Goal: Task Accomplishment & Management: Use online tool/utility

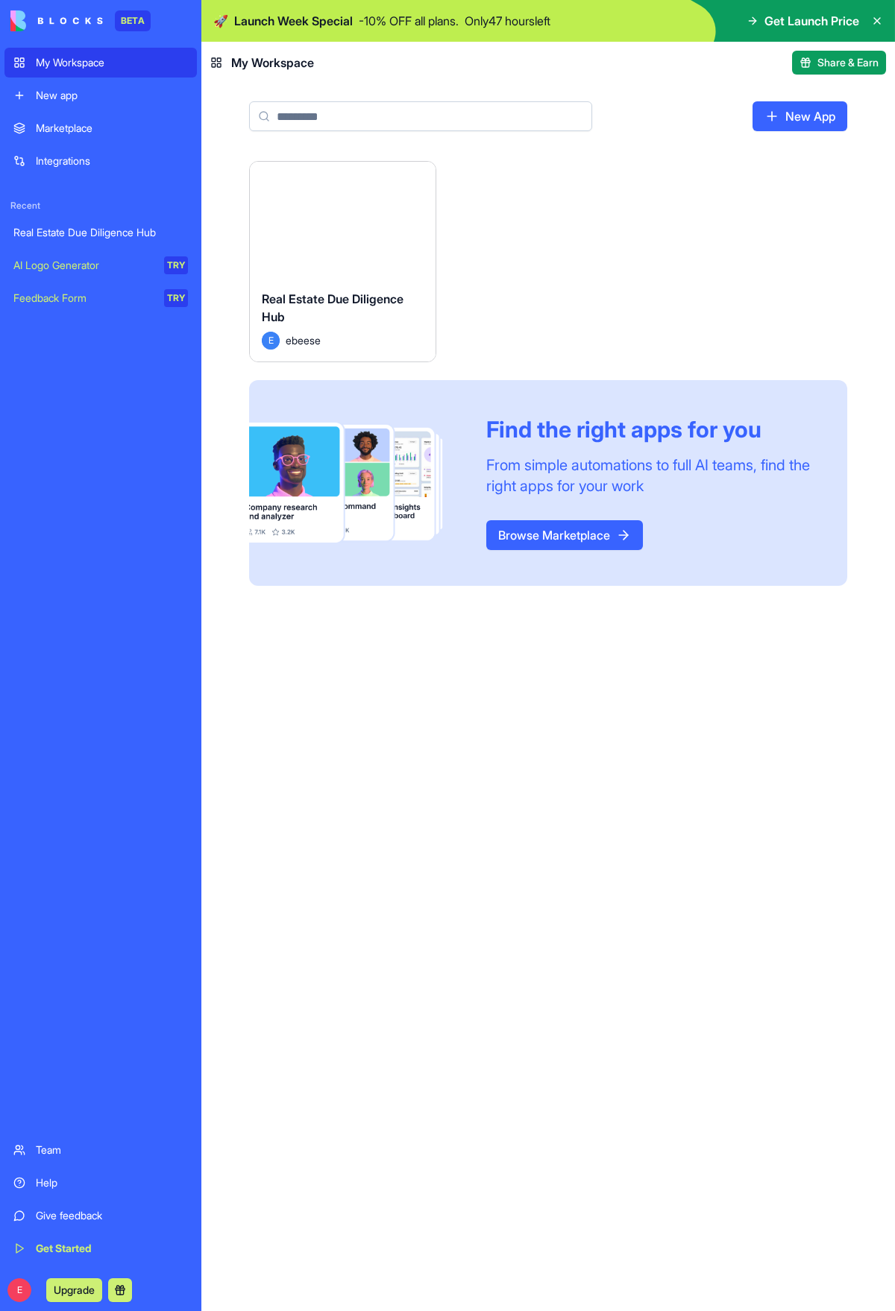
click at [300, 126] on input at bounding box center [420, 116] width 343 height 30
click at [602, 627] on div "Launch Real Estate Due Diligence Hub E ebeese Find the right apps for you From …" at bounding box center [547, 736] width 693 height 1150
click at [400, 123] on input at bounding box center [420, 116] width 343 height 30
click at [693, 223] on div "Launch Real Estate Due Diligence Hub E ebeese Find the right apps for you From …" at bounding box center [548, 373] width 598 height 425
click at [797, 118] on link "New App" at bounding box center [799, 116] width 95 height 30
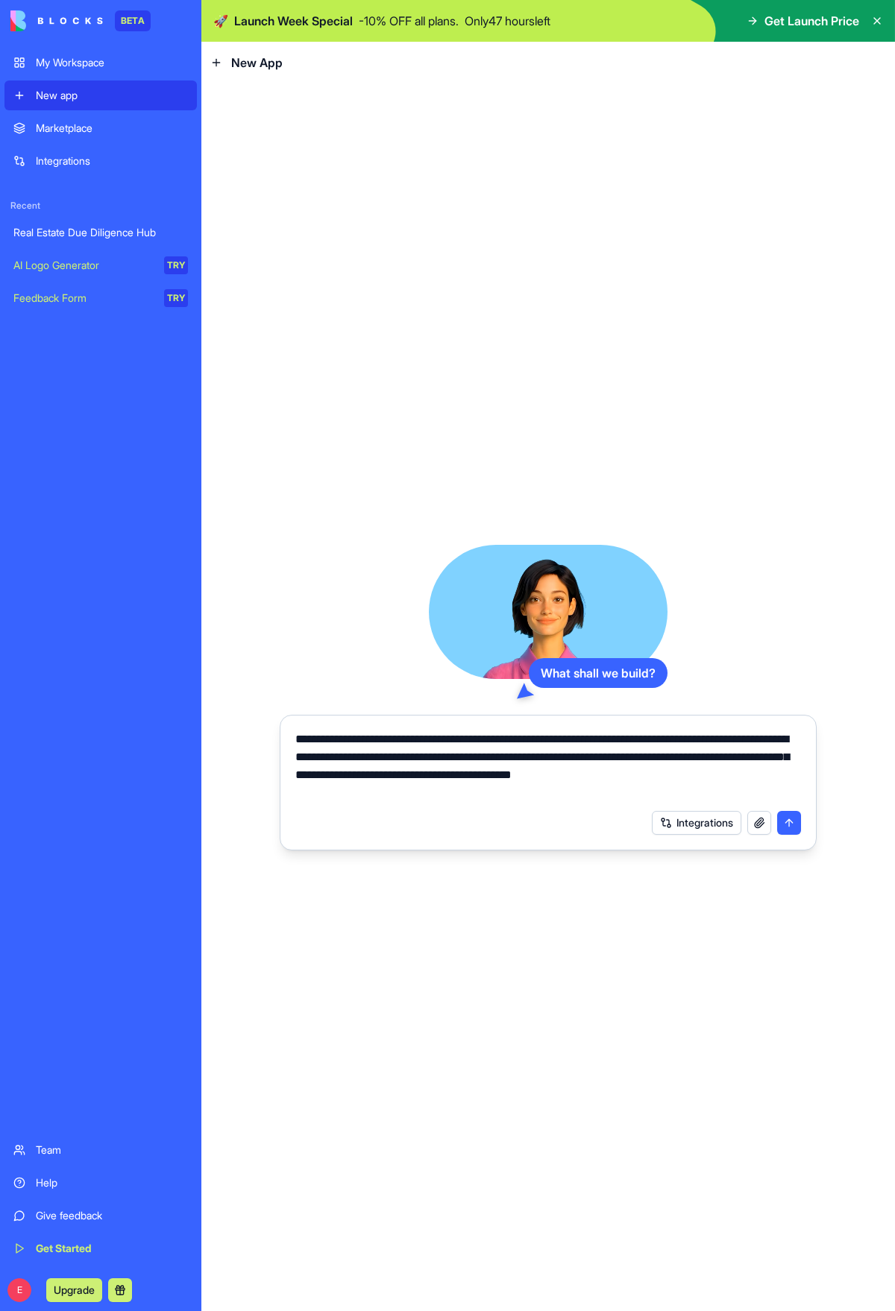
type textarea "**********"
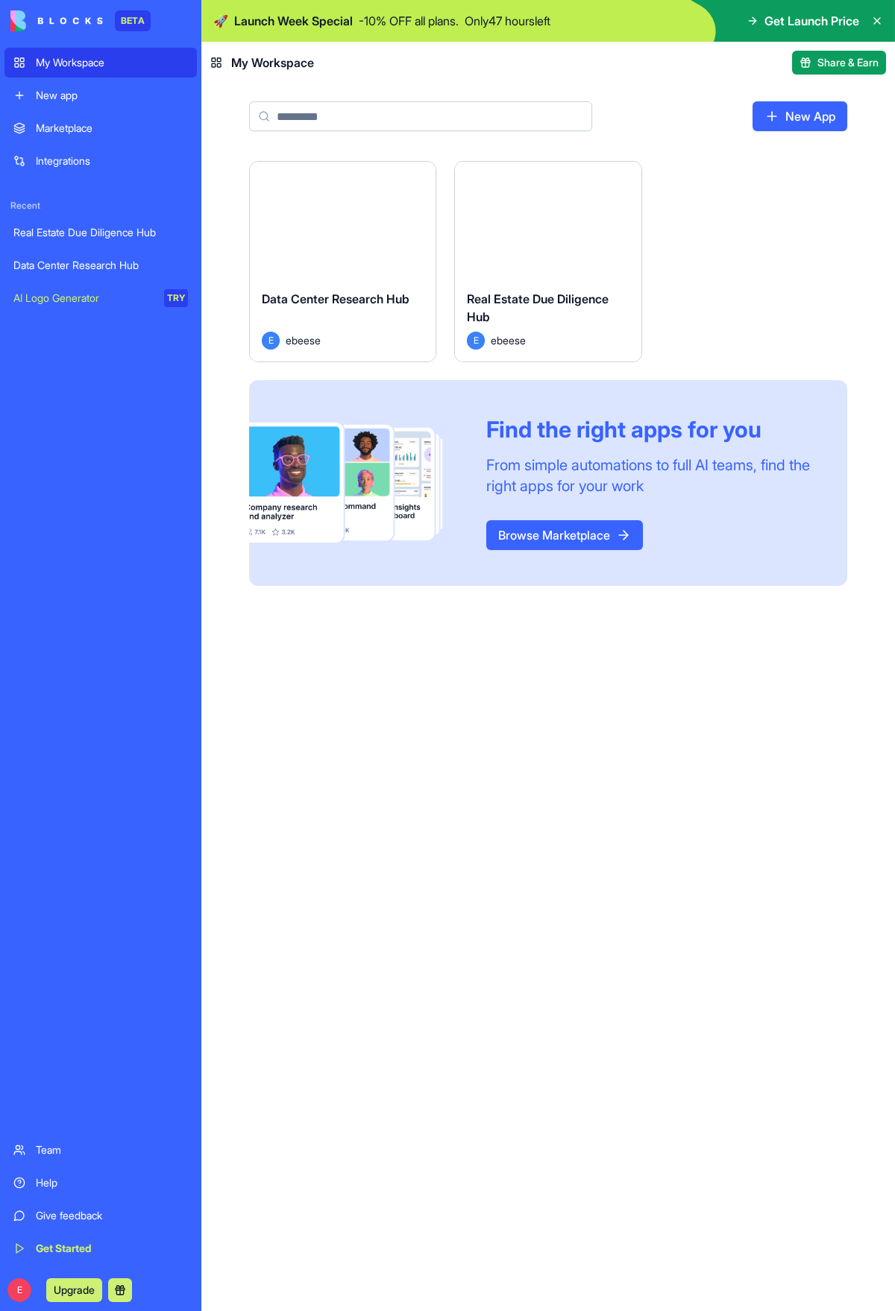
click at [704, 294] on div "Launch Data Center Research Hub E ebeese Launch Real Estate Due Diligence Hub E…" at bounding box center [548, 373] width 598 height 425
click at [559, 309] on div "Real Estate Due Diligence Hub" at bounding box center [548, 311] width 162 height 42
click at [318, 248] on div "Launch" at bounding box center [343, 220] width 186 height 116
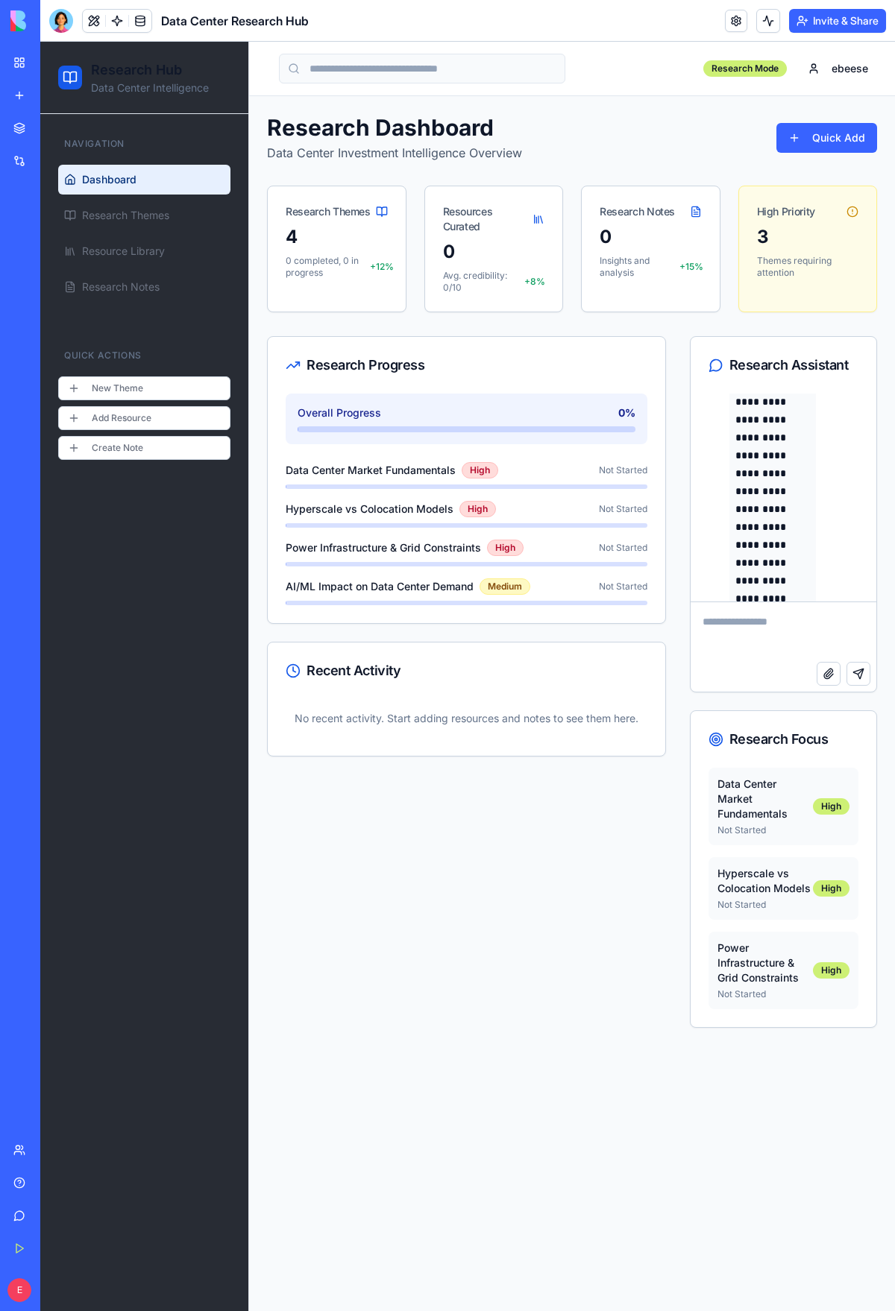
scroll to position [320, 0]
click at [452, 142] on div "Research Dashboard Data Center Investment Intelligence Overview" at bounding box center [394, 138] width 255 height 48
click at [474, 272] on p "Avg. credibility: 0/10" at bounding box center [484, 282] width 82 height 24
click at [157, 385] on button "New Theme" at bounding box center [144, 389] width 172 height 24
drag, startPoint x: 433, startPoint y: 514, endPoint x: 441, endPoint y: 517, distance: 7.8
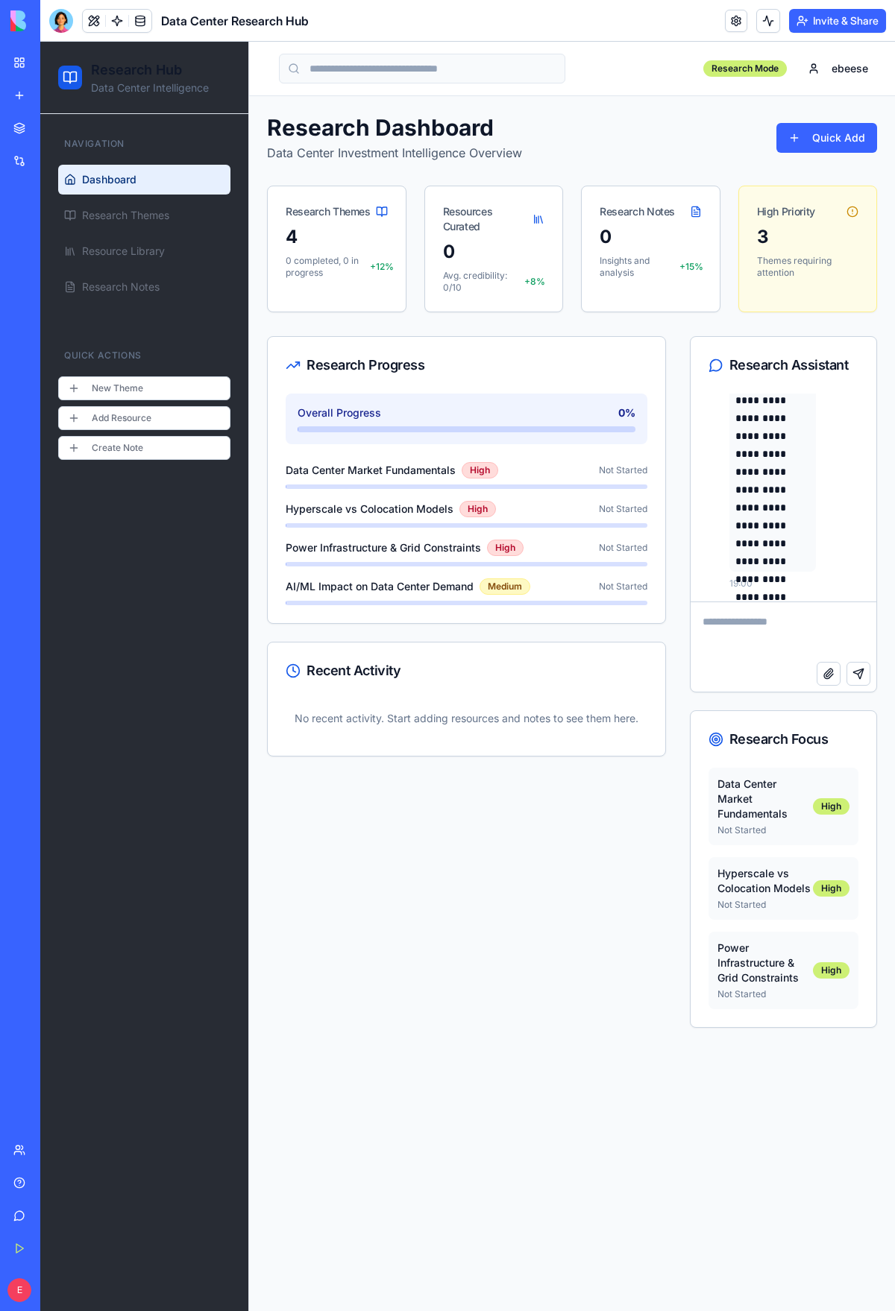
click at [435, 514] on span "Hyperscale vs Colocation Models" at bounding box center [370, 509] width 168 height 15
click at [469, 513] on div "High" at bounding box center [477, 509] width 37 height 16
click at [587, 518] on div "Hyperscale vs Colocation Models High Not Started" at bounding box center [467, 514] width 362 height 27
click at [623, 505] on span "Not Started" at bounding box center [623, 509] width 48 height 12
drag, startPoint x: 426, startPoint y: 423, endPoint x: 429, endPoint y: 433, distance: 10.9
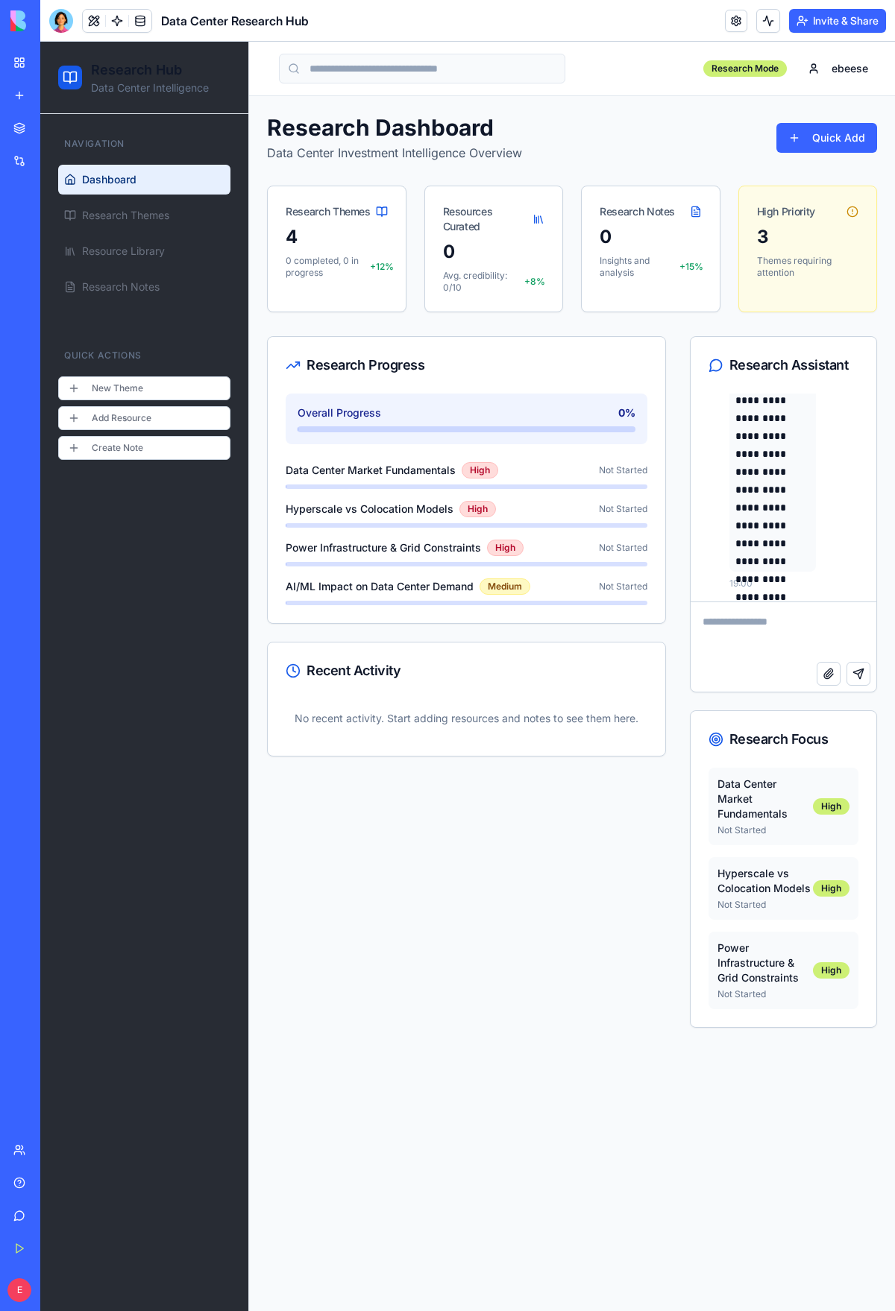
click at [428, 422] on div "Overall Progress 0 %" at bounding box center [467, 419] width 362 height 51
click at [418, 505] on span "Hyperscale vs Colocation Models" at bounding box center [370, 509] width 168 height 15
click at [490, 263] on div "0 Avg. credibility: 0/10 +8%" at bounding box center [494, 276] width 138 height 72
click at [348, 254] on div "4 0 completed, 0 in progress +12%" at bounding box center [337, 261] width 138 height 72
click at [184, 225] on link "Research Themes" at bounding box center [144, 216] width 172 height 30
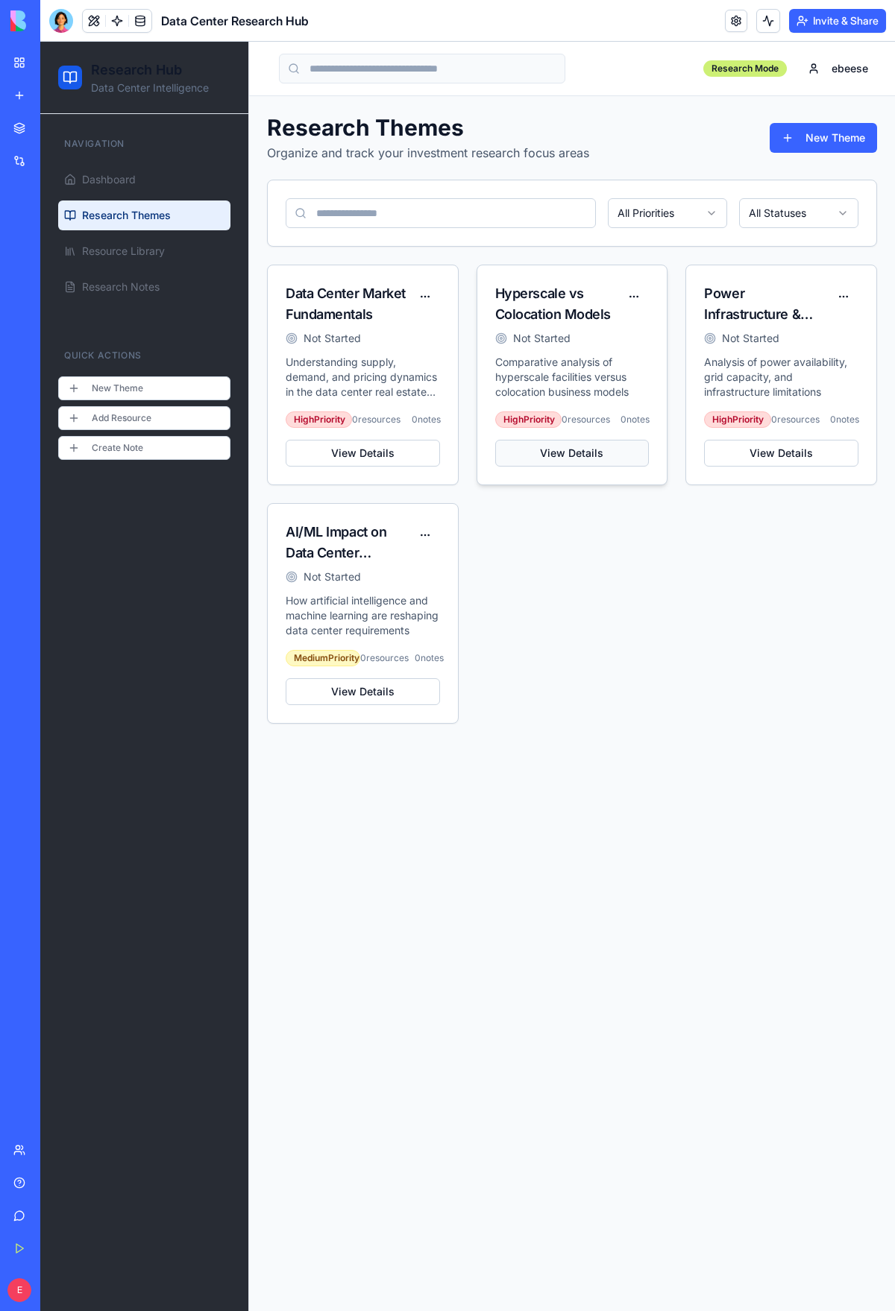
click at [573, 467] on button "View Details" at bounding box center [572, 453] width 154 height 27
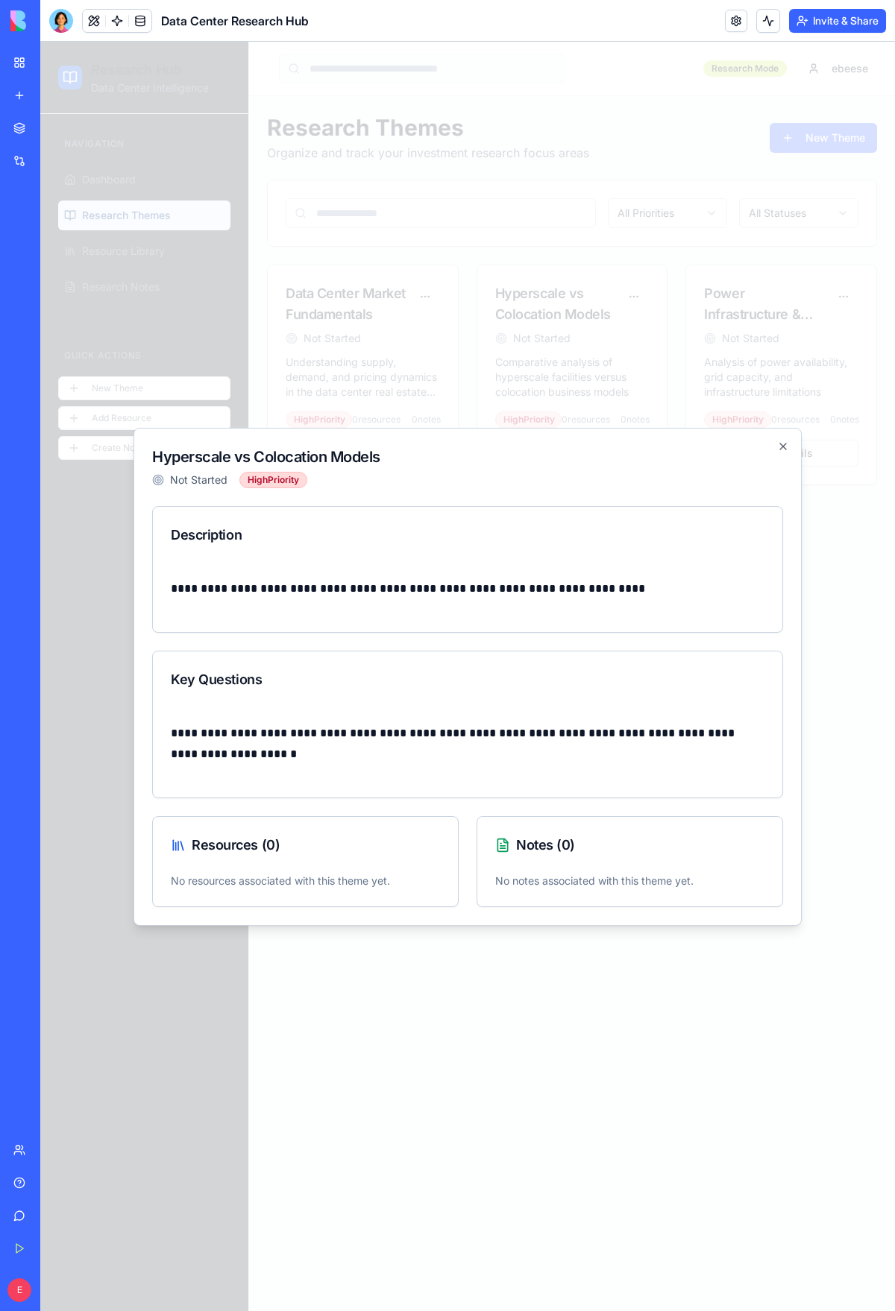
click at [337, 594] on p "**********" at bounding box center [467, 589] width 593 height 21
click at [309, 863] on div "Resources ( 0 )" at bounding box center [305, 845] width 305 height 57
click at [784, 453] on div "**********" at bounding box center [467, 677] width 668 height 498
click at [779, 441] on icon "button" at bounding box center [783, 447] width 12 height 12
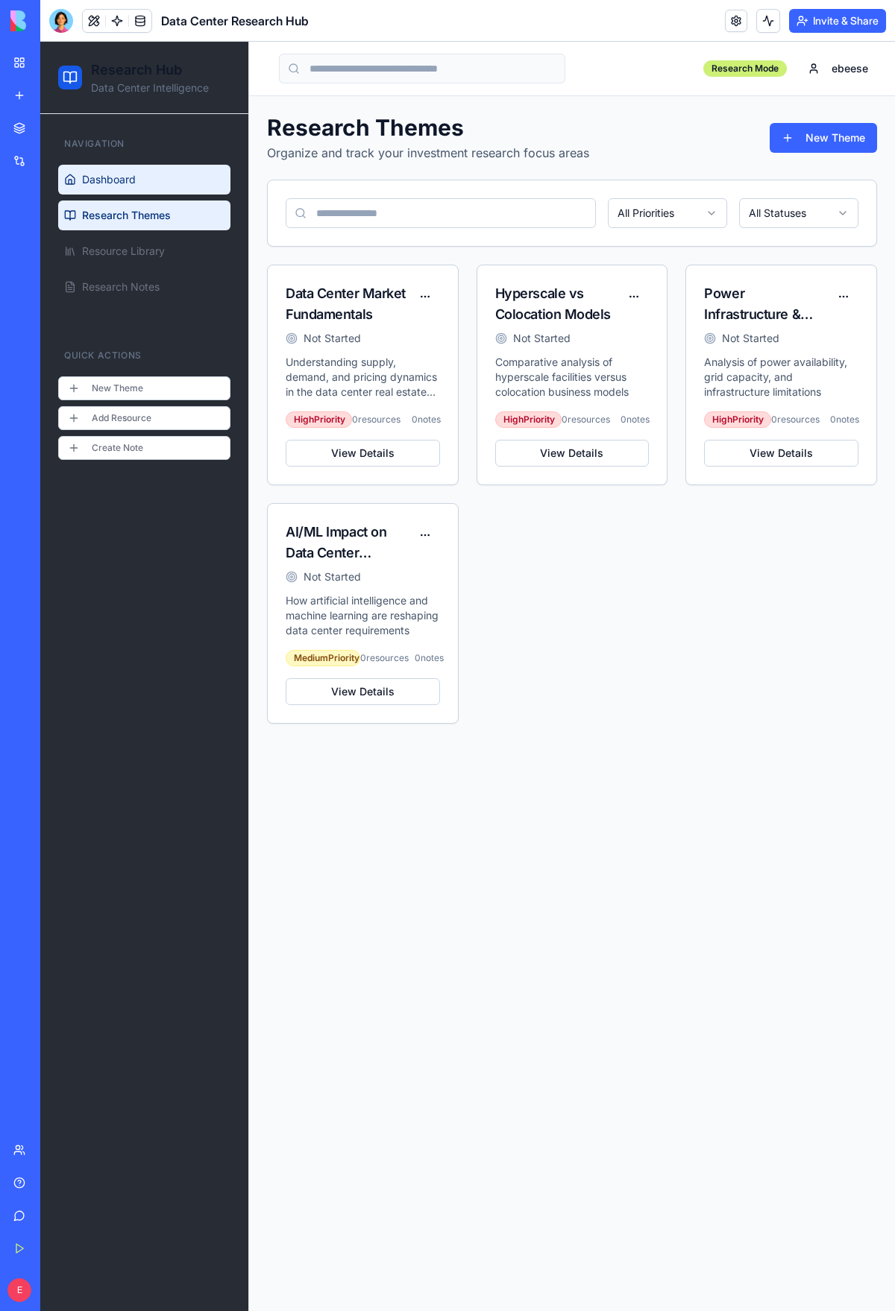
click at [135, 183] on span "Dashboard" at bounding box center [109, 179] width 54 height 15
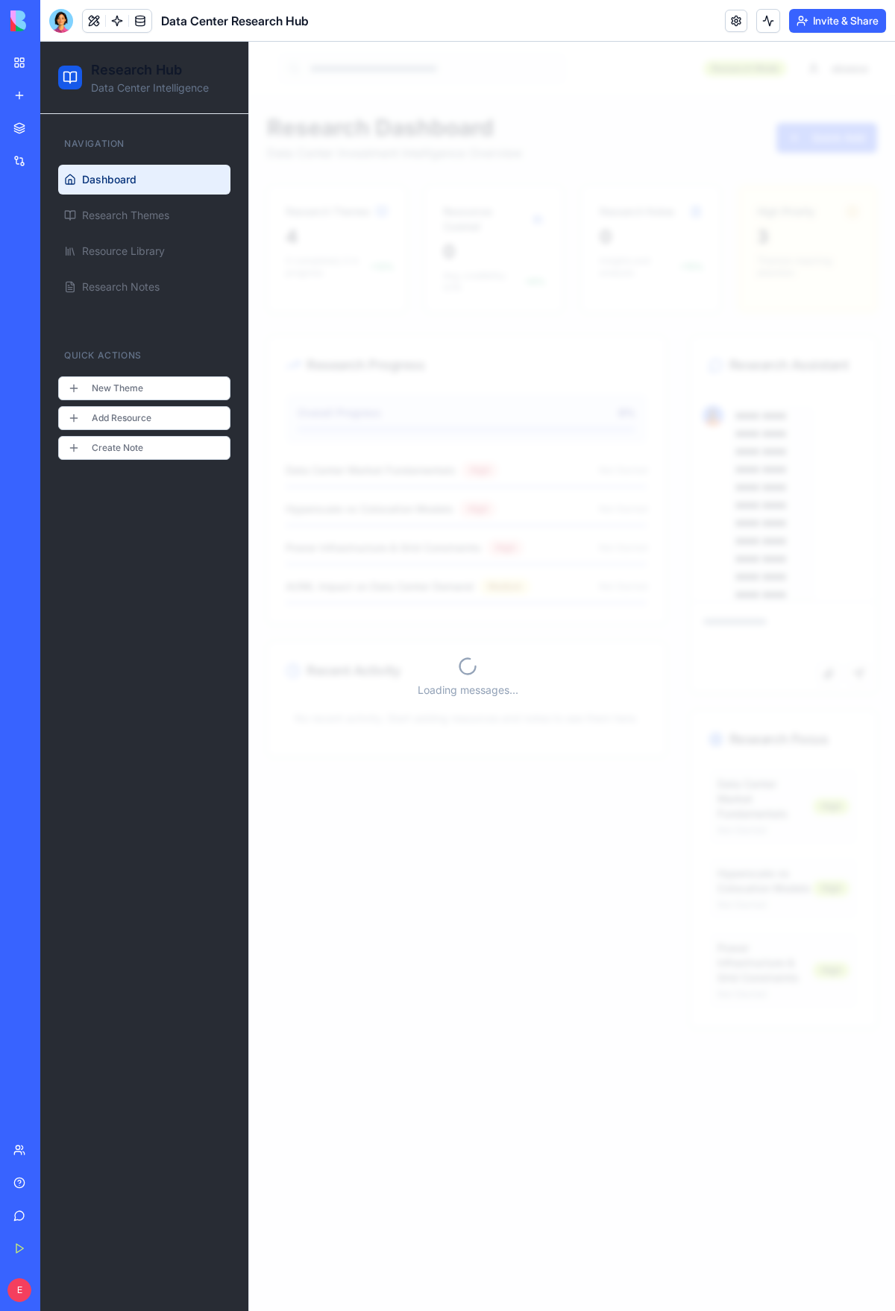
scroll to position [320, 0]
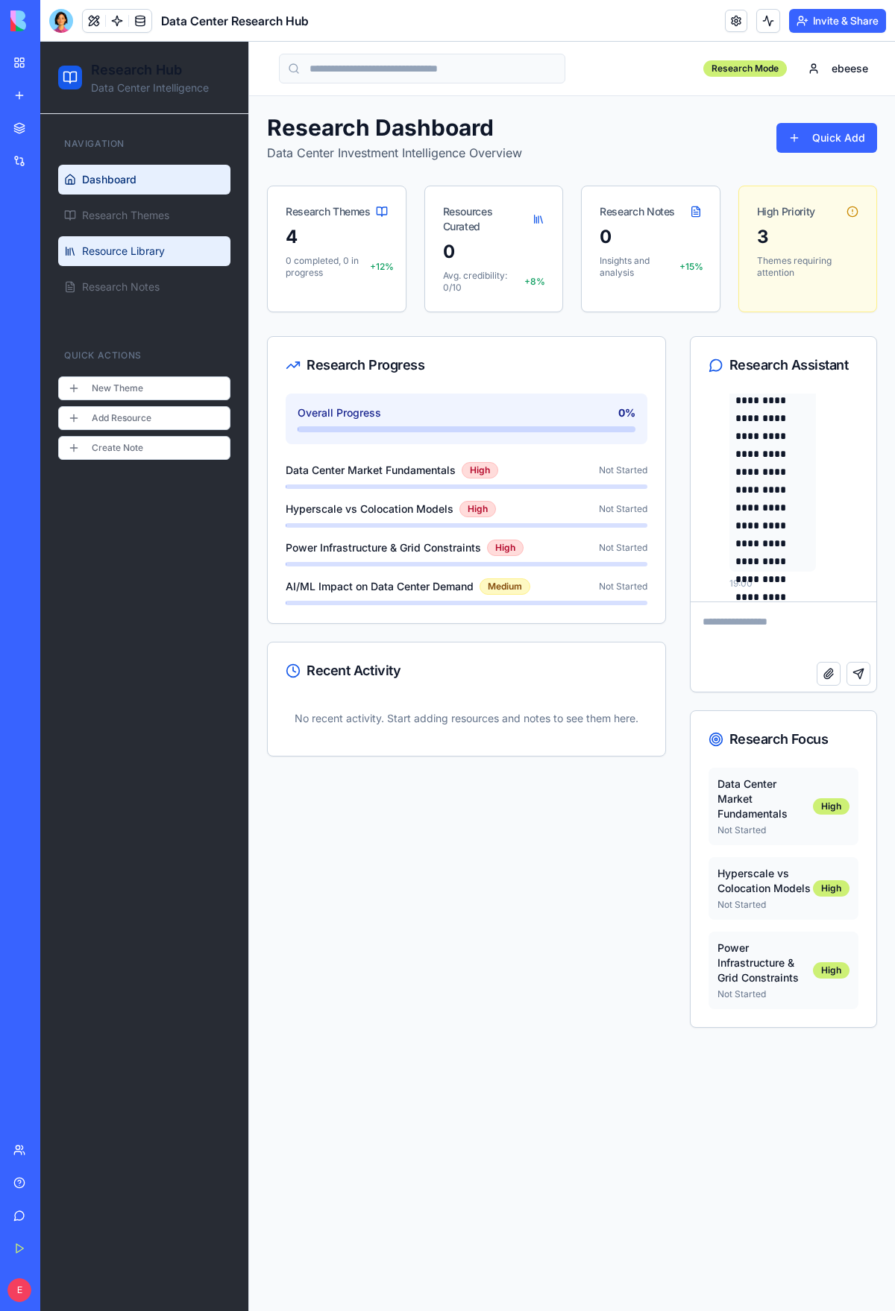
click at [133, 245] on span "Resource Library" at bounding box center [123, 251] width 83 height 15
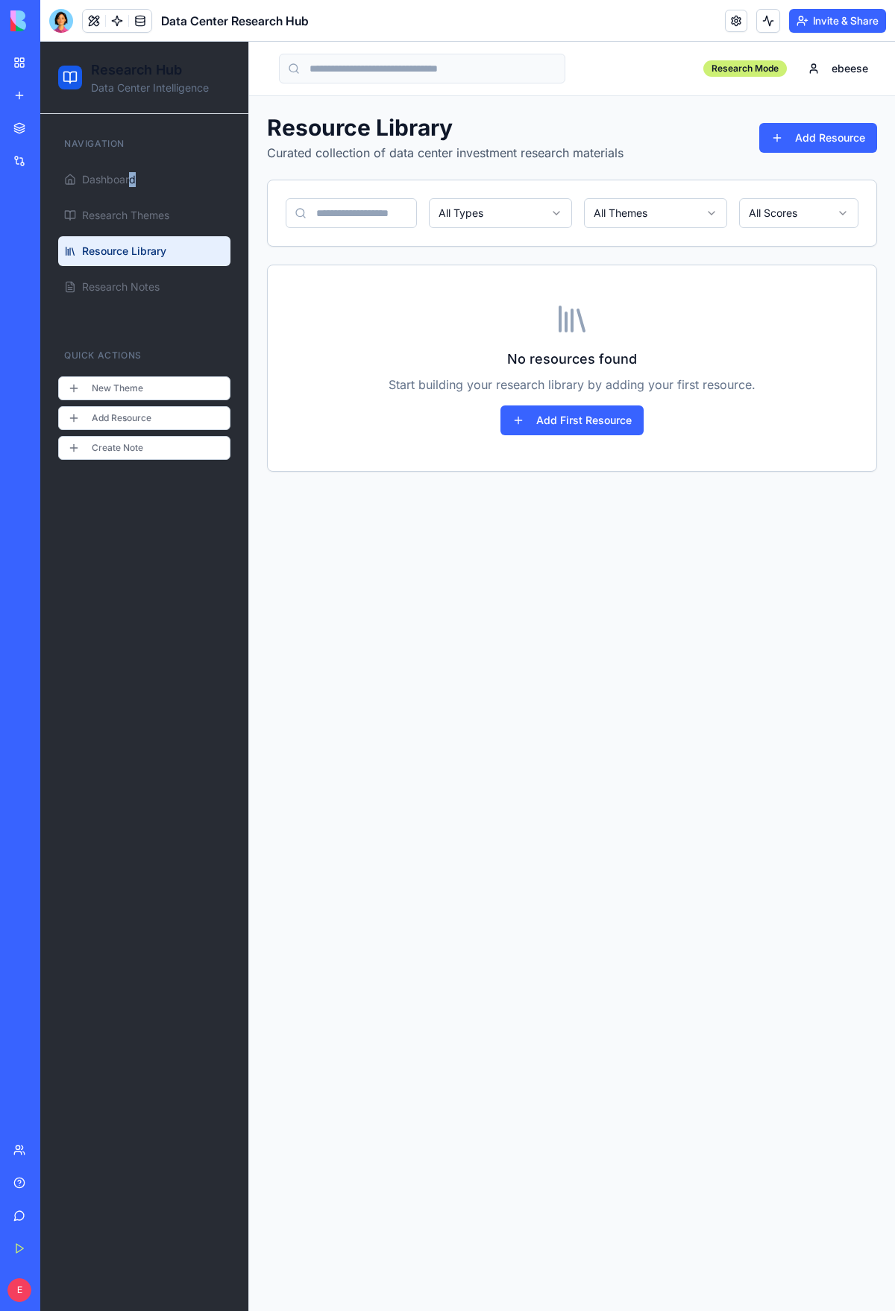
click at [133, 161] on div "Navigation Dashboard Research Themes Resource Library Research Notes" at bounding box center [144, 217] width 184 height 182
click at [137, 172] on link "Dashboard" at bounding box center [144, 180] width 172 height 30
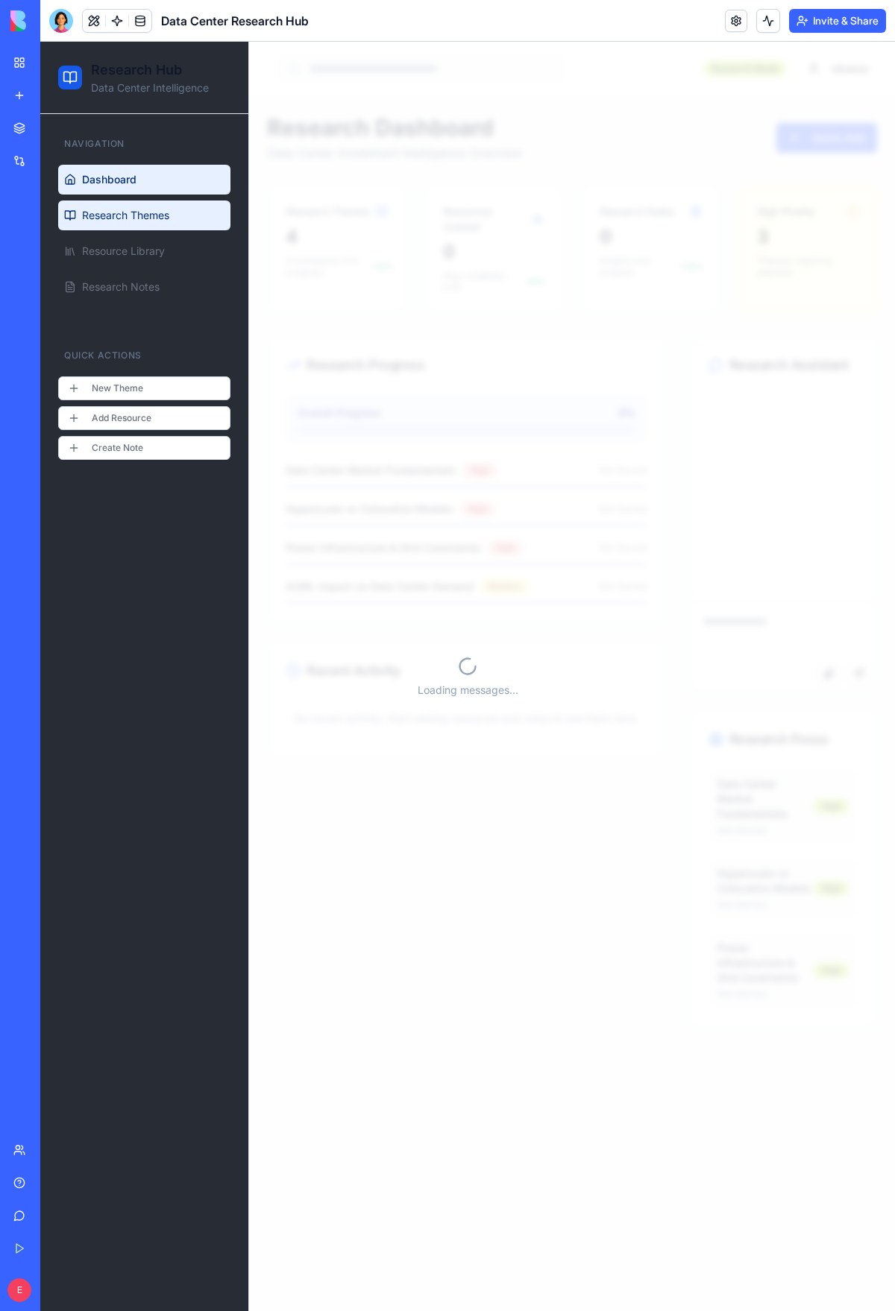
scroll to position [320, 0]
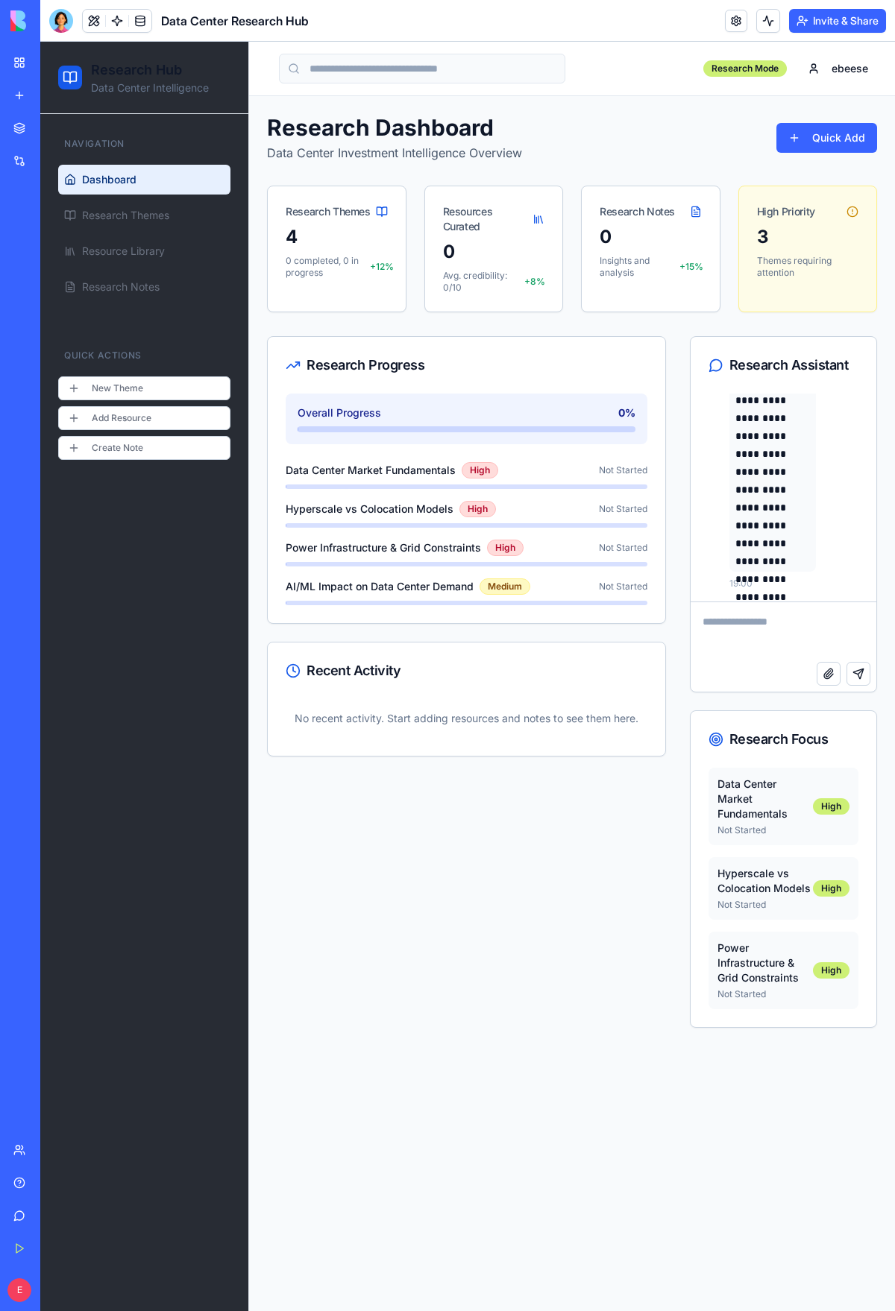
click at [747, 629] on textarea at bounding box center [783, 632] width 186 height 60
type textarea "**********"
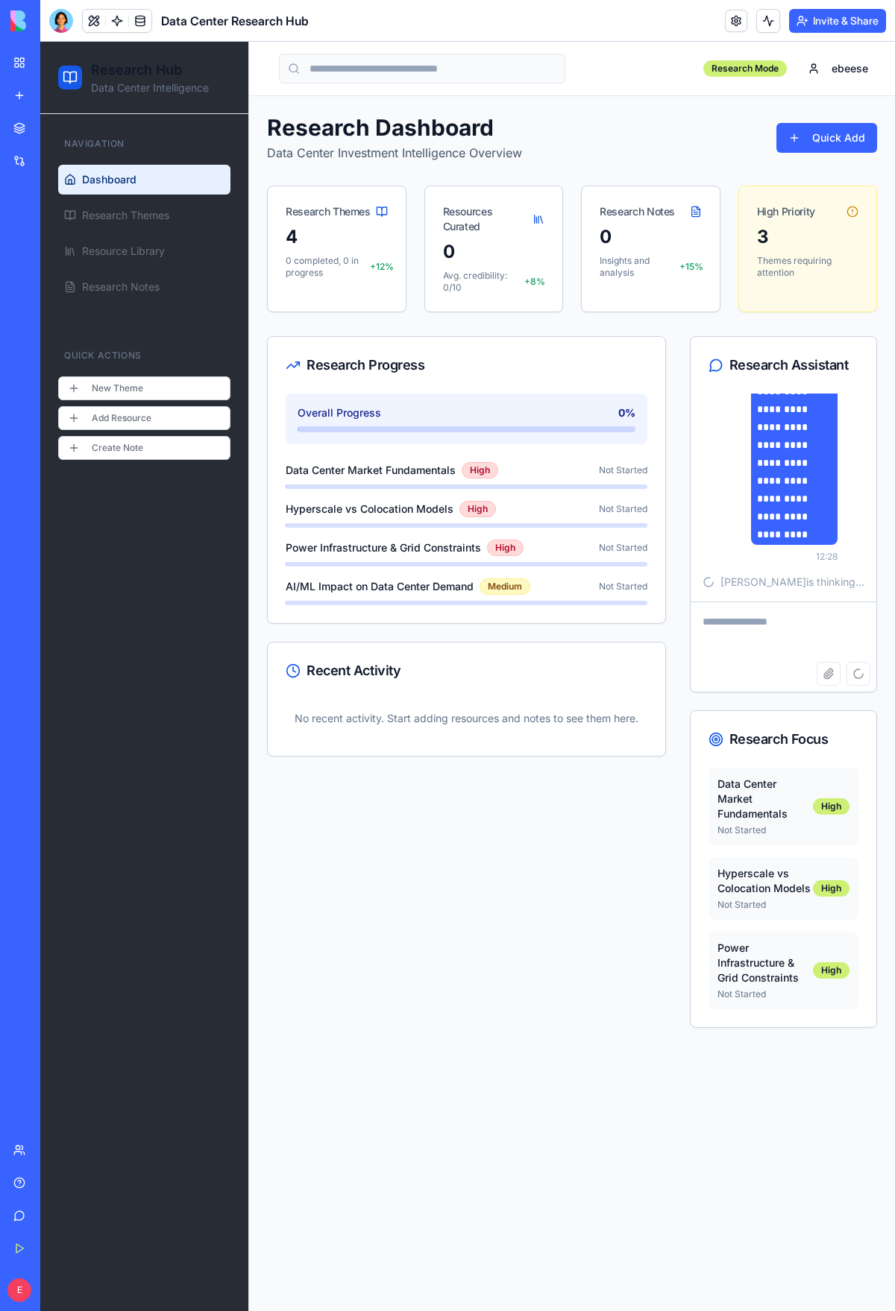
click at [828, 609] on textarea at bounding box center [783, 632] width 186 height 60
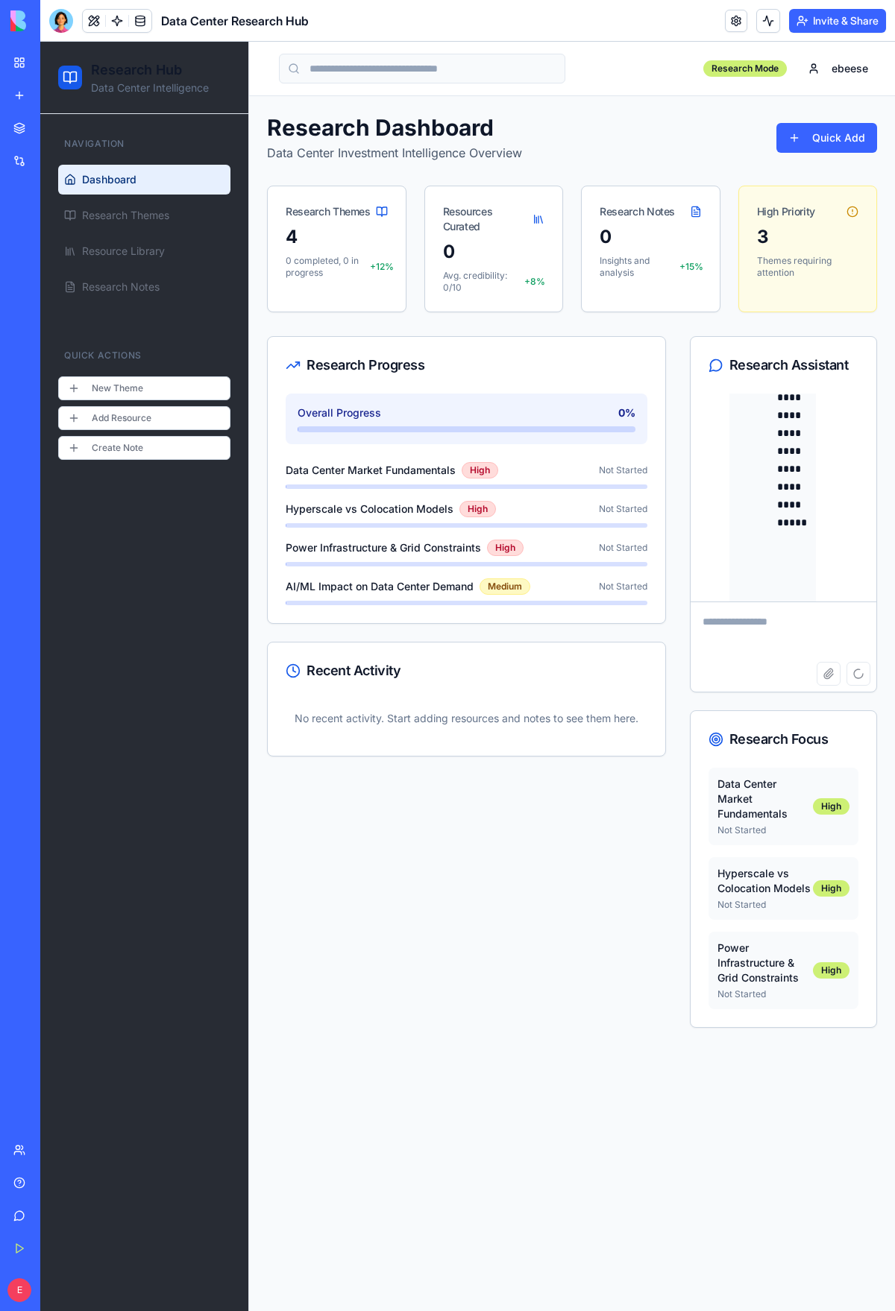
scroll to position [2366, 0]
click at [782, 627] on textarea at bounding box center [783, 632] width 186 height 60
click at [722, 370] on icon at bounding box center [715, 365] width 15 height 15
click at [793, 602] on div "Attach file Send message" at bounding box center [783, 647] width 186 height 90
click at [772, 791] on p "Data Center Market Fundamentals" at bounding box center [764, 799] width 95 height 45
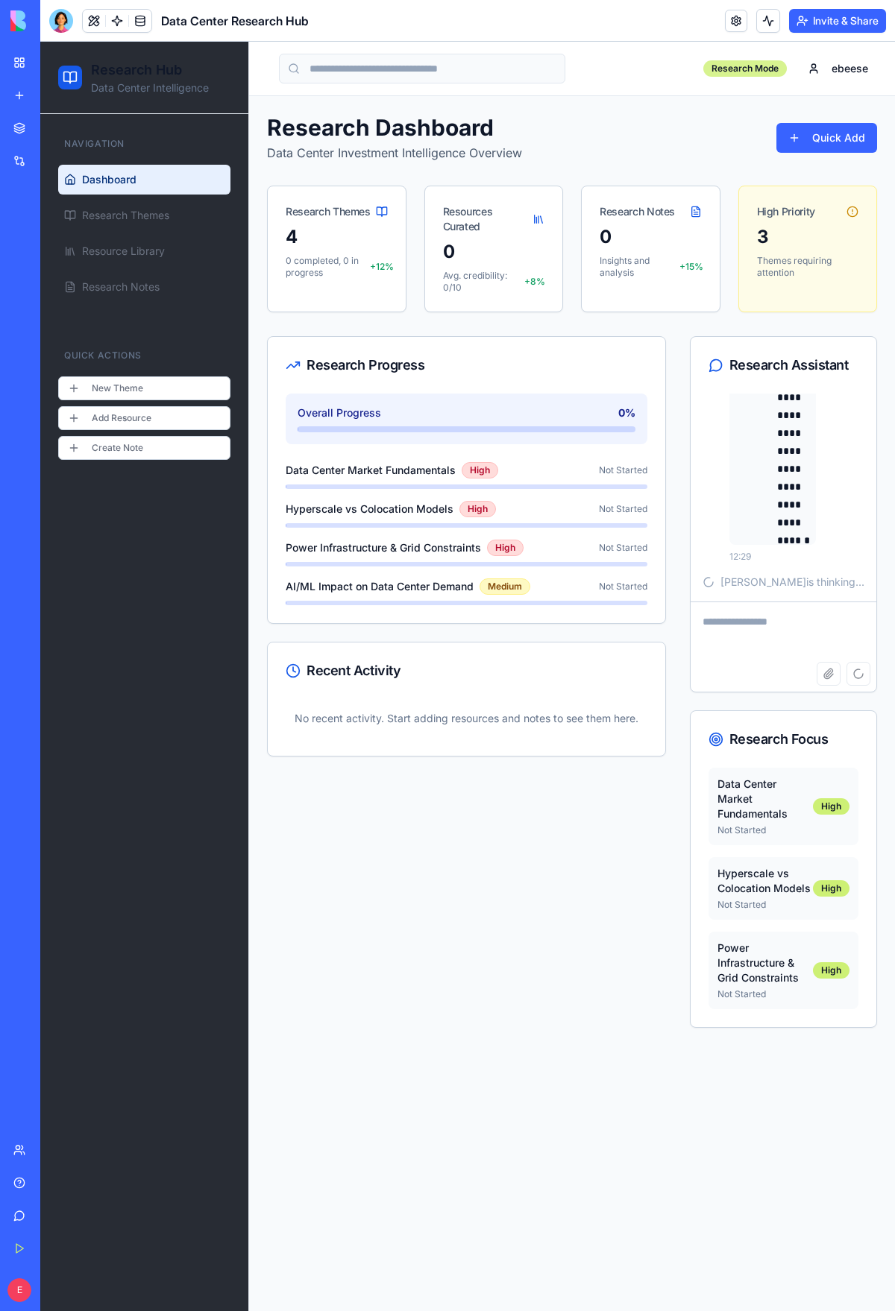
click at [752, 68] on div "Research Mode" at bounding box center [745, 68] width 84 height 16
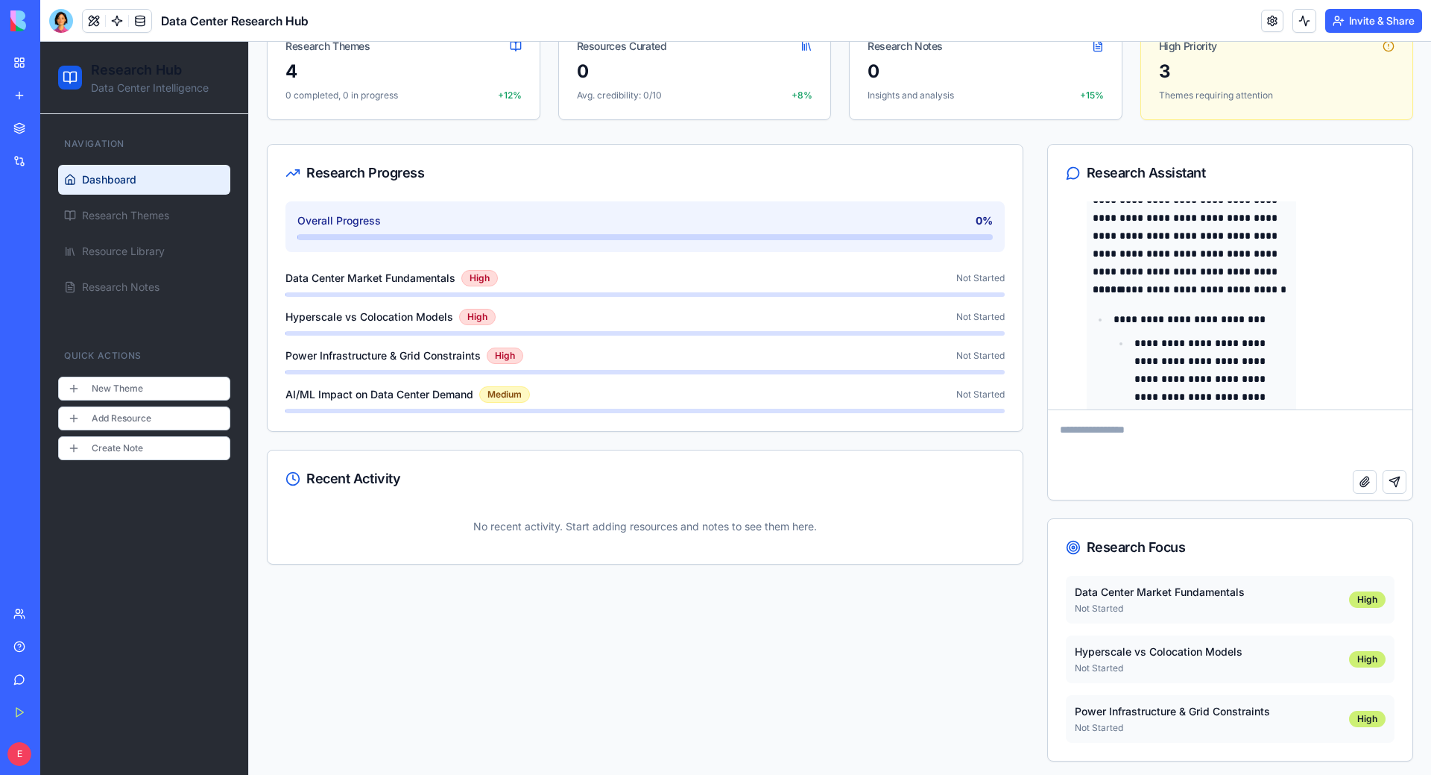
scroll to position [170, 0]
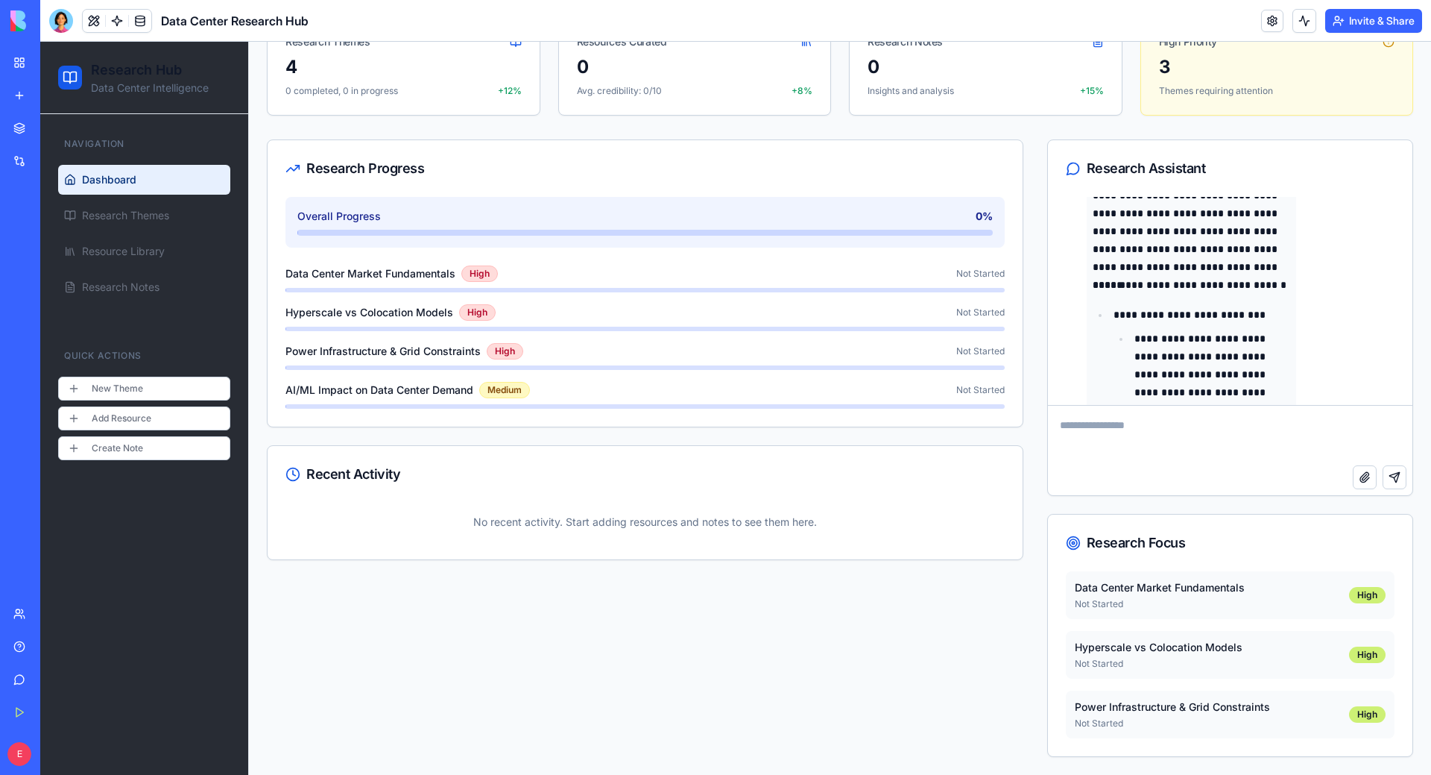
click at [894, 639] on div "Hyperscale vs Colocation Models Not Started High" at bounding box center [1230, 655] width 329 height 48
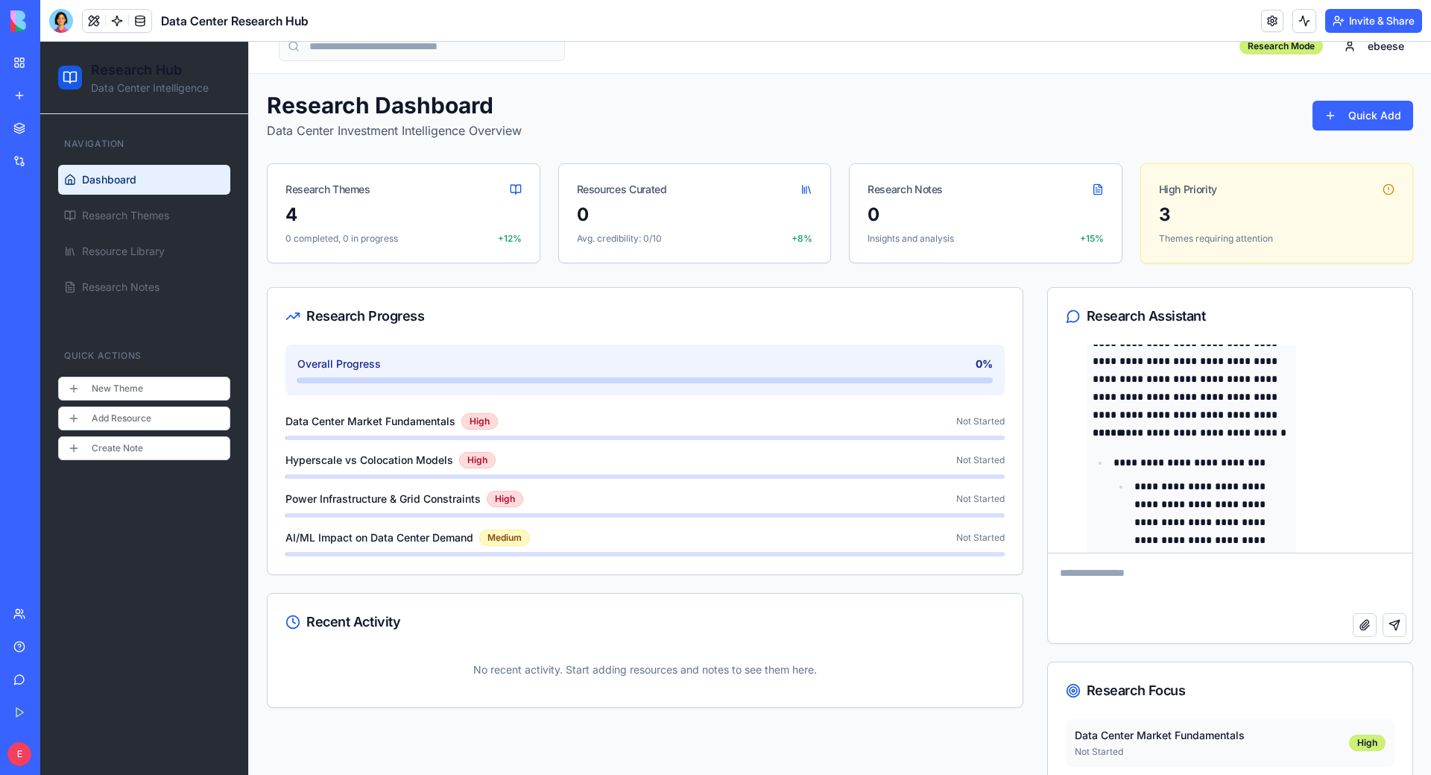
scroll to position [21, 0]
click at [486, 464] on div "High" at bounding box center [477, 461] width 37 height 16
click at [894, 484] on p "**********" at bounding box center [1213, 515] width 156 height 72
click at [894, 479] on p "**********" at bounding box center [1213, 515] width 156 height 72
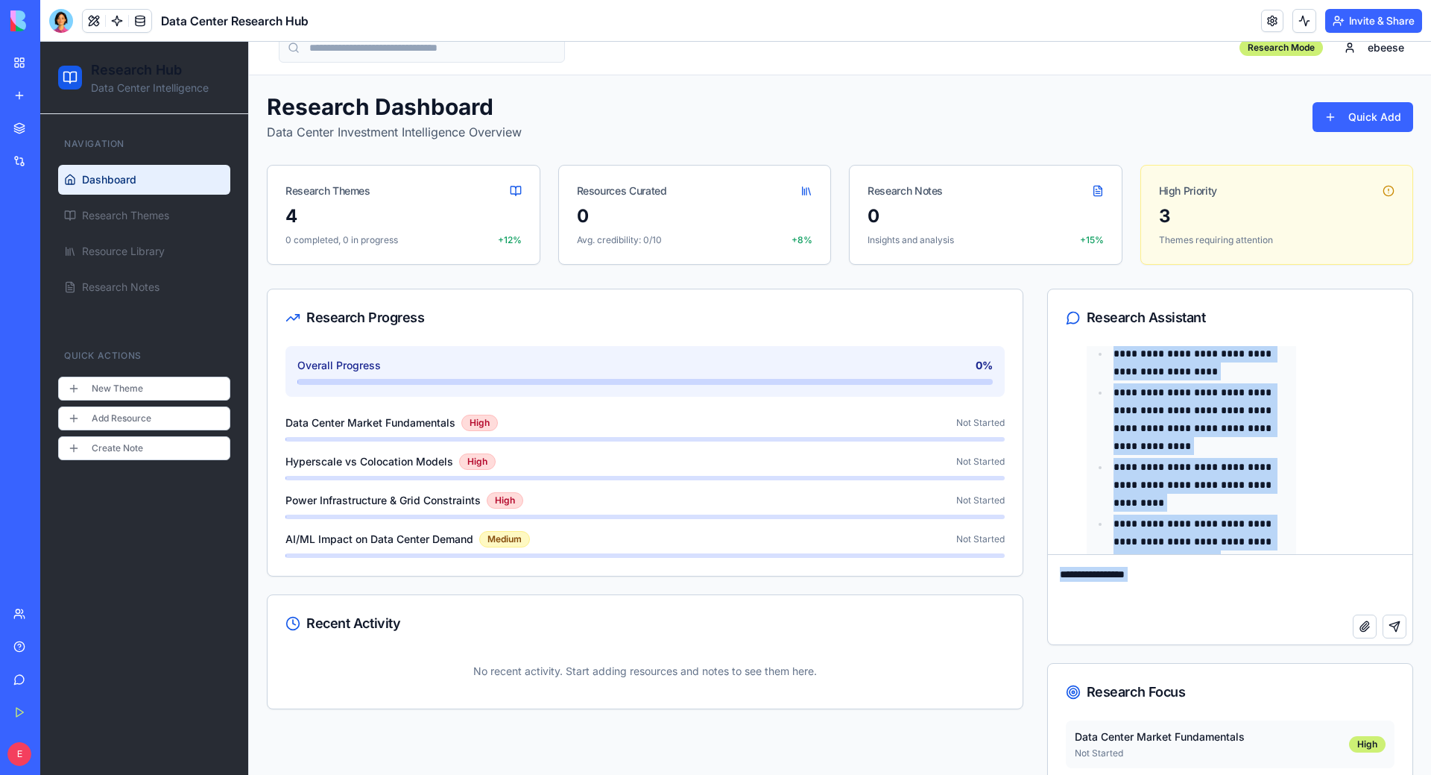
scroll to position [6210, 0]
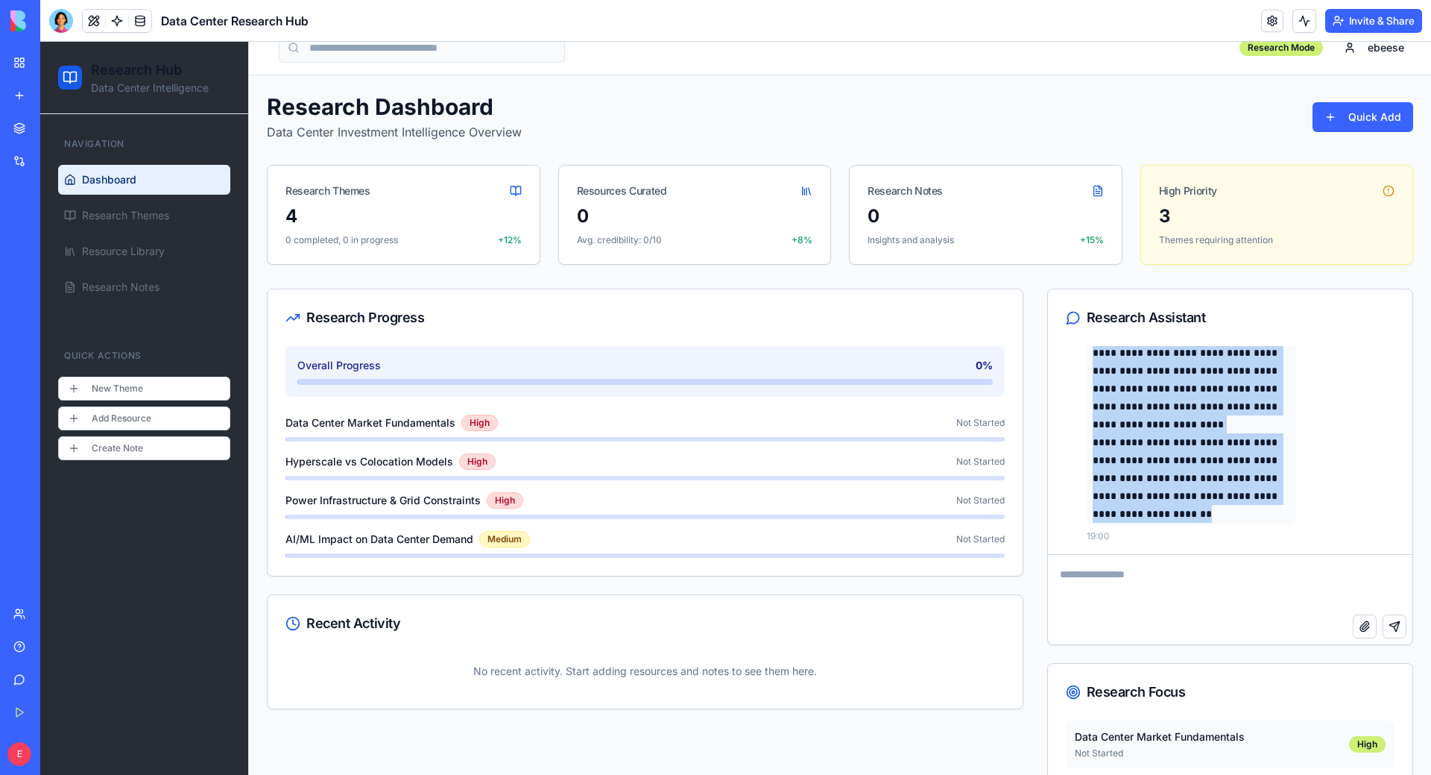
drag, startPoint x: 1086, startPoint y: 429, endPoint x: 1118, endPoint y: 514, distance: 90.8
copy div "**********"
click at [152, 385] on button "New Theme" at bounding box center [144, 389] width 172 height 24
click at [148, 245] on span "Resource Library" at bounding box center [123, 251] width 83 height 15
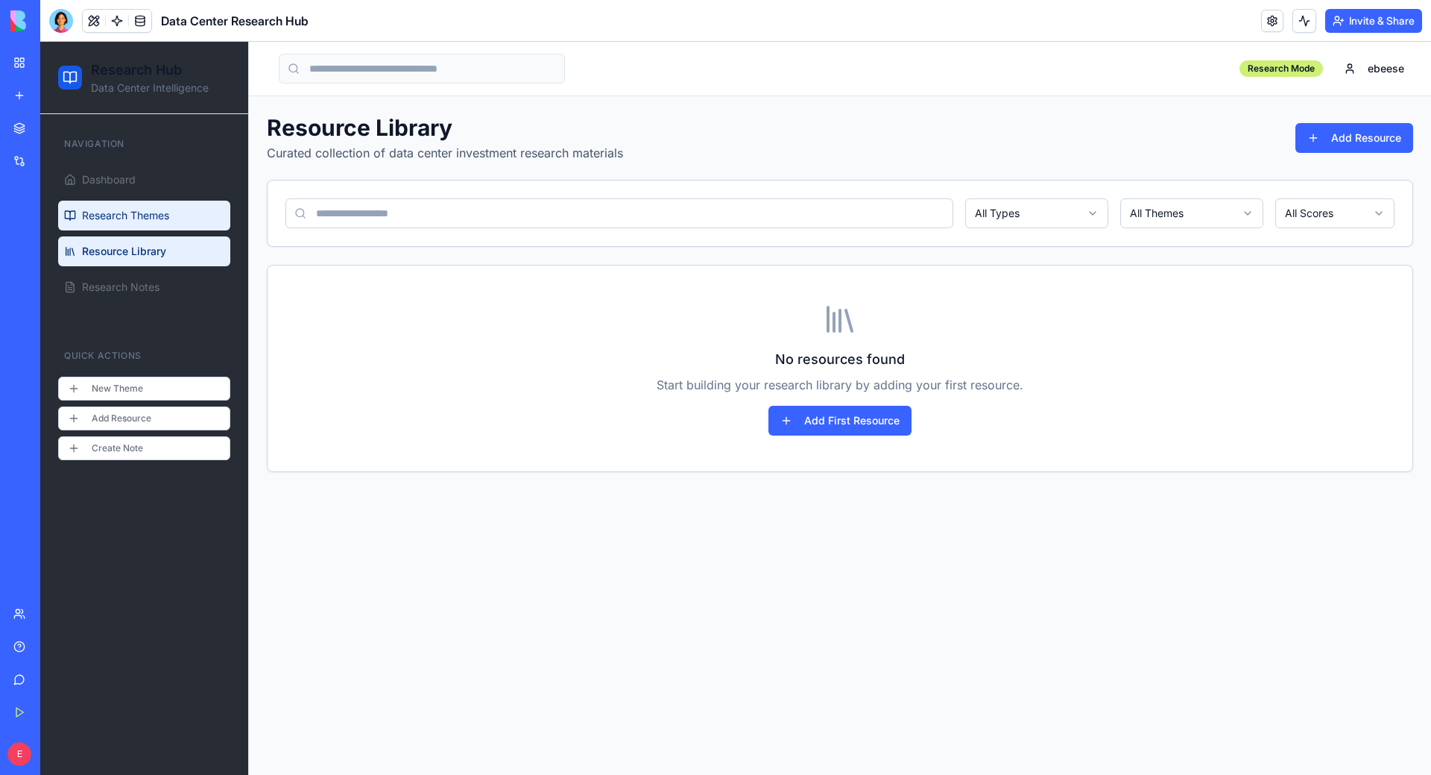
click at [143, 219] on span "Research Themes" at bounding box center [125, 215] width 87 height 15
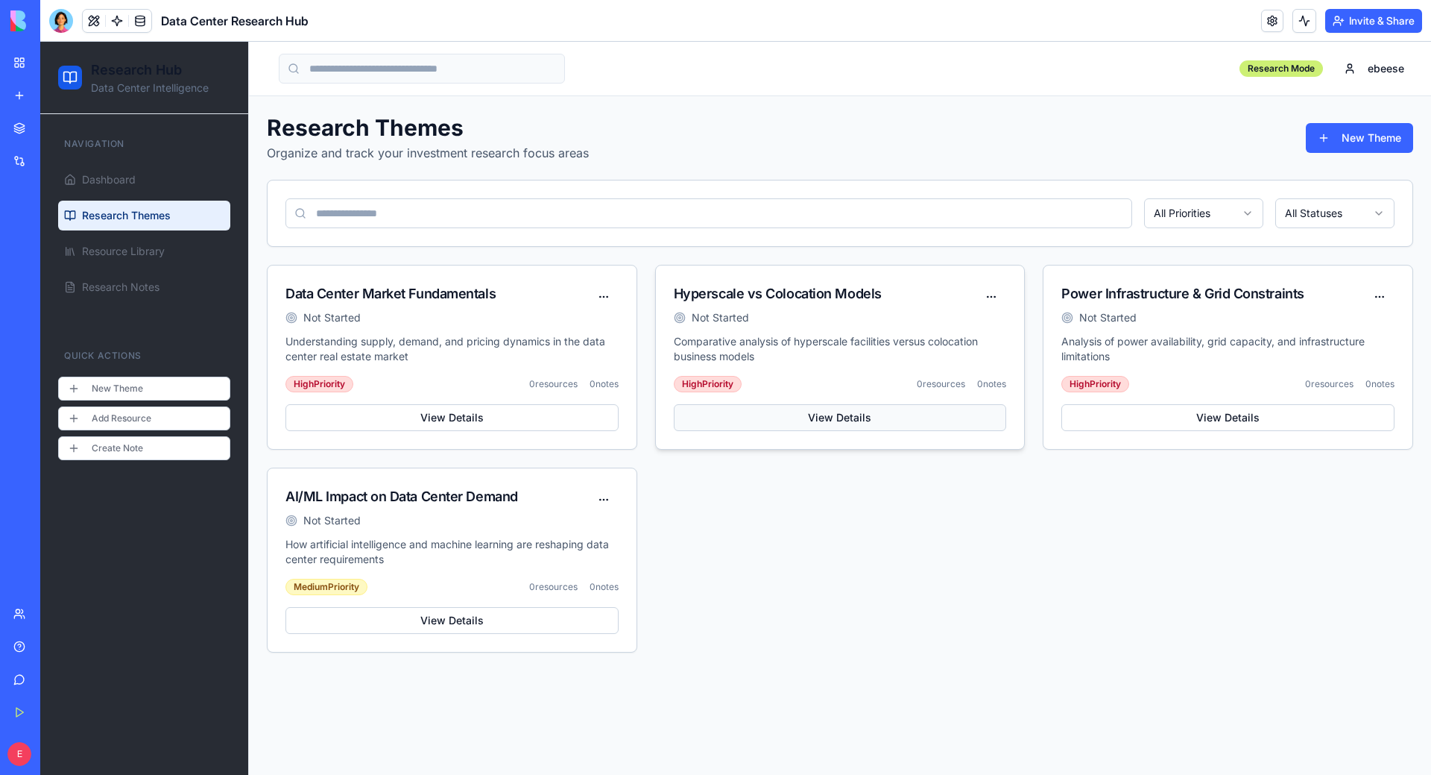
click at [779, 430] on button "View Details" at bounding box center [840, 417] width 333 height 27
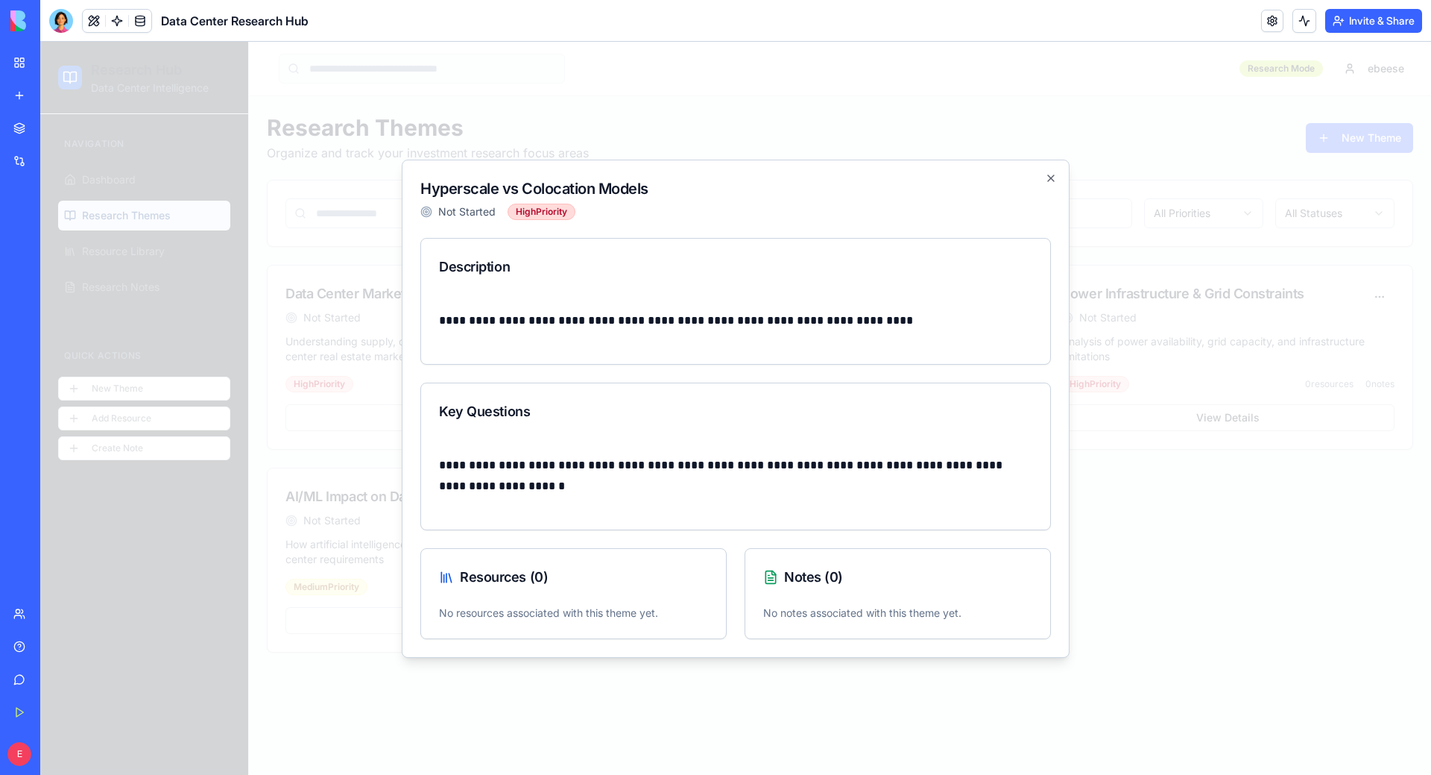
click at [857, 594] on div "Notes ( 0 )" at bounding box center [898, 577] width 305 height 57
click at [894, 183] on h2 "Hyperscale vs Colocation Models" at bounding box center [735, 188] width 631 height 21
click at [894, 180] on h2 "Hyperscale vs Colocation Models" at bounding box center [735, 188] width 631 height 21
click at [894, 185] on div "**********" at bounding box center [736, 409] width 668 height 498
click at [894, 183] on icon "button" at bounding box center [1051, 178] width 12 height 12
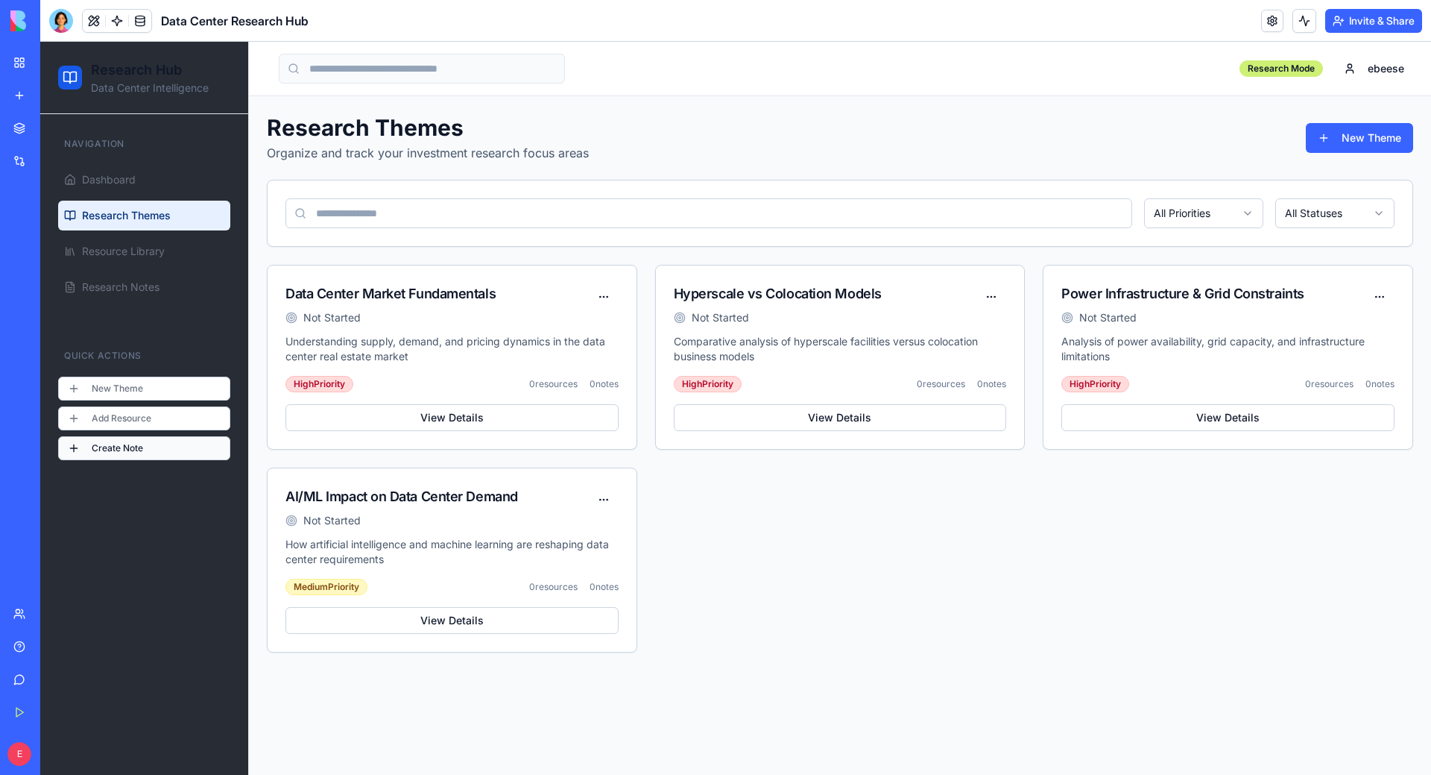
click at [197, 456] on button "Create Note" at bounding box center [144, 448] width 172 height 24
click at [117, 453] on button "Create Note" at bounding box center [144, 448] width 172 height 24
click at [116, 453] on button "Create Note" at bounding box center [144, 448] width 172 height 24
click at [104, 447] on button "Create Note" at bounding box center [144, 448] width 172 height 24
click at [140, 184] on link "Dashboard" at bounding box center [144, 180] width 172 height 30
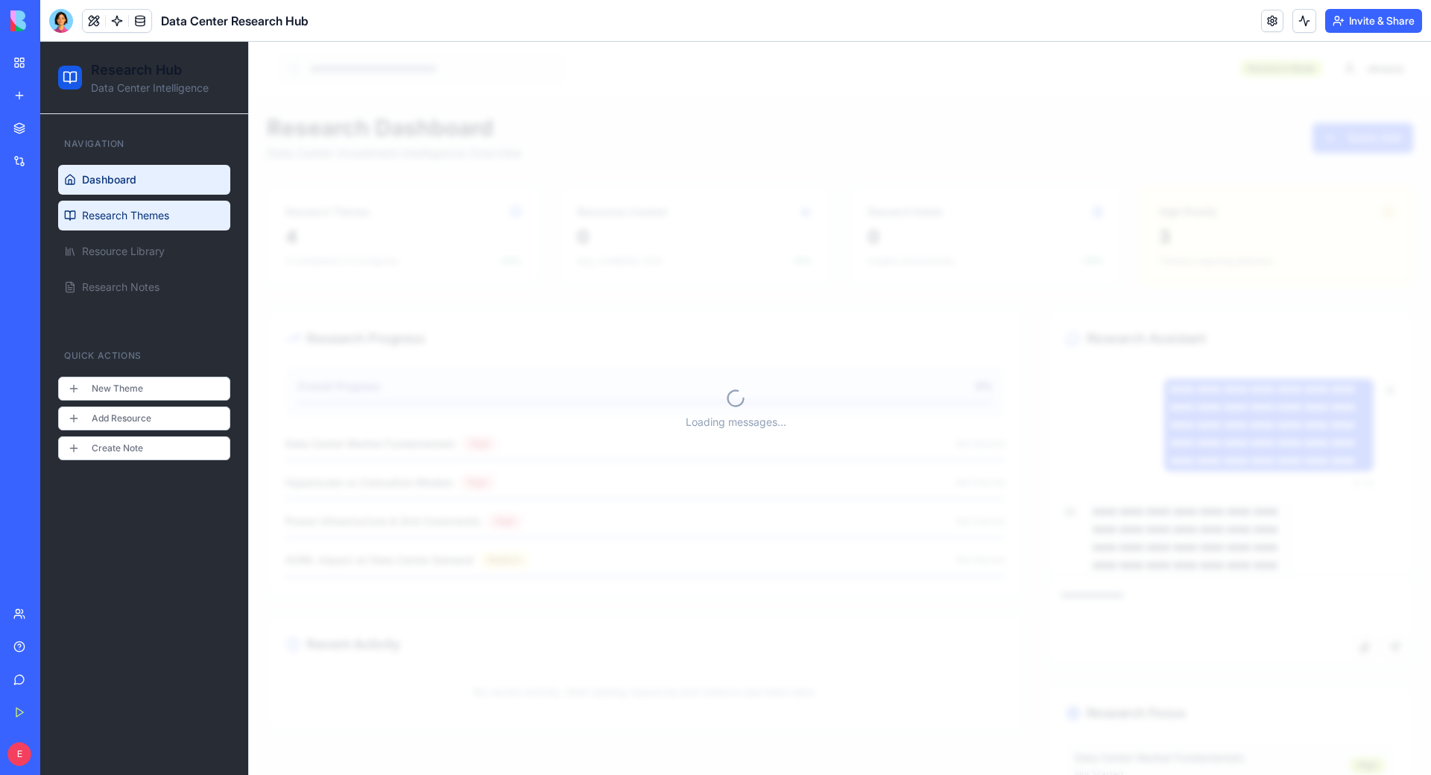
scroll to position [6210, 0]
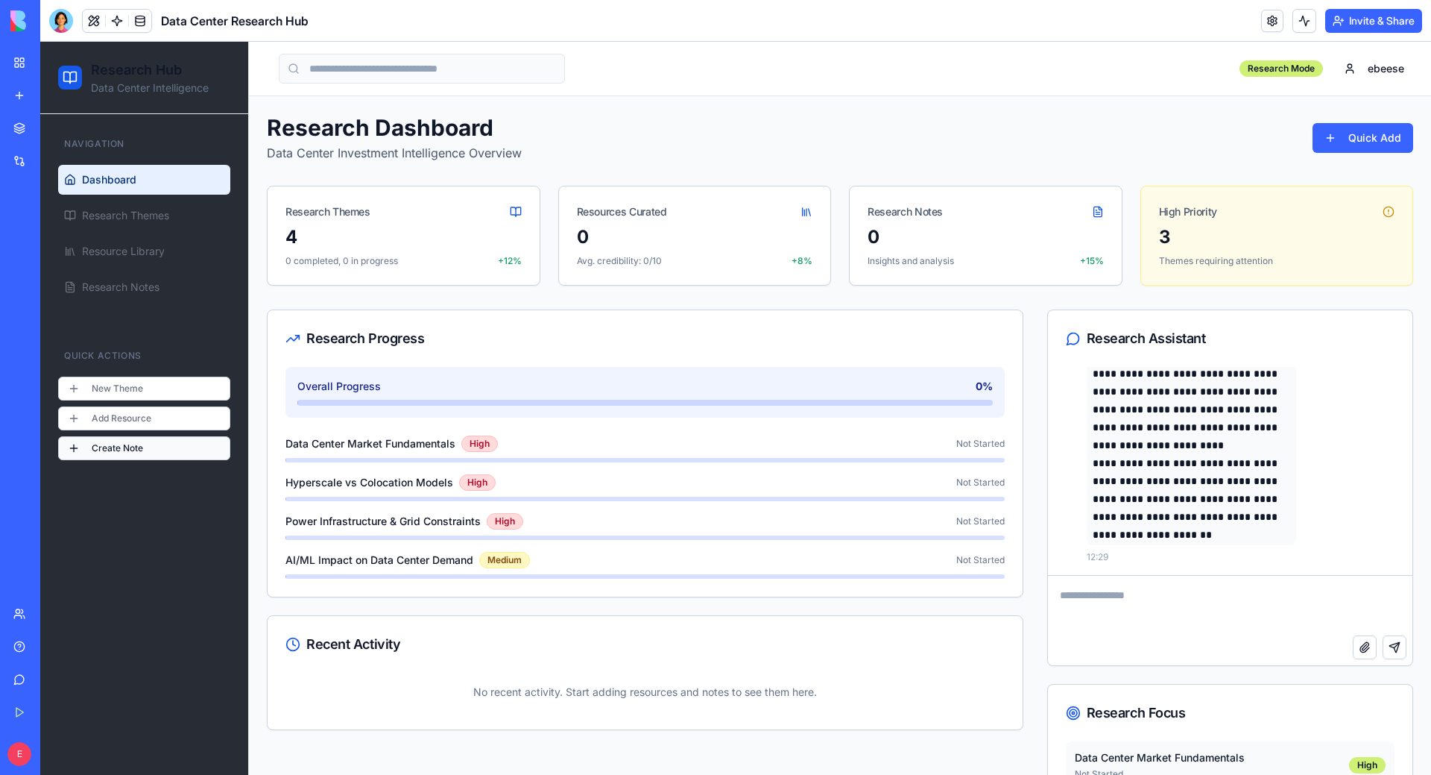
click at [101, 447] on button "Create Note" at bounding box center [144, 448] width 172 height 24
click at [77, 451] on button "Create Note" at bounding box center [144, 448] width 172 height 24
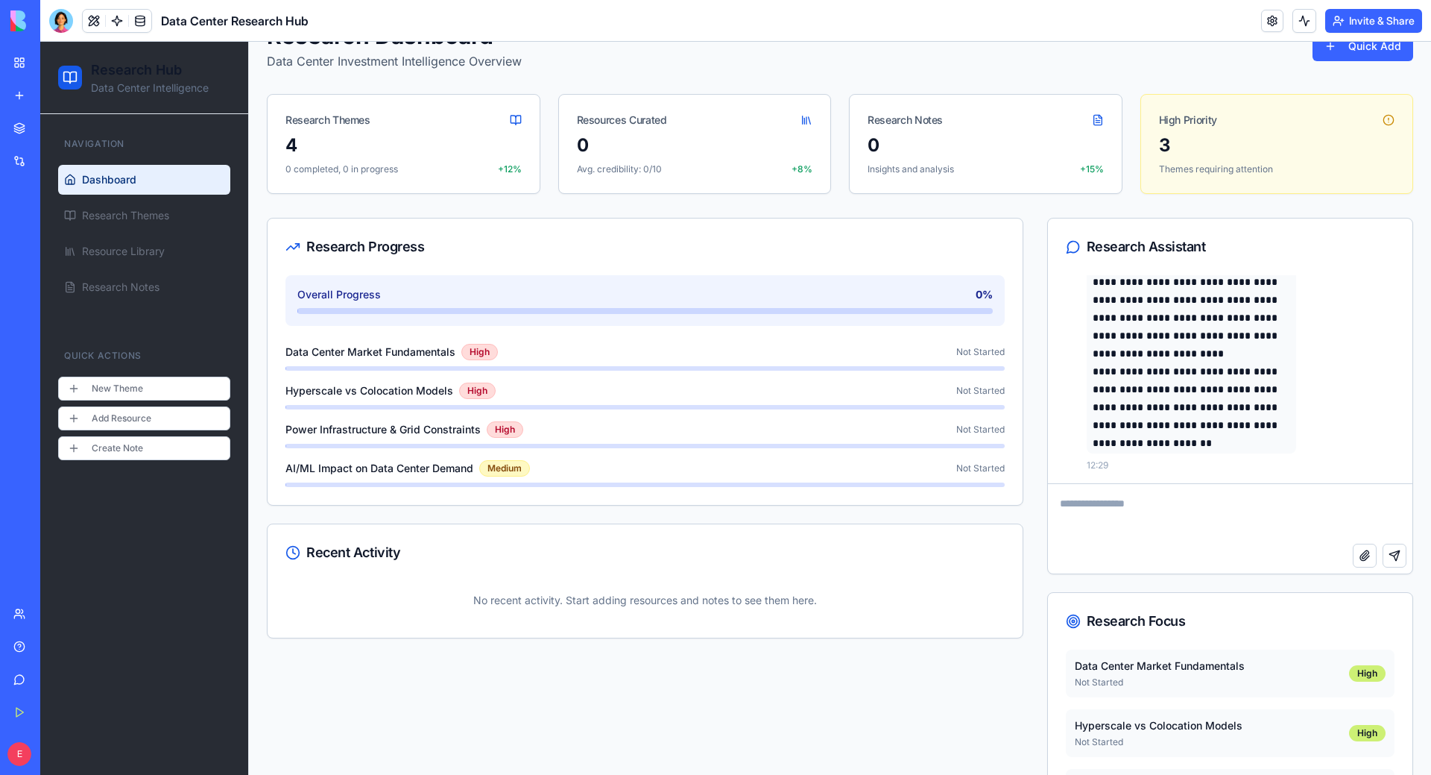
scroll to position [170, 0]
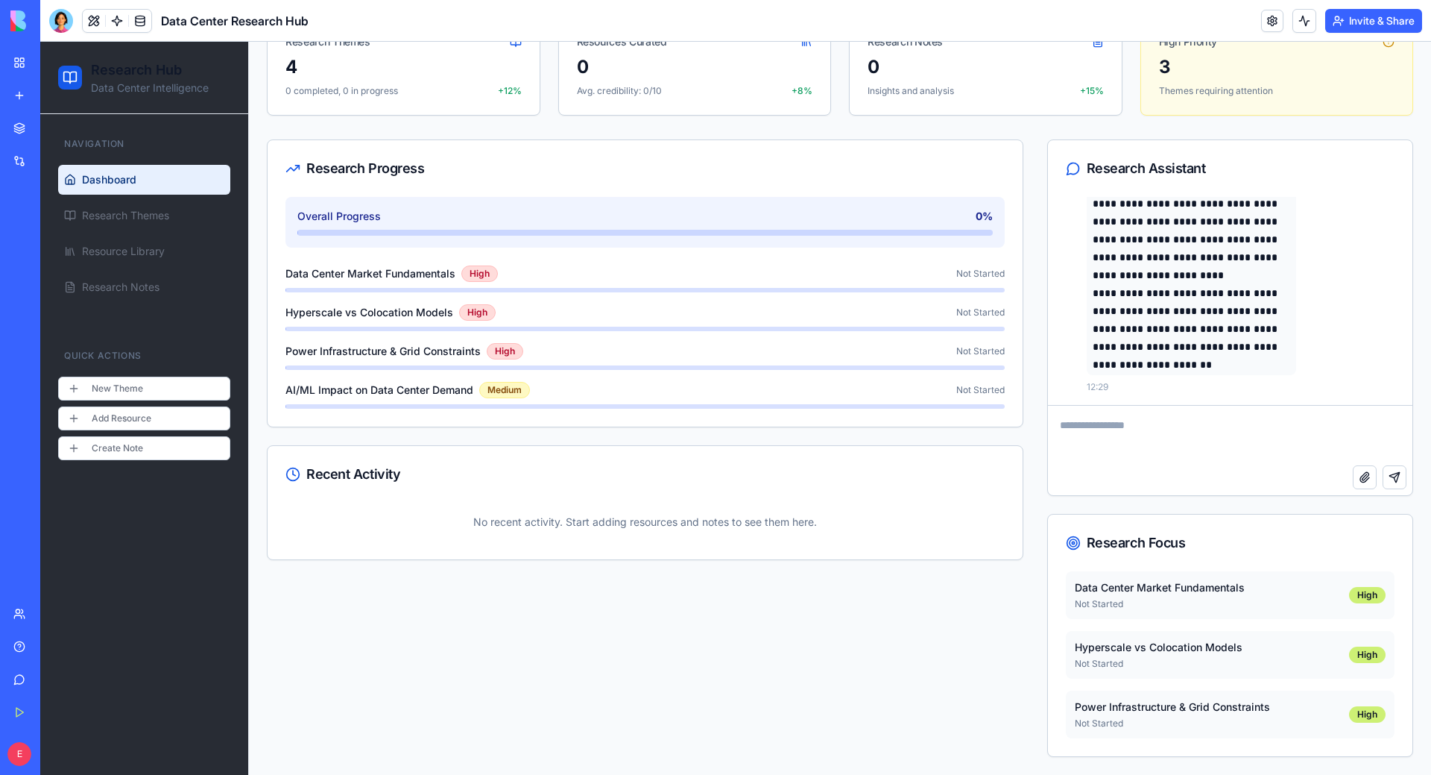
click at [894, 633] on div "Hyperscale vs Colocation Models Not Started High" at bounding box center [1230, 655] width 329 height 48
click at [894, 444] on textarea at bounding box center [1230, 436] width 365 height 60
click at [142, 451] on button "Create Note" at bounding box center [144, 448] width 172 height 24
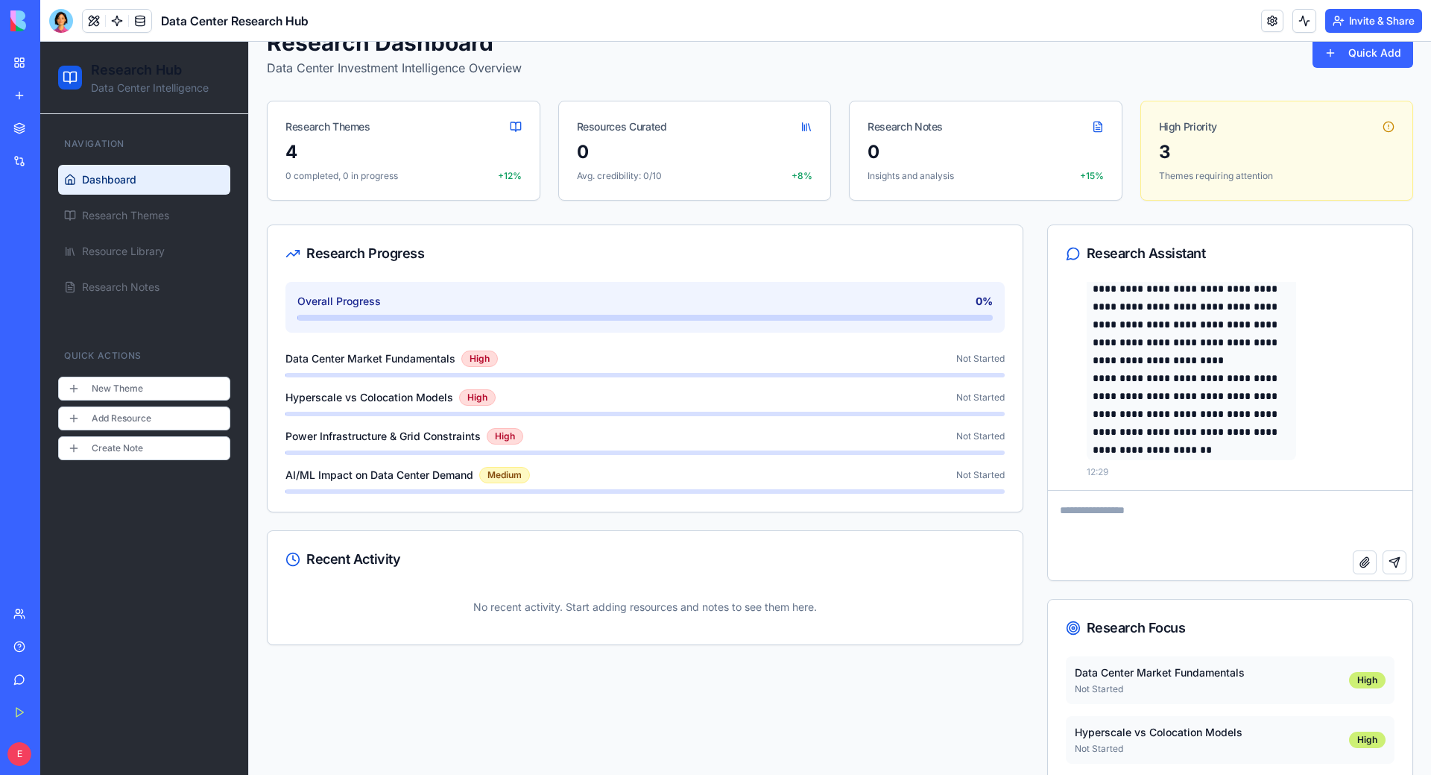
scroll to position [0, 0]
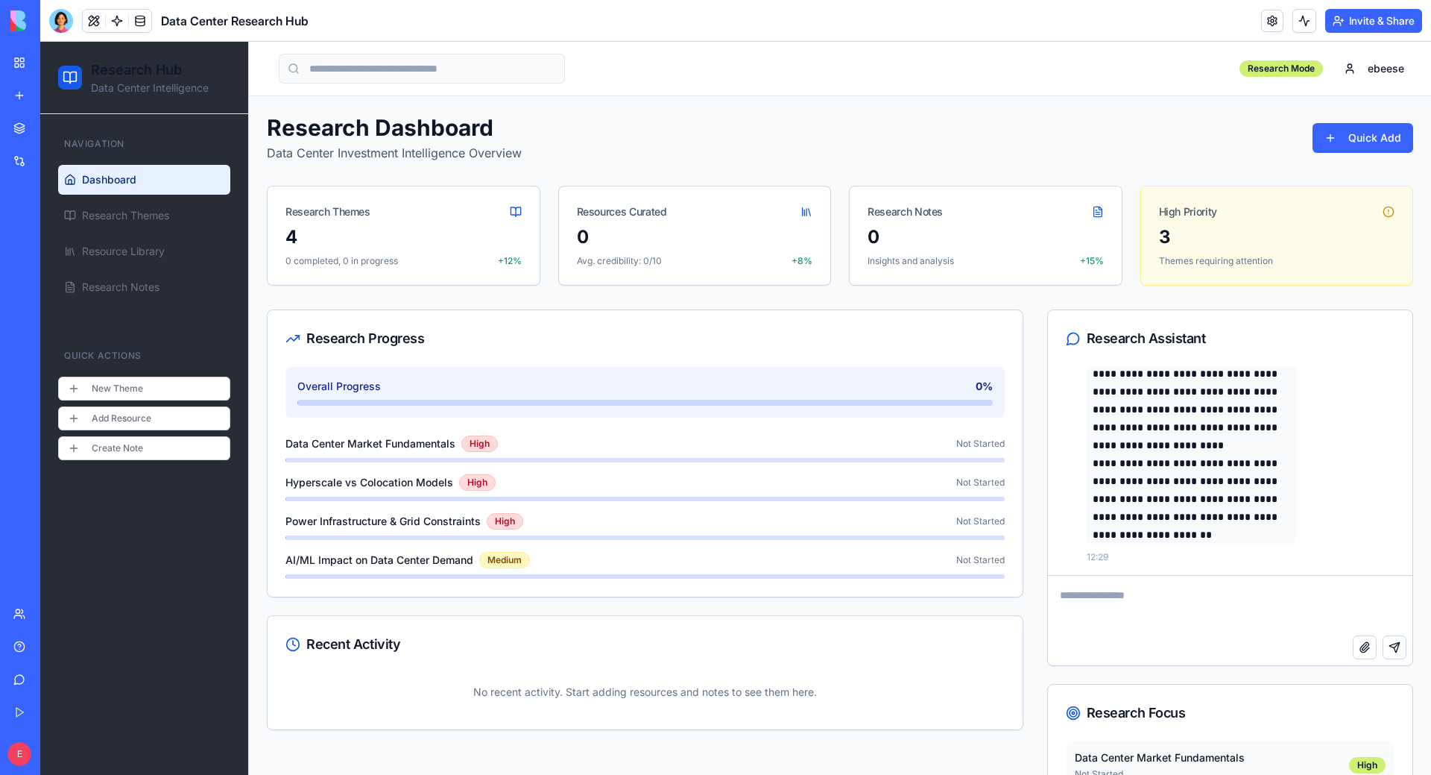
click at [687, 227] on div "0" at bounding box center [695, 237] width 236 height 24
click at [894, 218] on div "Research Notes" at bounding box center [986, 205] width 272 height 39
click at [894, 210] on div "High Priority" at bounding box center [1188, 211] width 58 height 15
click at [894, 214] on div "High Priority" at bounding box center [1277, 205] width 272 height 39
click at [894, 131] on html "**********" at bounding box center [735, 493] width 1391 height 903
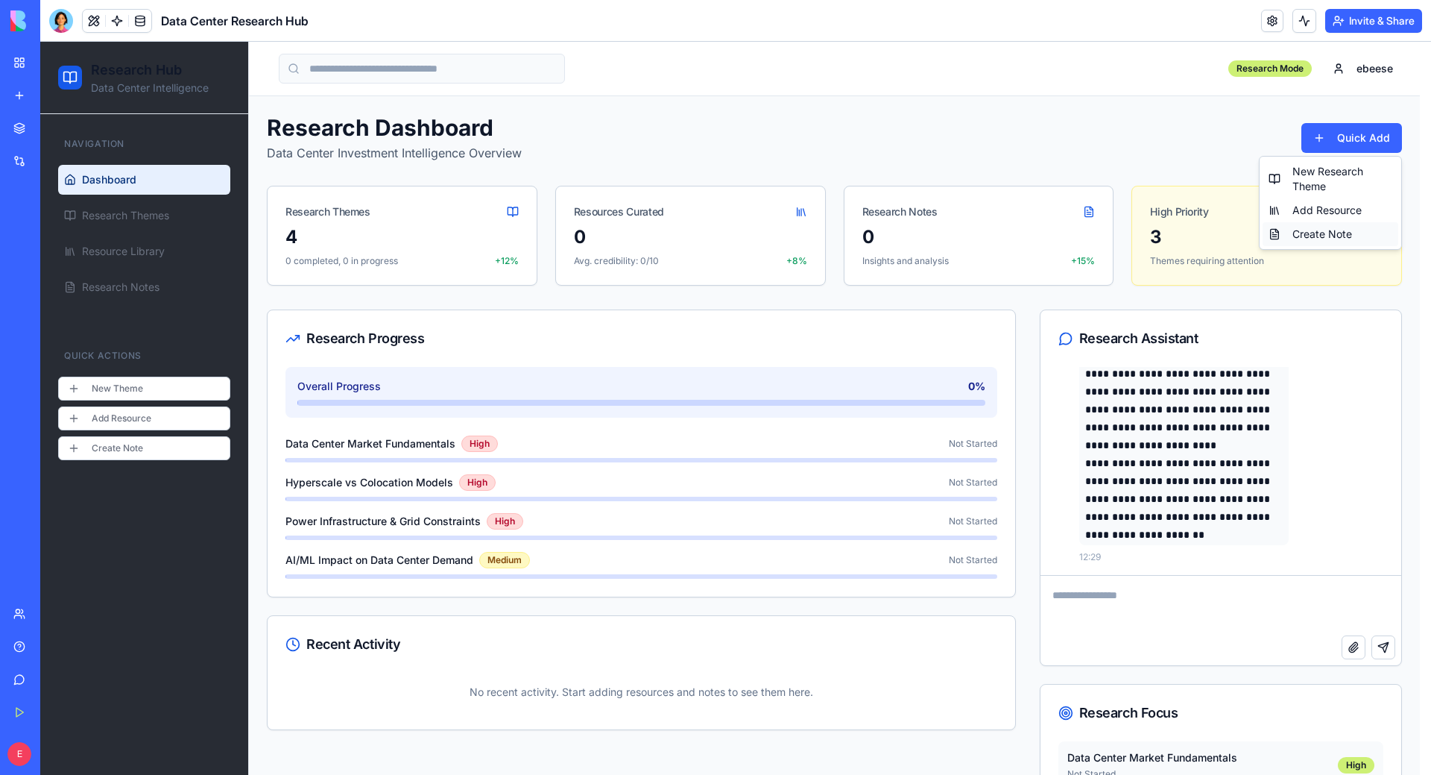
click at [894, 233] on div "Create Note" at bounding box center [1331, 234] width 136 height 24
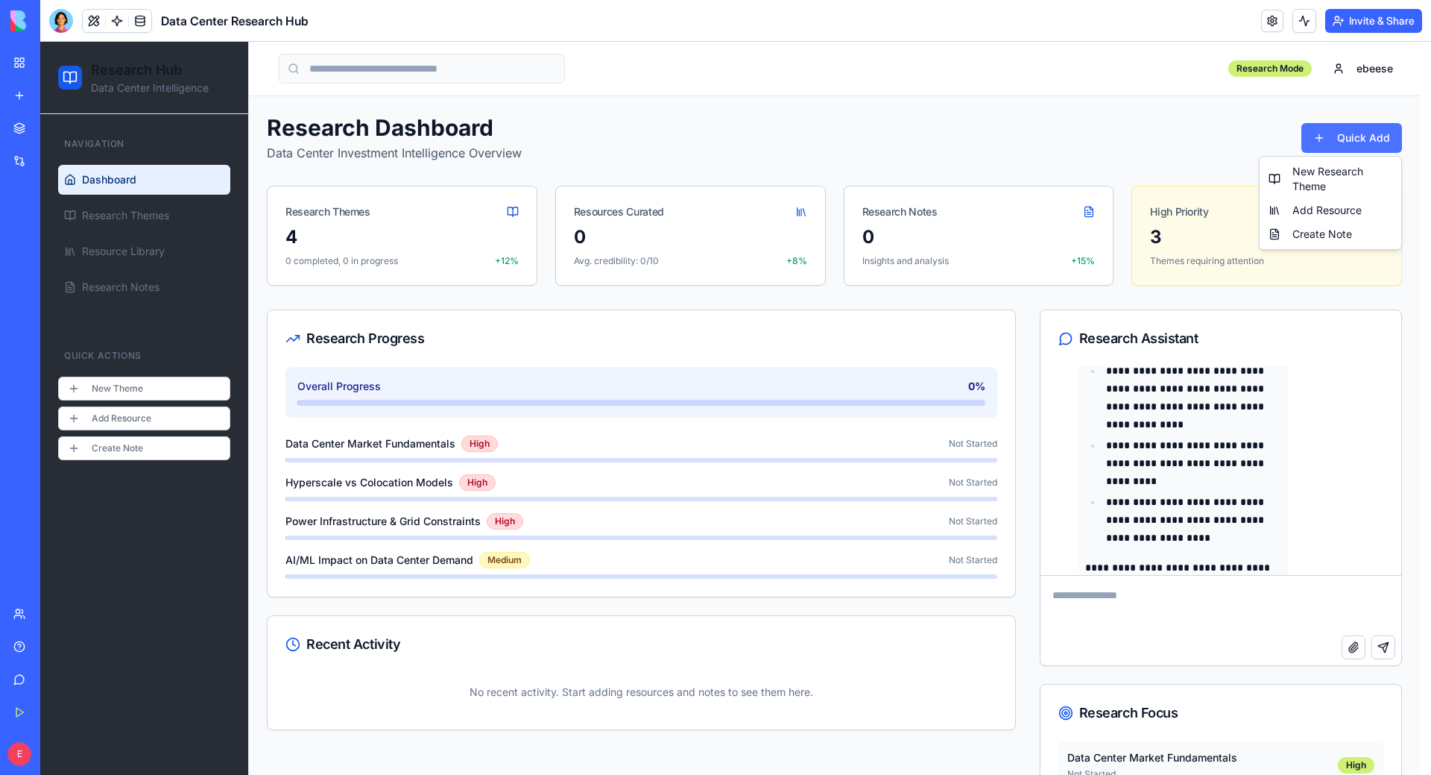
click at [894, 139] on html "**********" at bounding box center [735, 493] width 1391 height 903
click at [894, 177] on div "New Research Theme" at bounding box center [1331, 179] width 136 height 39
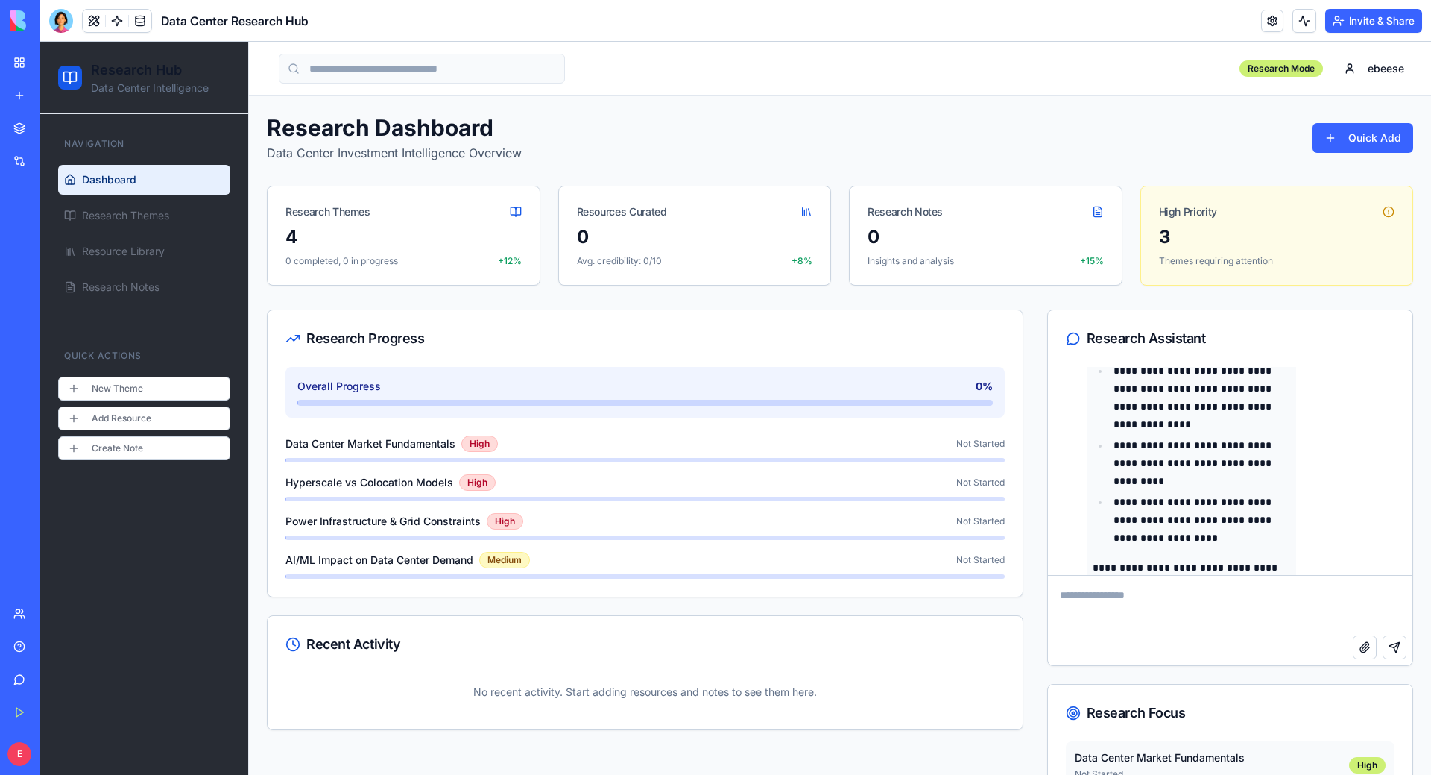
click at [894, 158] on div "Research Dashboard Data Center Investment Intelligence Overview Quick Add" at bounding box center [840, 138] width 1147 height 48
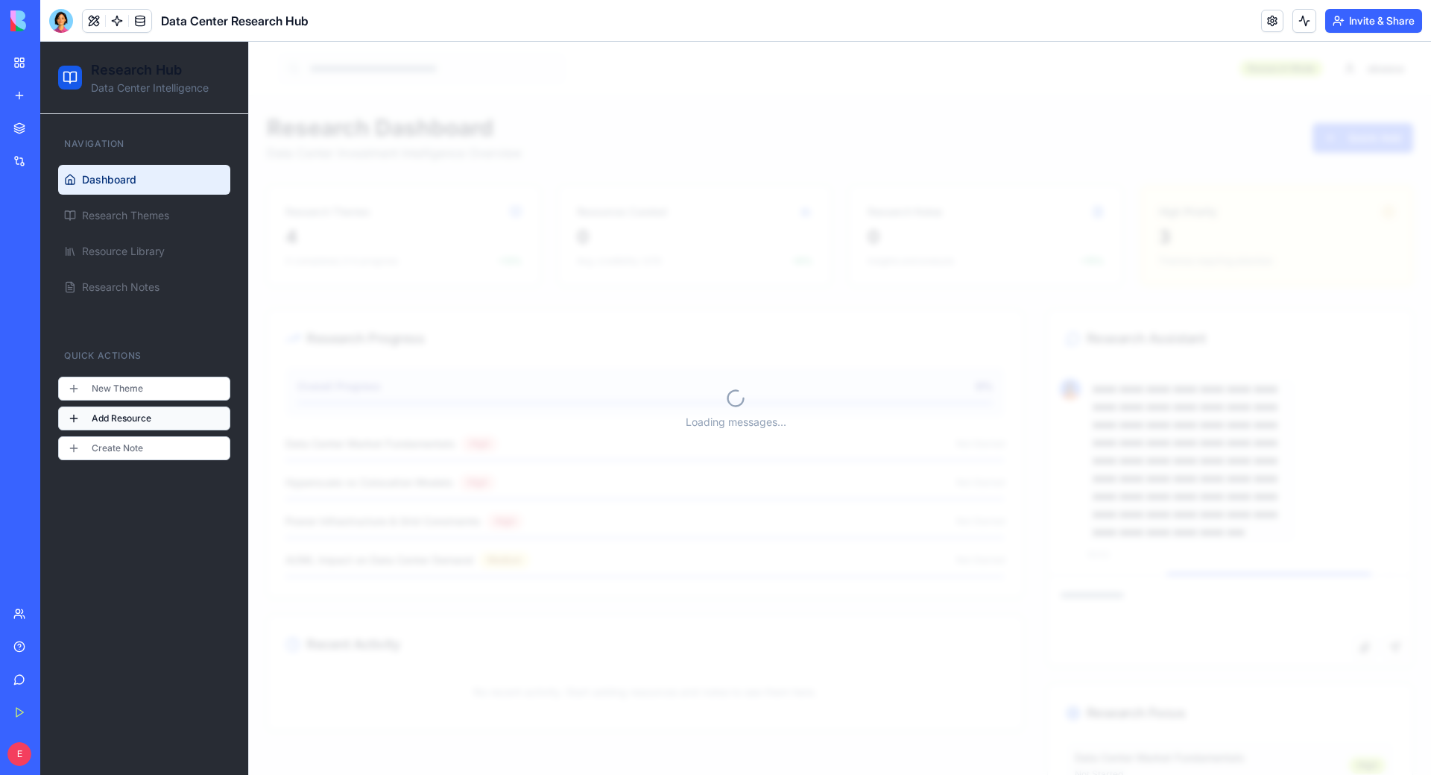
scroll to position [6210, 0]
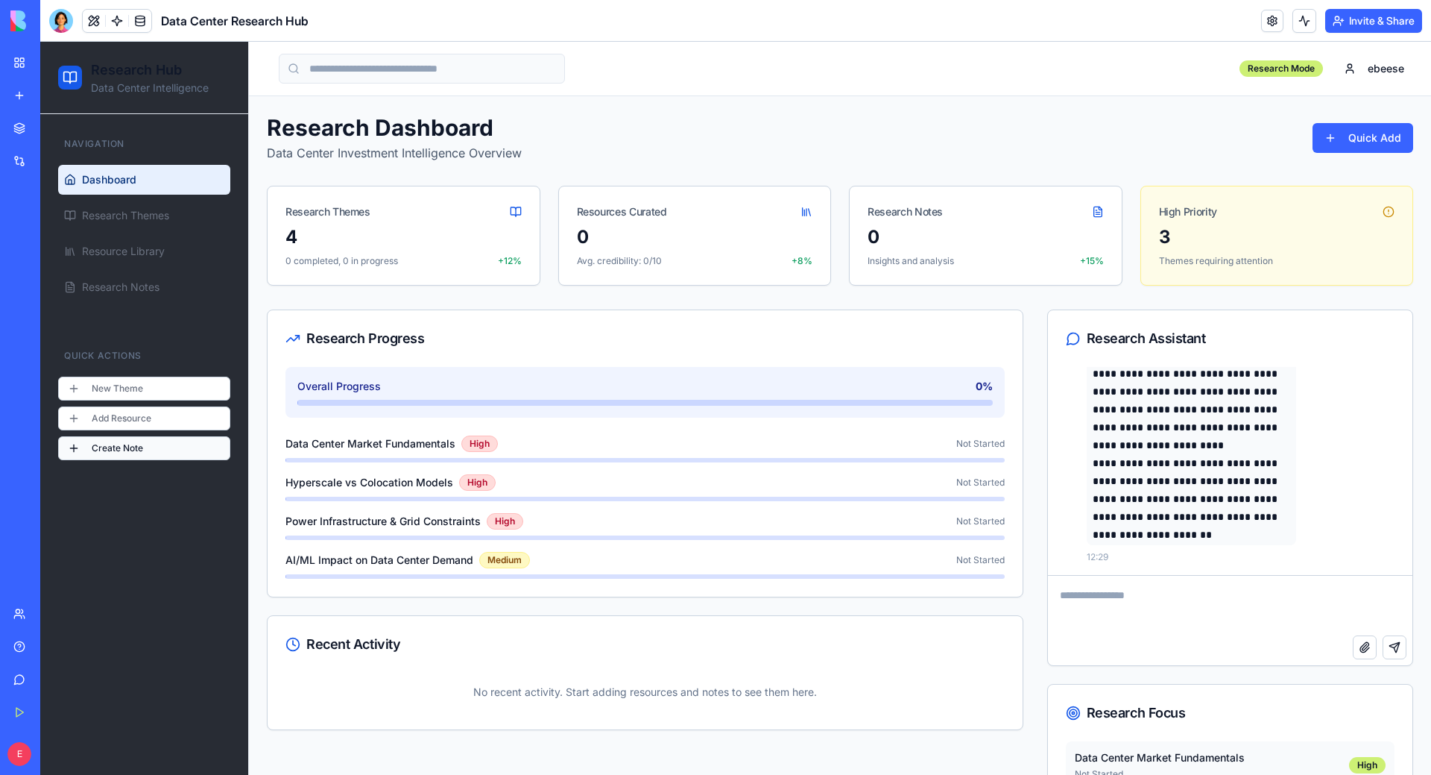
click at [97, 447] on button "Create Note" at bounding box center [144, 448] width 172 height 24
click at [108, 421] on button "Add Resource" at bounding box center [144, 418] width 172 height 24
click at [400, 273] on div "4 0 completed, 0 in progress +12%" at bounding box center [404, 255] width 272 height 60
click at [521, 214] on div "Research Themes" at bounding box center [404, 205] width 272 height 39
click at [55, 679] on div "Give feedback" at bounding box center [45, 679] width 19 height 15
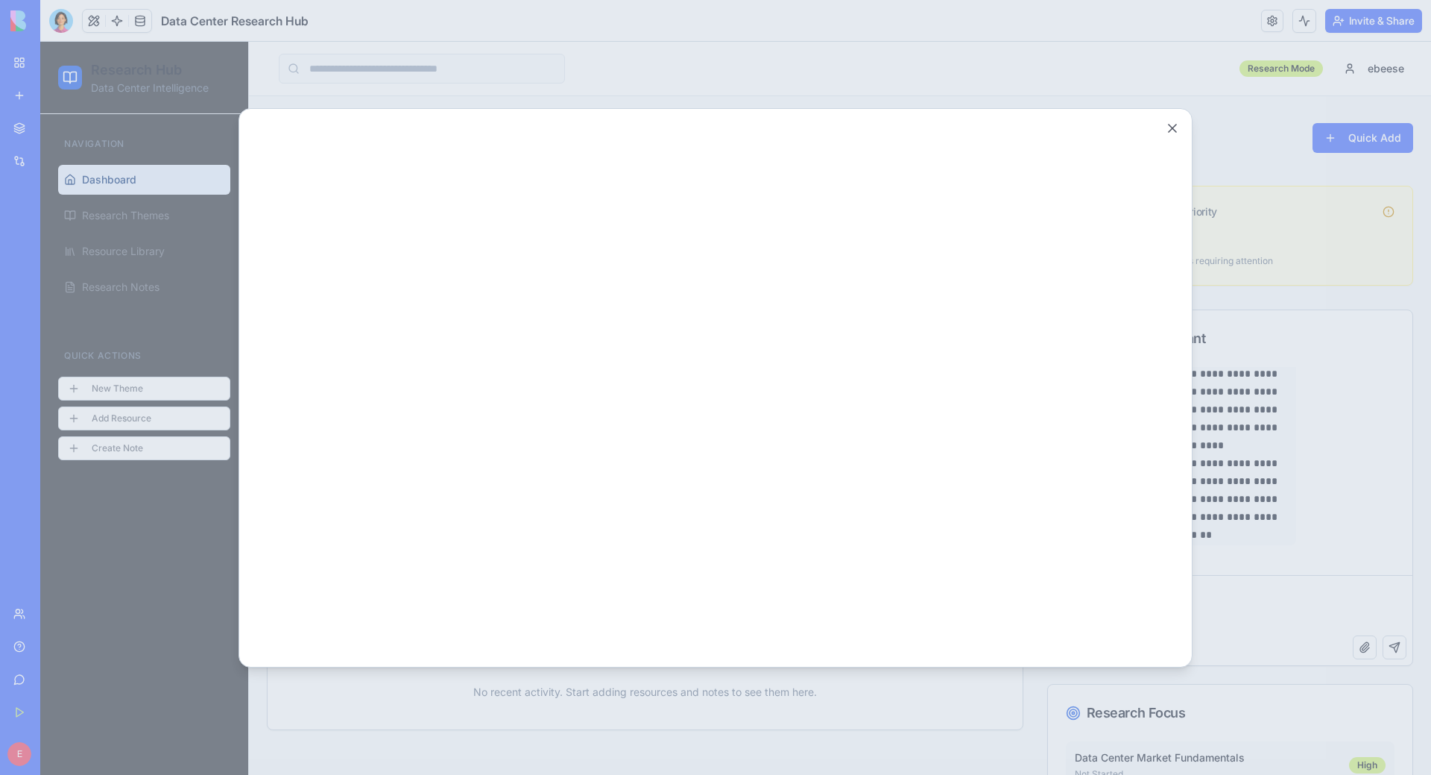
scroll to position [0, 0]
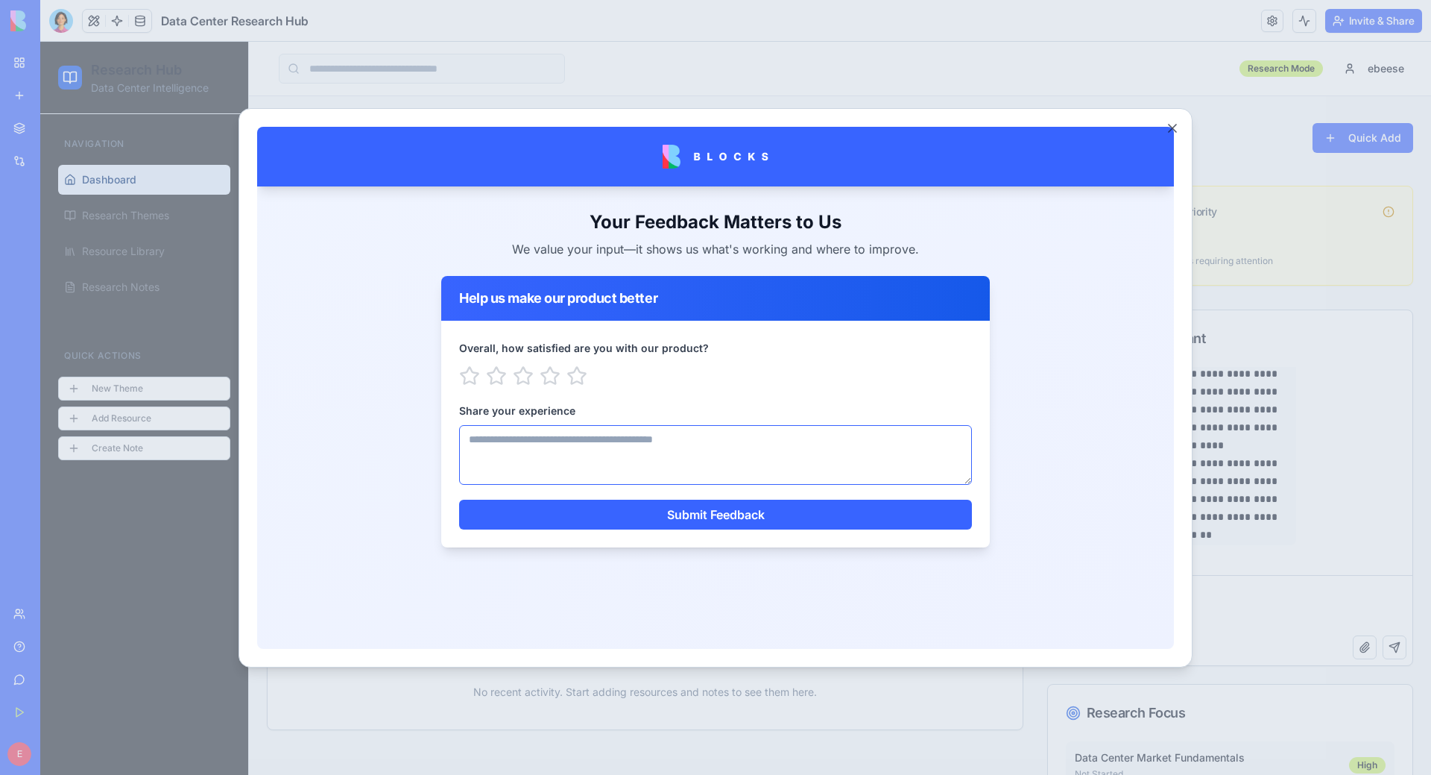
click at [554, 473] on textarea "Share your experience" at bounding box center [715, 454] width 513 height 60
click at [866, 713] on div at bounding box center [715, 387] width 1431 height 775
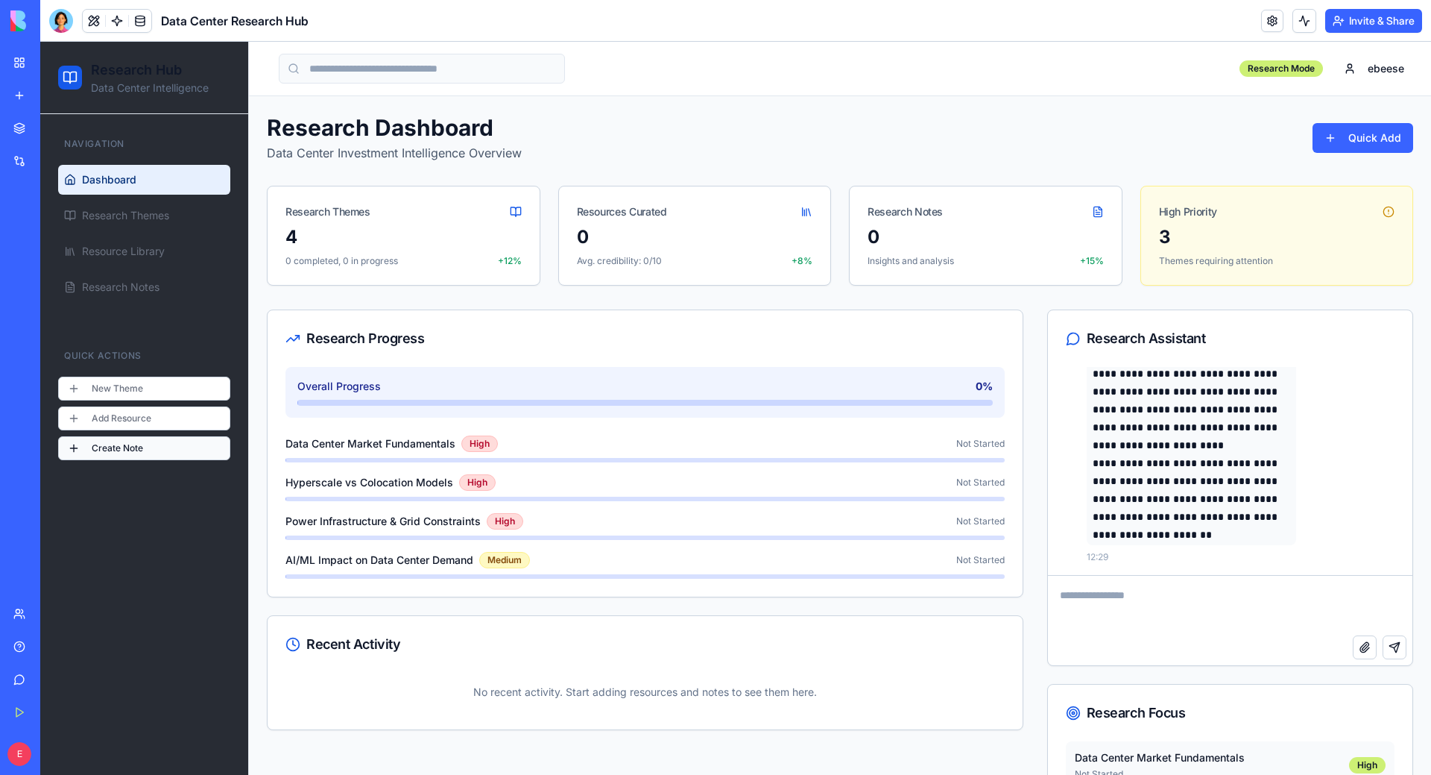
click at [133, 441] on button "Create Note" at bounding box center [144, 448] width 172 height 24
click at [991, 690] on p "No recent activity. Start adding resources and notes to see them here." at bounding box center [645, 691] width 719 height 39
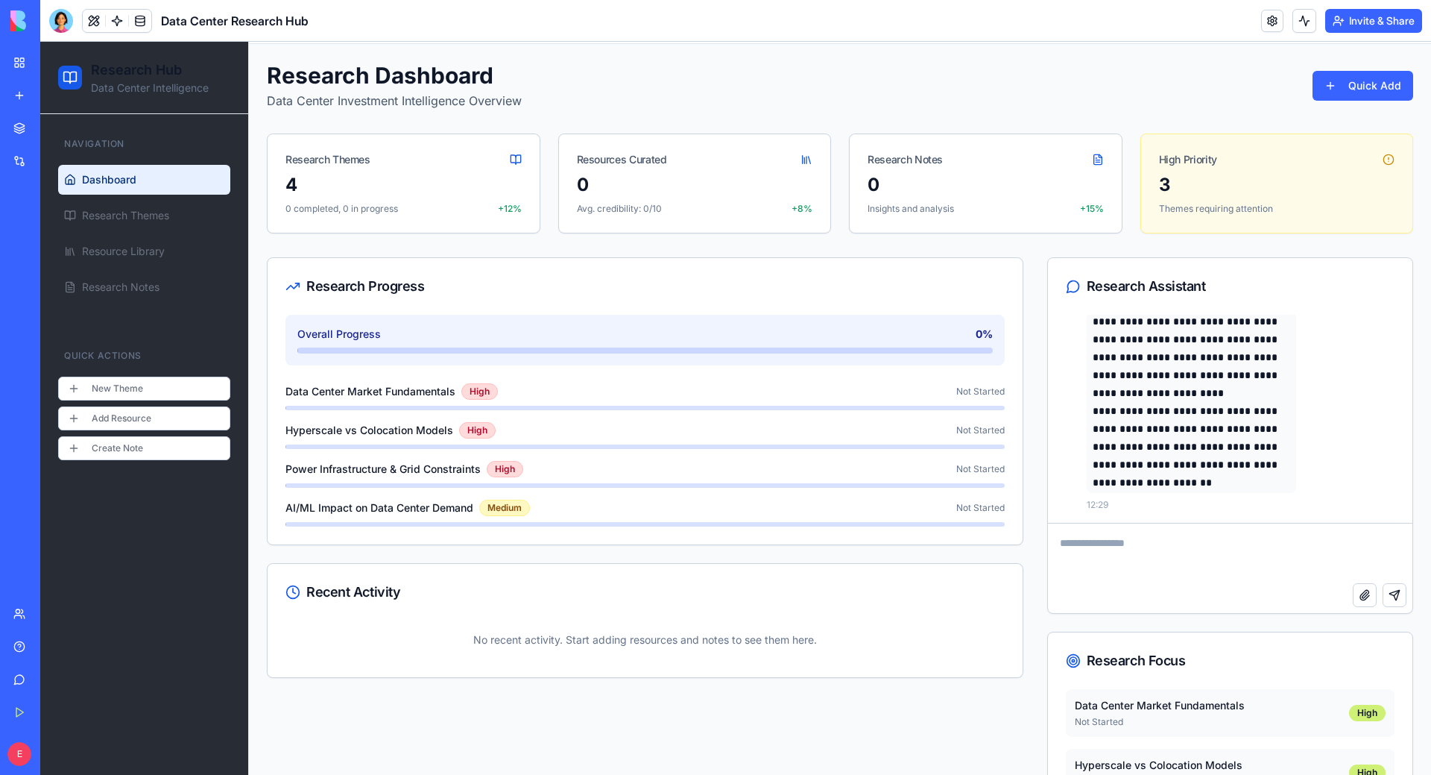
scroll to position [75, 0]
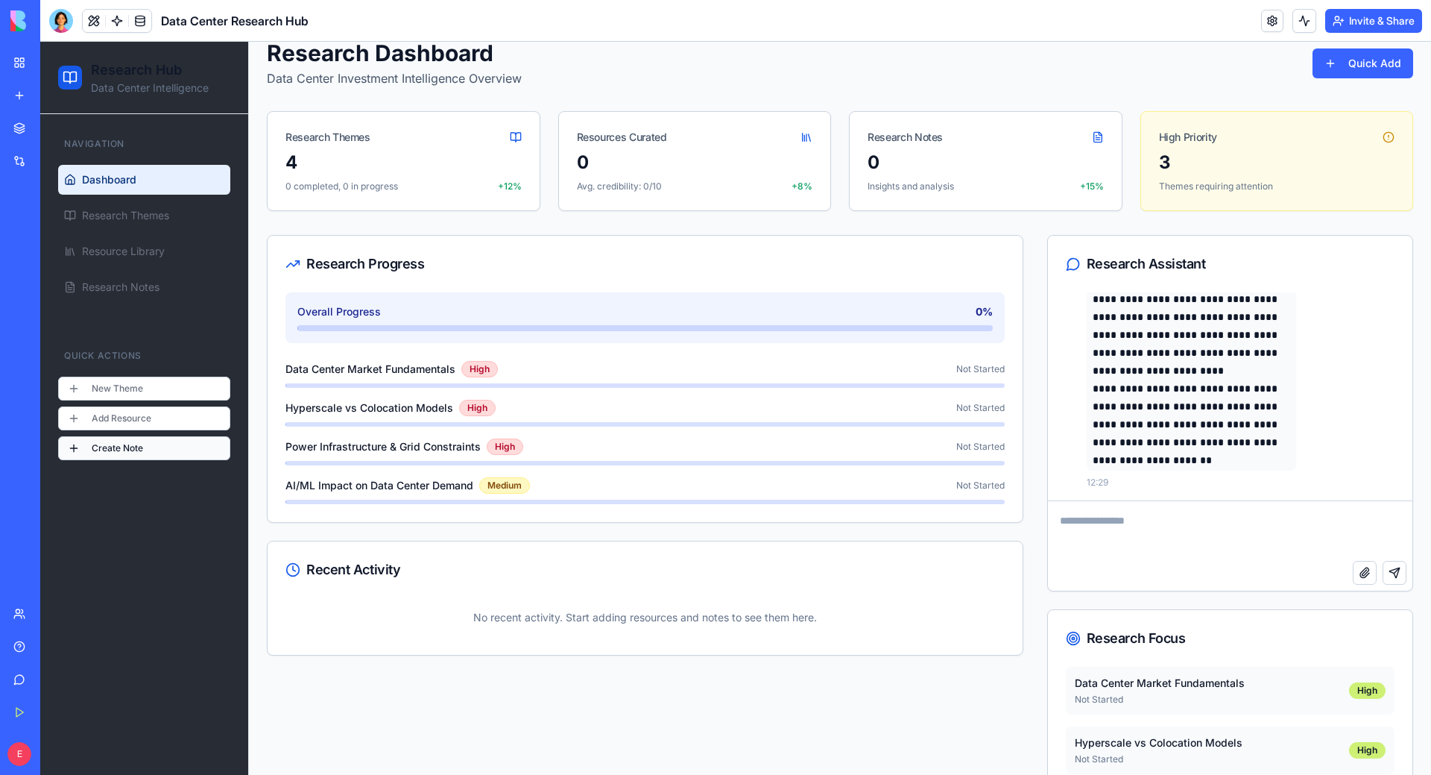
click at [133, 447] on button "Create Note" at bounding box center [144, 448] width 172 height 24
click at [26, 686] on link "Give feedback" at bounding box center [34, 679] width 60 height 30
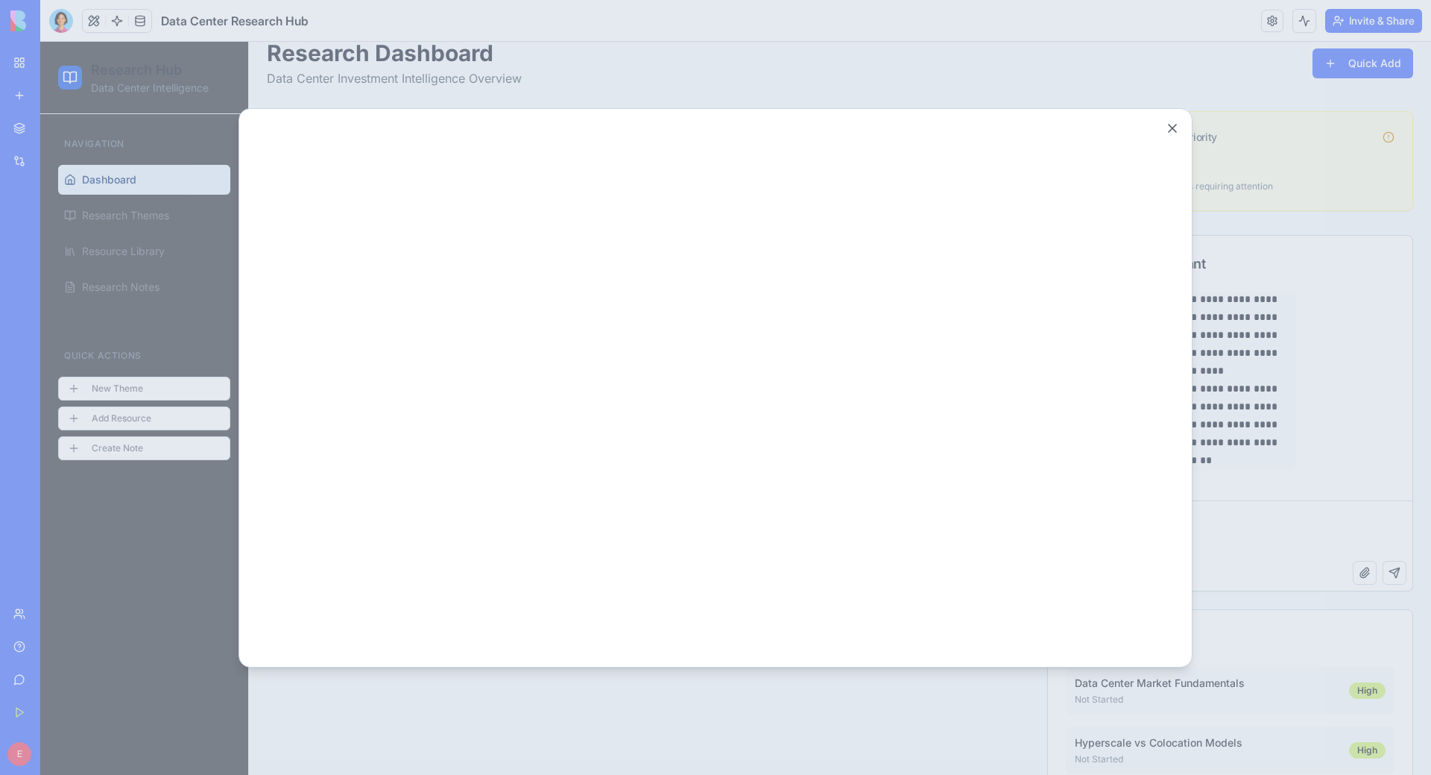
scroll to position [0, 0]
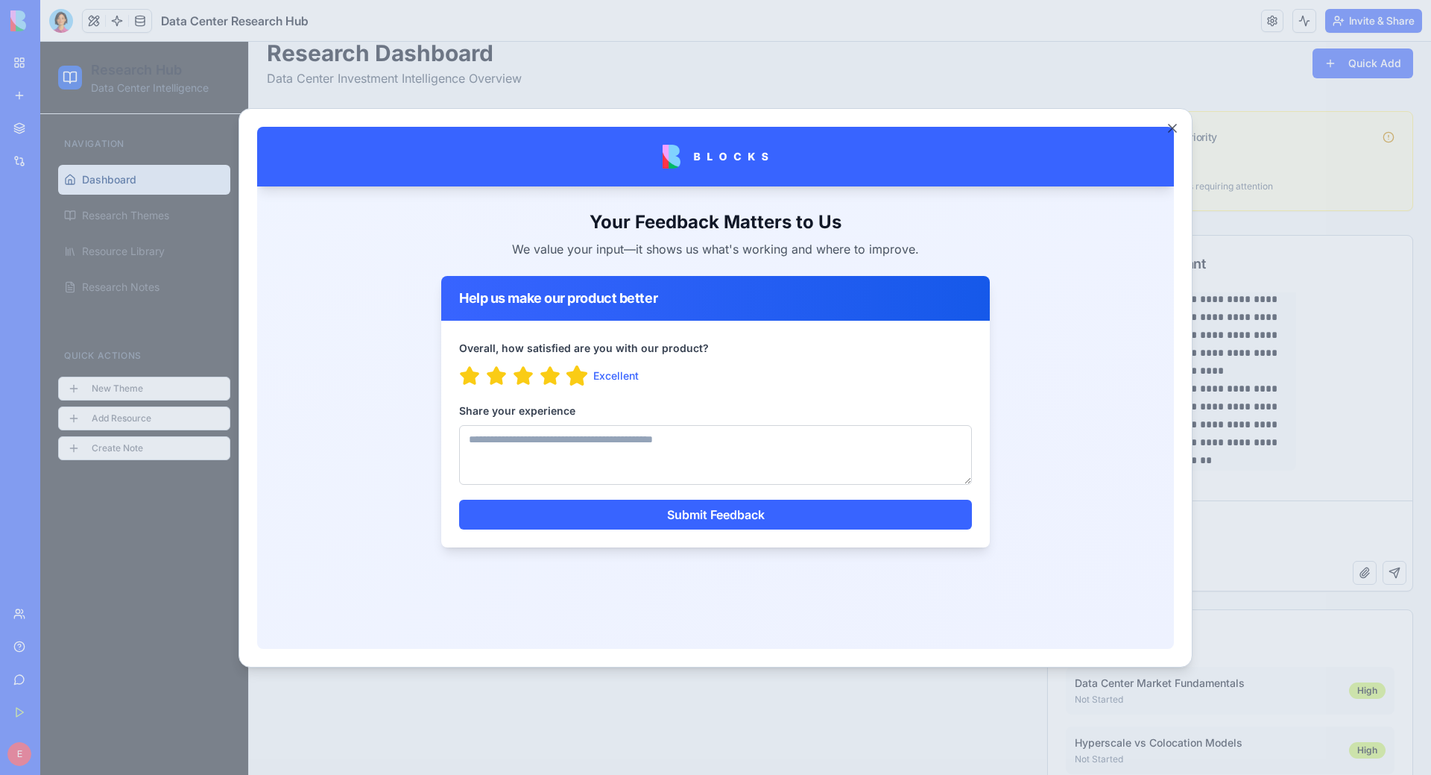
click at [567, 377] on icon "button" at bounding box center [577, 375] width 23 height 23
click at [576, 433] on textarea "Share your experience" at bounding box center [715, 454] width 513 height 60
type textarea "*"
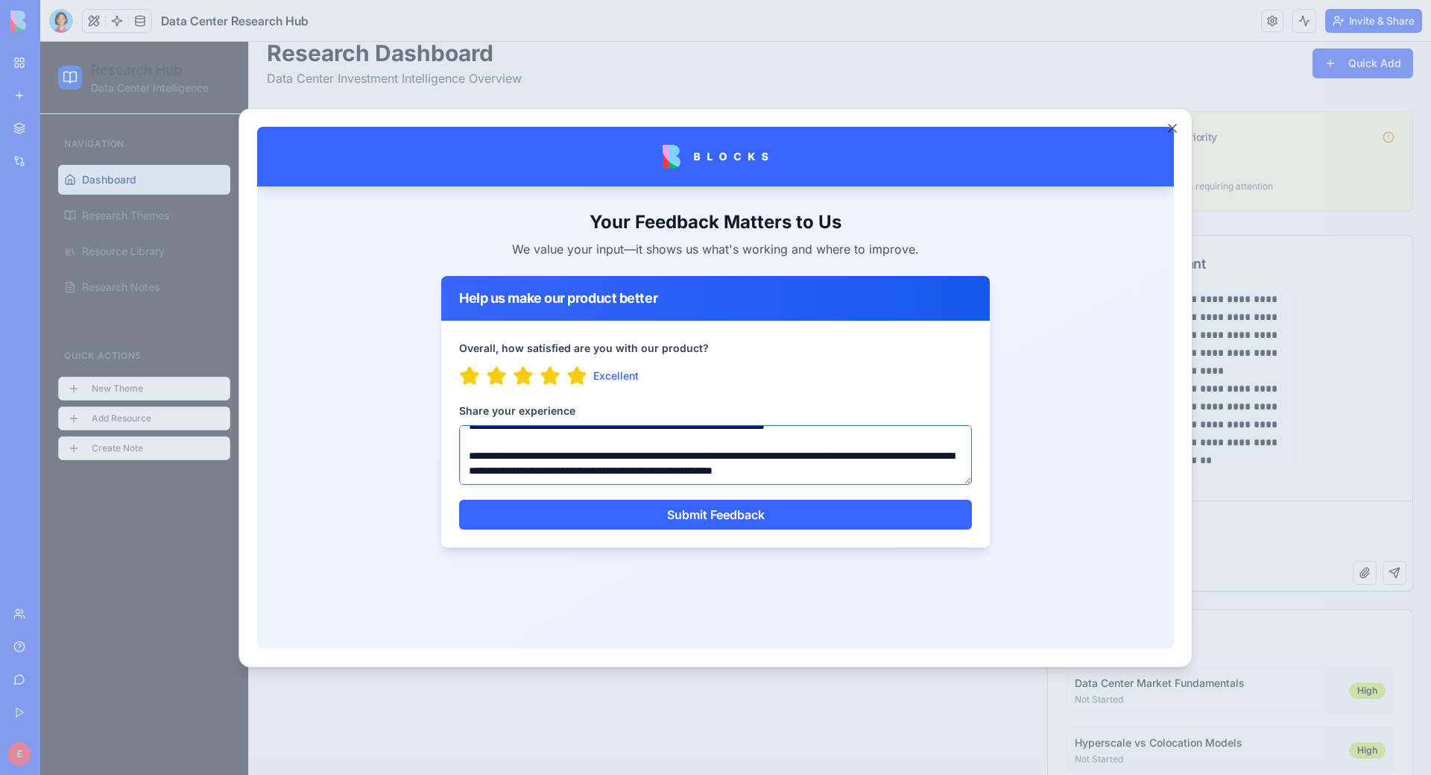
scroll to position [21, 0]
type textarea "**********"
click at [459, 499] on button "Submit Feedback" at bounding box center [715, 514] width 513 height 30
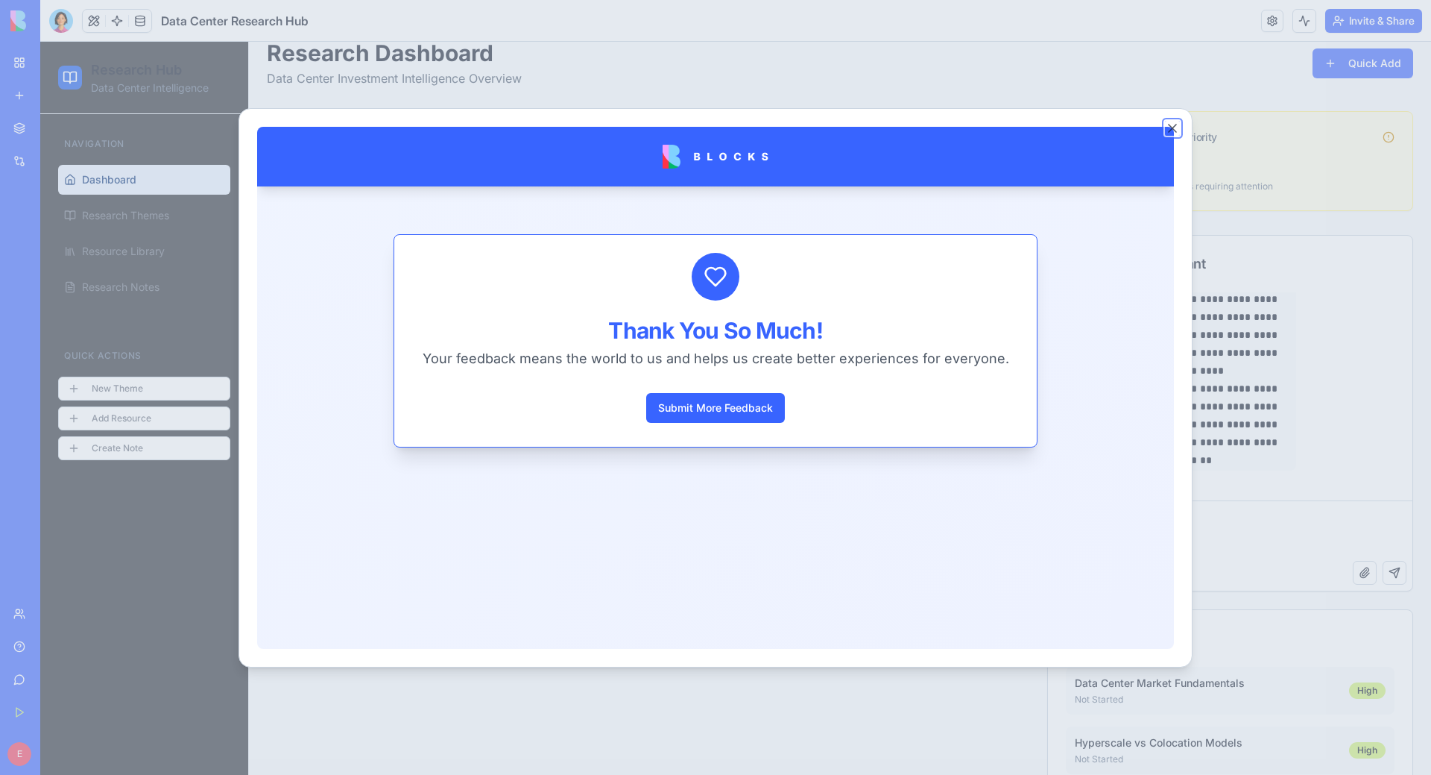
click at [1174, 124] on button "Close" at bounding box center [1172, 128] width 15 height 15
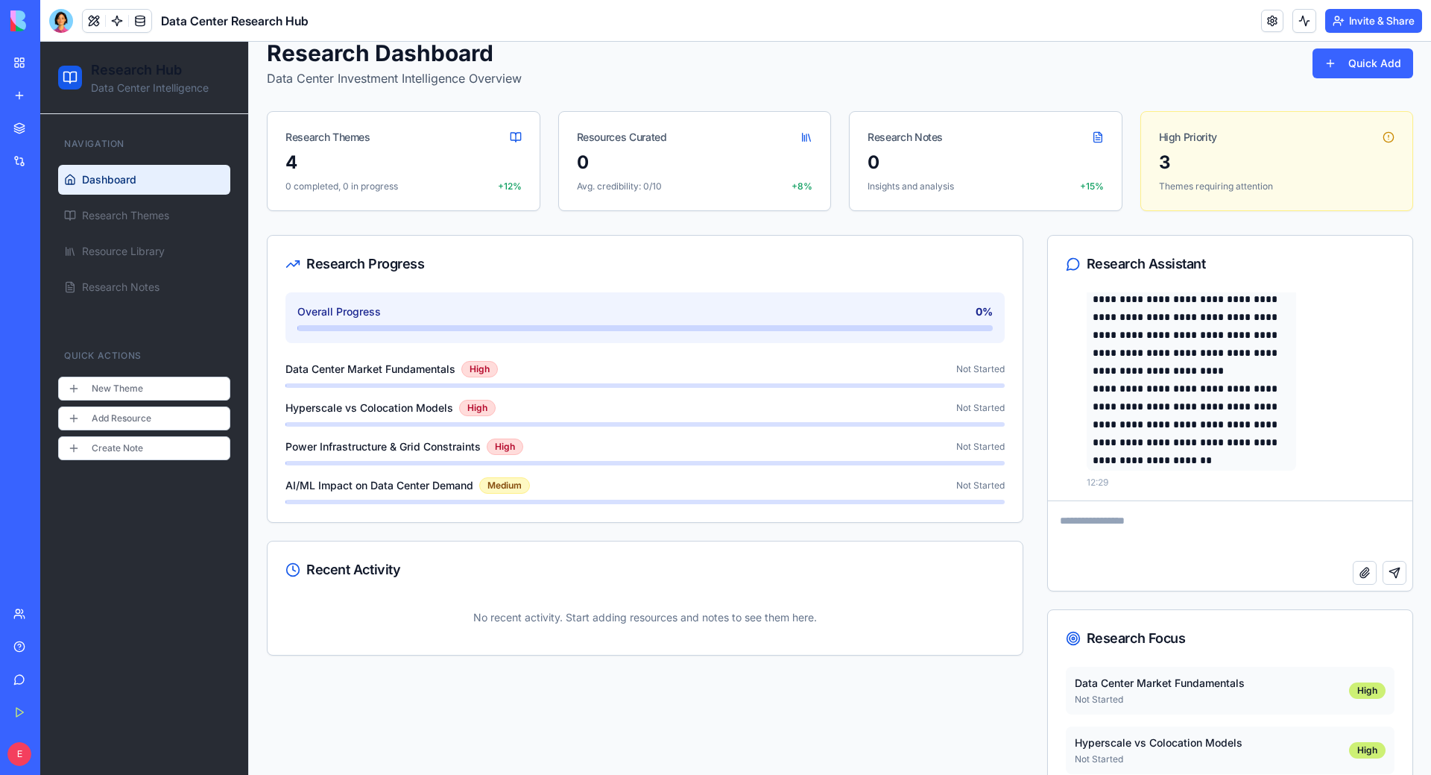
click at [36, 596] on div "My Workspace New app Marketplace Integrations Recent Real Estate Due Diligence …" at bounding box center [19, 387] width 31 height 679
click at [55, 611] on div "Team" at bounding box center [45, 613] width 19 height 15
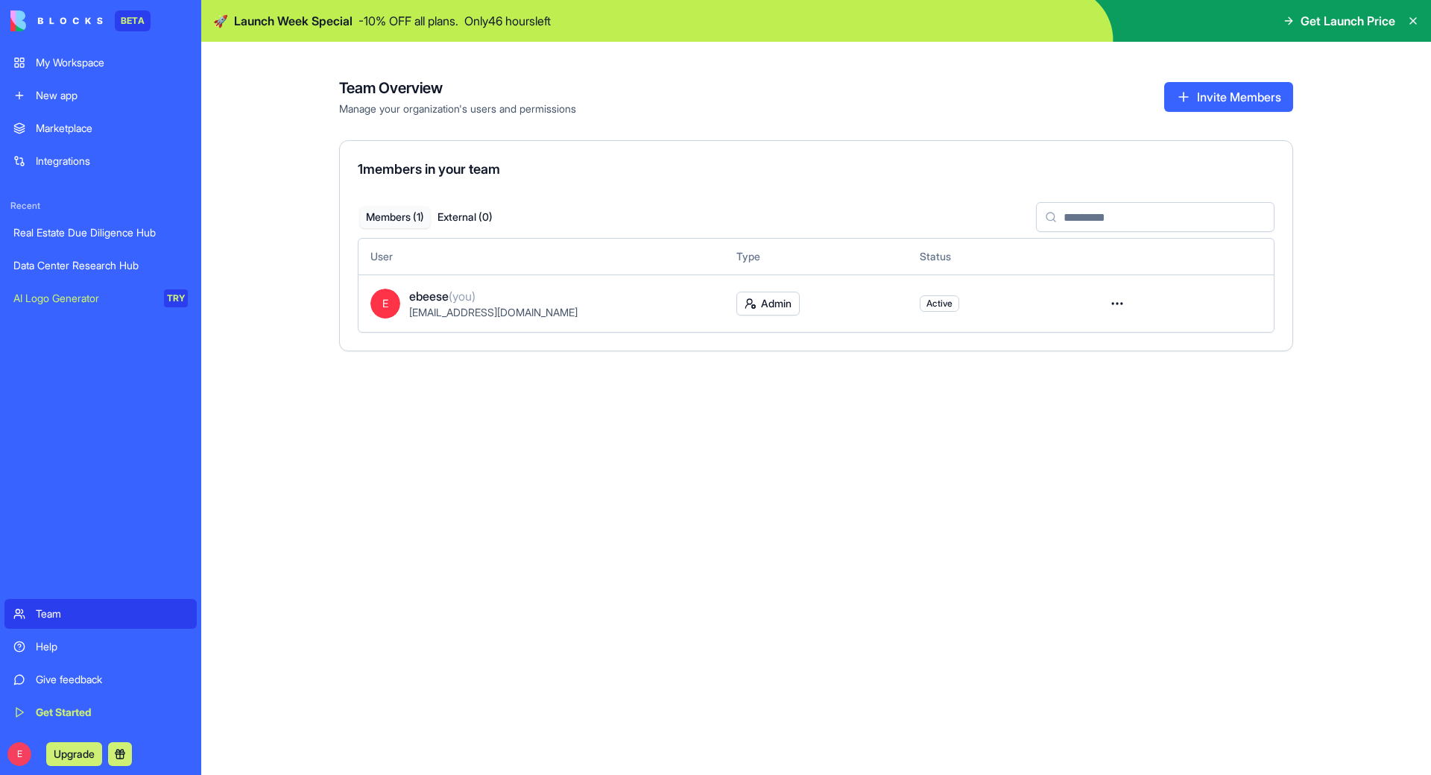
click at [872, 391] on div "Team Overview Manage your organization's users and permissions Invite Members 1…" at bounding box center [816, 408] width 1230 height 733
click at [122, 263] on div "Data Center Research Hub" at bounding box center [100, 265] width 174 height 15
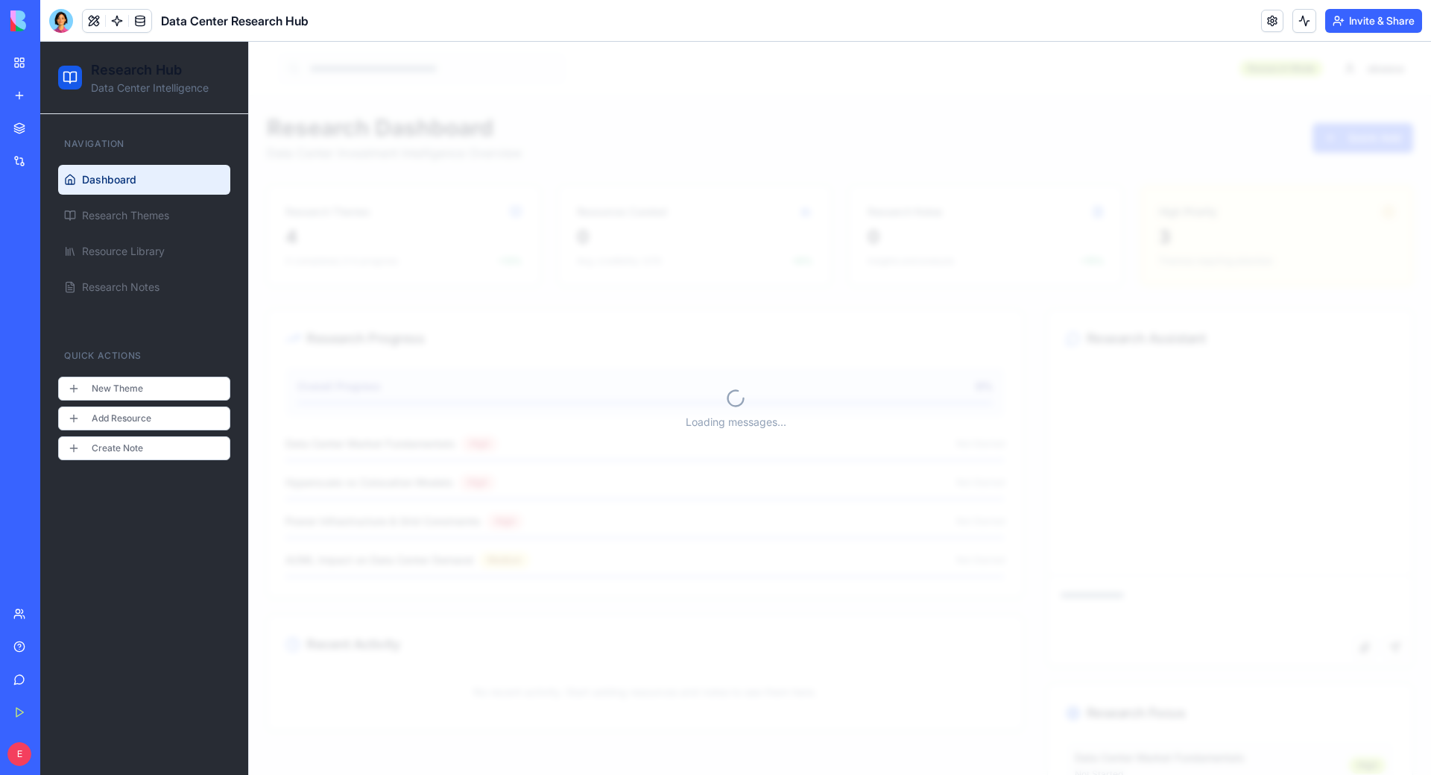
scroll to position [6210, 0]
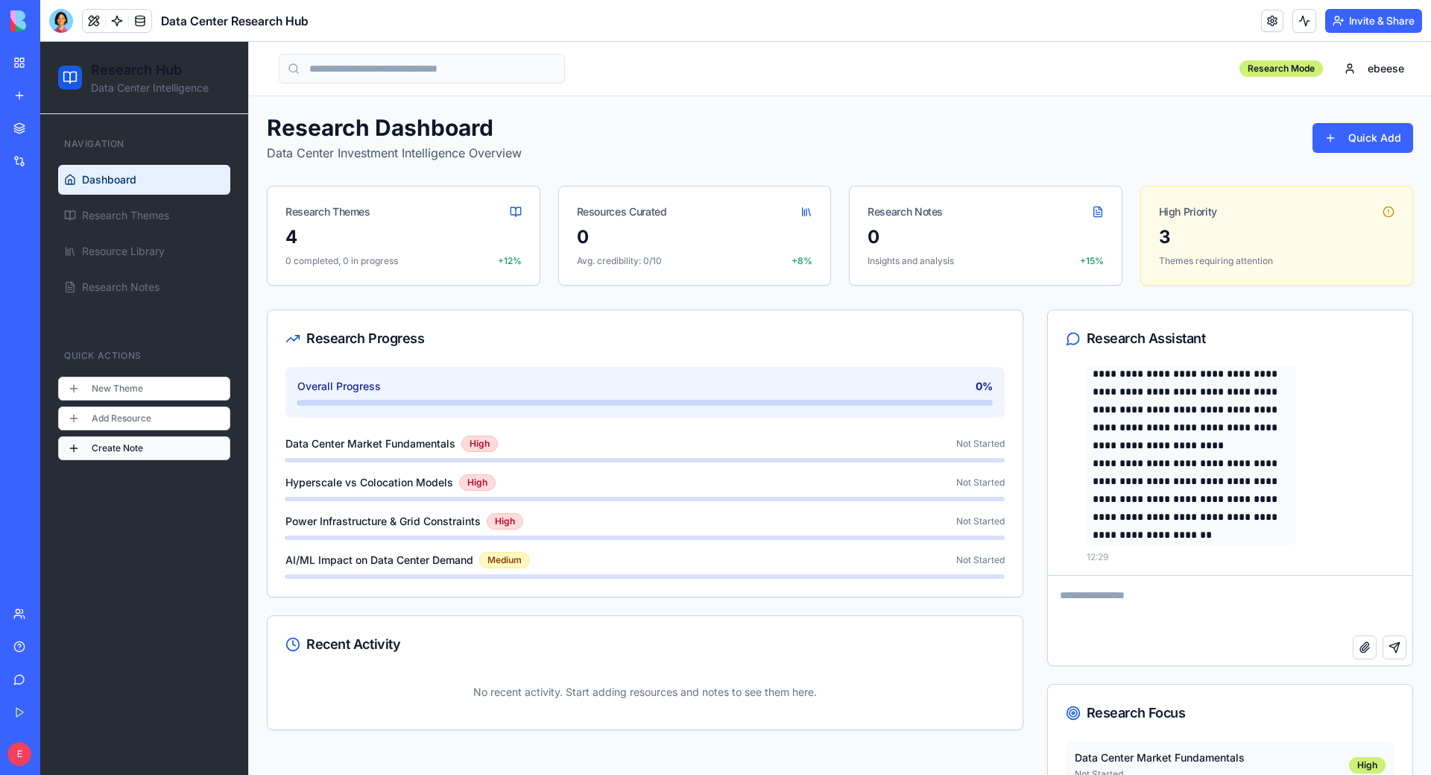
click at [89, 444] on button "Create Note" at bounding box center [144, 448] width 172 height 24
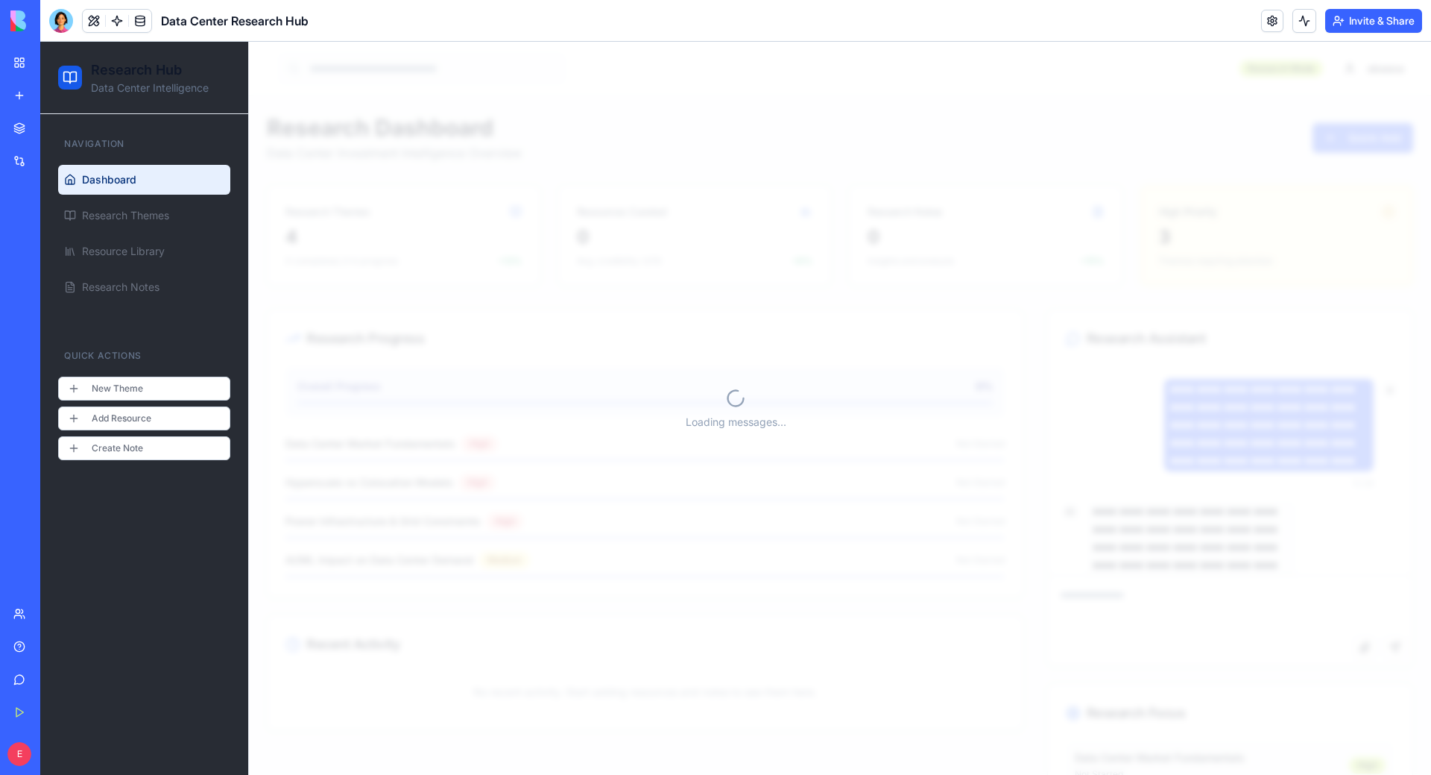
scroll to position [6210, 0]
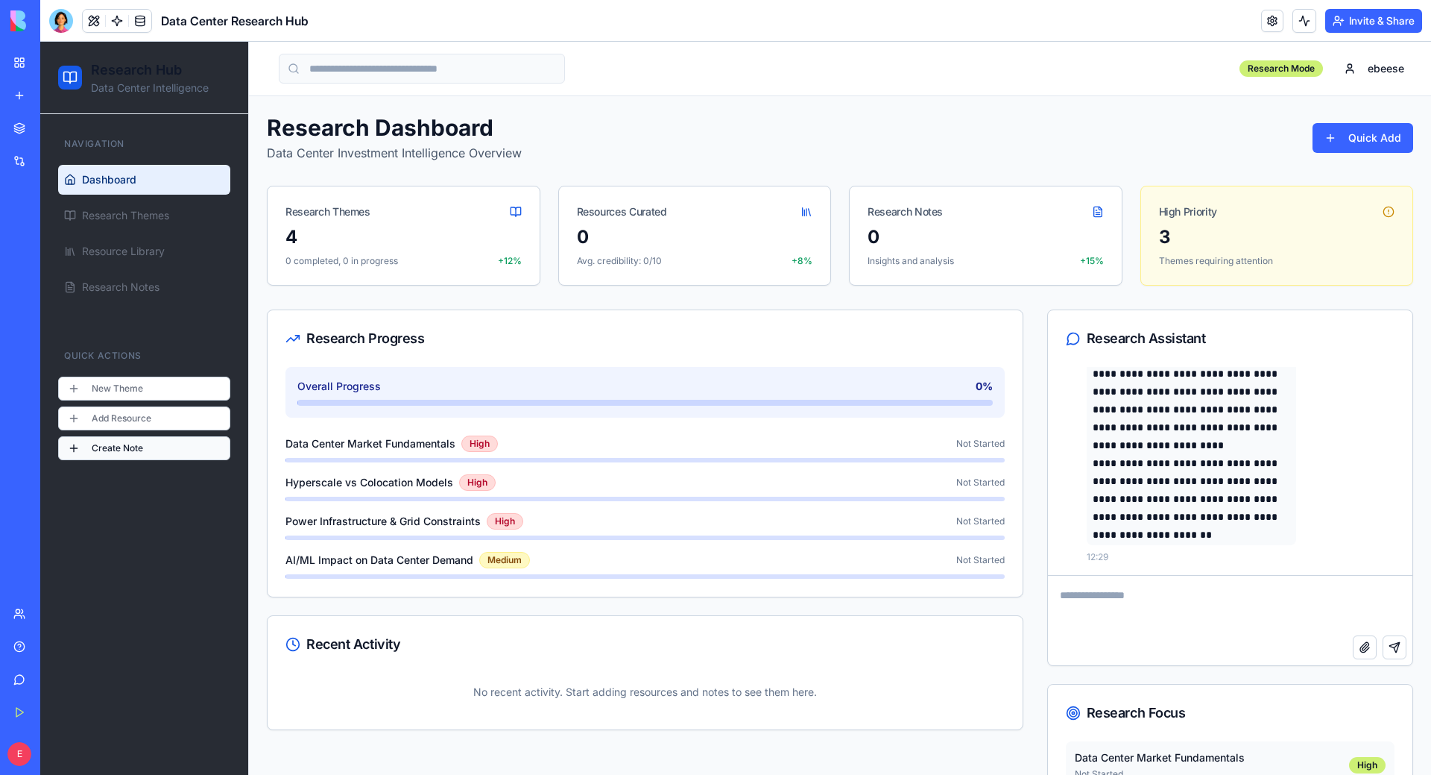
drag, startPoint x: 40, startPoint y: 42, endPoint x: 173, endPoint y: 485, distance: 463.0
click at [133, 444] on button "Create Note" at bounding box center [144, 448] width 172 height 24
click at [129, 446] on button "Create Note" at bounding box center [144, 448] width 172 height 24
drag, startPoint x: 1430, startPoint y: 44, endPoint x: 1020, endPoint y: 492, distance: 607.4
click at [1020, 491] on div "**********" at bounding box center [840, 617] width 1147 height 617
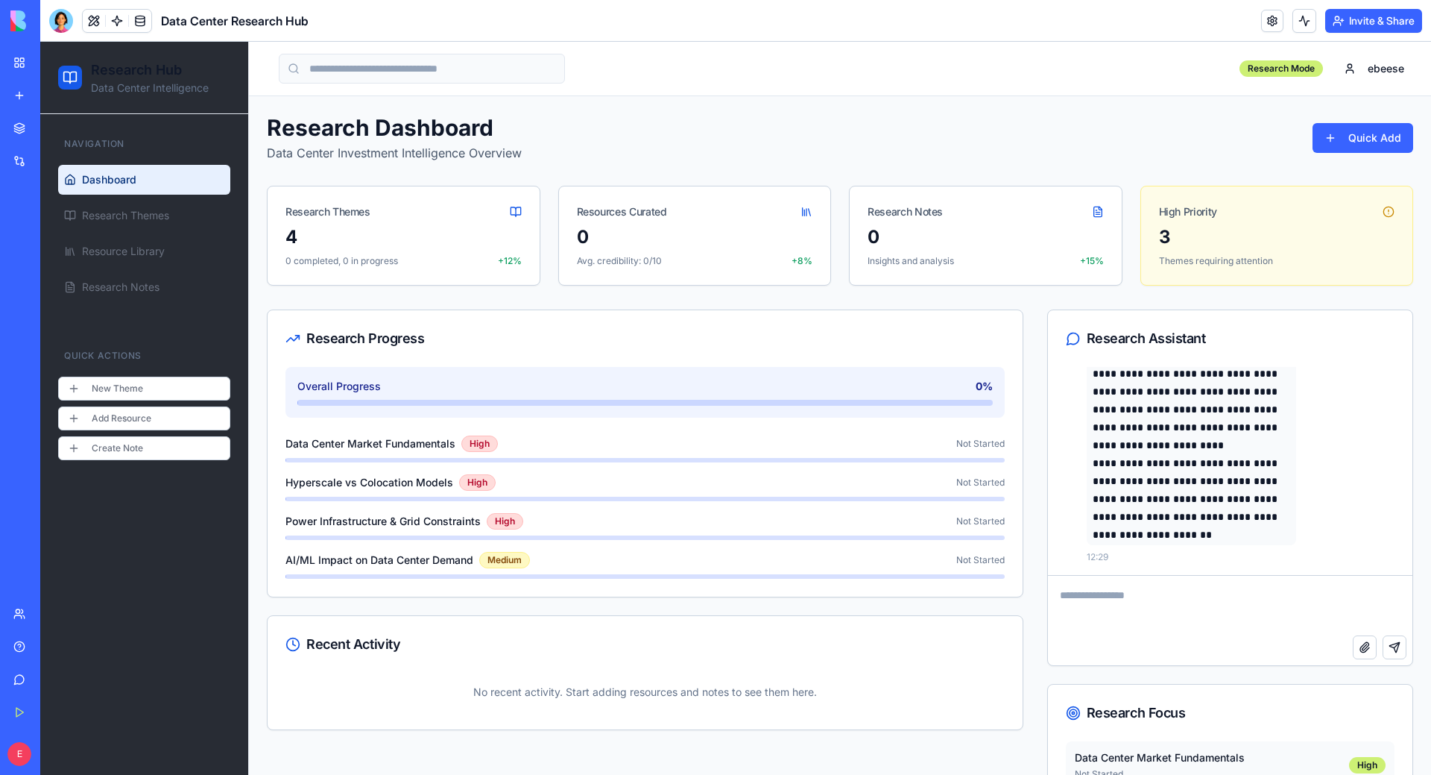
drag, startPoint x: 1187, startPoint y: 117, endPoint x: 1195, endPoint y: 119, distance: 8.3
click at [1195, 119] on div "Research Dashboard Data Center Investment Intelligence Overview Quick Add" at bounding box center [840, 138] width 1147 height 48
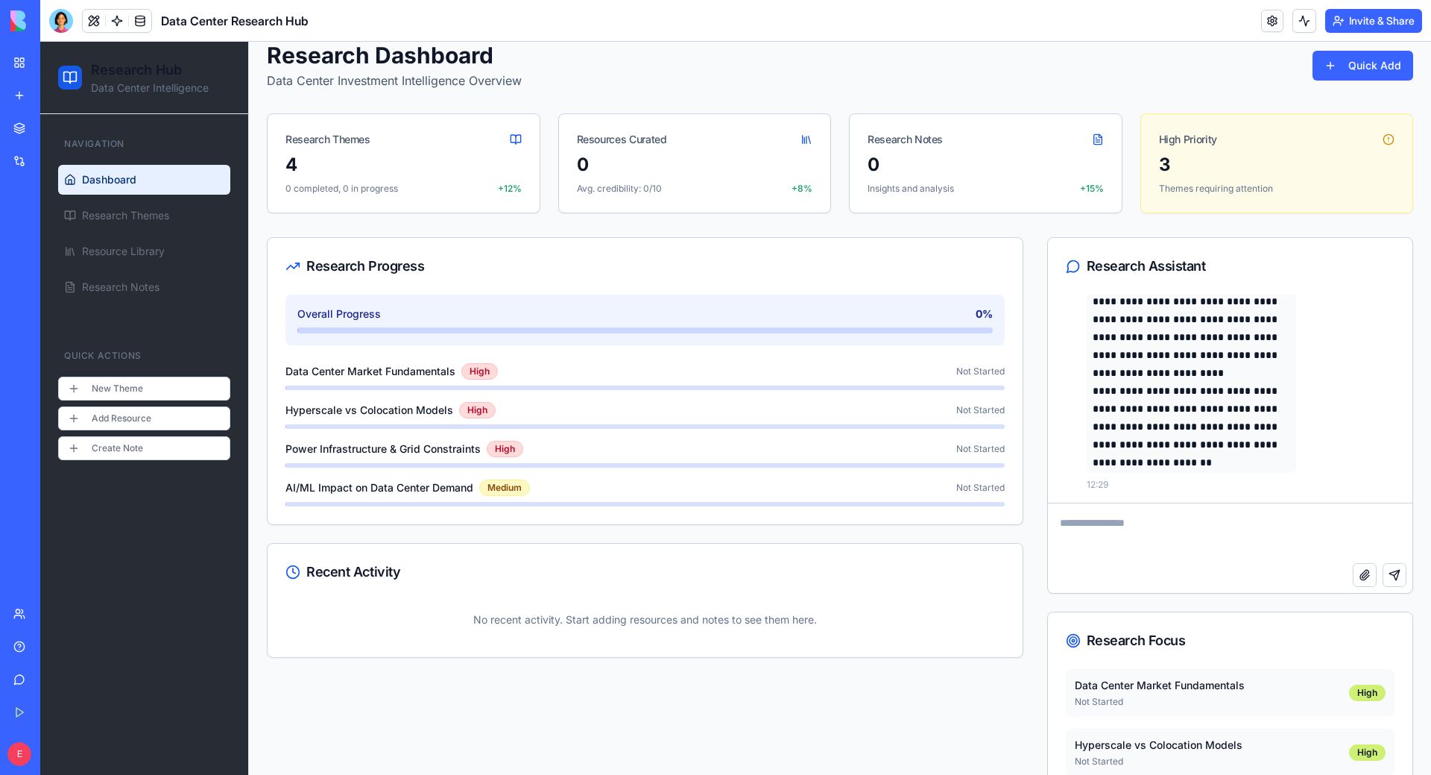
scroll to position [0, 0]
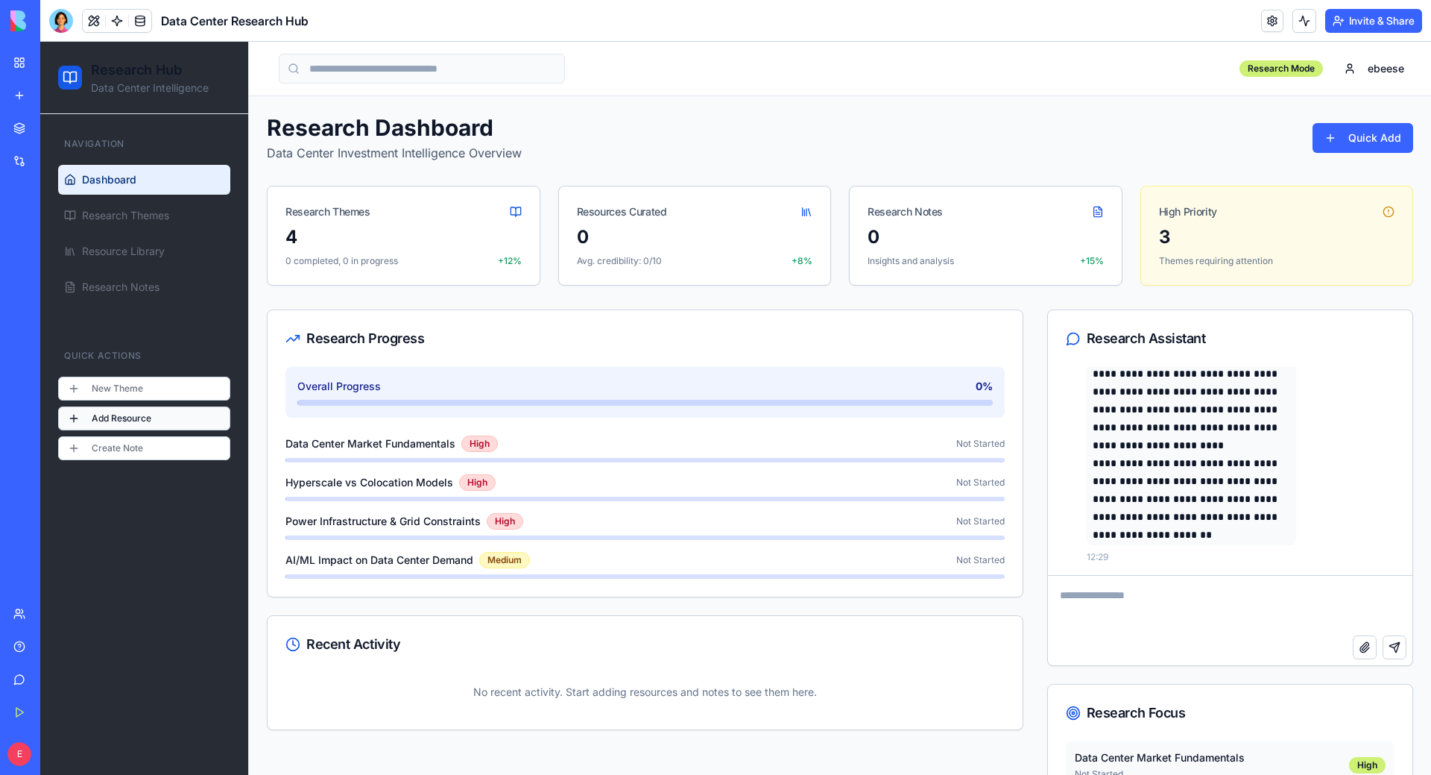
click at [147, 407] on button "Add Resource" at bounding box center [144, 418] width 172 height 24
click at [1335, 233] on div "3" at bounding box center [1277, 237] width 236 height 24
click at [1383, 204] on div "High Priority" at bounding box center [1277, 205] width 272 height 39
click at [1203, 441] on p "**********" at bounding box center [1192, 320] width 198 height 268
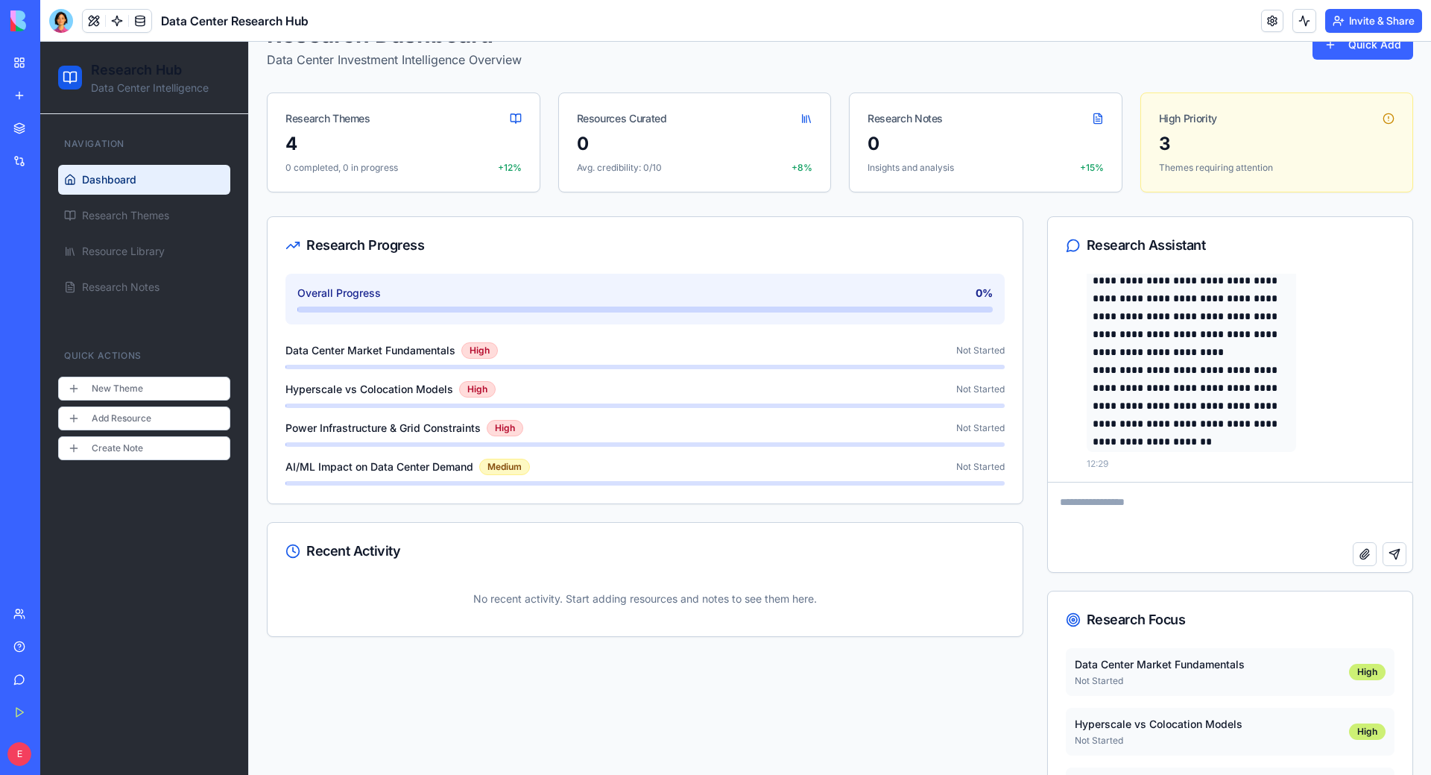
scroll to position [170, 0]
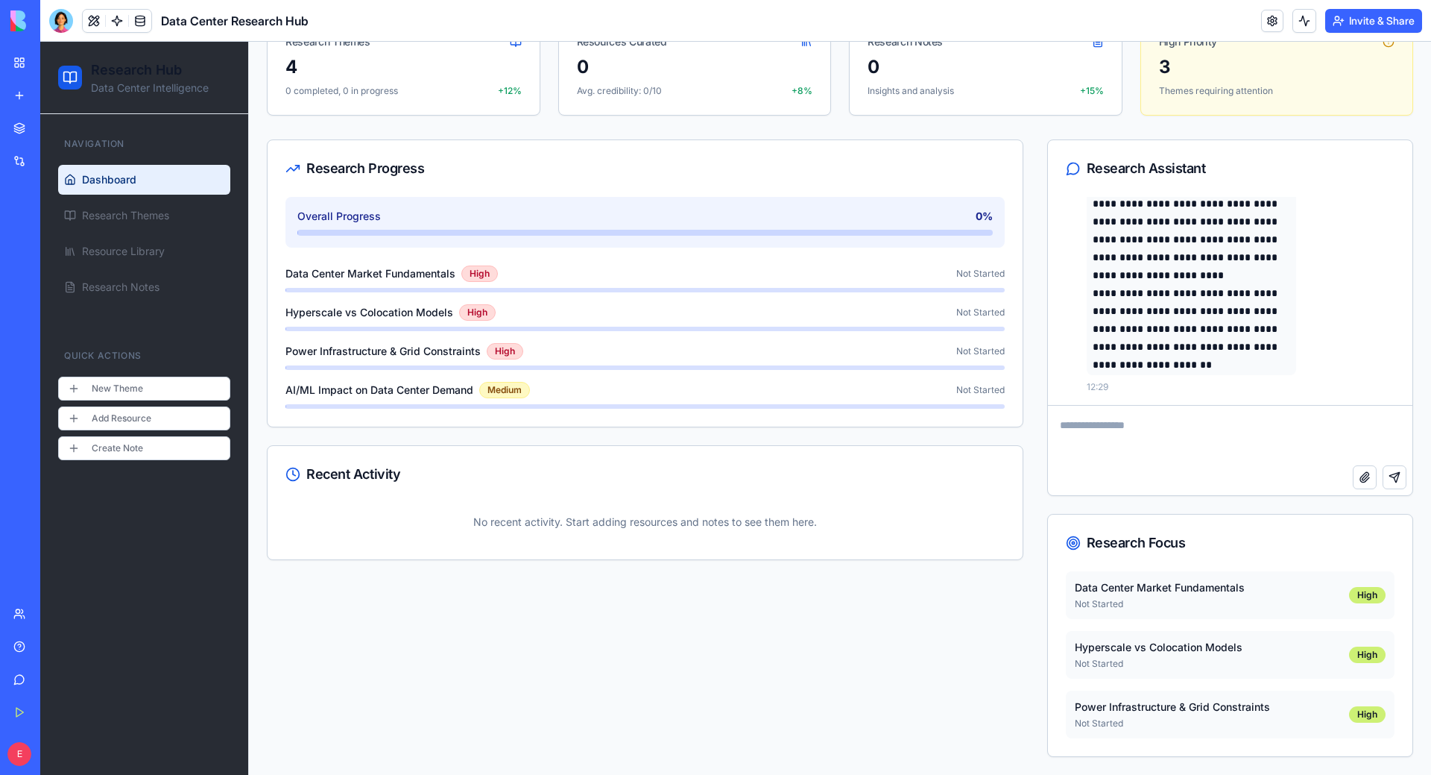
click at [647, 505] on p "No recent activity. Start adding resources and notes to see them here." at bounding box center [645, 522] width 719 height 39
click at [464, 262] on div "Overall Progress 0 % Data Center Market Fundamentals High Not Started Hyperscal…" at bounding box center [645, 303] width 719 height 212
click at [479, 157] on div "Research Progress" at bounding box center [645, 168] width 755 height 57
drag, startPoint x: 947, startPoint y: 148, endPoint x: 959, endPoint y: 160, distance: 17.4
click at [951, 149] on div "Research Progress" at bounding box center [645, 168] width 755 height 57
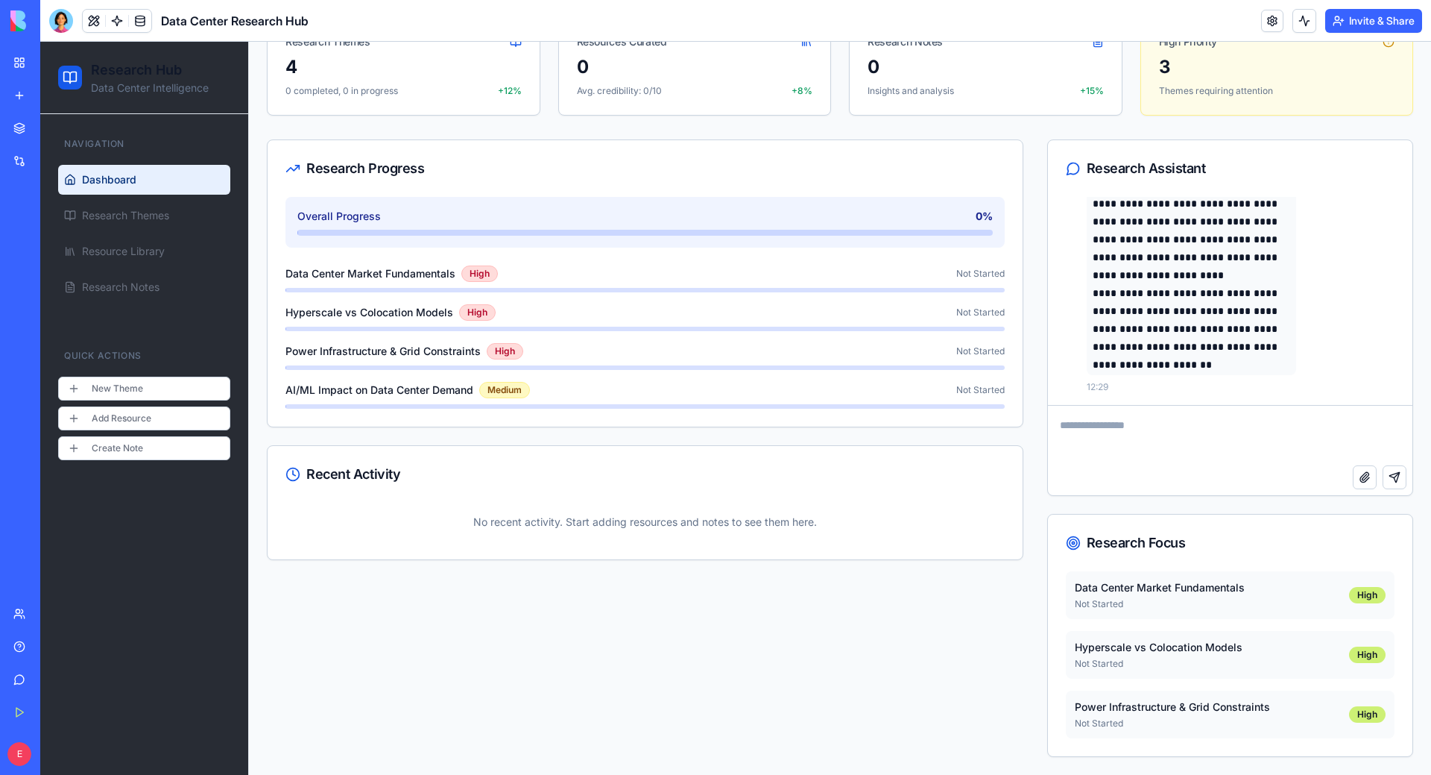
click at [1143, 190] on div "Research Assistant" at bounding box center [1230, 168] width 365 height 57
click at [1178, 336] on p "**********" at bounding box center [1192, 328] width 198 height 89
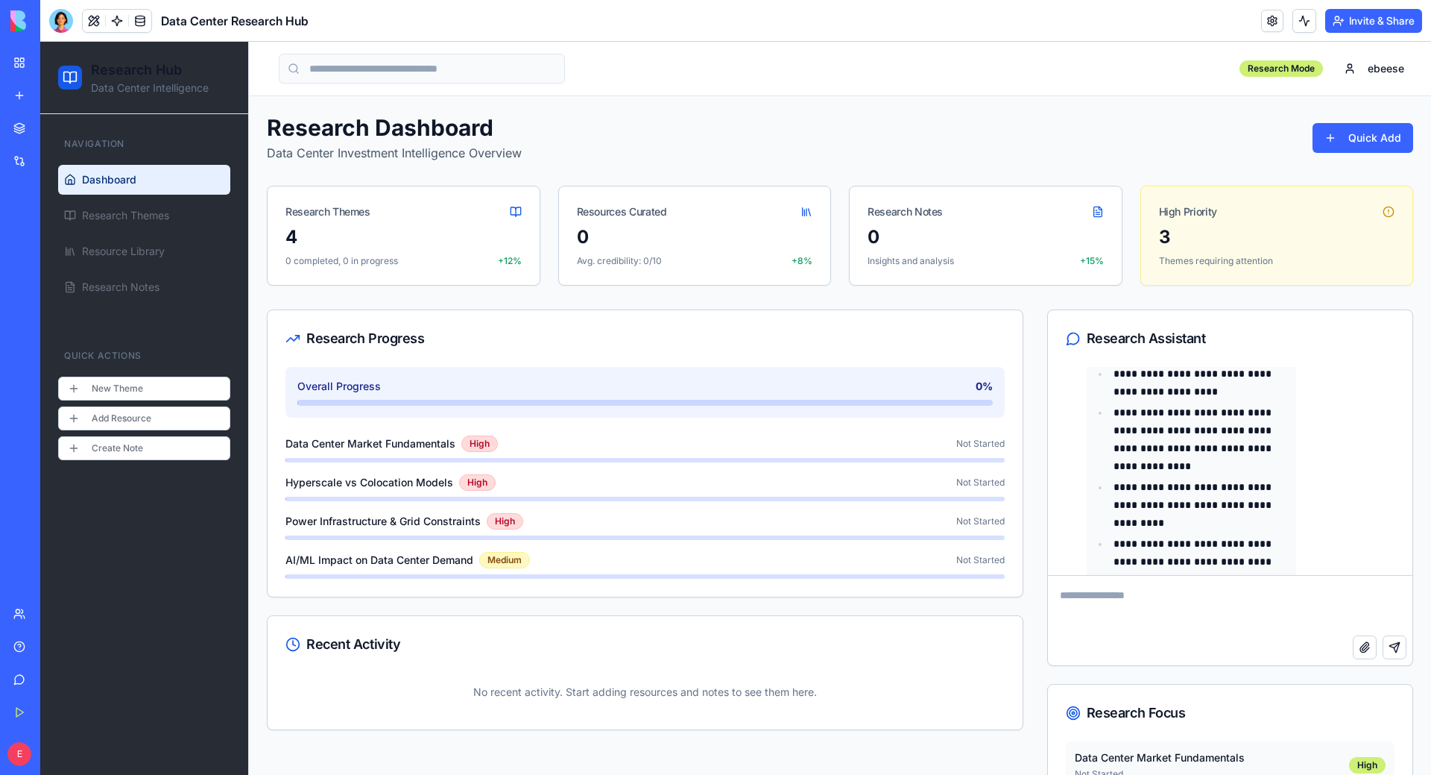
scroll to position [5688, 0]
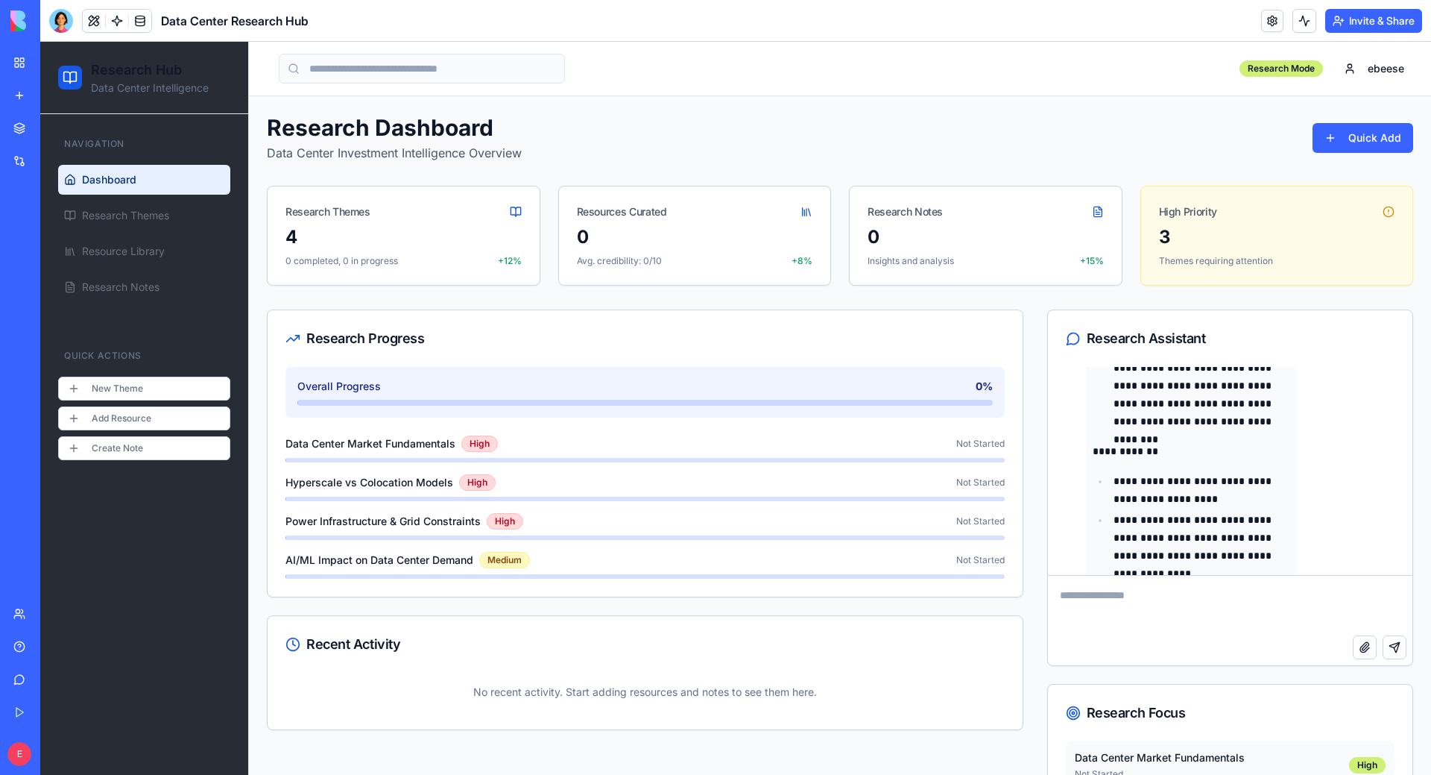
click at [609, 198] on div "Resources Curated" at bounding box center [695, 205] width 272 height 39
click at [459, 136] on h1 "Research Dashboard" at bounding box center [394, 127] width 255 height 27
click at [153, 98] on div "Research Hub Data Center Intelligence" at bounding box center [144, 78] width 208 height 72
click at [25, 60] on link "My Workspace" at bounding box center [34, 63] width 60 height 30
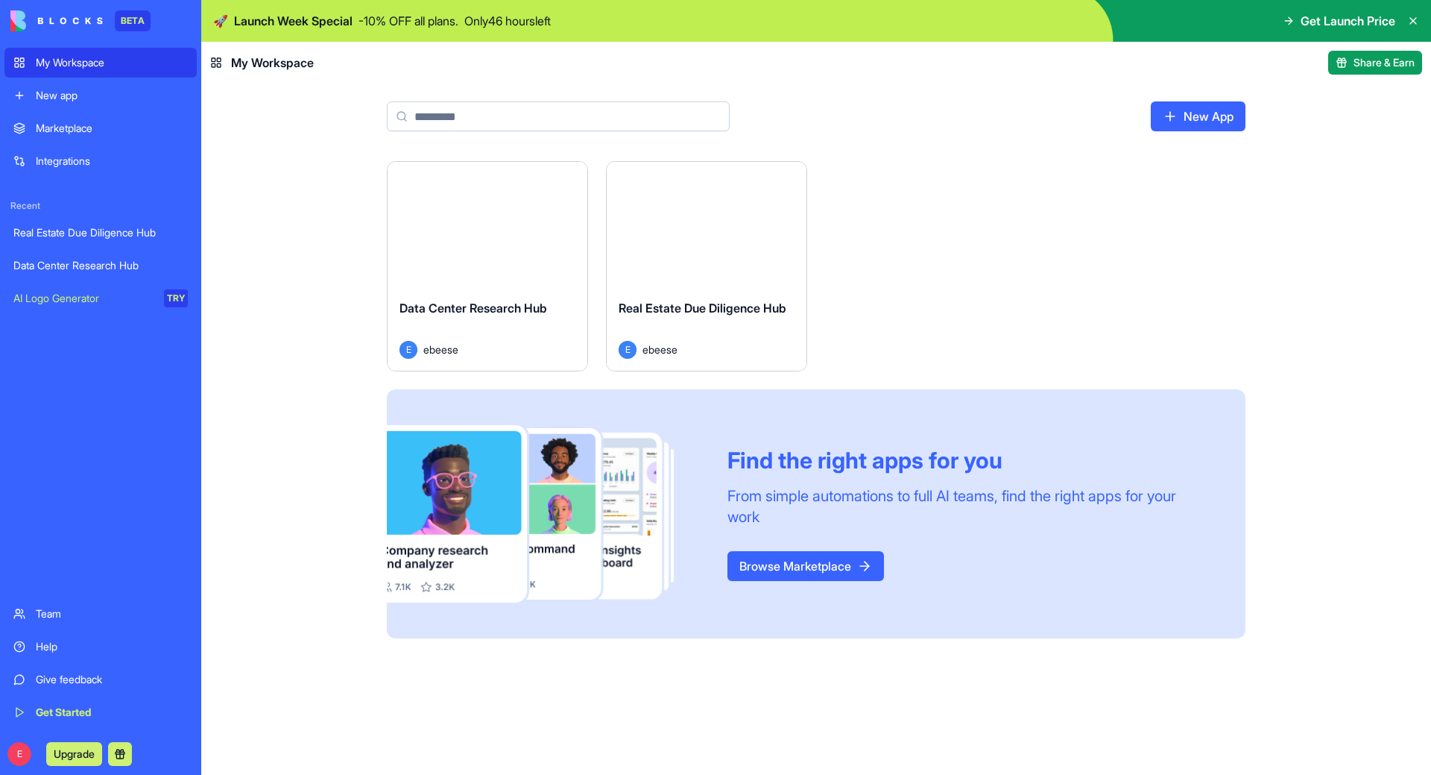
click at [793, 564] on link "Browse Marketplace" at bounding box center [806, 566] width 157 height 30
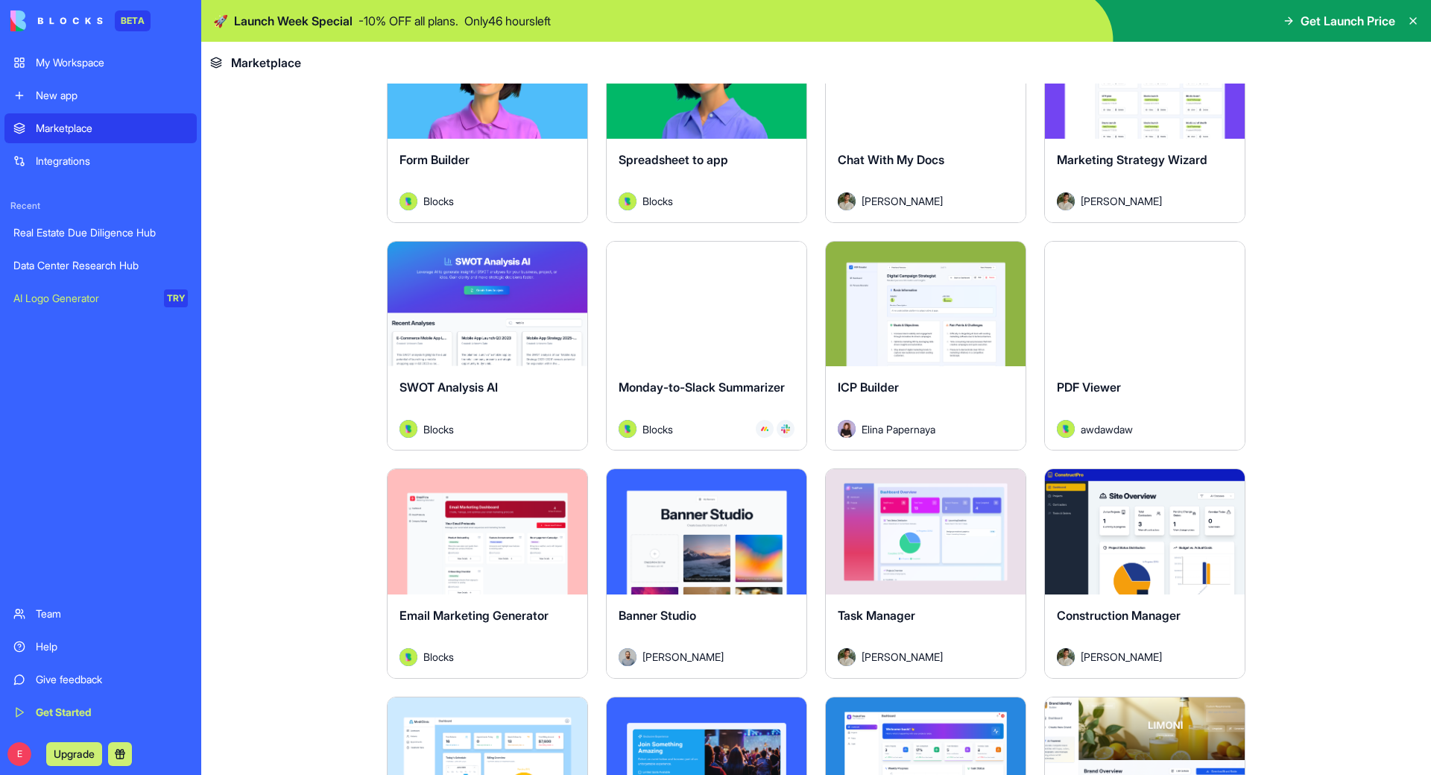
scroll to position [3333, 0]
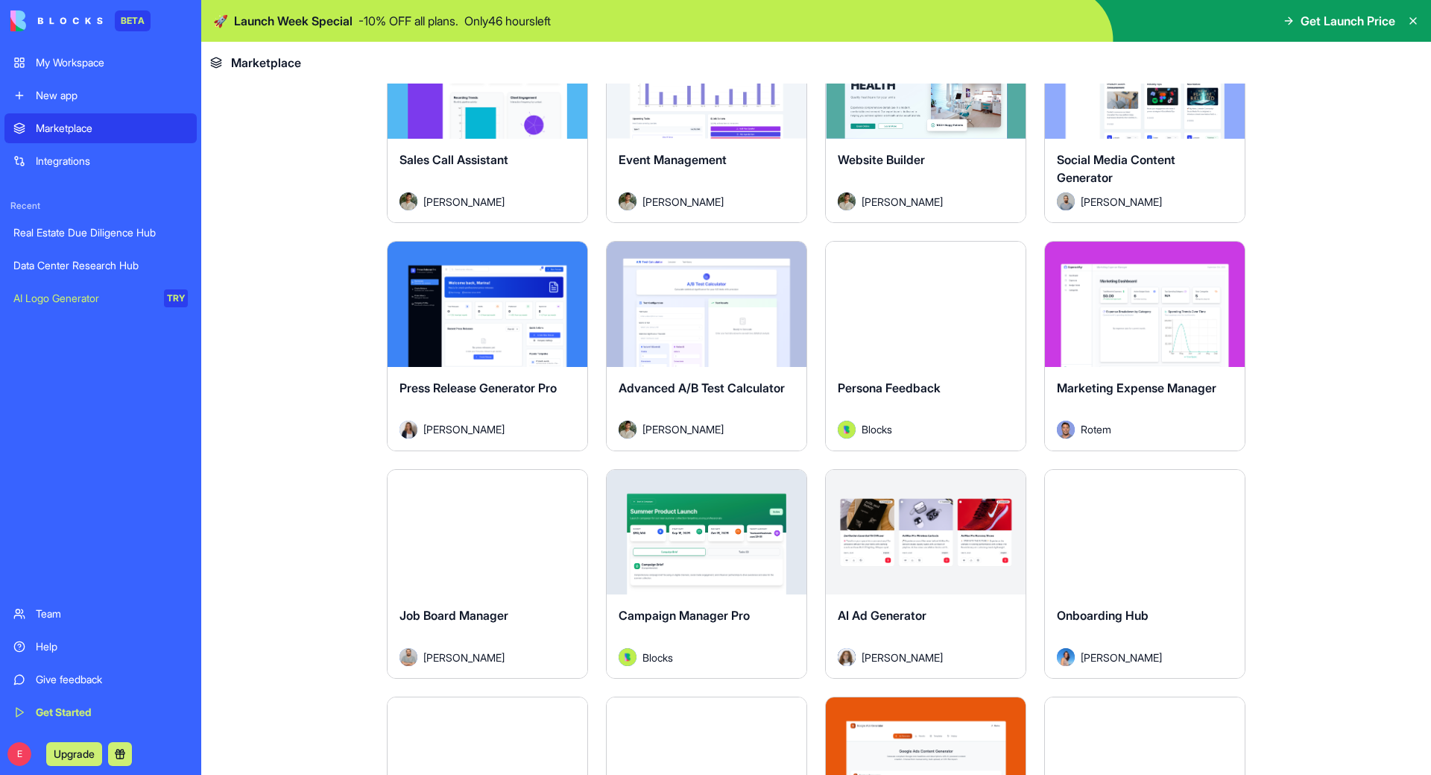
click at [279, 397] on main "Earn Free Credits Discover work tools for any task Marketing HR Freelancers Sal…" at bounding box center [816, 429] width 1230 height 691
click at [1304, 294] on main "Earn Free Credits Discover work tools for any task Marketing HR Freelancers Sal…" at bounding box center [816, 429] width 1230 height 691
click at [1337, 271] on main "Earn Free Credits Discover work tools for any task Marketing HR Freelancers Sal…" at bounding box center [816, 429] width 1230 height 691
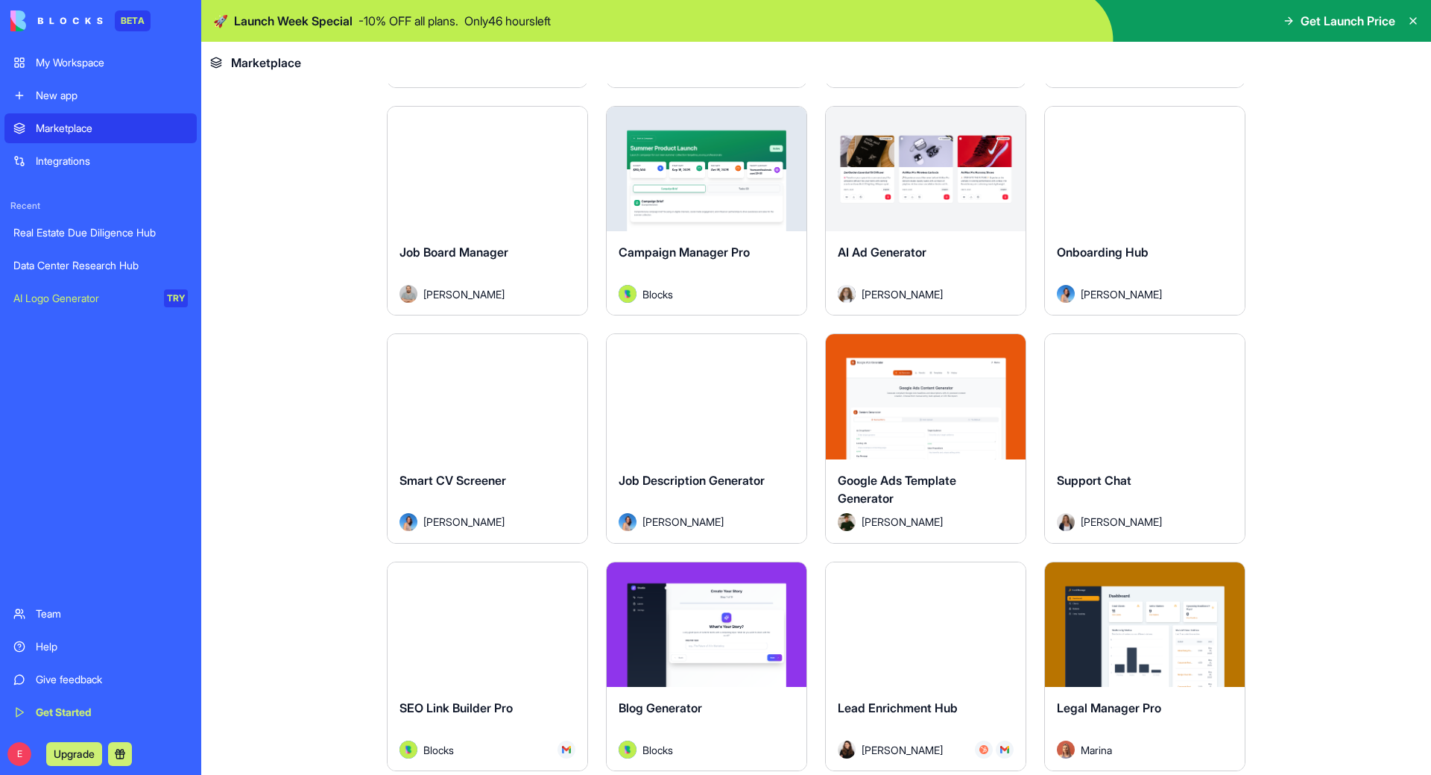
scroll to position [3855, 0]
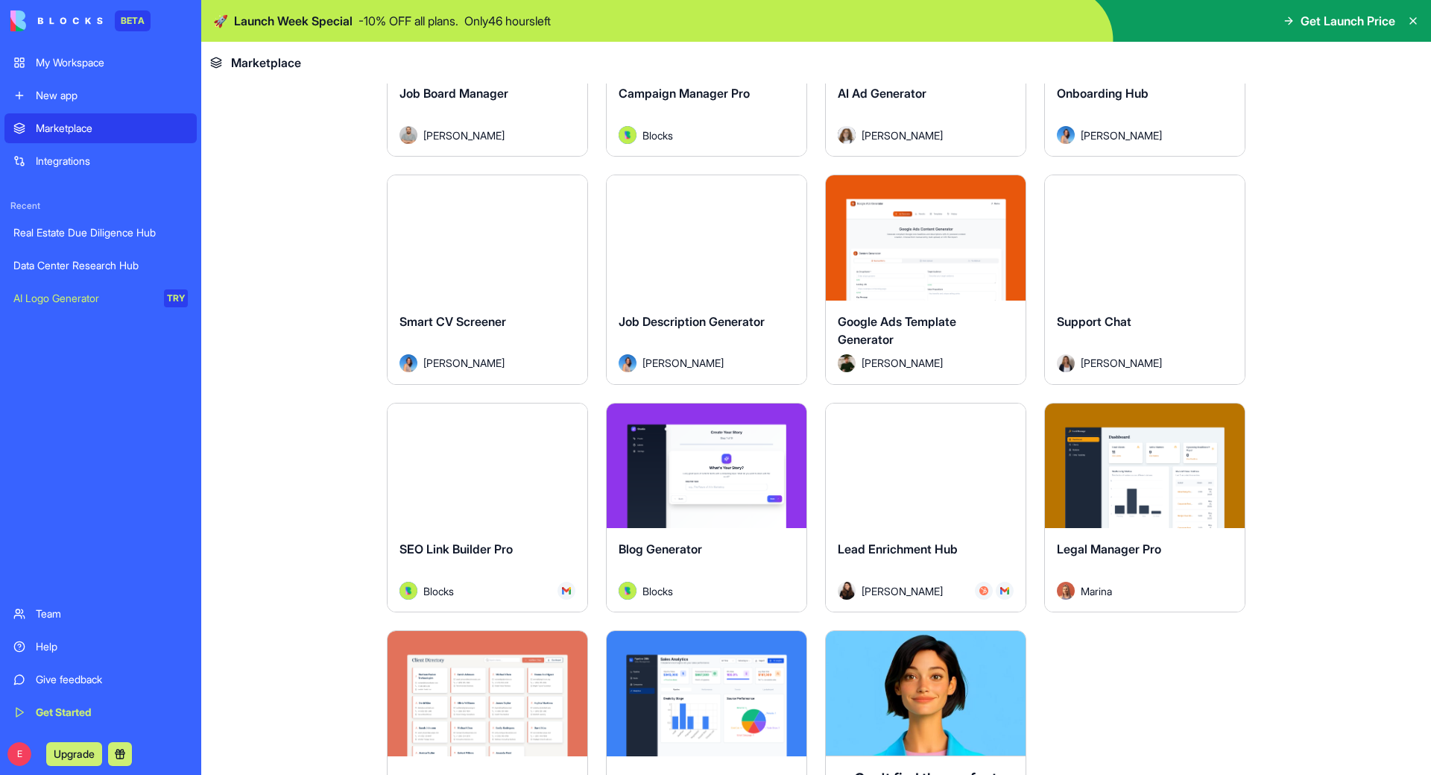
click at [1305, 434] on main "Earn Free Credits Discover work tools for any task Marketing HR Freelancers Sal…" at bounding box center [816, 429] width 1230 height 691
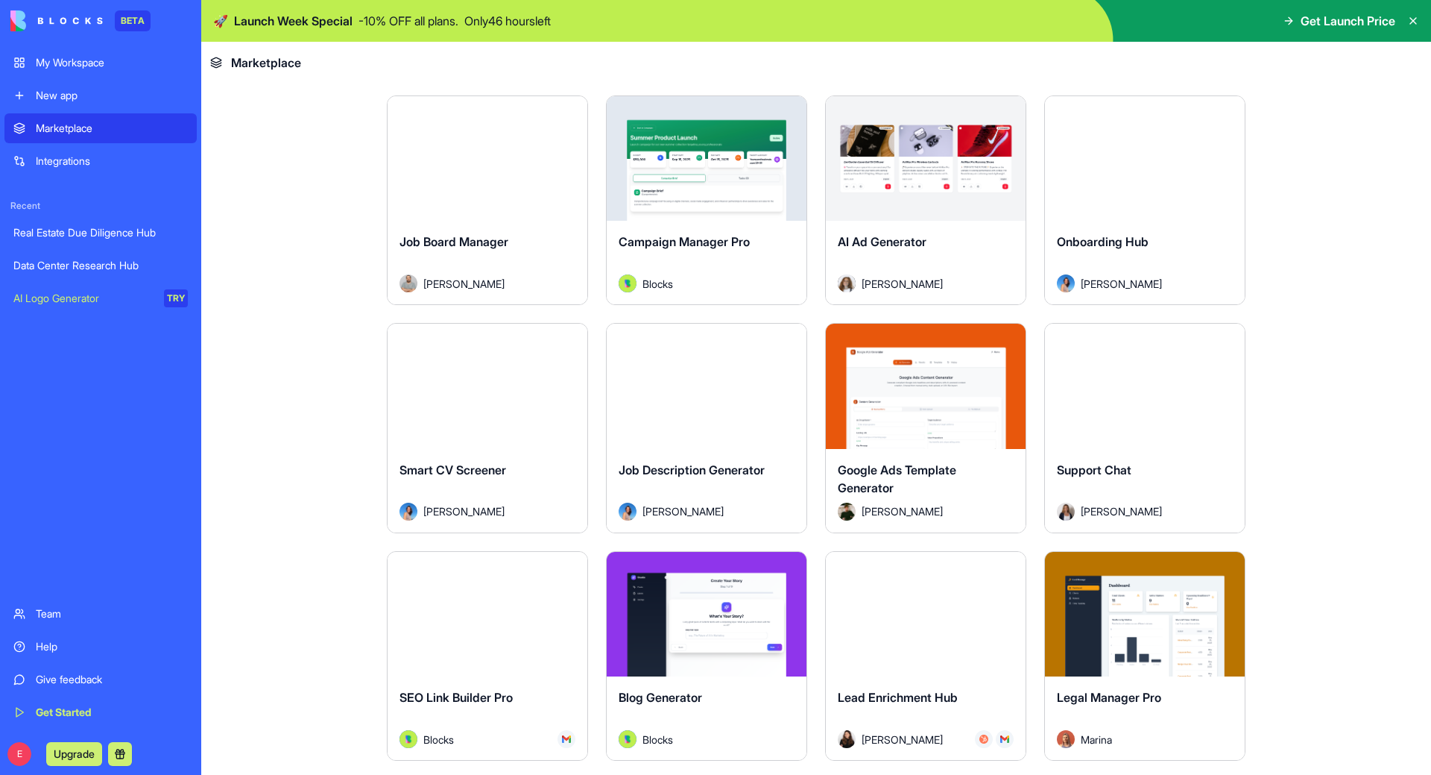
scroll to position [3705, 0]
click at [492, 484] on div "Smart CV Screener" at bounding box center [488, 483] width 176 height 42
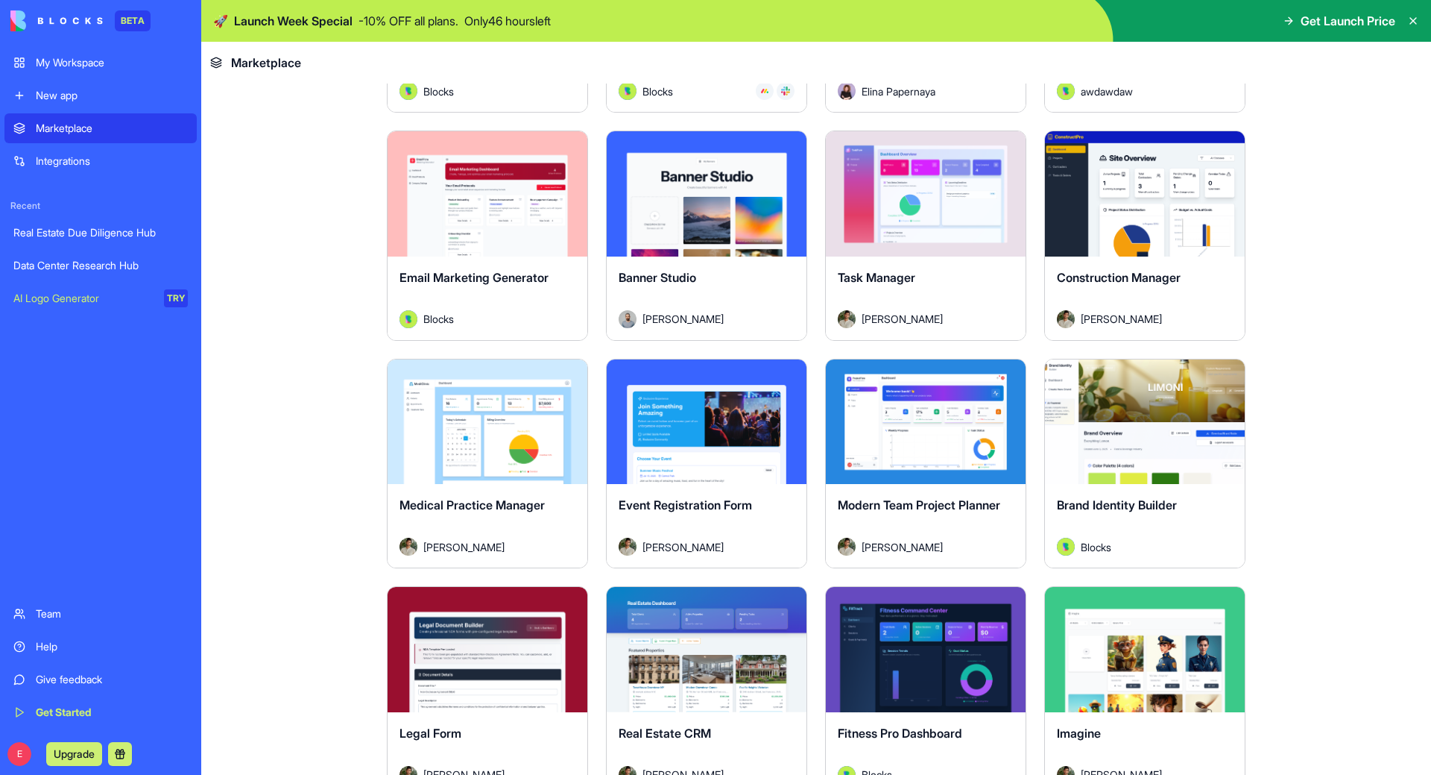
scroll to position [2684, 0]
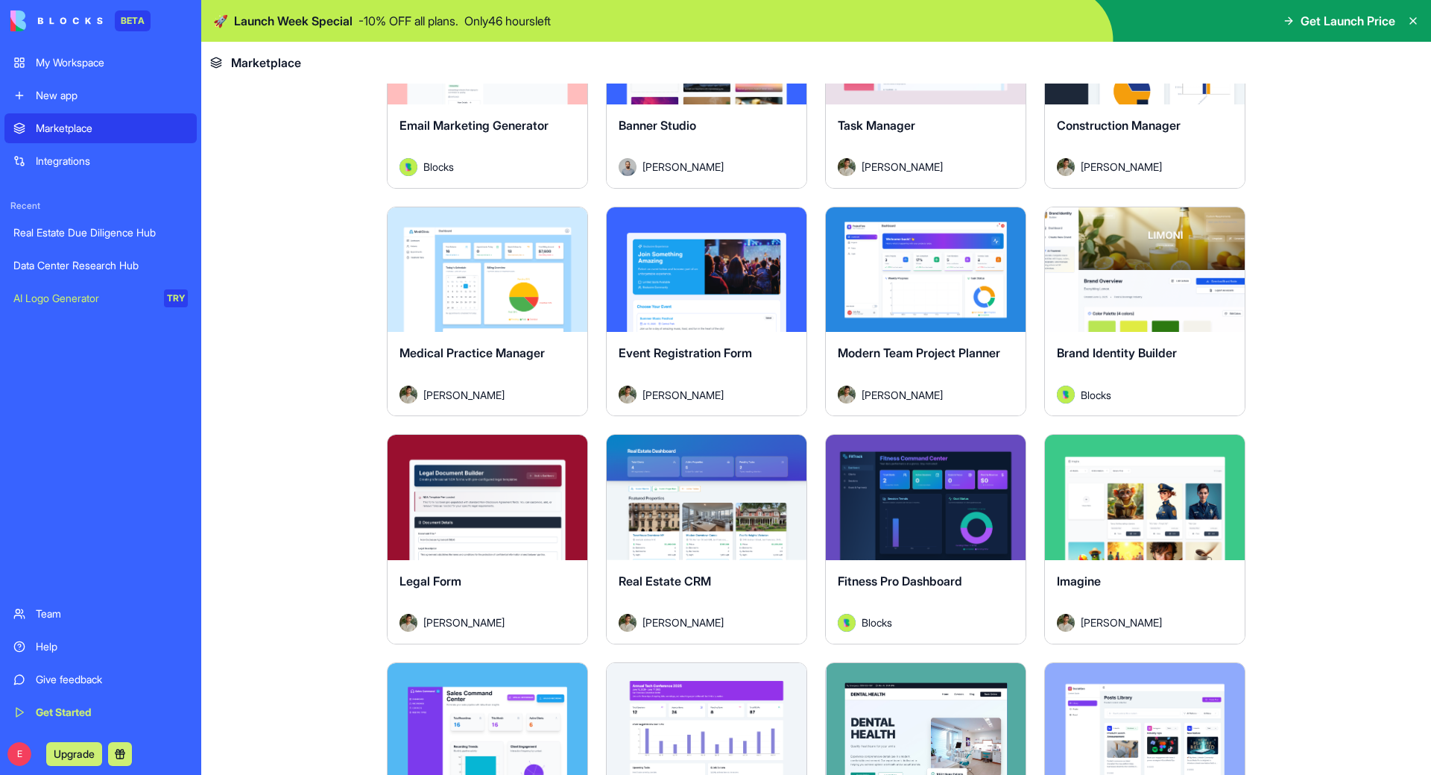
click at [462, 353] on span "Medical Practice Manager" at bounding box center [472, 352] width 145 height 15
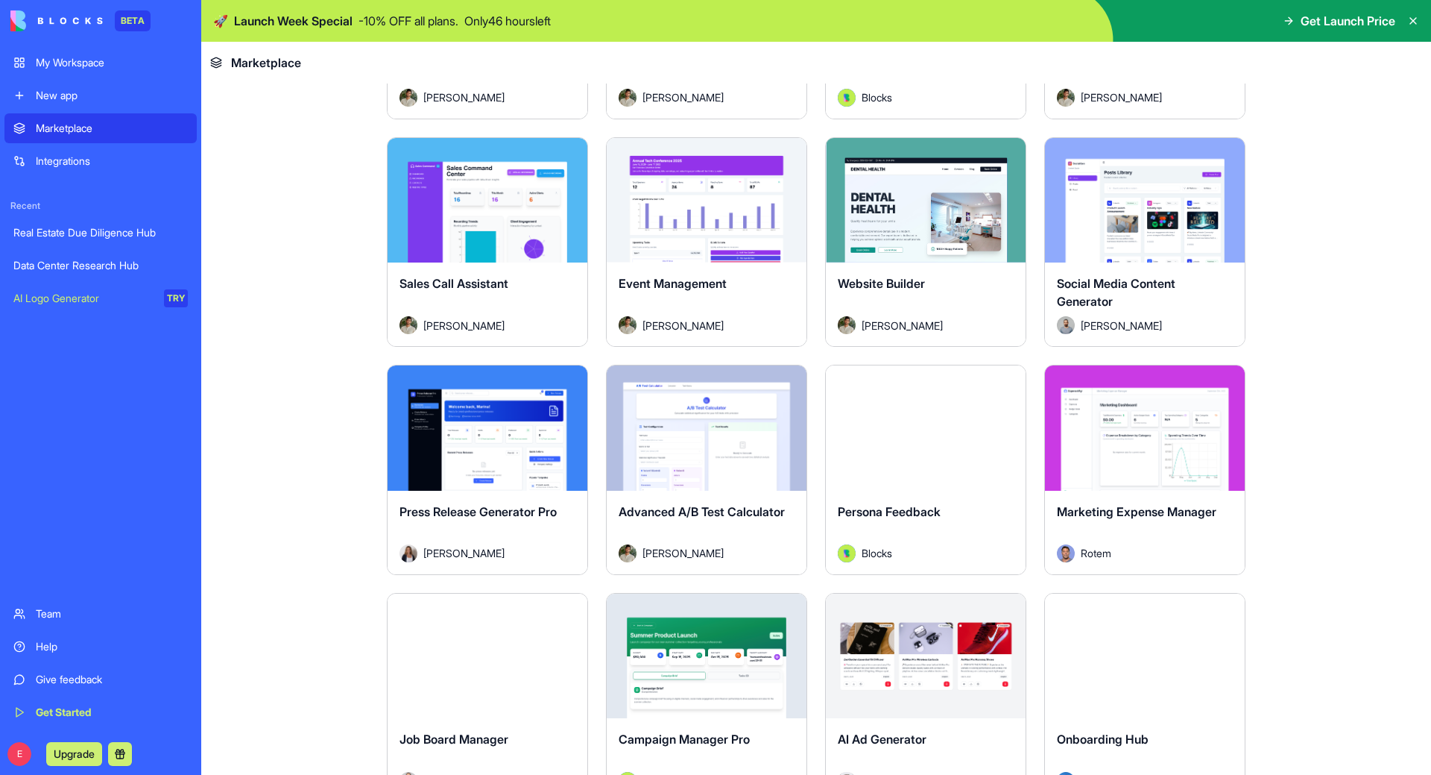
scroll to position [3355, 0]
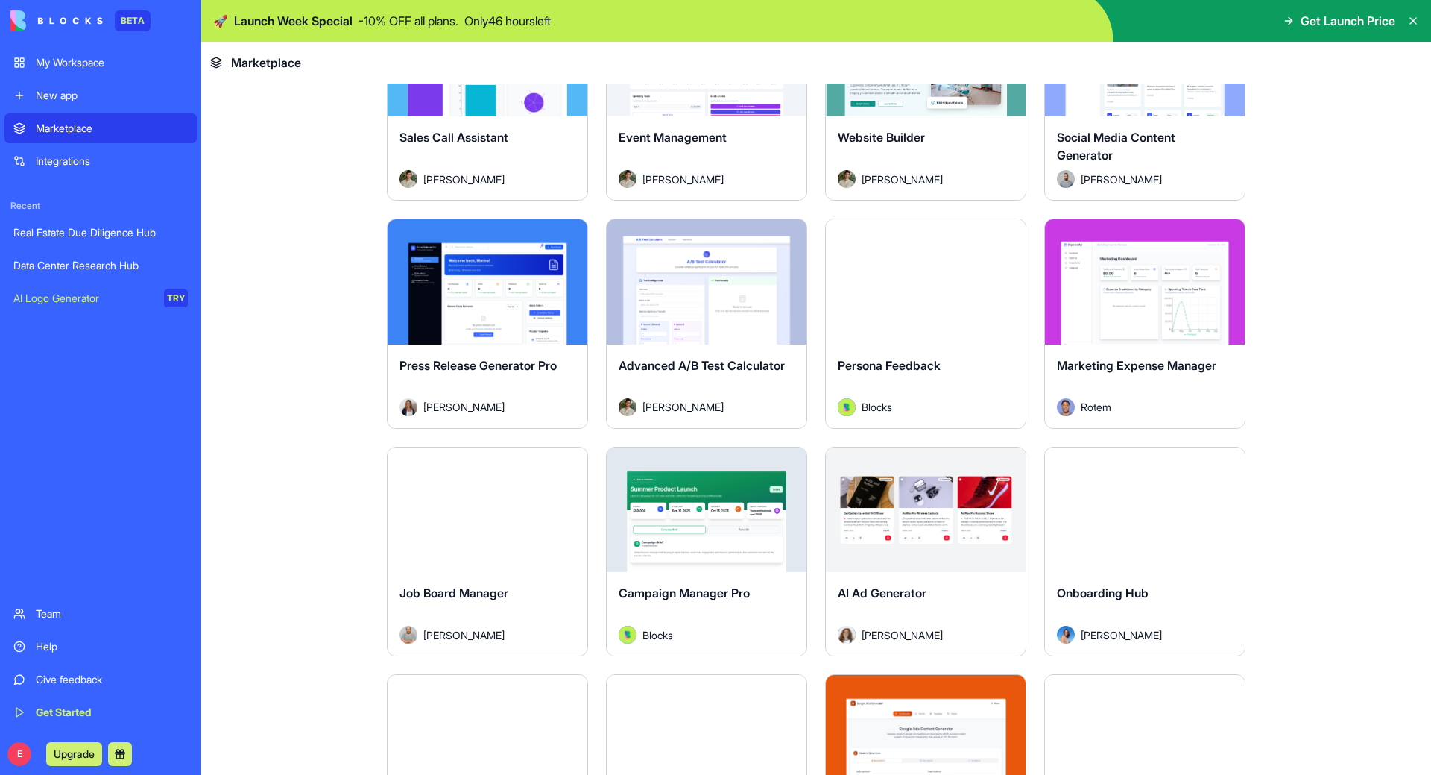
click at [503, 337] on div "Explore" at bounding box center [488, 281] width 200 height 125
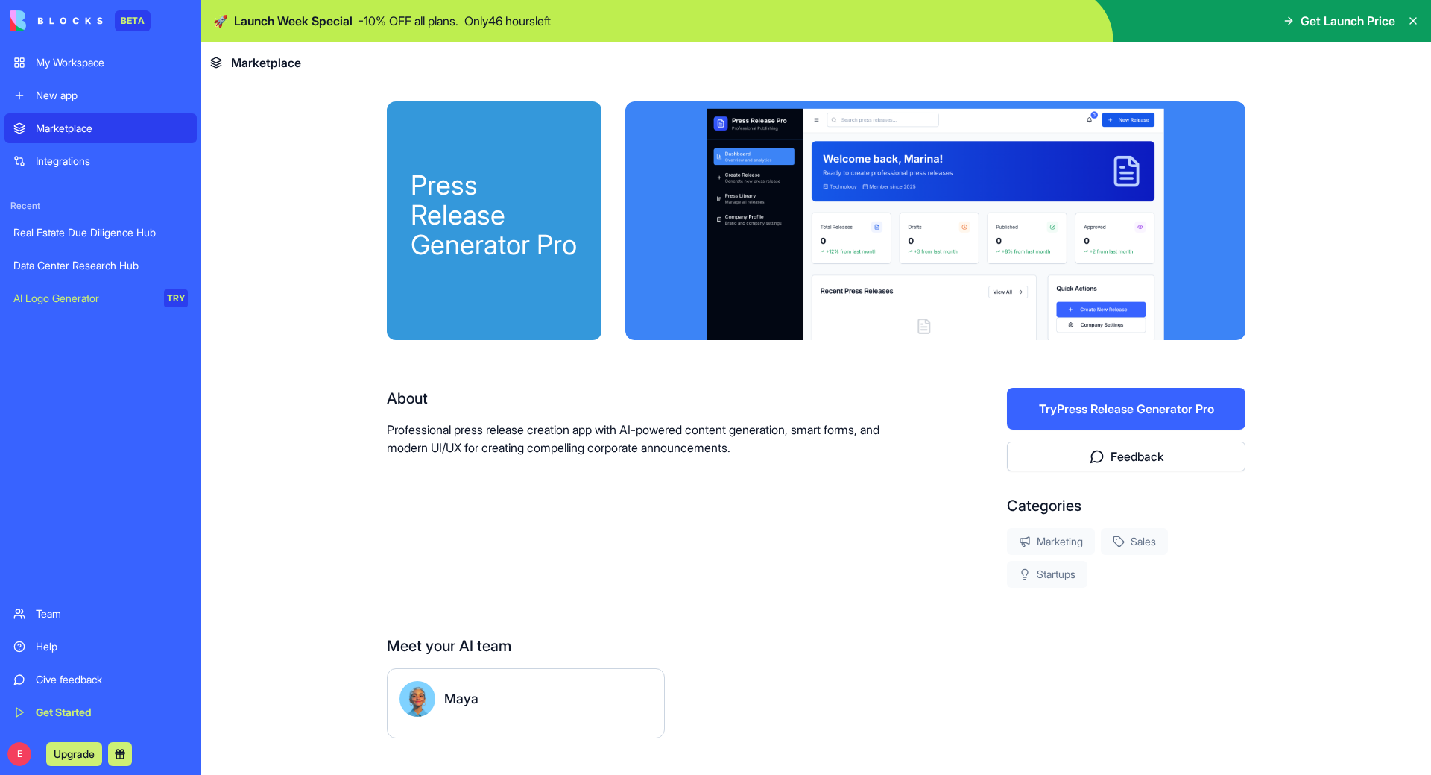
drag, startPoint x: 1304, startPoint y: 340, endPoint x: 1224, endPoint y: 340, distance: 79.8
click at [1305, 340] on main "Press Release Generator Pro About Professional press release creation app with …" at bounding box center [816, 429] width 1230 height 691
click at [83, 243] on link "Real Estate Due Diligence Hub" at bounding box center [100, 233] width 192 height 30
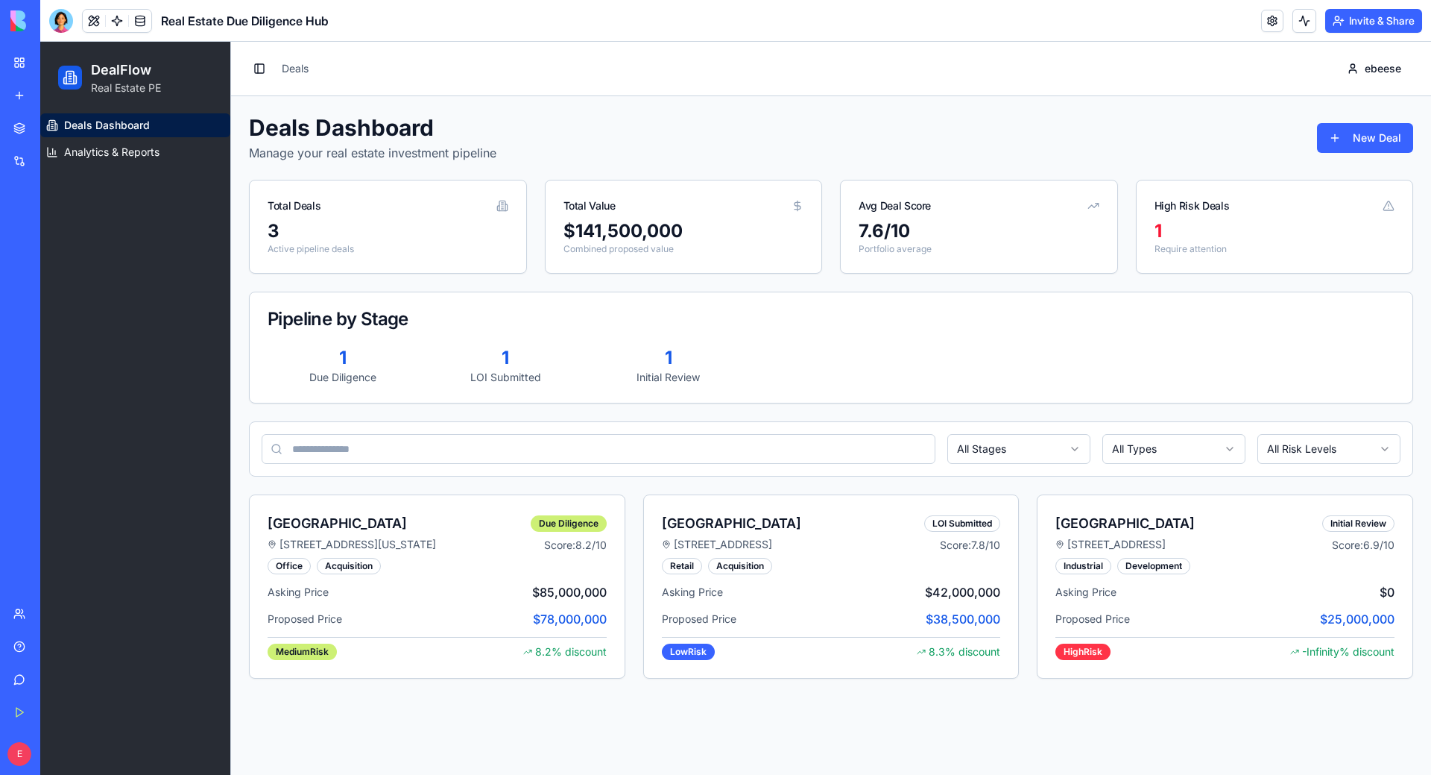
drag, startPoint x: 1110, startPoint y: 371, endPoint x: 1108, endPoint y: 348, distance: 22.5
click at [1110, 371] on div "1 Due Diligence 1 LOI Submitted 1 Initial Review" at bounding box center [831, 365] width 1127 height 39
click at [57, 13] on div at bounding box center [61, 21] width 24 height 24
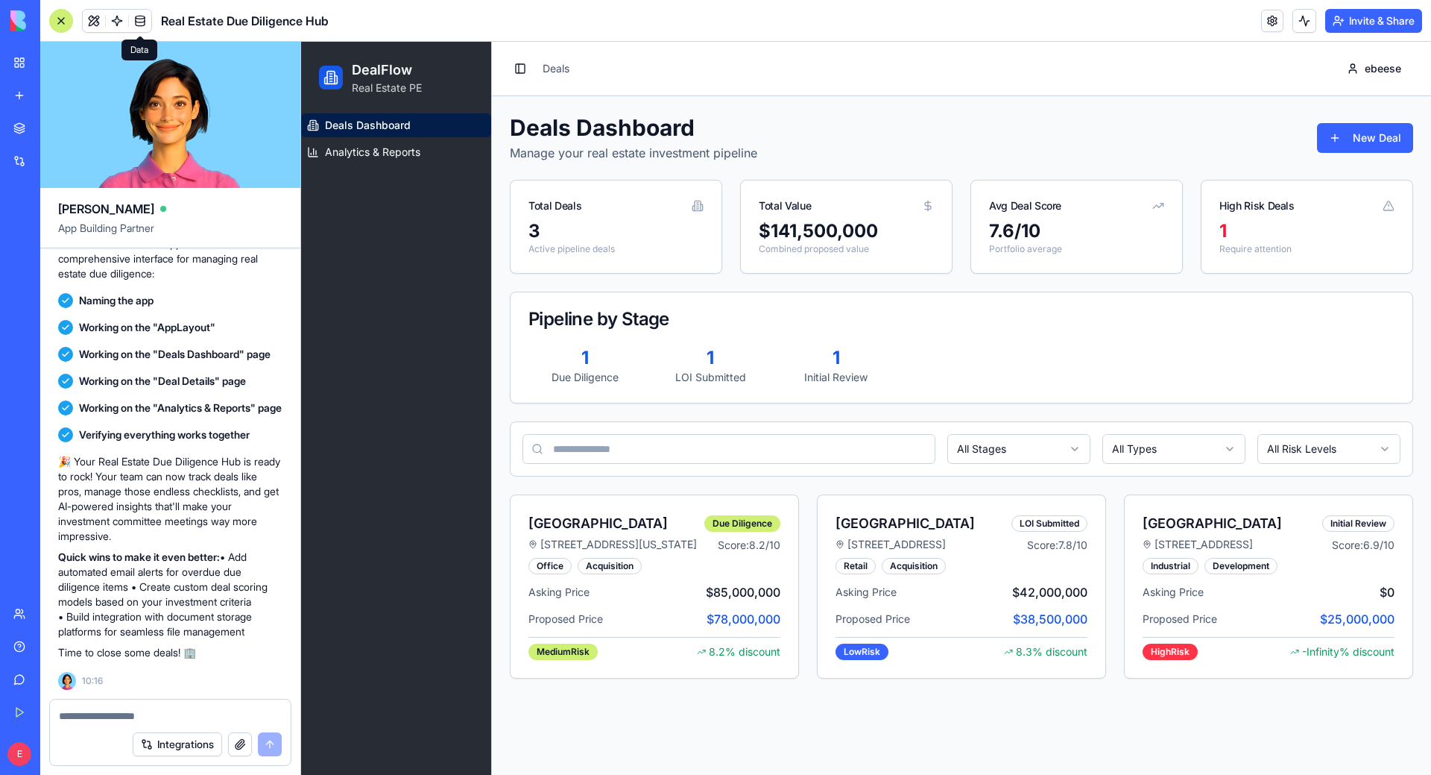
click at [136, 26] on link at bounding box center [140, 21] width 22 height 22
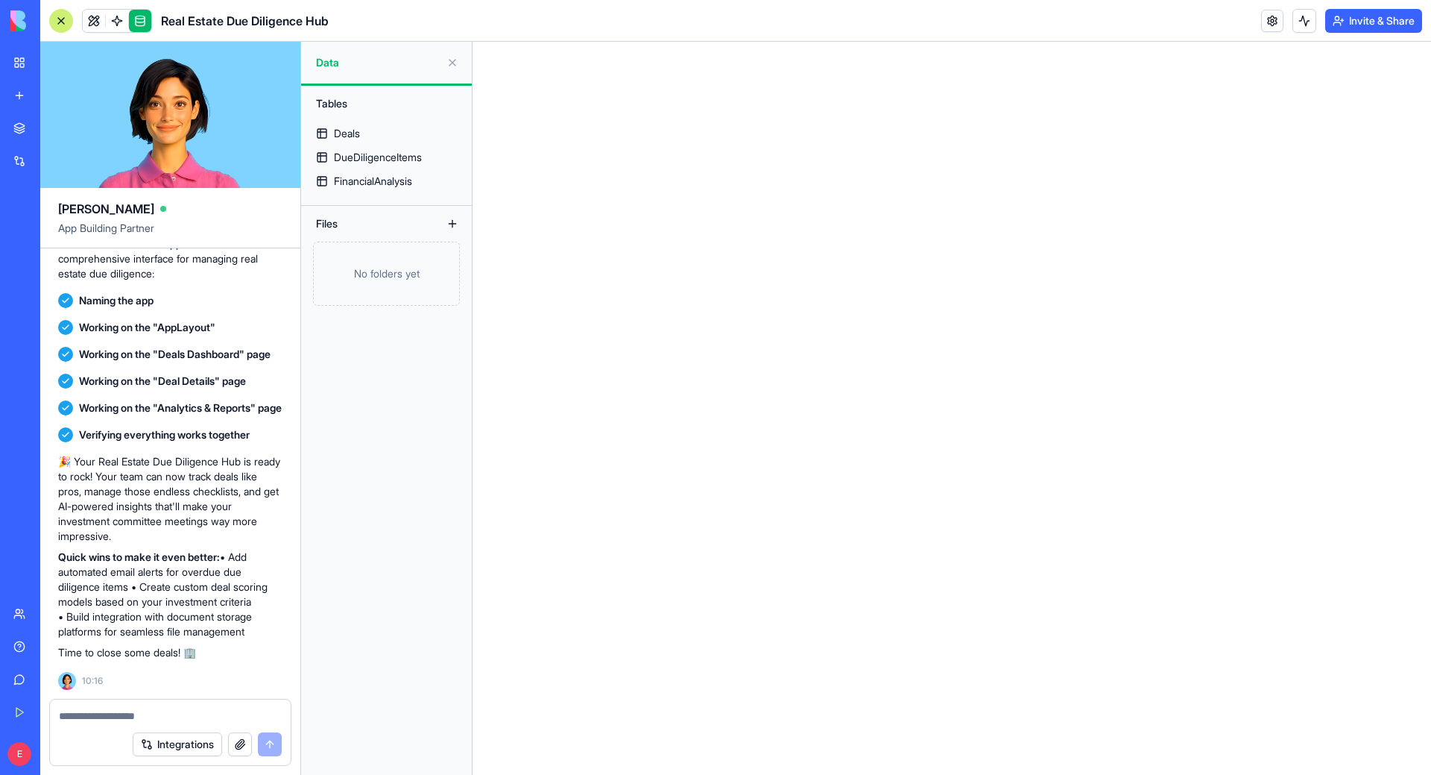
click at [136, 29] on link at bounding box center [140, 21] width 22 height 22
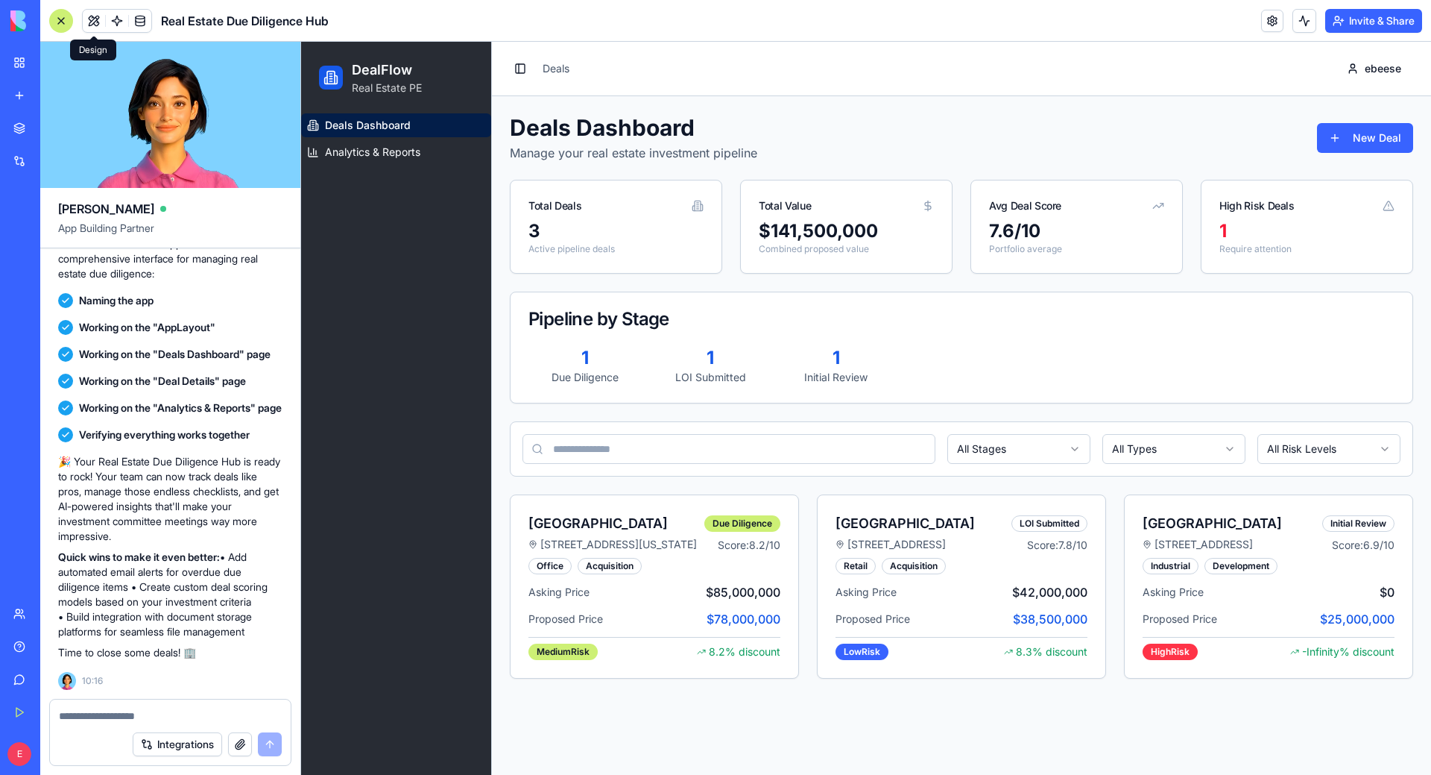
click at [95, 26] on button at bounding box center [94, 21] width 22 height 22
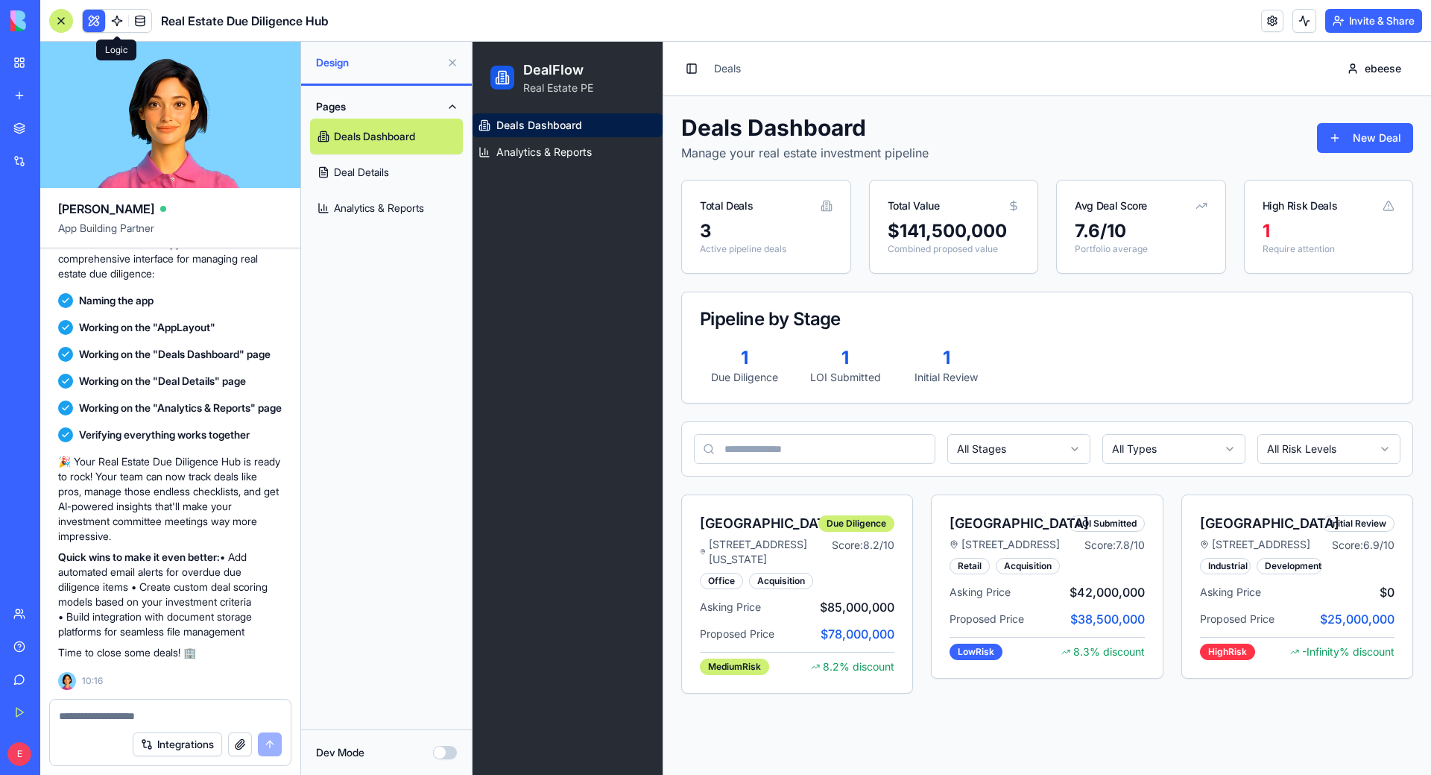
click at [119, 20] on link at bounding box center [117, 21] width 22 height 22
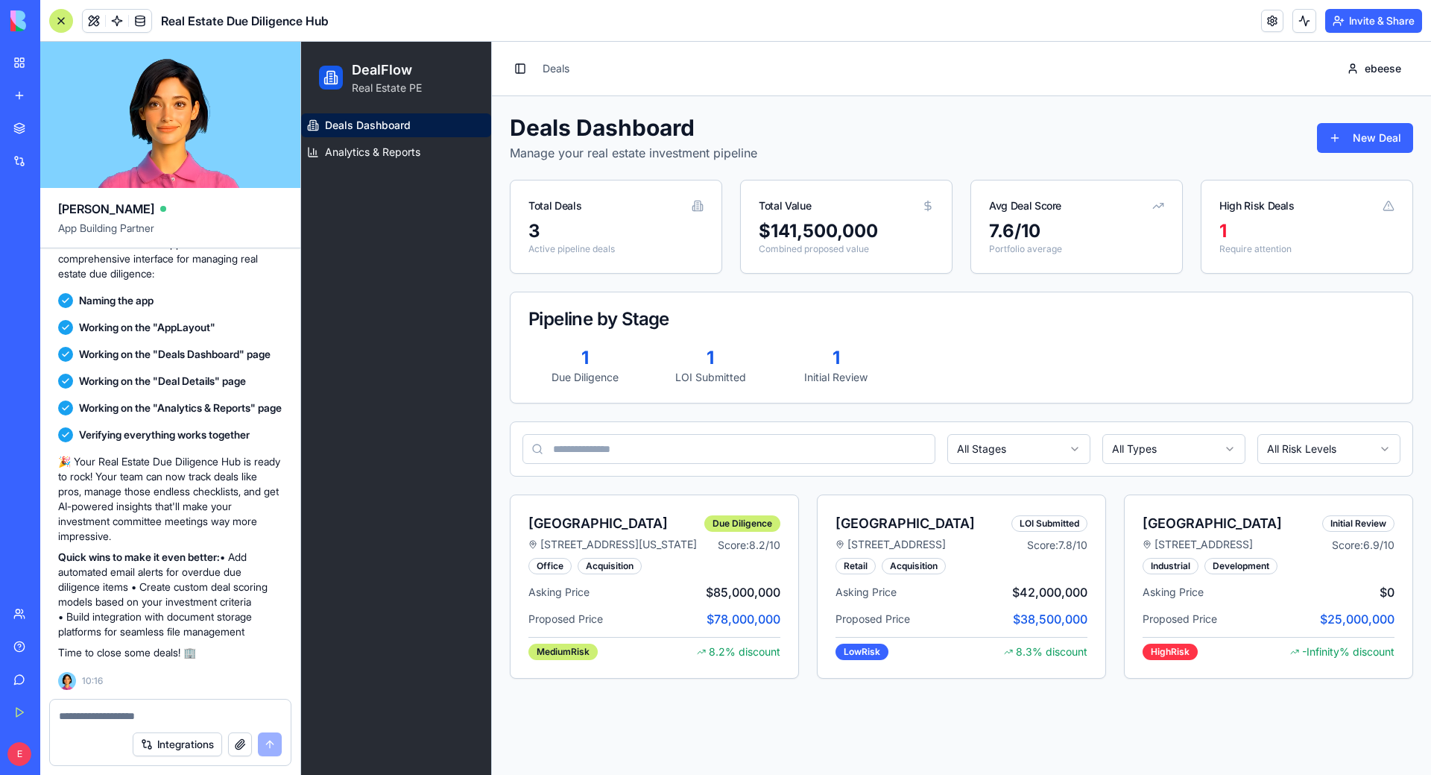
click at [148, 19] on link at bounding box center [140, 21] width 22 height 22
click at [142, 22] on link at bounding box center [140, 21] width 22 height 22
click at [143, 22] on link at bounding box center [140, 21] width 22 height 22
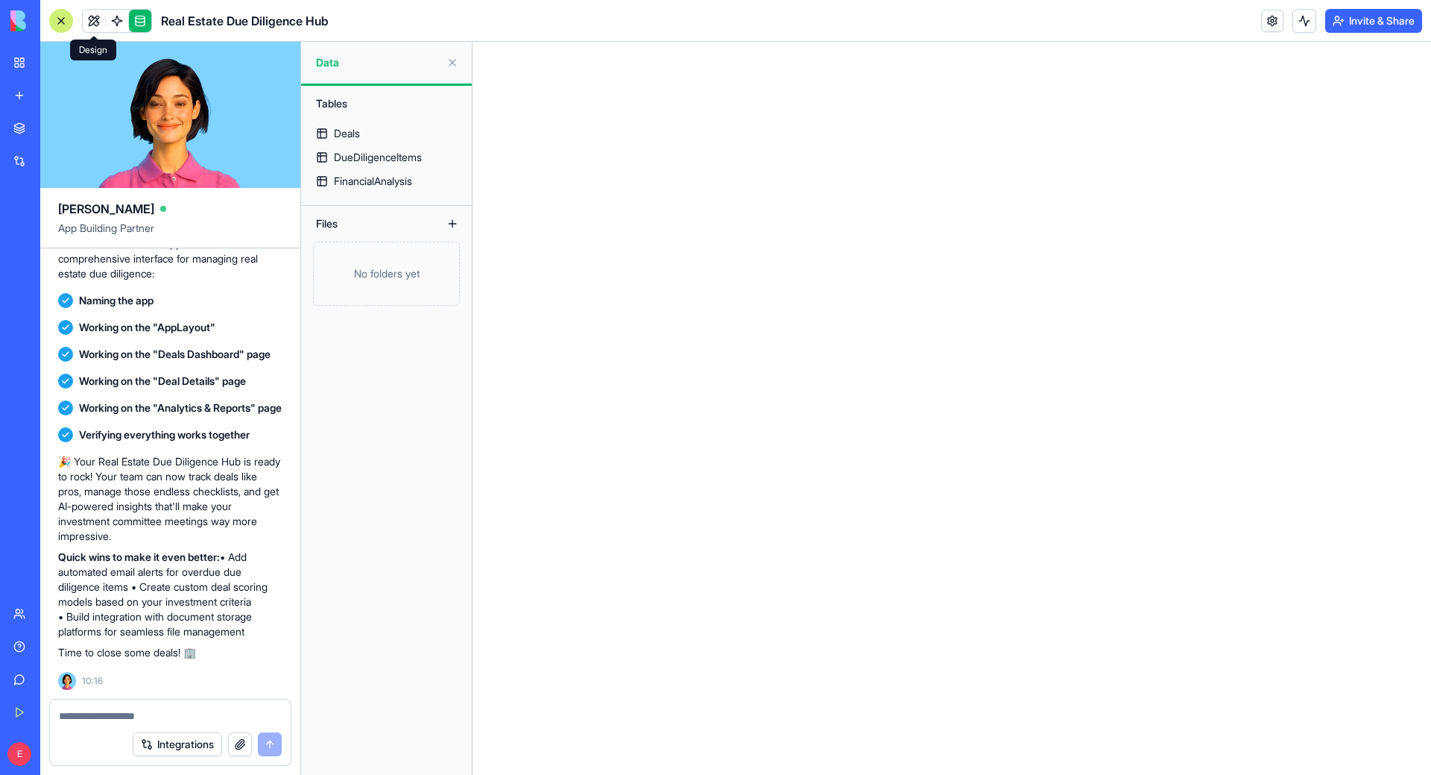
click at [104, 23] on link at bounding box center [94, 21] width 22 height 22
click at [93, 20] on link at bounding box center [94, 21] width 22 height 22
click at [110, 27] on link at bounding box center [117, 21] width 22 height 22
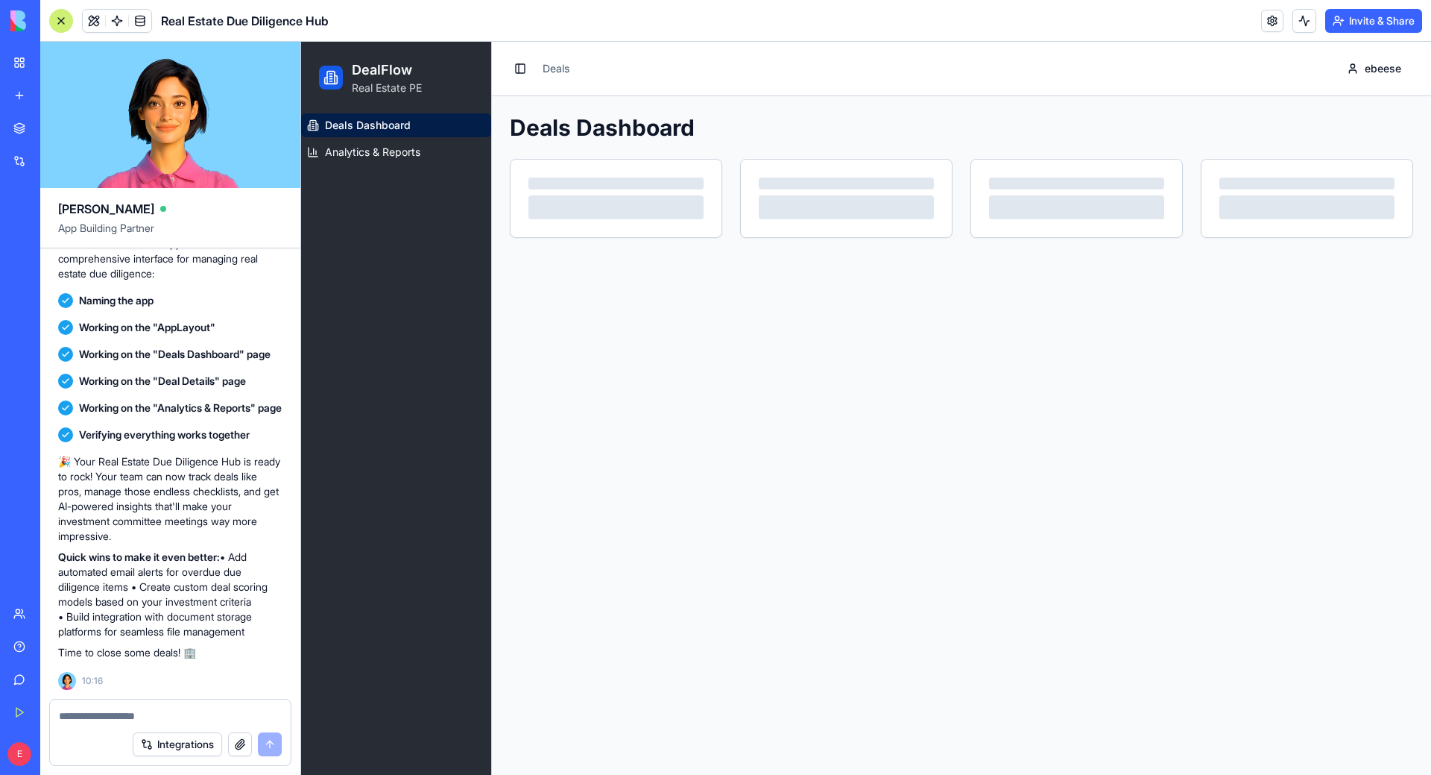
click at [60, 22] on div at bounding box center [61, 21] width 24 height 24
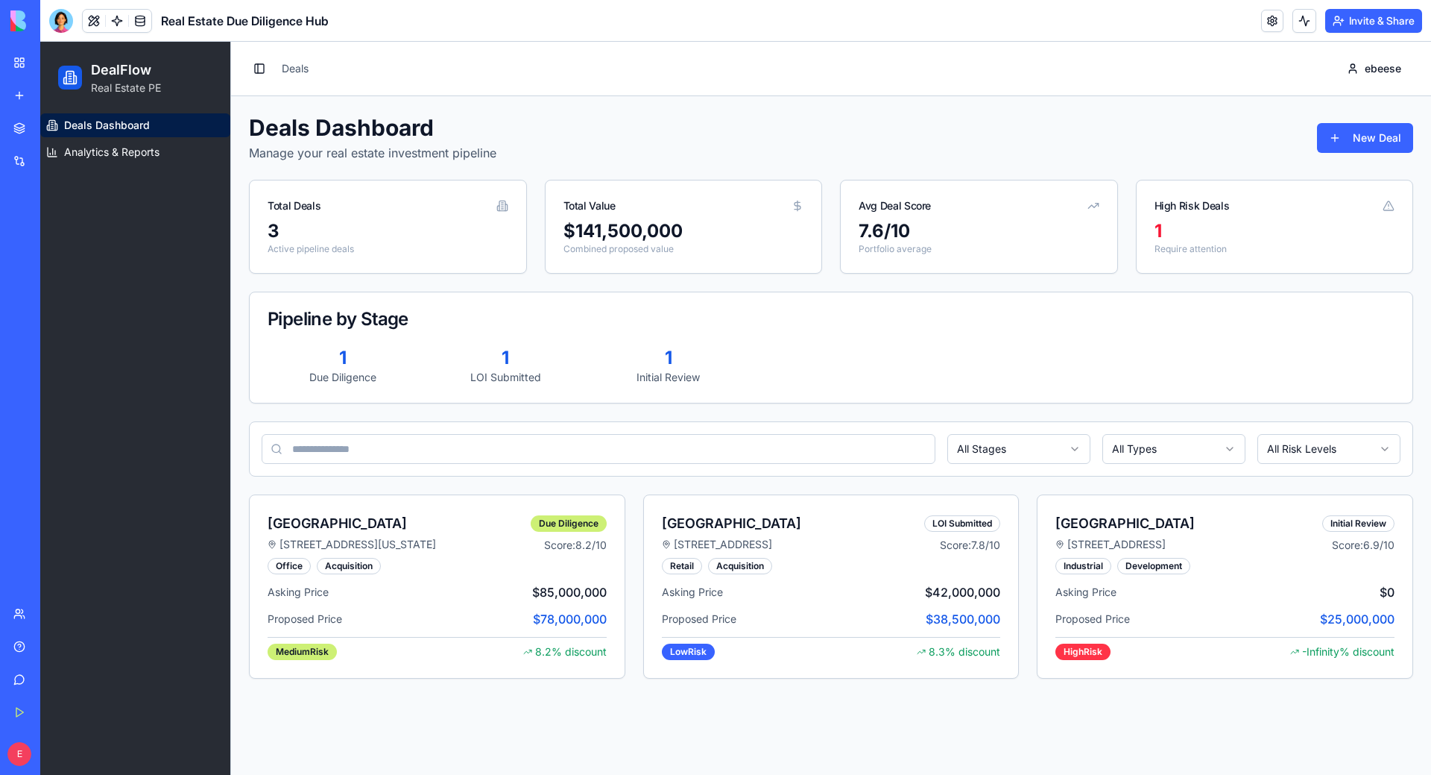
click at [200, 672] on div "Deals Dashboard Analytics & Reports" at bounding box center [135, 443] width 190 height 661
click at [64, 274] on link "Data Center Research Hub" at bounding box center [34, 266] width 60 height 30
drag, startPoint x: 730, startPoint y: 159, endPoint x: 741, endPoint y: 166, distance: 13.0
click at [731, 159] on div "Deals Dashboard Manage your real estate investment pipeline New Deal" at bounding box center [831, 138] width 1165 height 48
click at [895, 221] on div "7.6 /10" at bounding box center [979, 231] width 241 height 24
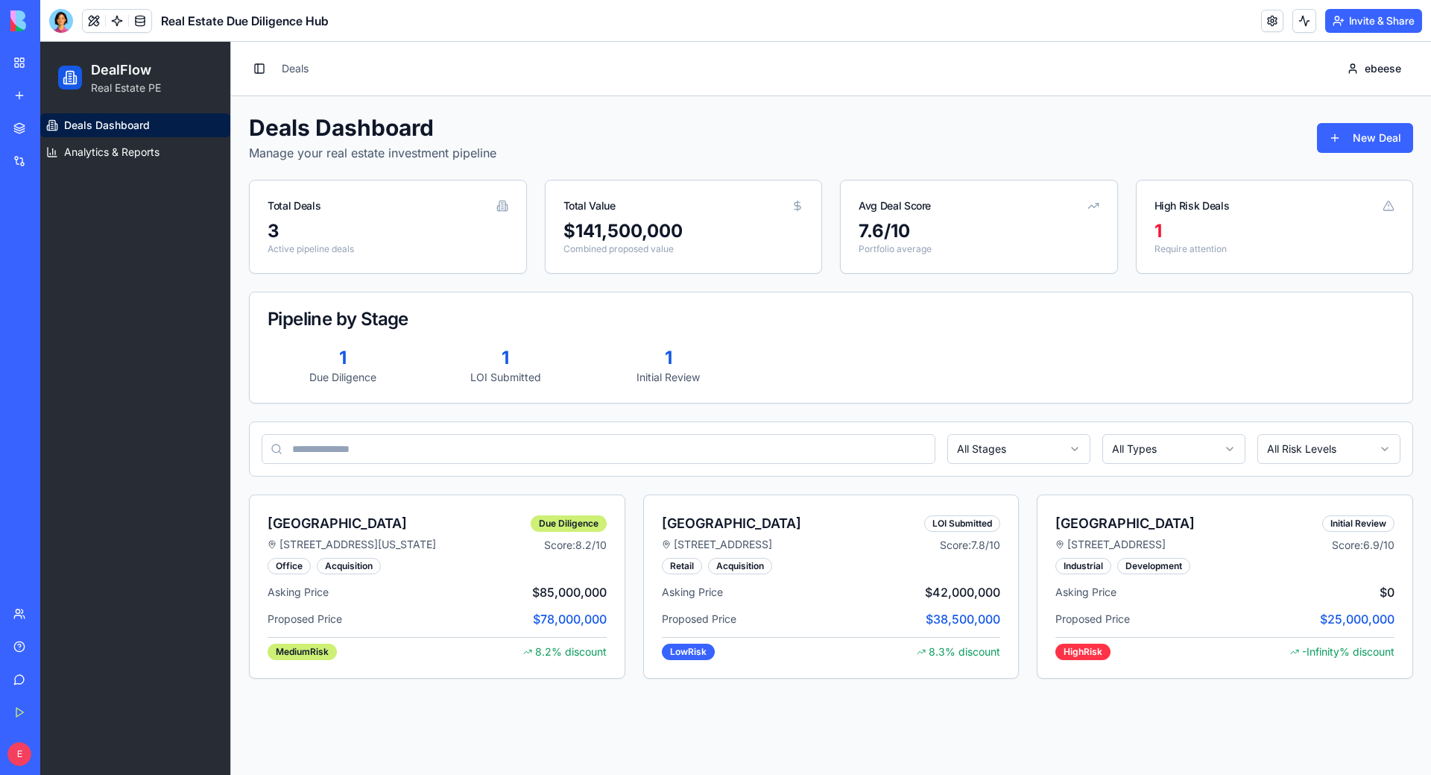
click at [1276, 315] on div "Pipeline by Stage" at bounding box center [831, 319] width 1127 height 18
click at [1122, 165] on div "Deals Dashboard Manage your real estate investment pipeline New Deal Total Deal…" at bounding box center [831, 396] width 1165 height 564
click at [557, 658] on div "8.2 % discount" at bounding box center [565, 651] width 84 height 15
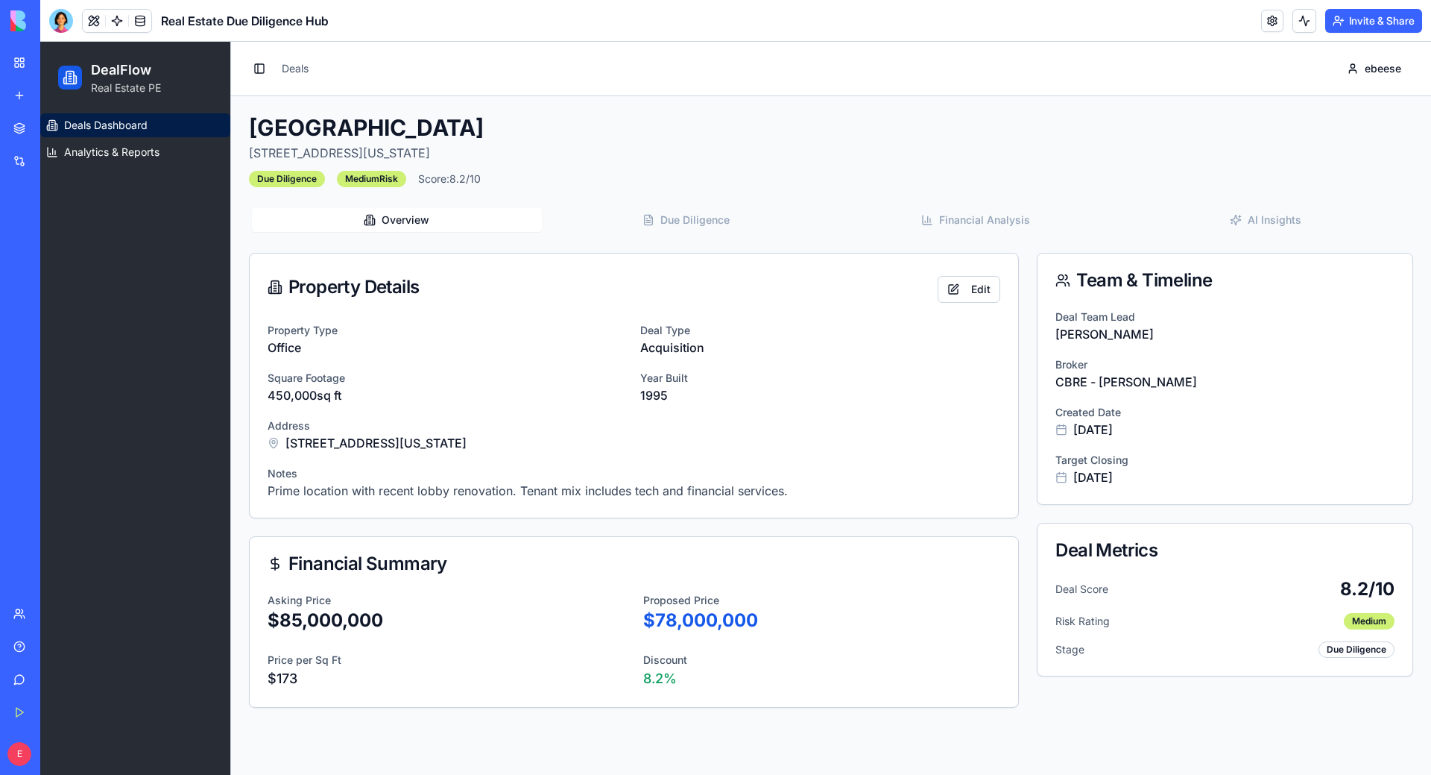
click at [107, 127] on span "Deals Dashboard" at bounding box center [106, 125] width 84 height 15
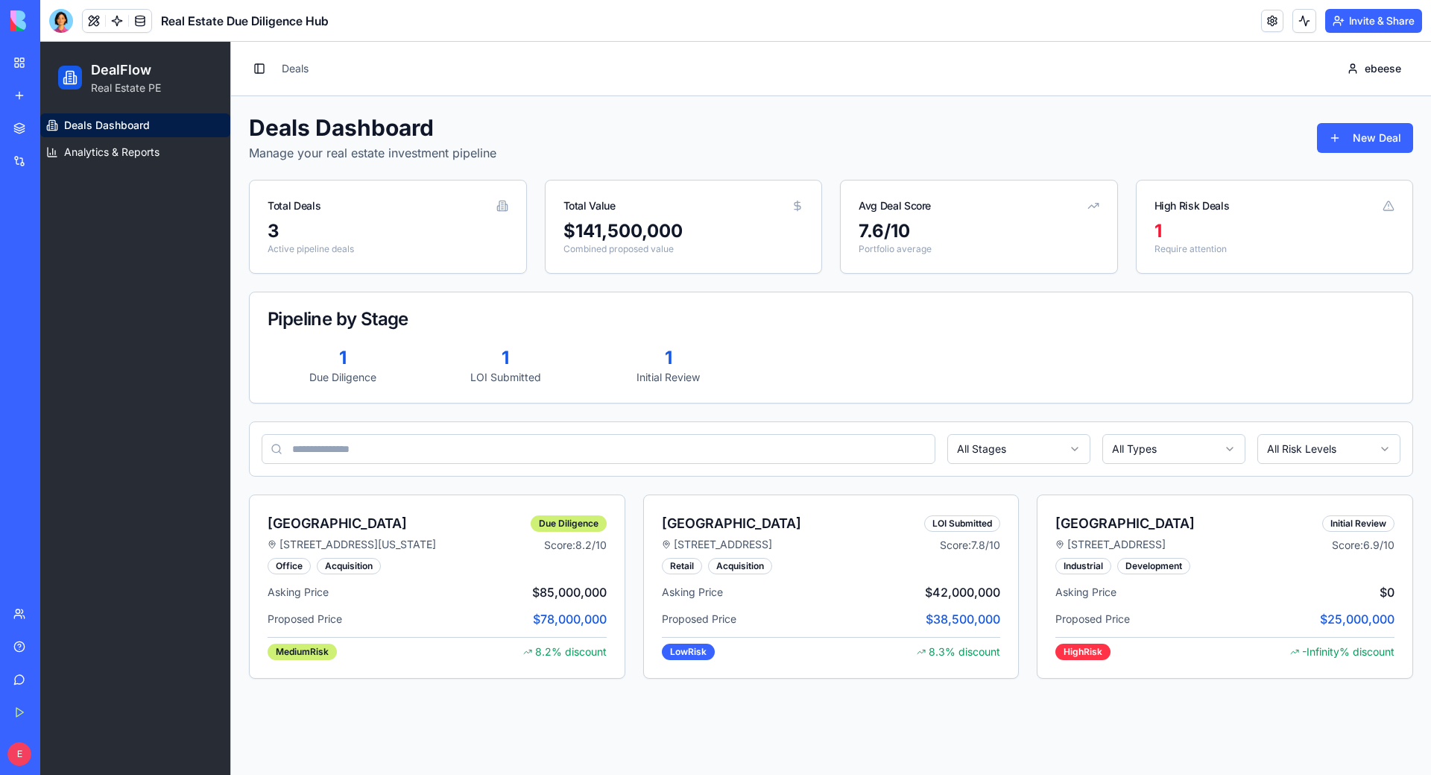
click at [22, 29] on img at bounding box center [56, 20] width 92 height 21
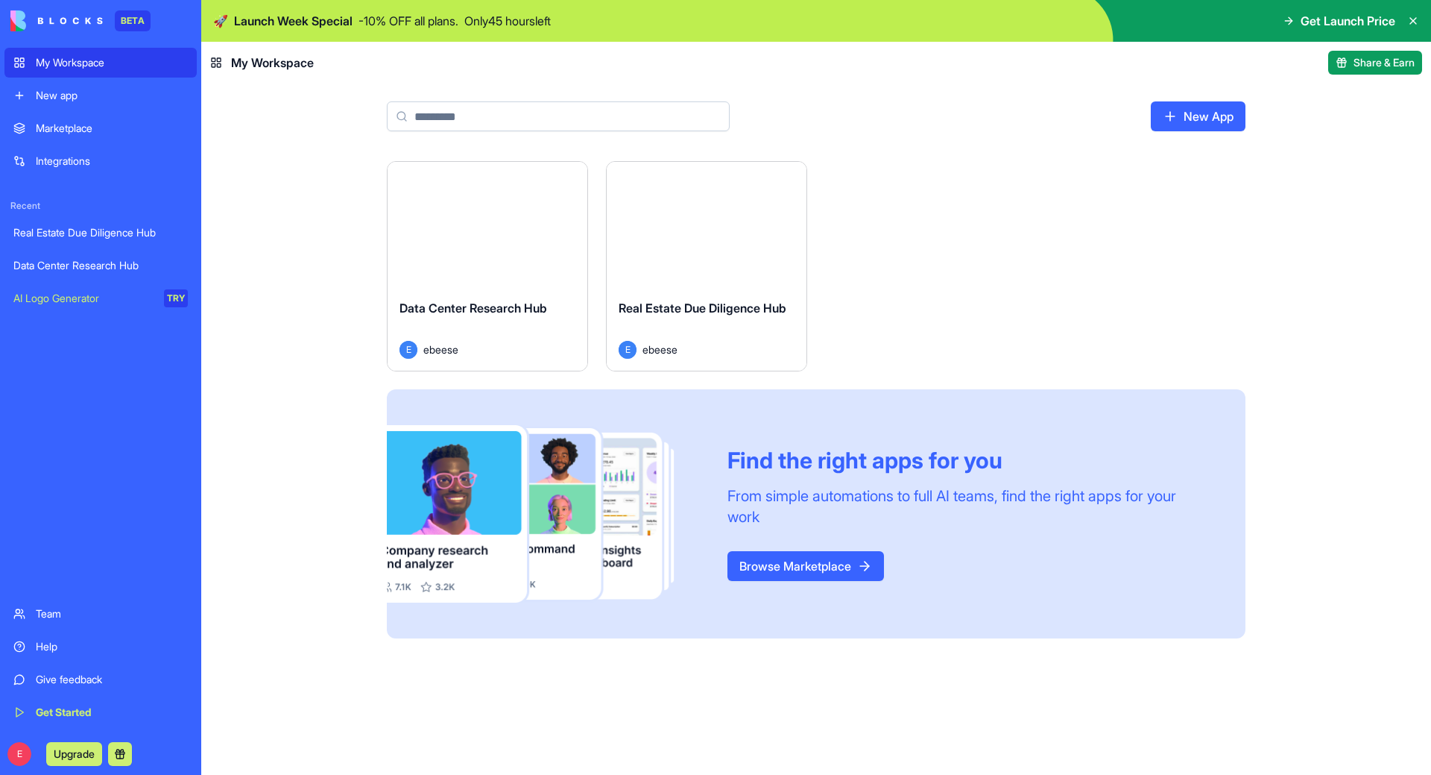
click at [92, 258] on div "Data Center Research Hub" at bounding box center [100, 265] width 174 height 15
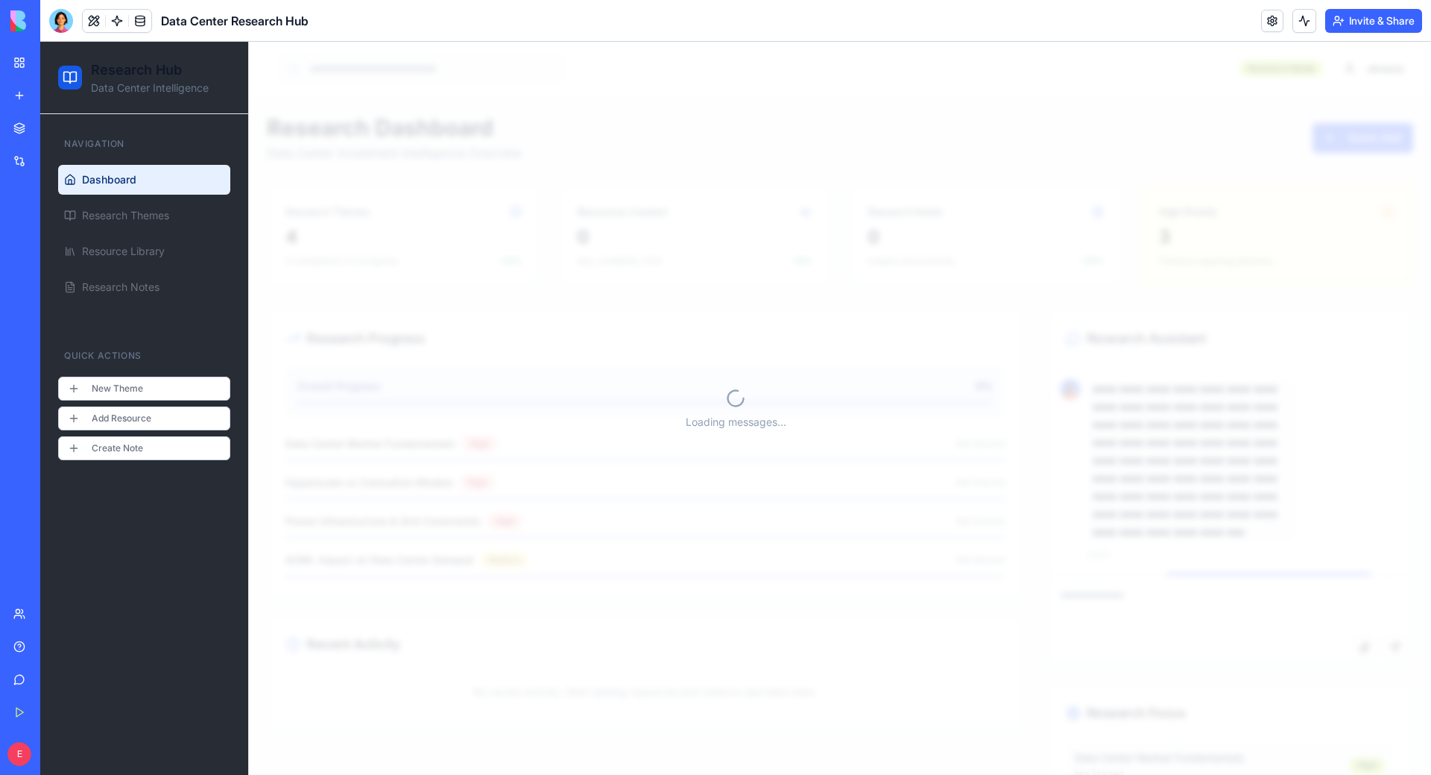
scroll to position [6210, 0]
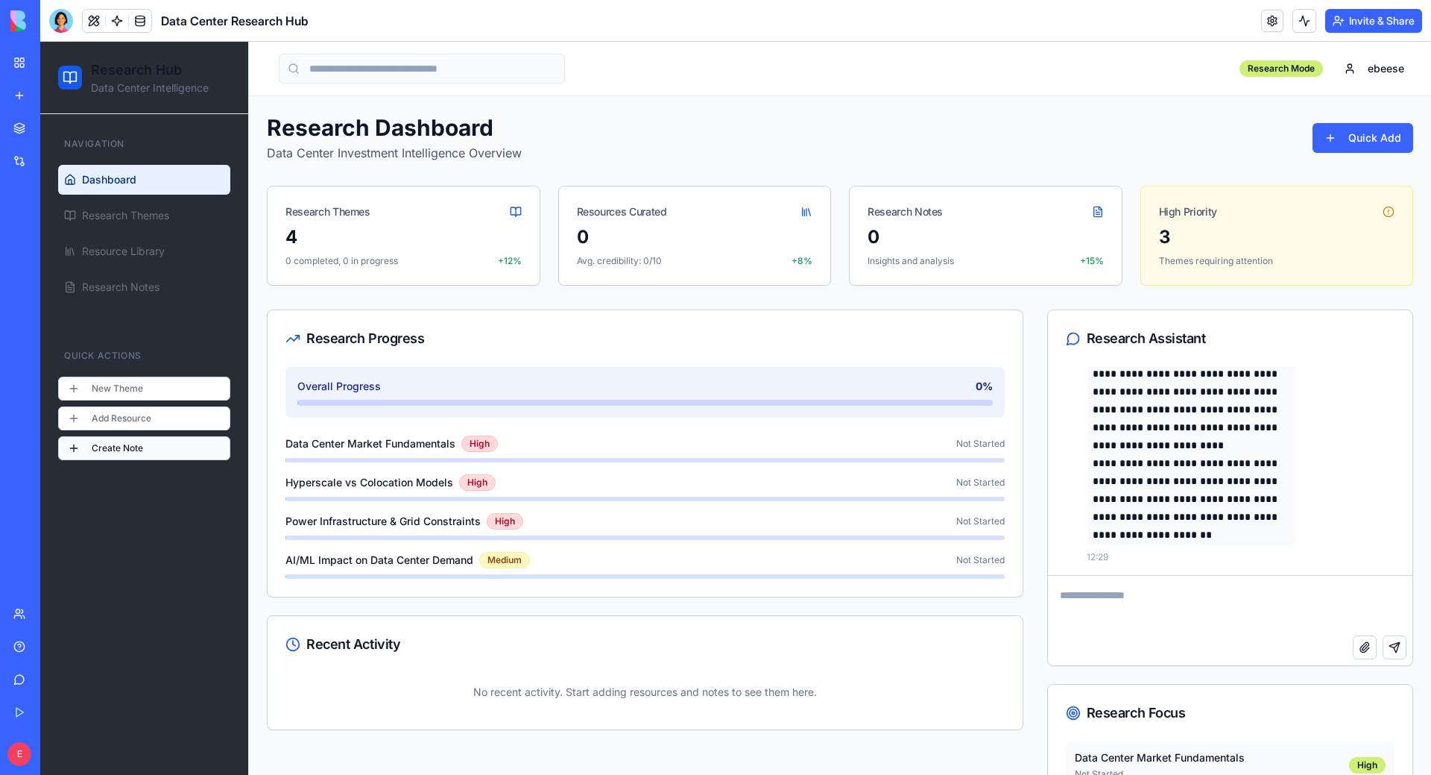
click at [136, 444] on button "Create Note" at bounding box center [144, 448] width 172 height 24
click at [127, 451] on button "Create Note" at bounding box center [144, 448] width 172 height 24
click at [120, 415] on button "Add Resource" at bounding box center [144, 418] width 172 height 24
click at [145, 387] on button "New Theme" at bounding box center [144, 389] width 172 height 24
click at [1342, 138] on html "**********" at bounding box center [735, 493] width 1391 height 903
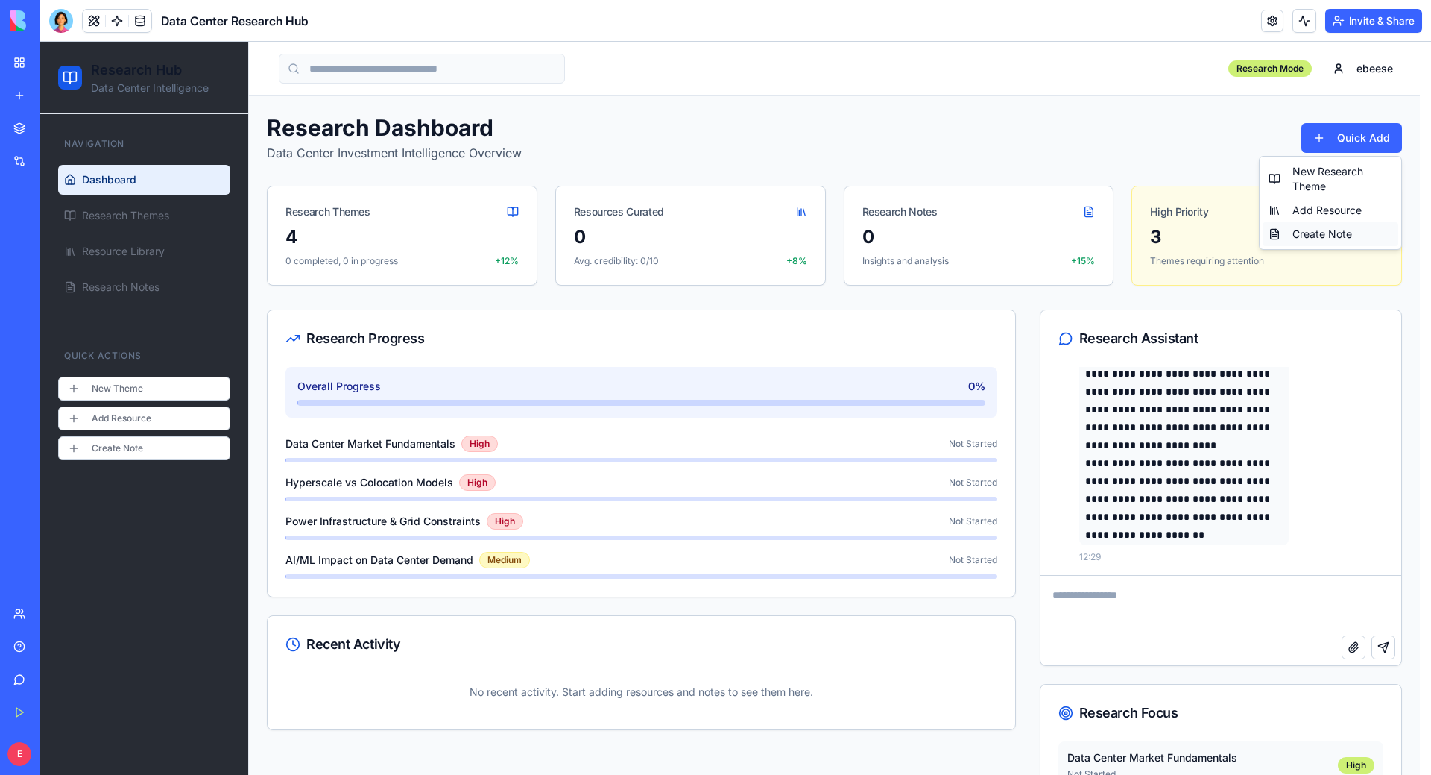
click at [1335, 233] on div "Create Note" at bounding box center [1331, 234] width 136 height 24
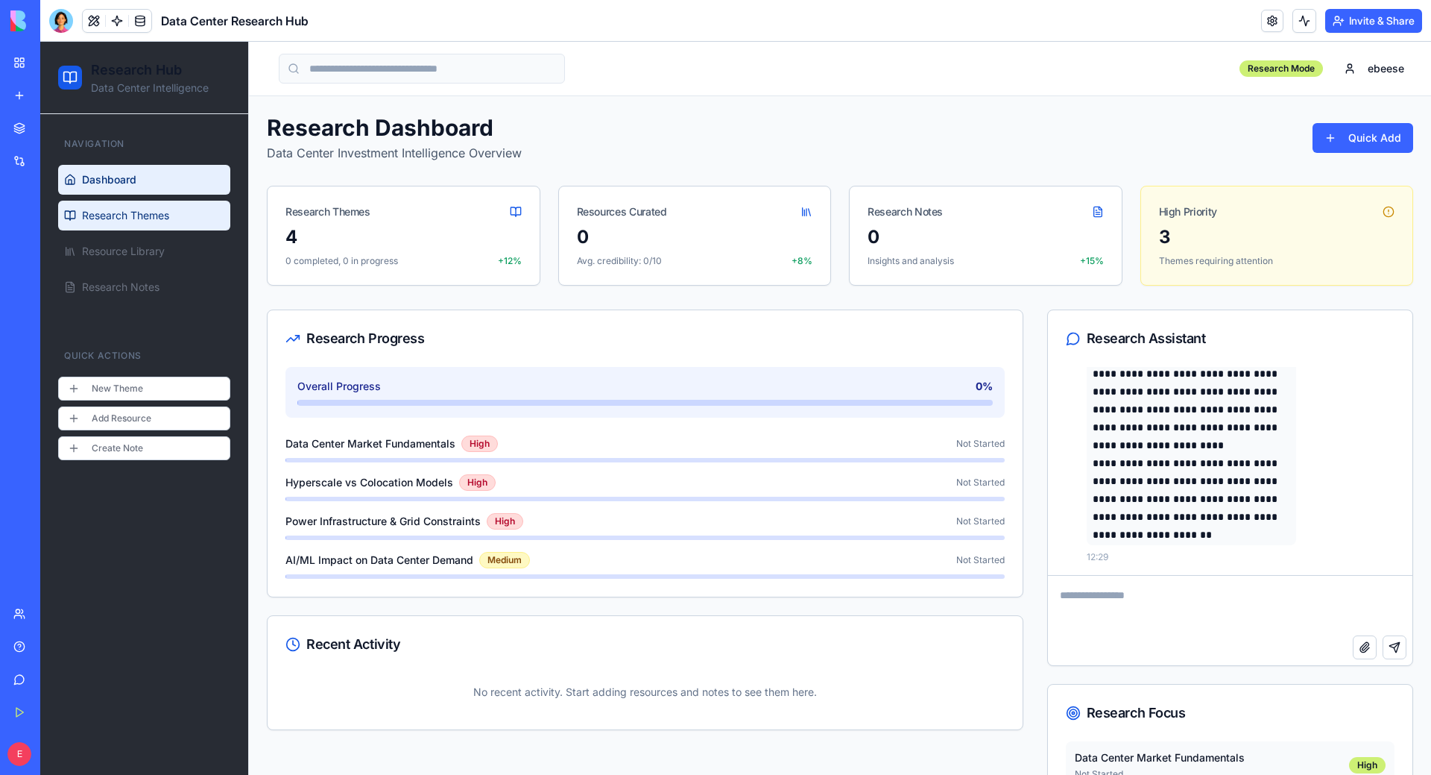
click at [137, 221] on span "Research Themes" at bounding box center [125, 215] width 87 height 15
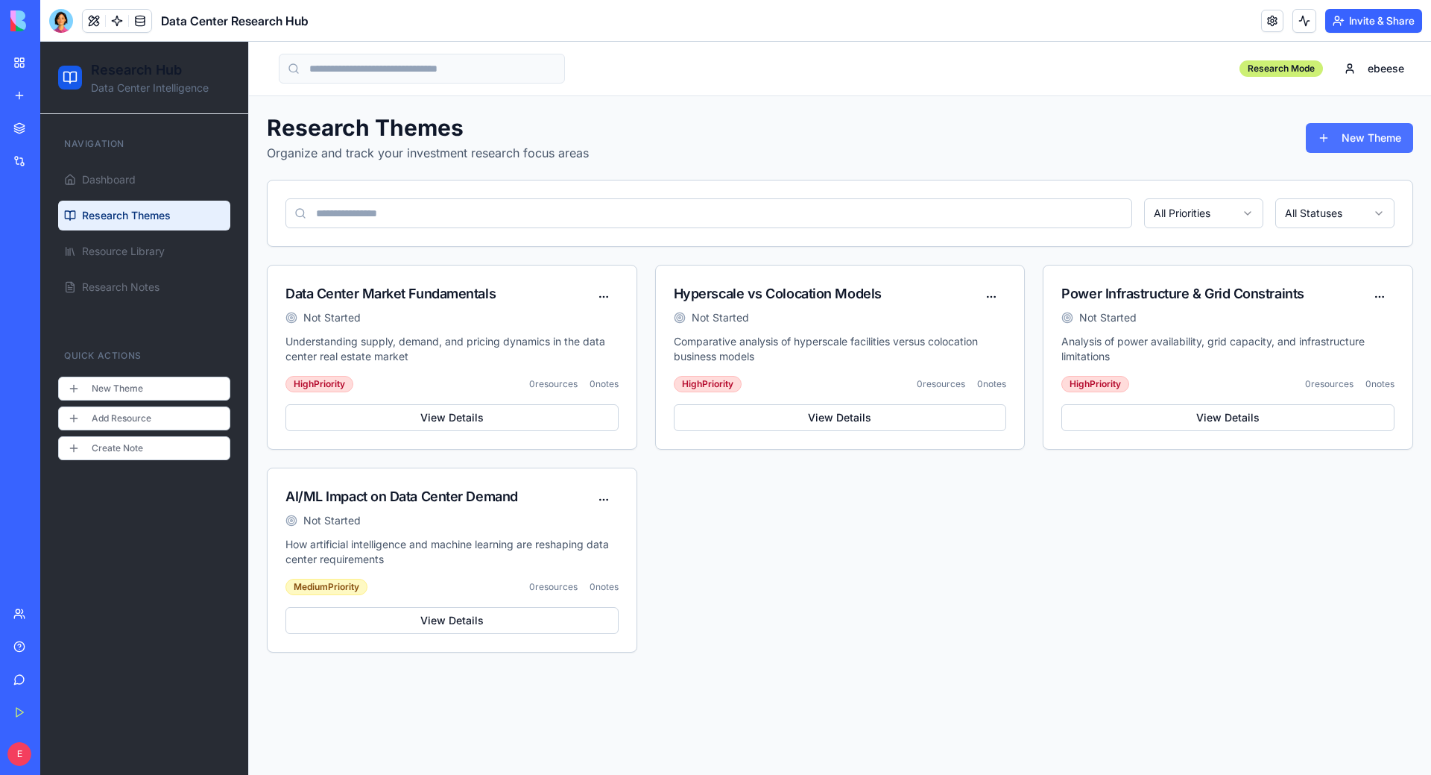
click at [1365, 132] on button "New Theme" at bounding box center [1359, 138] width 107 height 30
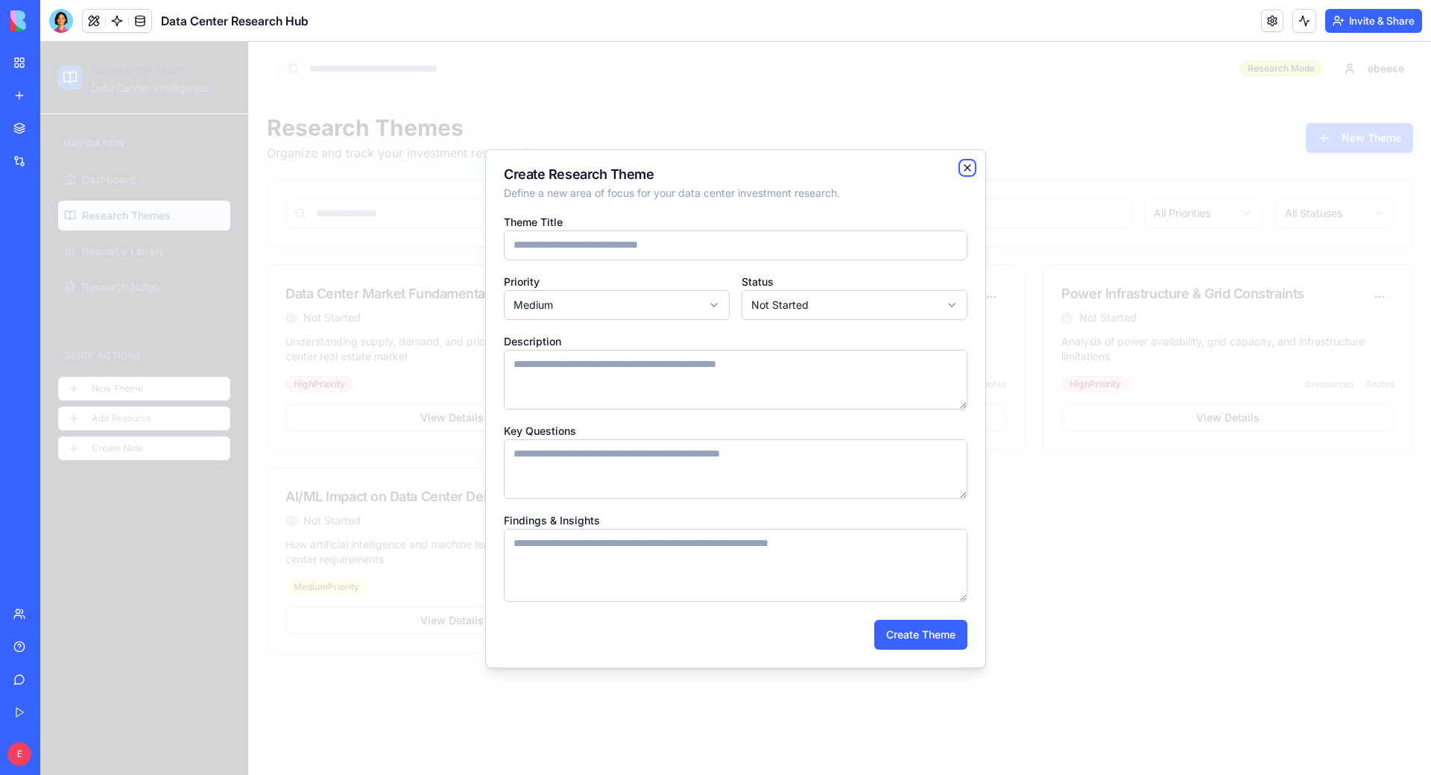
click at [963, 163] on icon "button" at bounding box center [968, 168] width 12 height 12
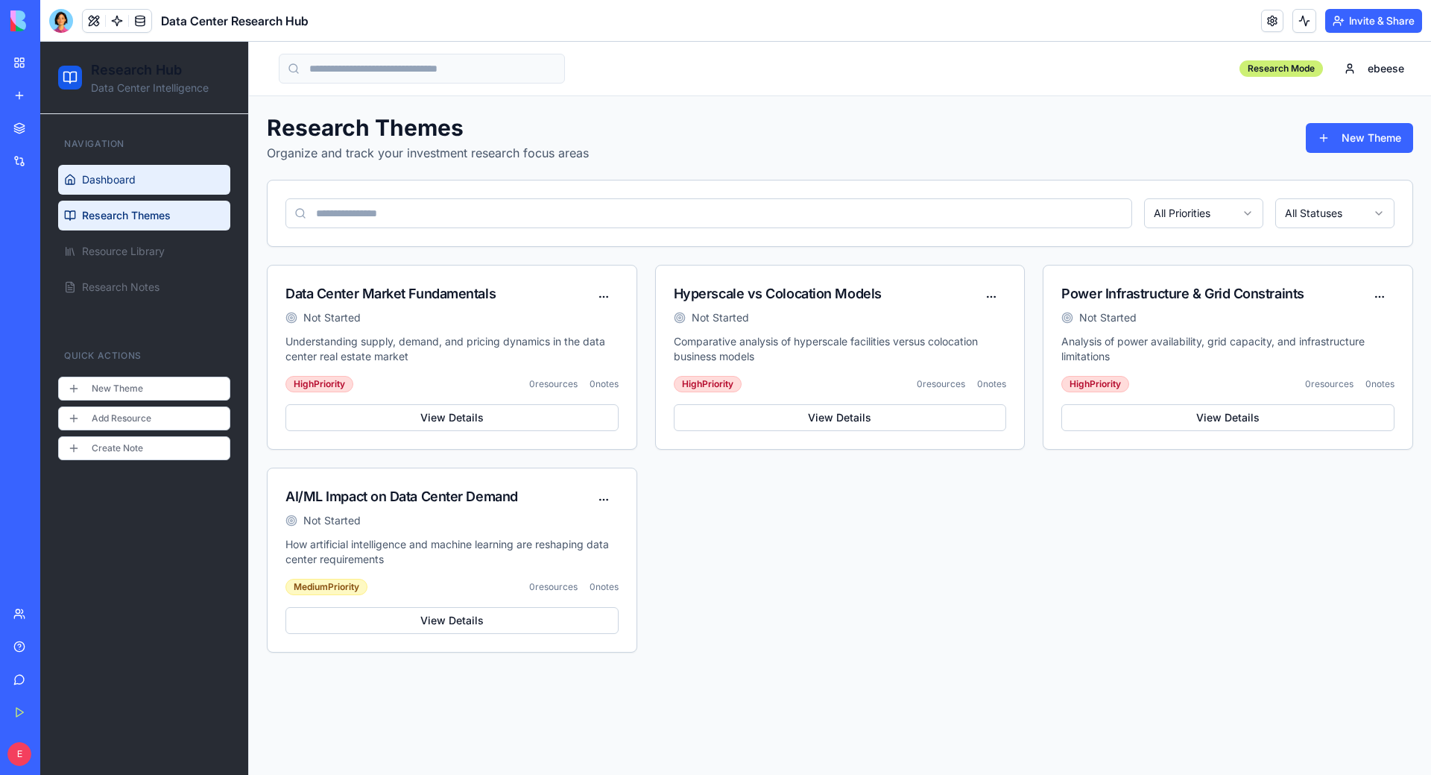
click at [105, 170] on link "Dashboard" at bounding box center [144, 180] width 172 height 30
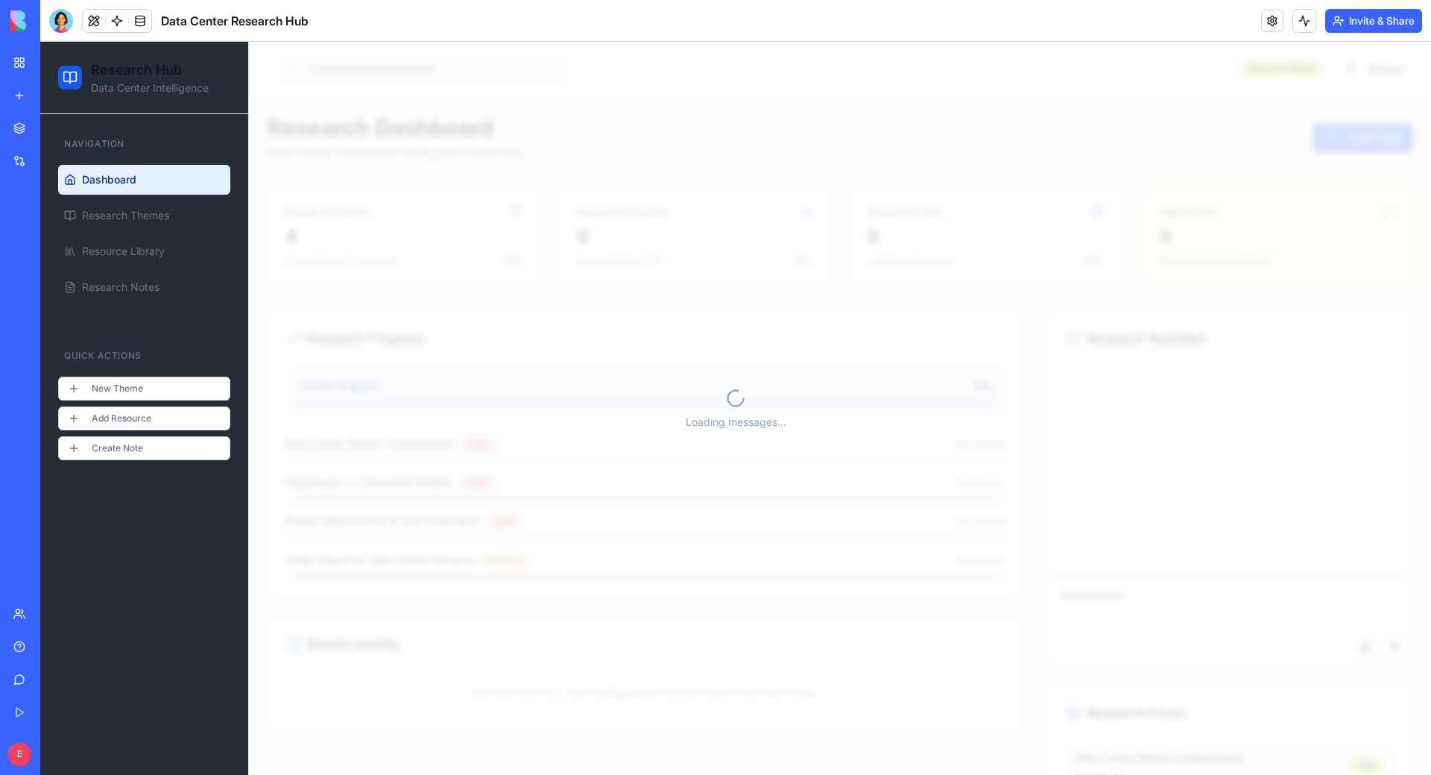
scroll to position [6210, 0]
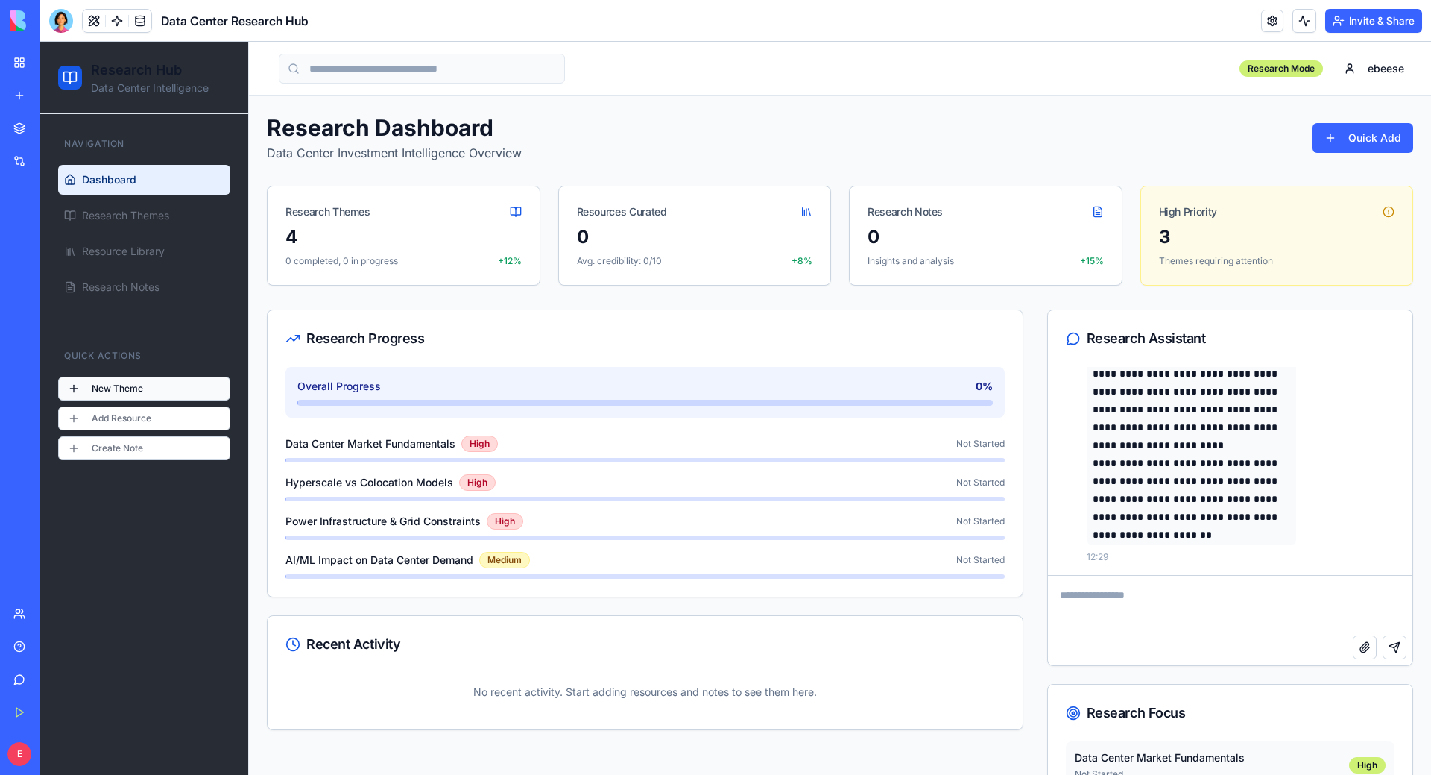
click at [177, 391] on button "New Theme" at bounding box center [144, 389] width 172 height 24
click at [124, 388] on button "New Theme" at bounding box center [144, 389] width 172 height 24
click at [124, 387] on button "New Theme" at bounding box center [144, 389] width 172 height 24
click at [124, 412] on button "Add Resource" at bounding box center [144, 418] width 172 height 24
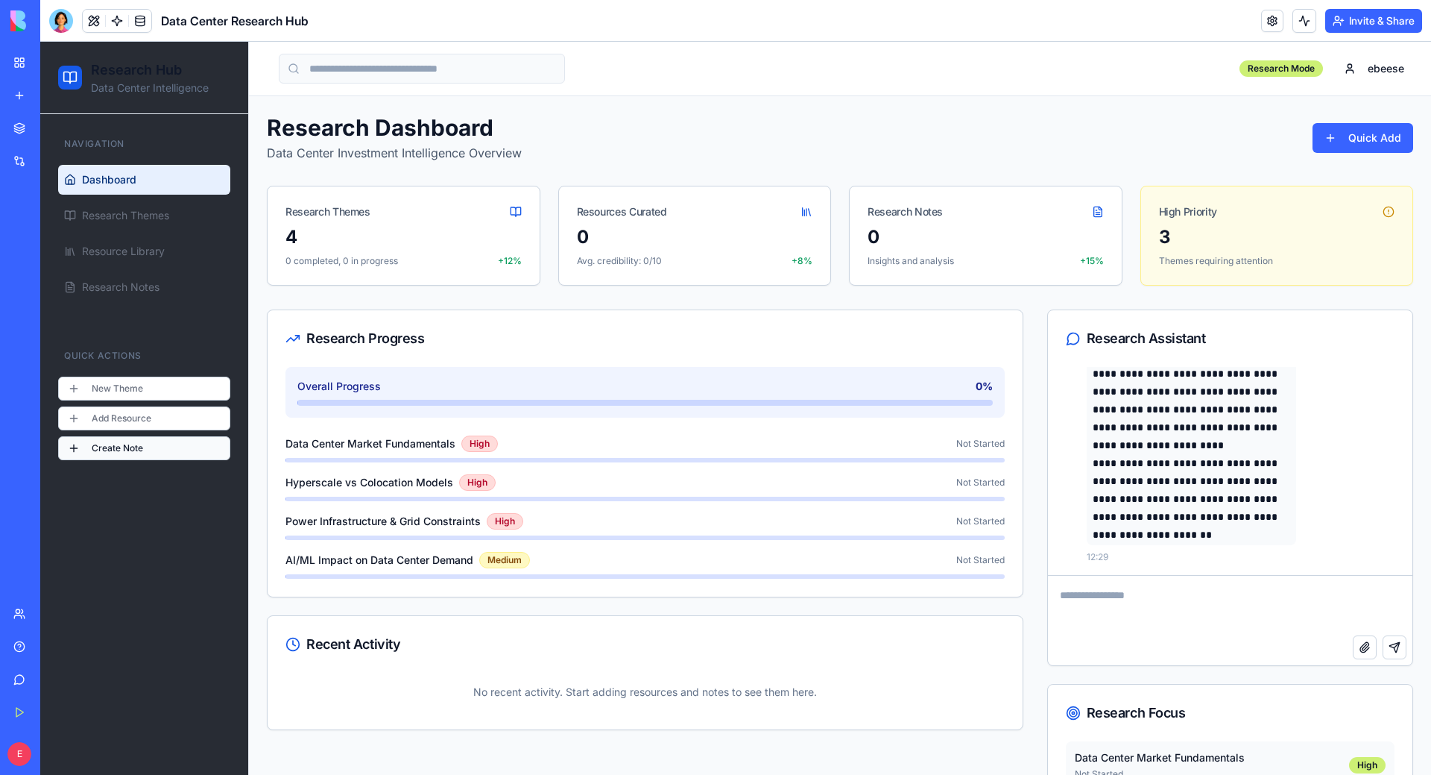
click at [116, 448] on button "Create Note" at bounding box center [144, 448] width 172 height 24
click at [143, 222] on span "Research Themes" at bounding box center [125, 215] width 87 height 15
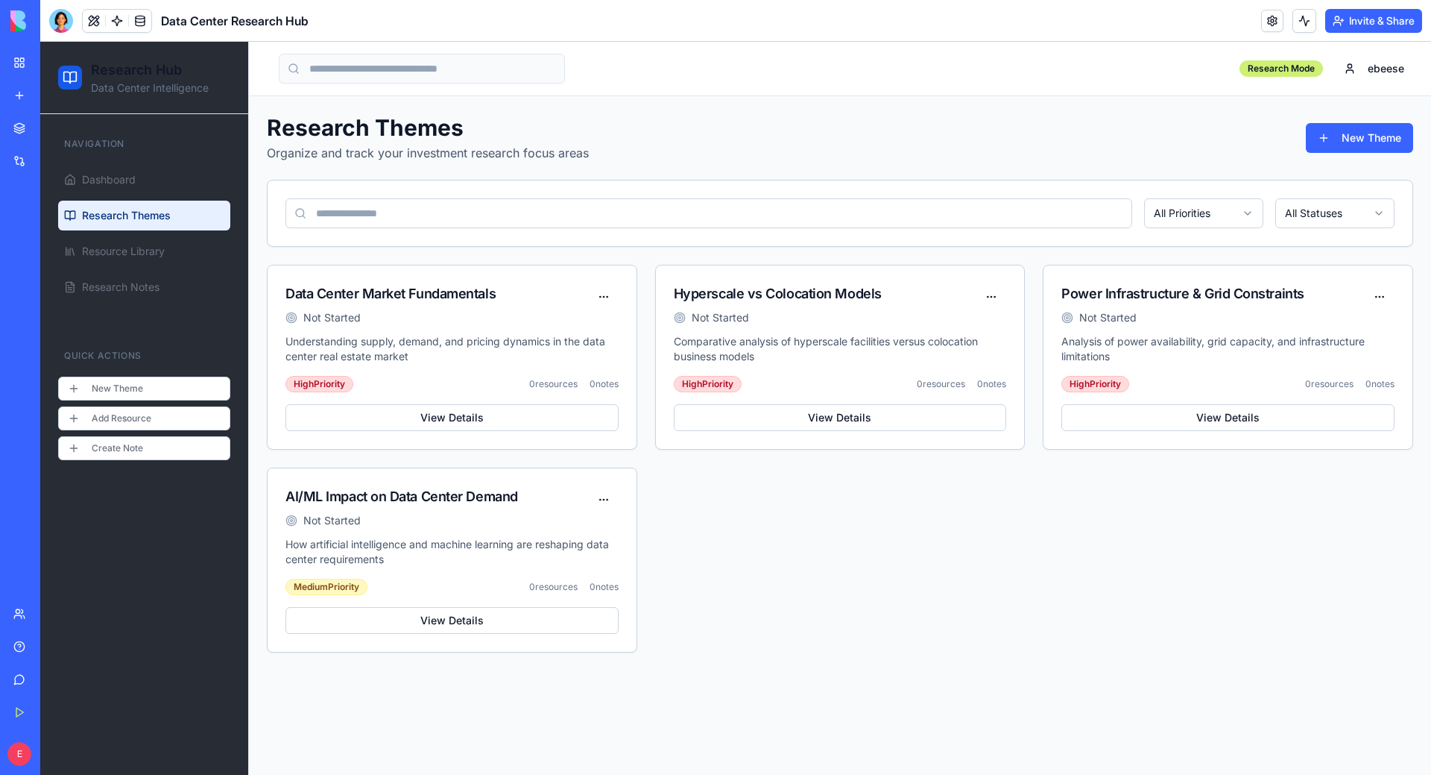
click at [36, 217] on div "Recent Real Estate Due Diligence Hub Data Center Research Hub AI Logo Generator…" at bounding box center [19, 256] width 31 height 113
click at [55, 265] on div "Data Center Research Hub" at bounding box center [34, 265] width 42 height 15
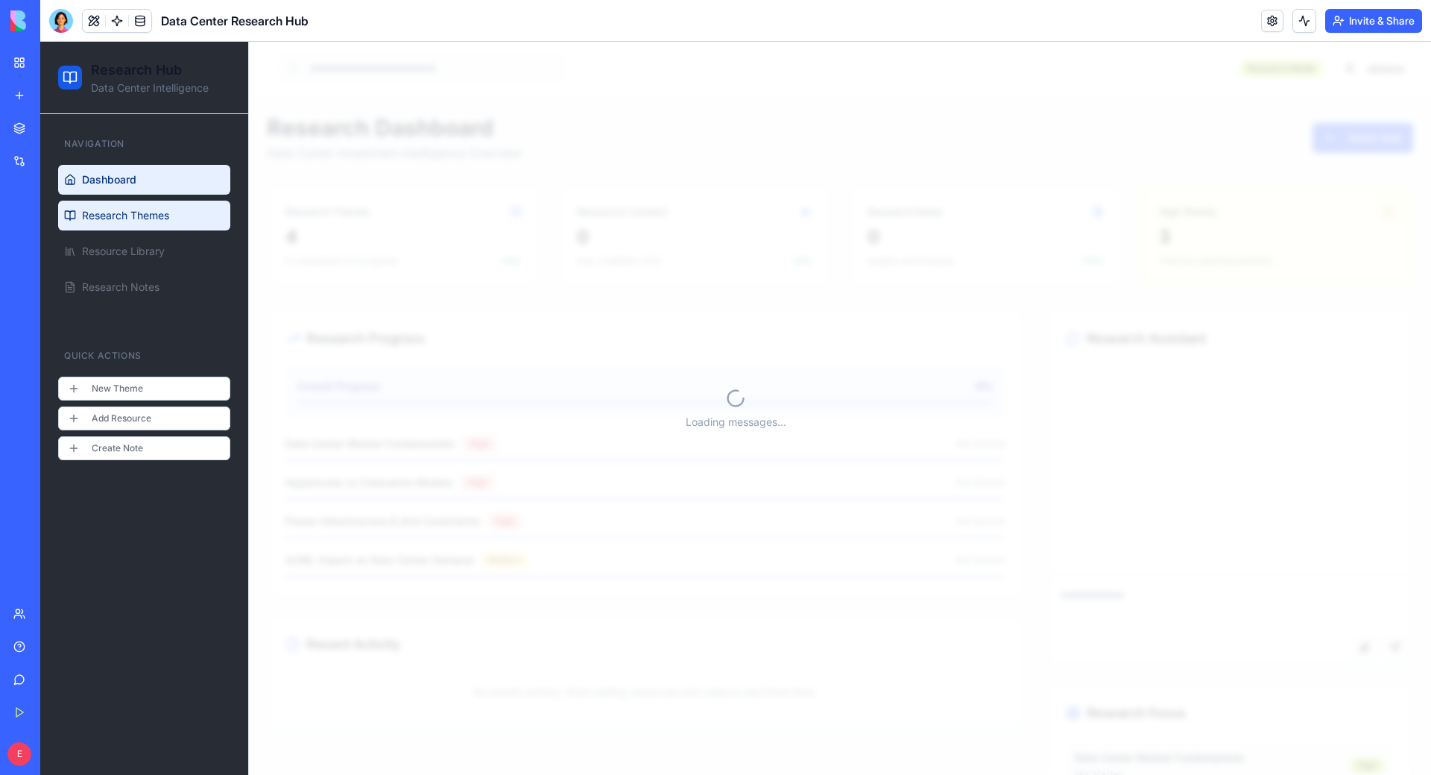
scroll to position [6210, 0]
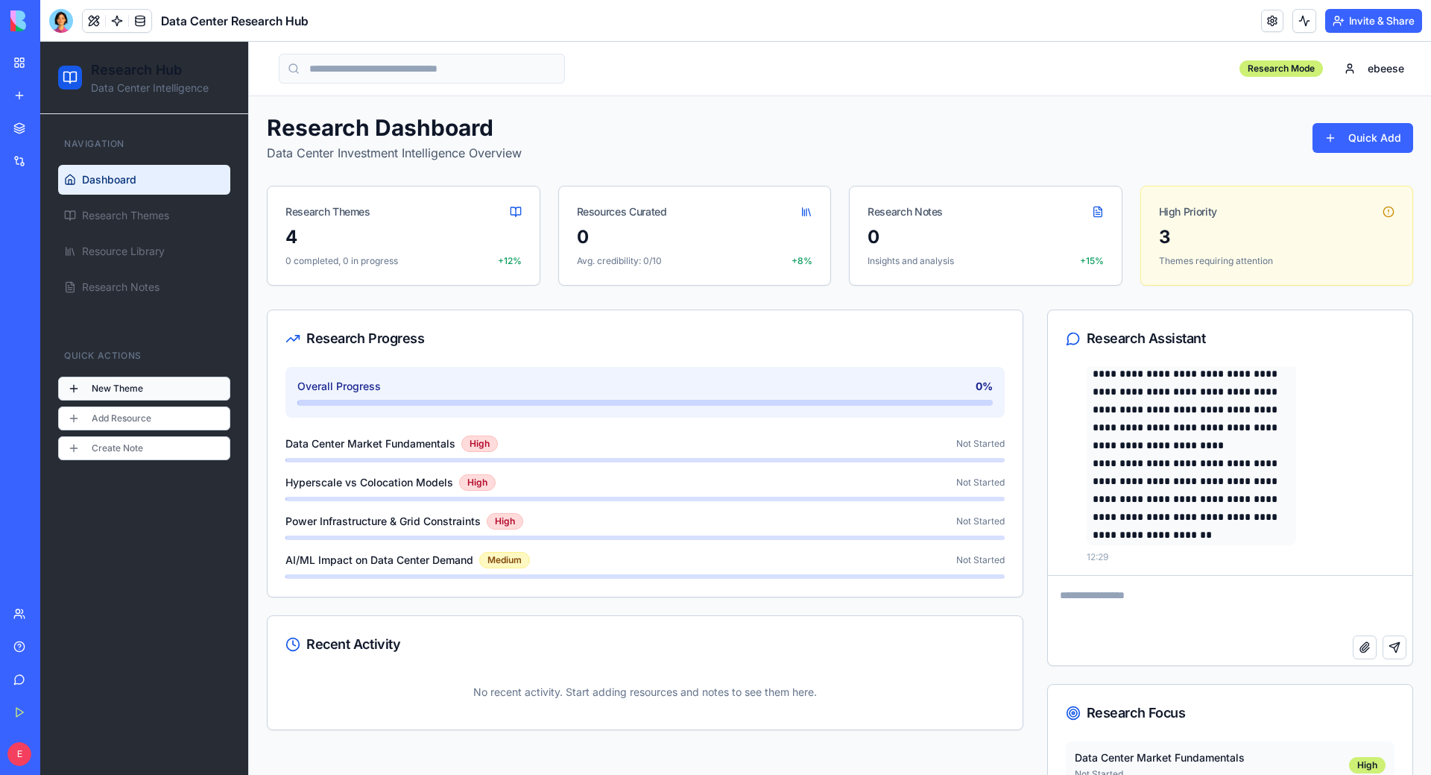
click at [121, 394] on button "New Theme" at bounding box center [144, 389] width 172 height 24
click at [134, 419] on button "Add Resource" at bounding box center [144, 418] width 172 height 24
click at [136, 419] on button "Add Resource" at bounding box center [144, 418] width 172 height 24
click at [136, 446] on button "Create Note" at bounding box center [144, 448] width 172 height 24
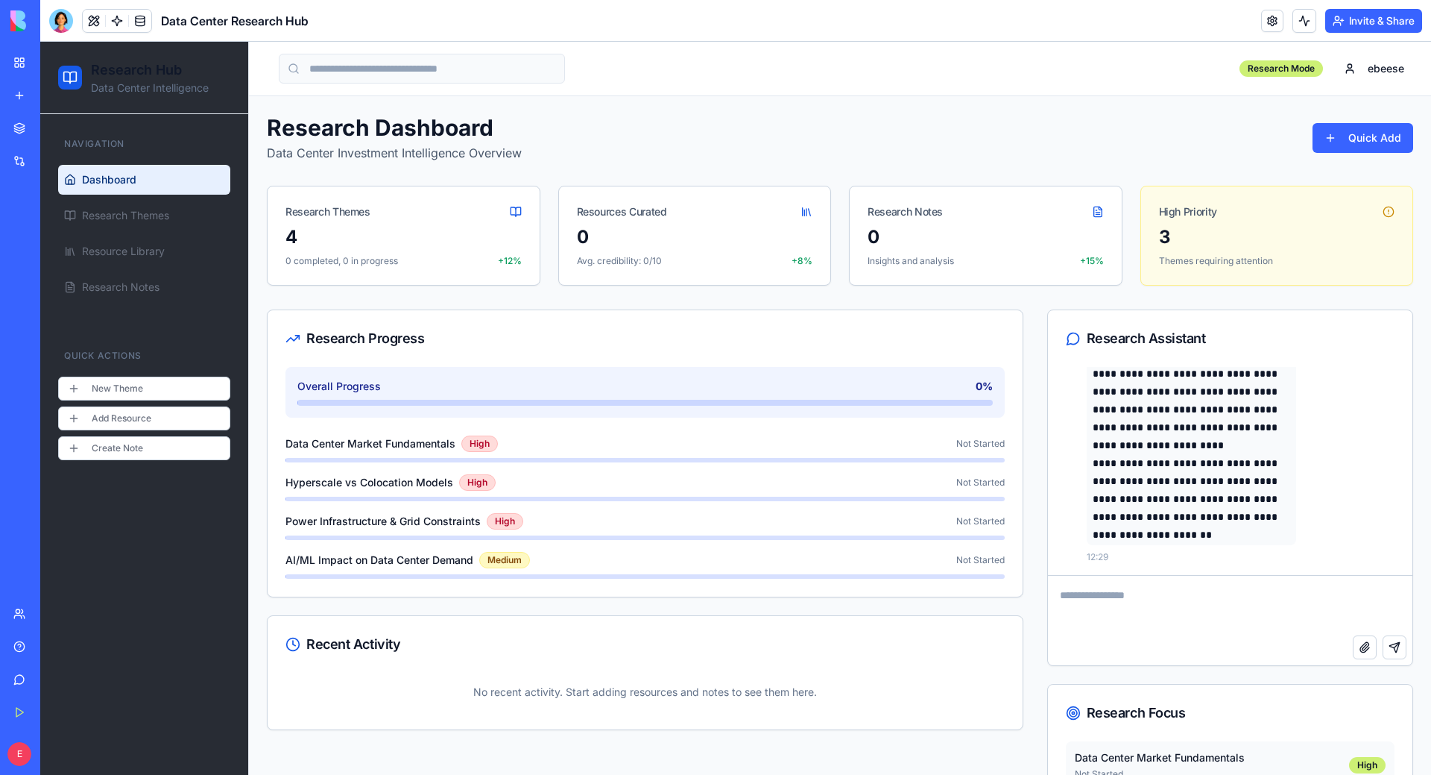
drag, startPoint x: 136, startPoint y: 446, endPoint x: 139, endPoint y: 312, distance: 134.2
click at [136, 446] on button "Create Note" at bounding box center [144, 448] width 172 height 24
click at [122, 223] on link "Research Themes" at bounding box center [144, 216] width 172 height 30
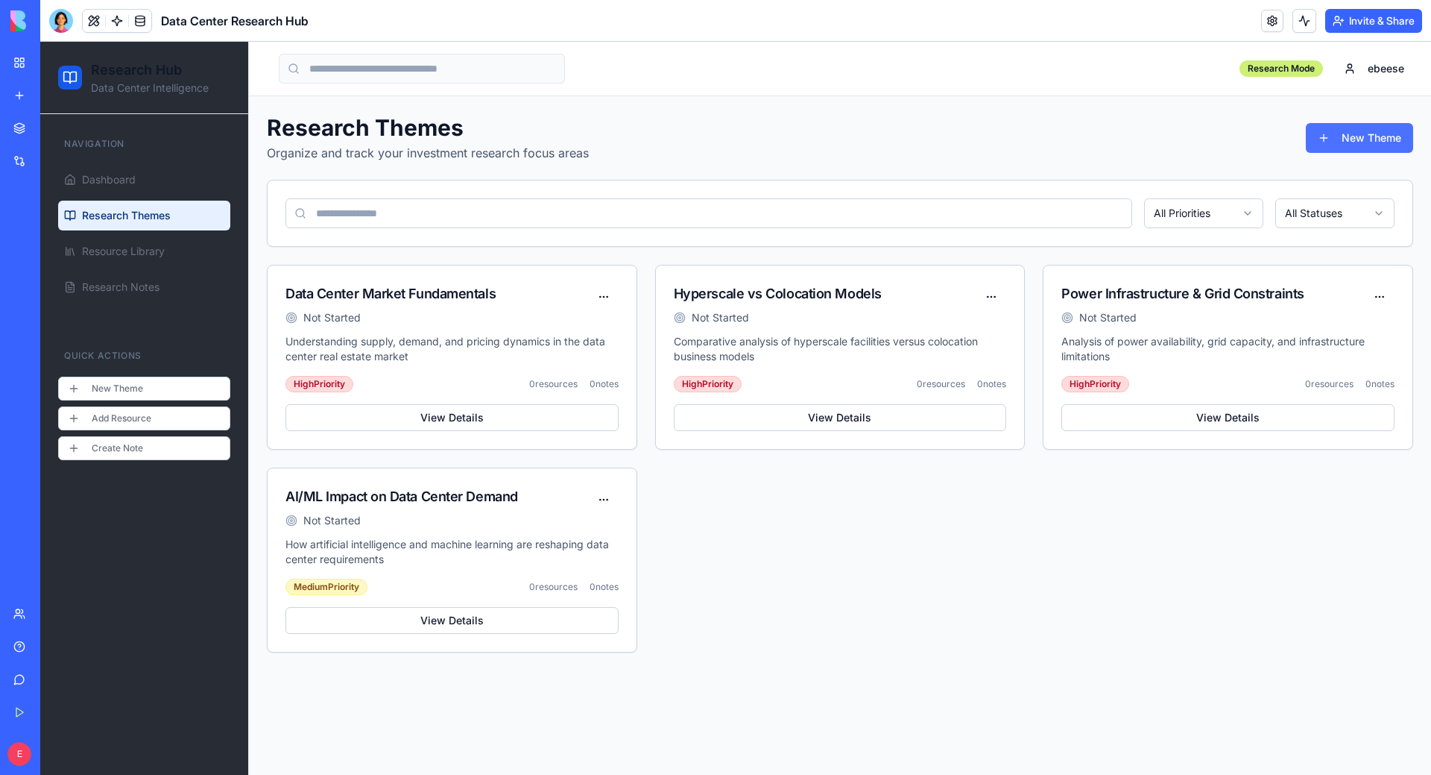
click at [1387, 136] on button "New Theme" at bounding box center [1359, 138] width 107 height 30
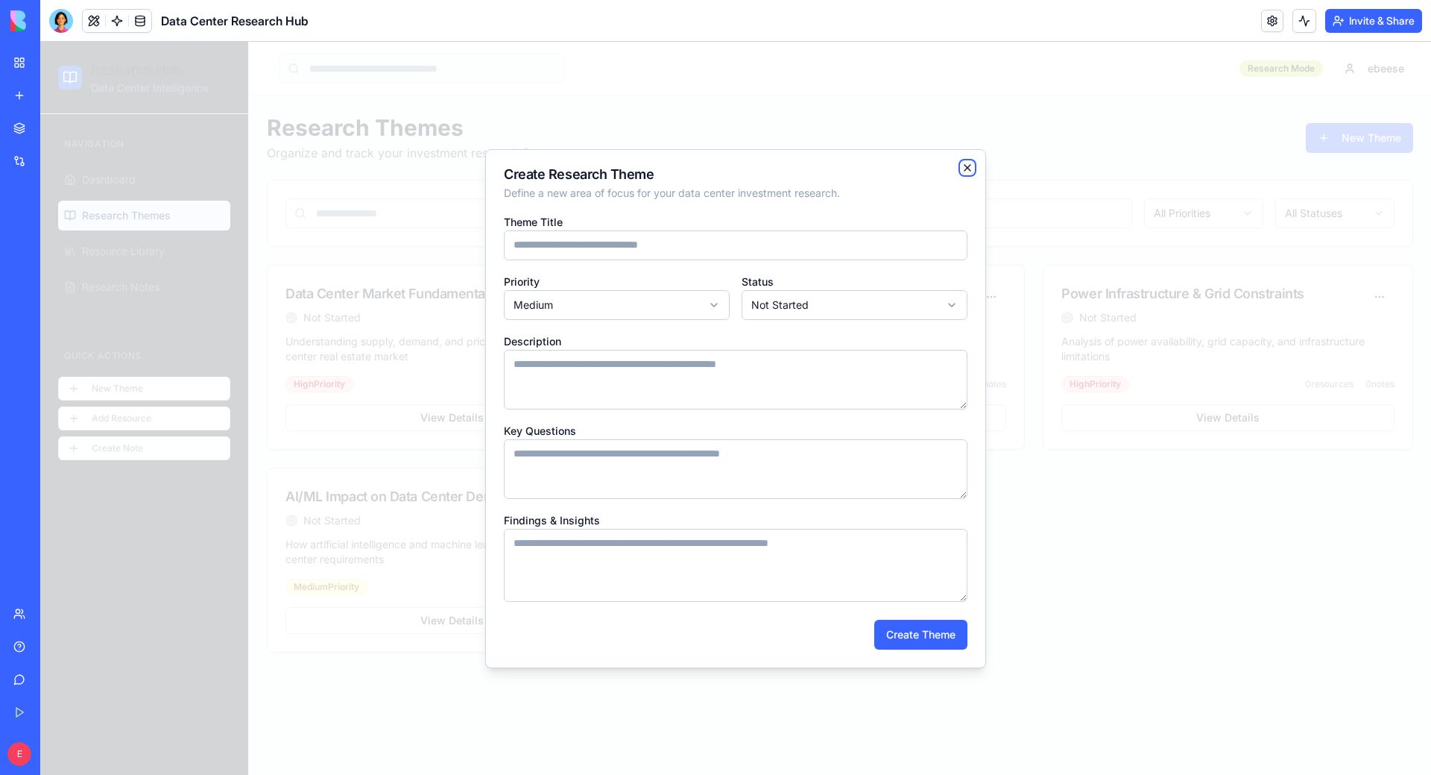
click at [968, 168] on icon "button" at bounding box center [968, 168] width 12 height 12
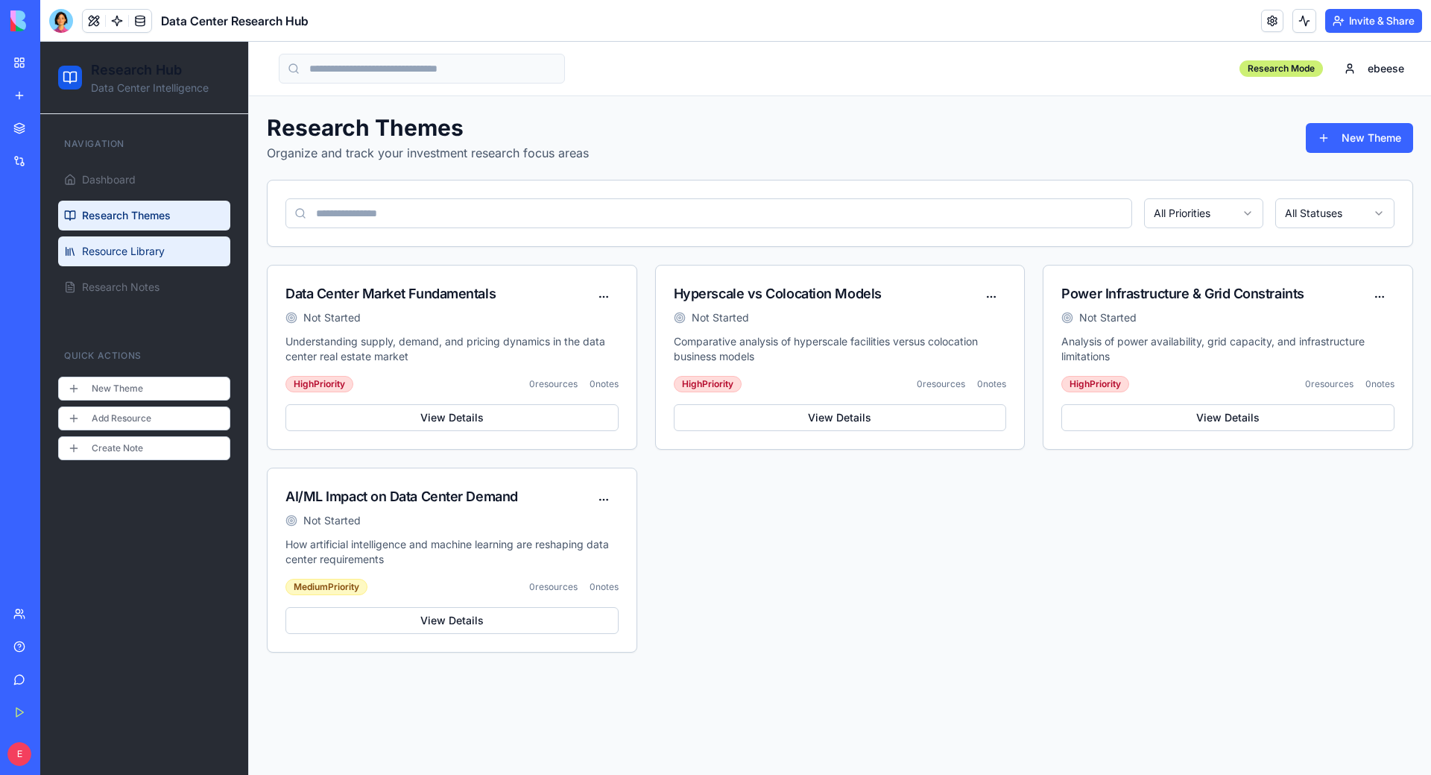
click at [110, 256] on span "Resource Library" at bounding box center [123, 251] width 83 height 15
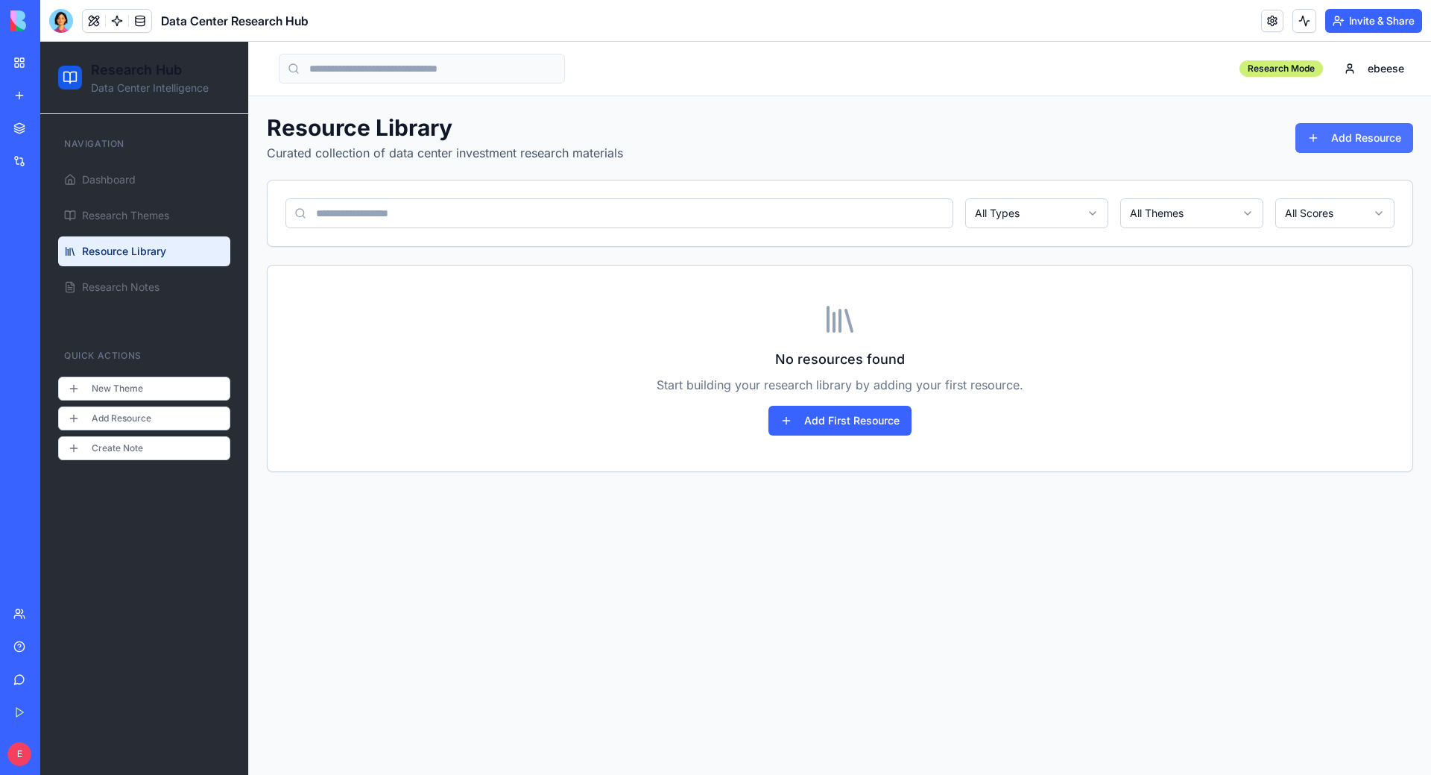
click at [1363, 140] on button "Add Resource" at bounding box center [1355, 138] width 118 height 30
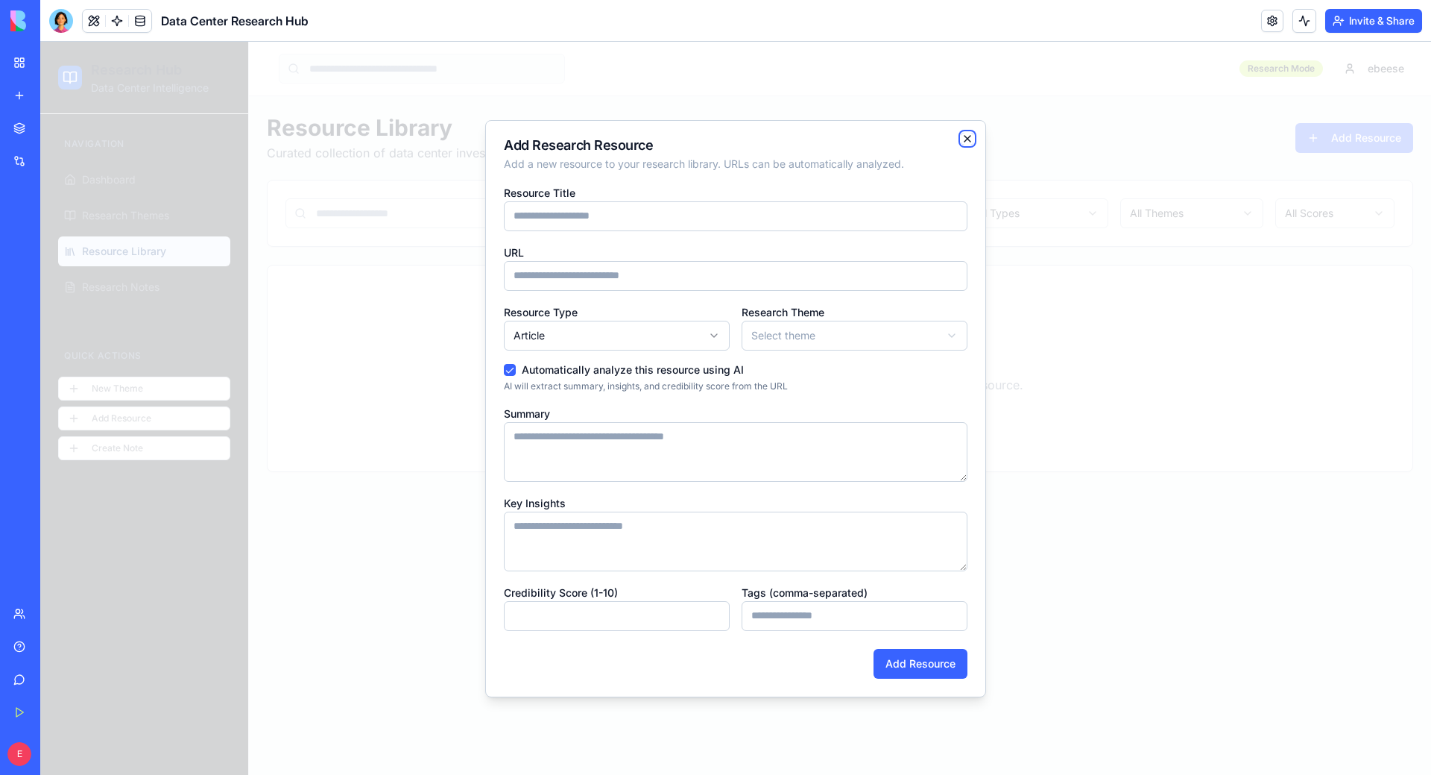
click at [968, 133] on icon "button" at bounding box center [968, 139] width 12 height 12
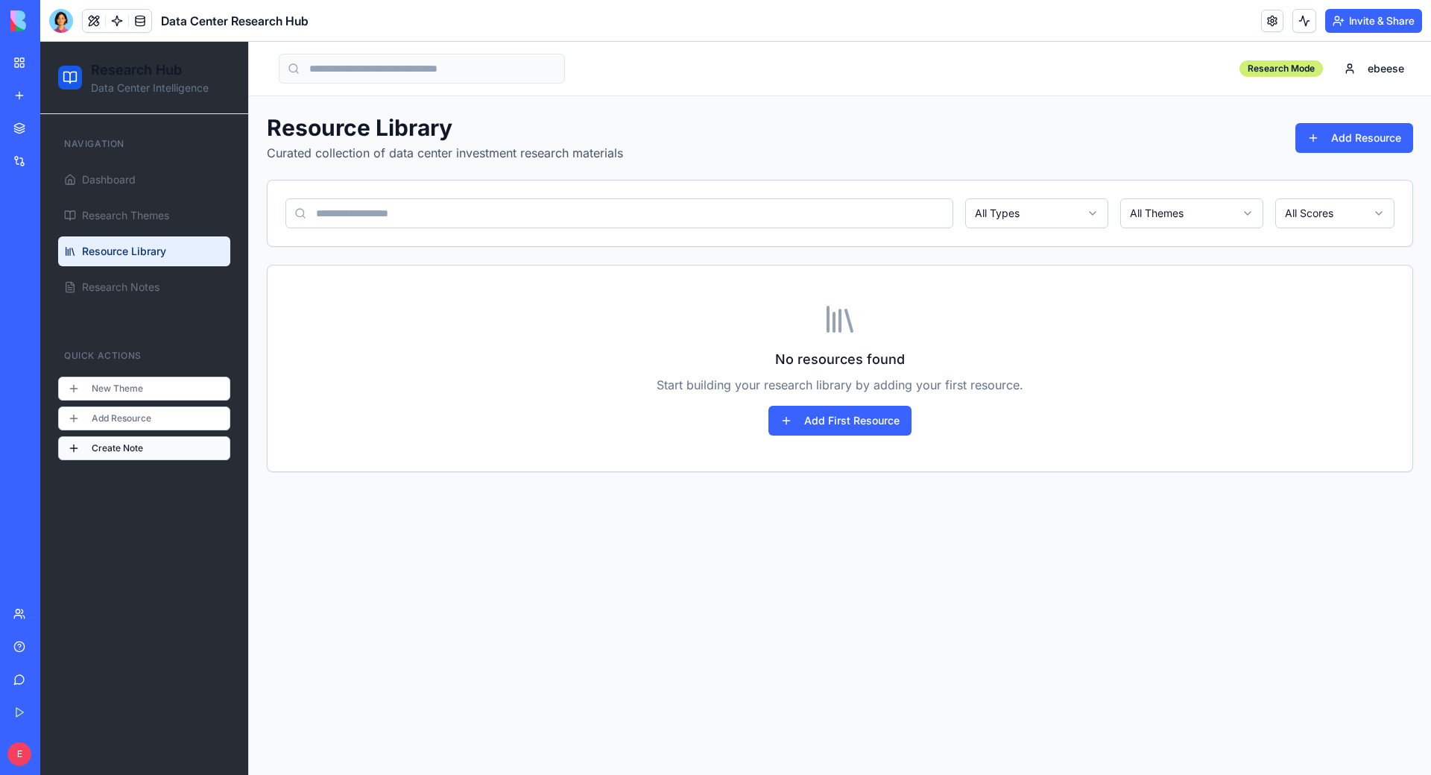
click at [109, 456] on button "Create Note" at bounding box center [144, 448] width 172 height 24
click at [192, 446] on button "Create Note" at bounding box center [144, 448] width 172 height 24
click at [157, 283] on span "Research Notes" at bounding box center [121, 287] width 78 height 15
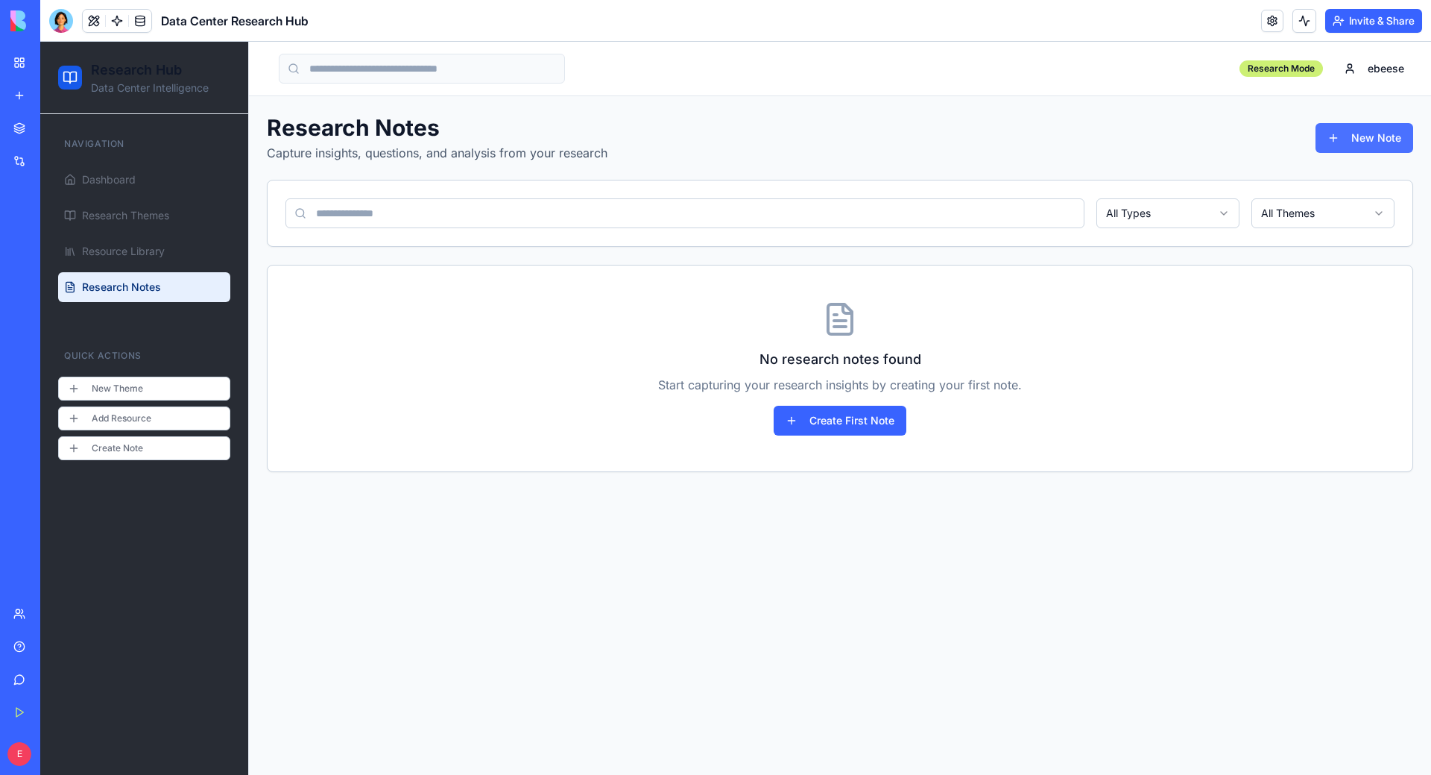
click at [1346, 147] on button "New Note" at bounding box center [1365, 138] width 98 height 30
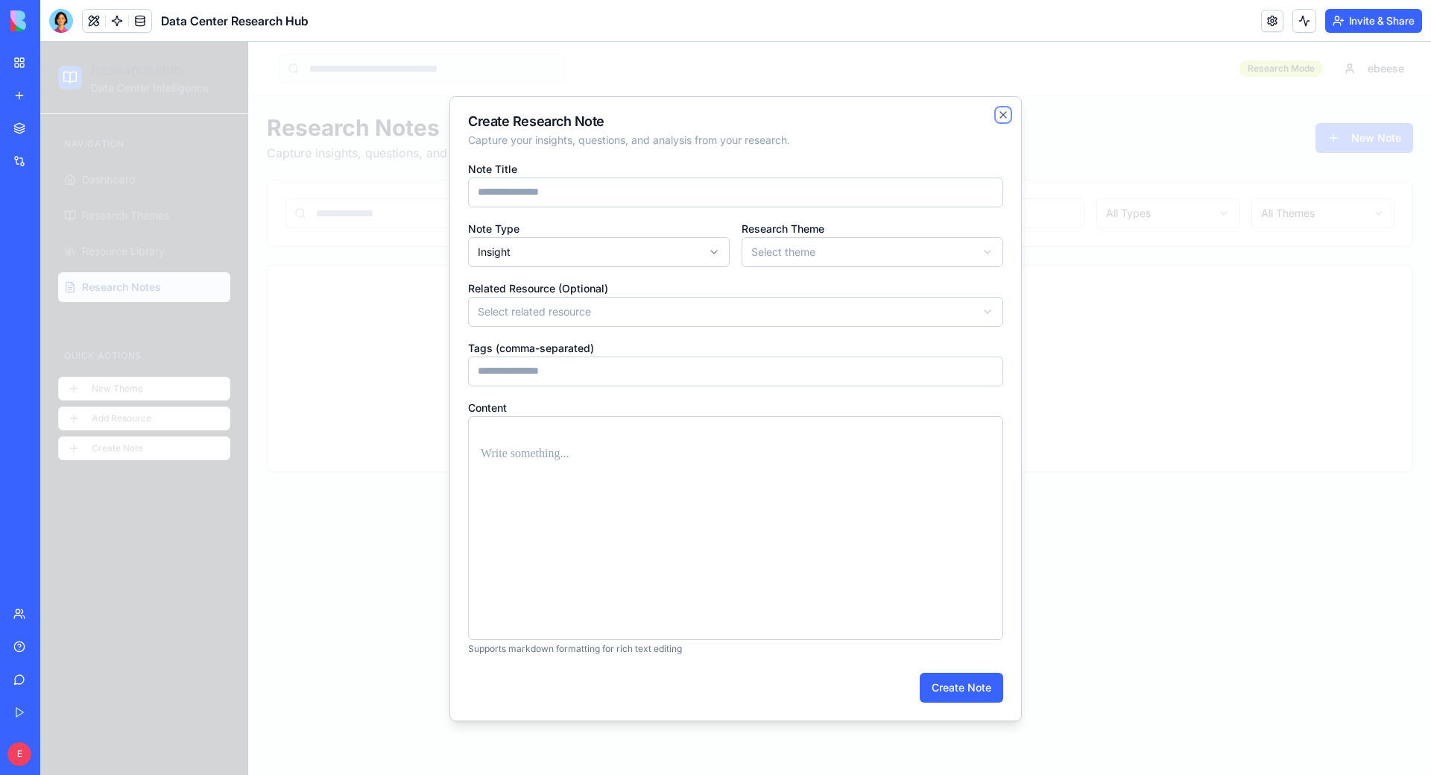
click at [1002, 119] on icon "button" at bounding box center [1004, 115] width 12 height 12
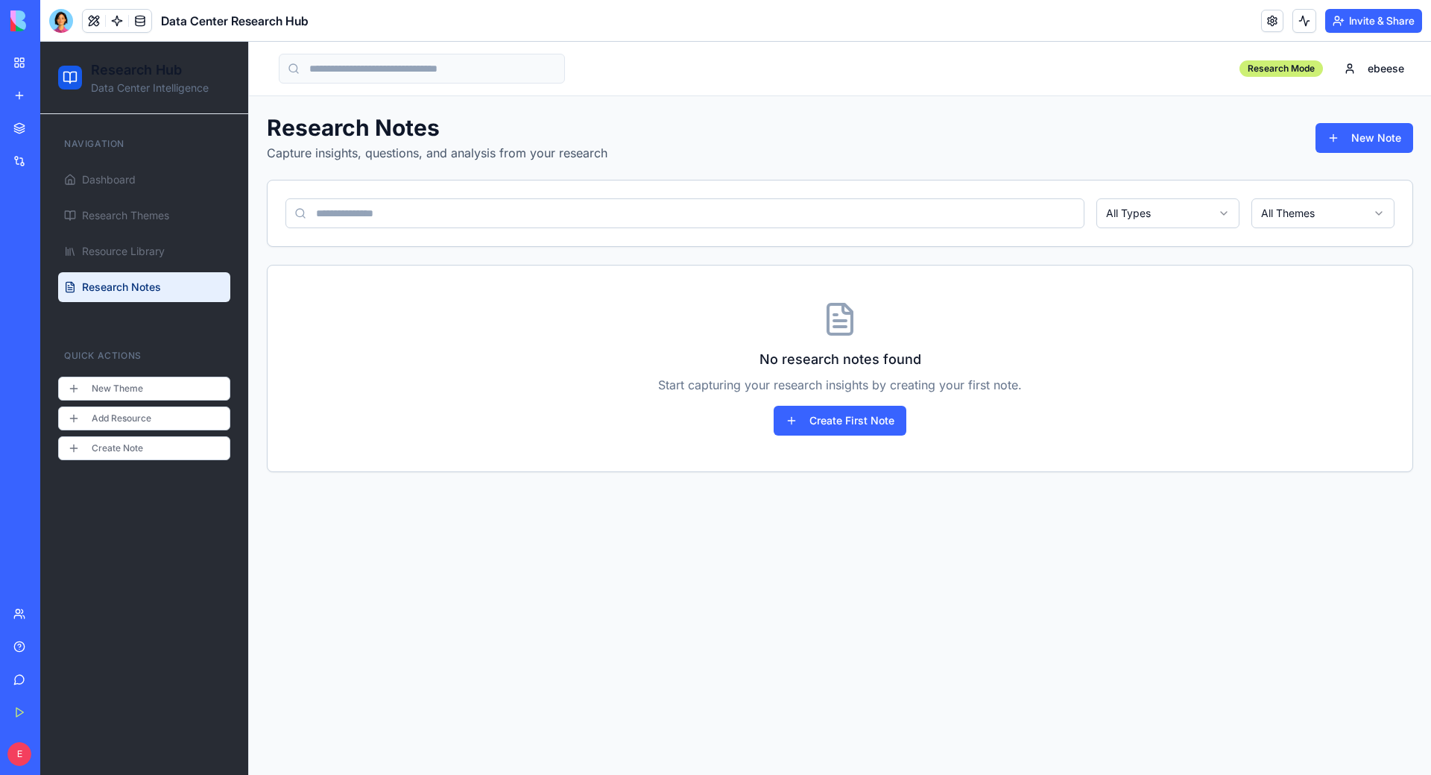
click at [22, 69] on link "My Workspace" at bounding box center [34, 63] width 60 height 30
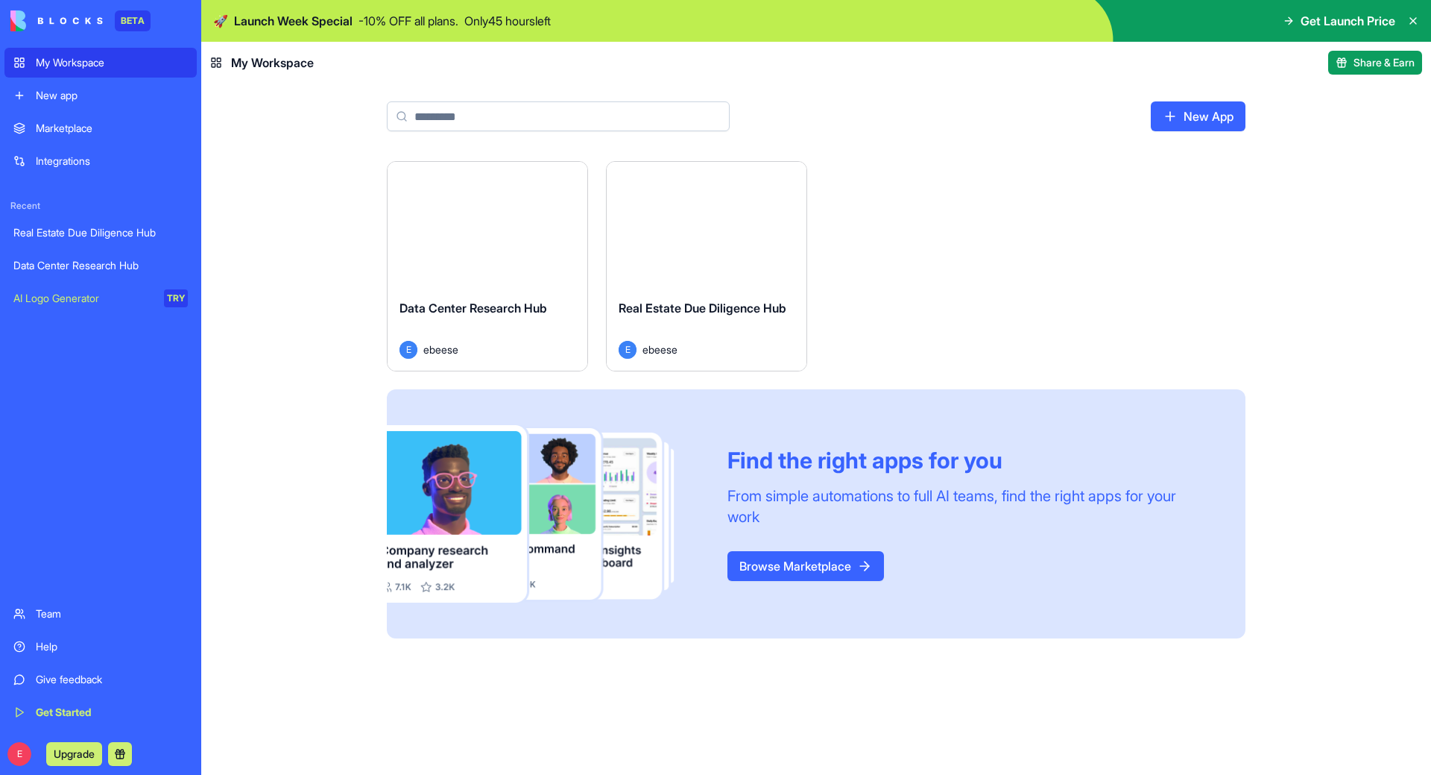
click at [311, 114] on main "New App Launch Data Center Research Hub E ebeese Launch Real Estate Due Diligen…" at bounding box center [816, 429] width 1230 height 691
click at [103, 230] on div "Real Estate Due Diligence Hub" at bounding box center [100, 232] width 174 height 15
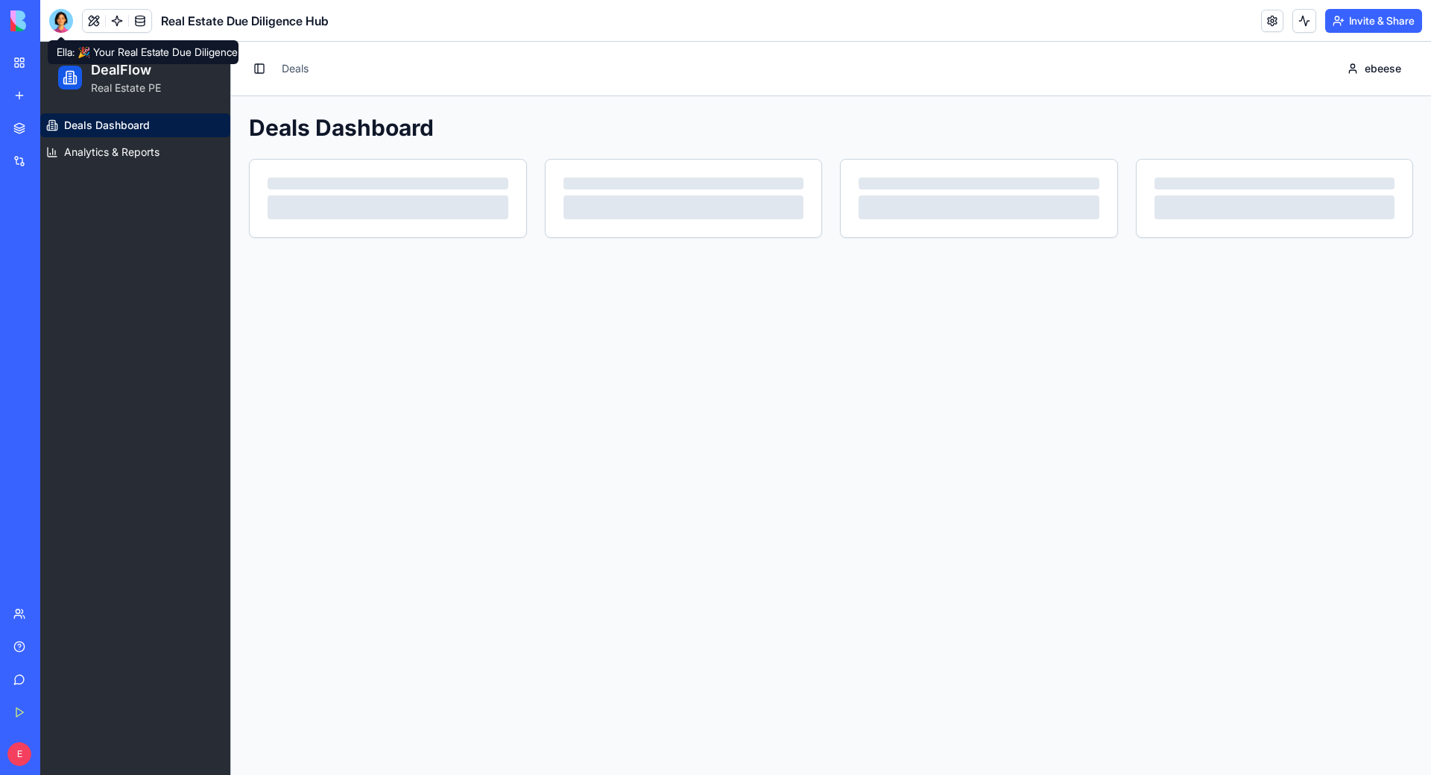
click at [54, 15] on div at bounding box center [61, 21] width 24 height 24
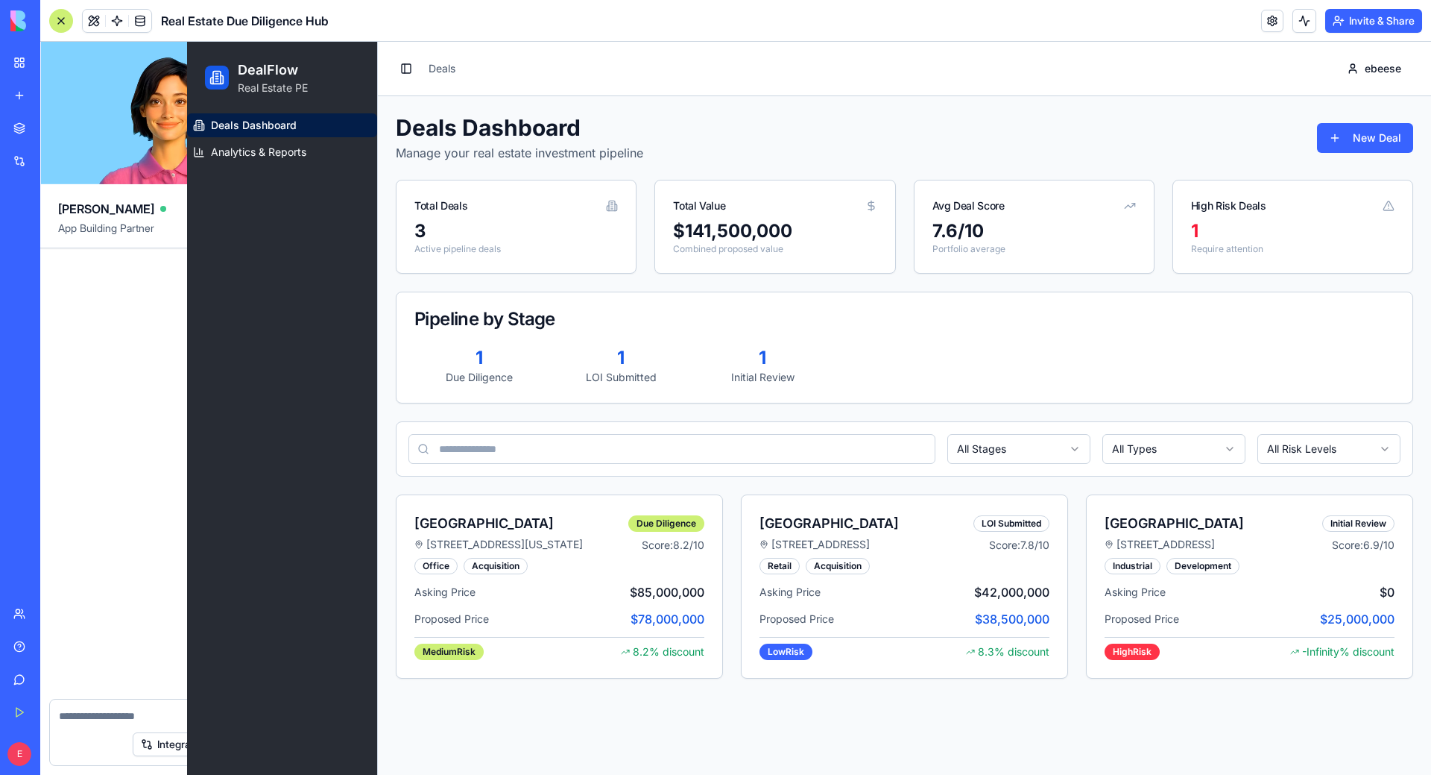
scroll to position [477, 0]
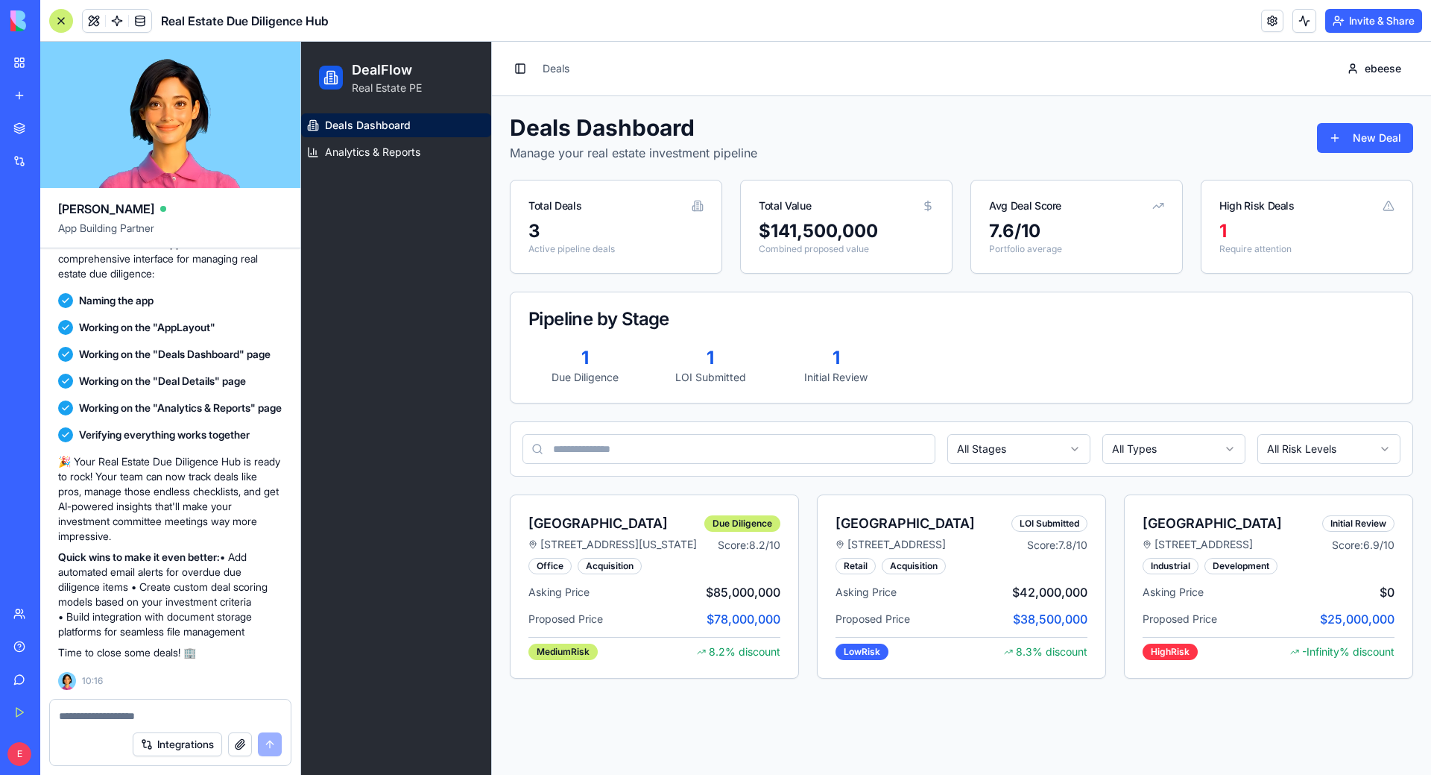
click at [388, 130] on span "Deals Dashboard" at bounding box center [368, 125] width 86 height 15
click at [16, 65] on link "My Workspace" at bounding box center [34, 63] width 60 height 30
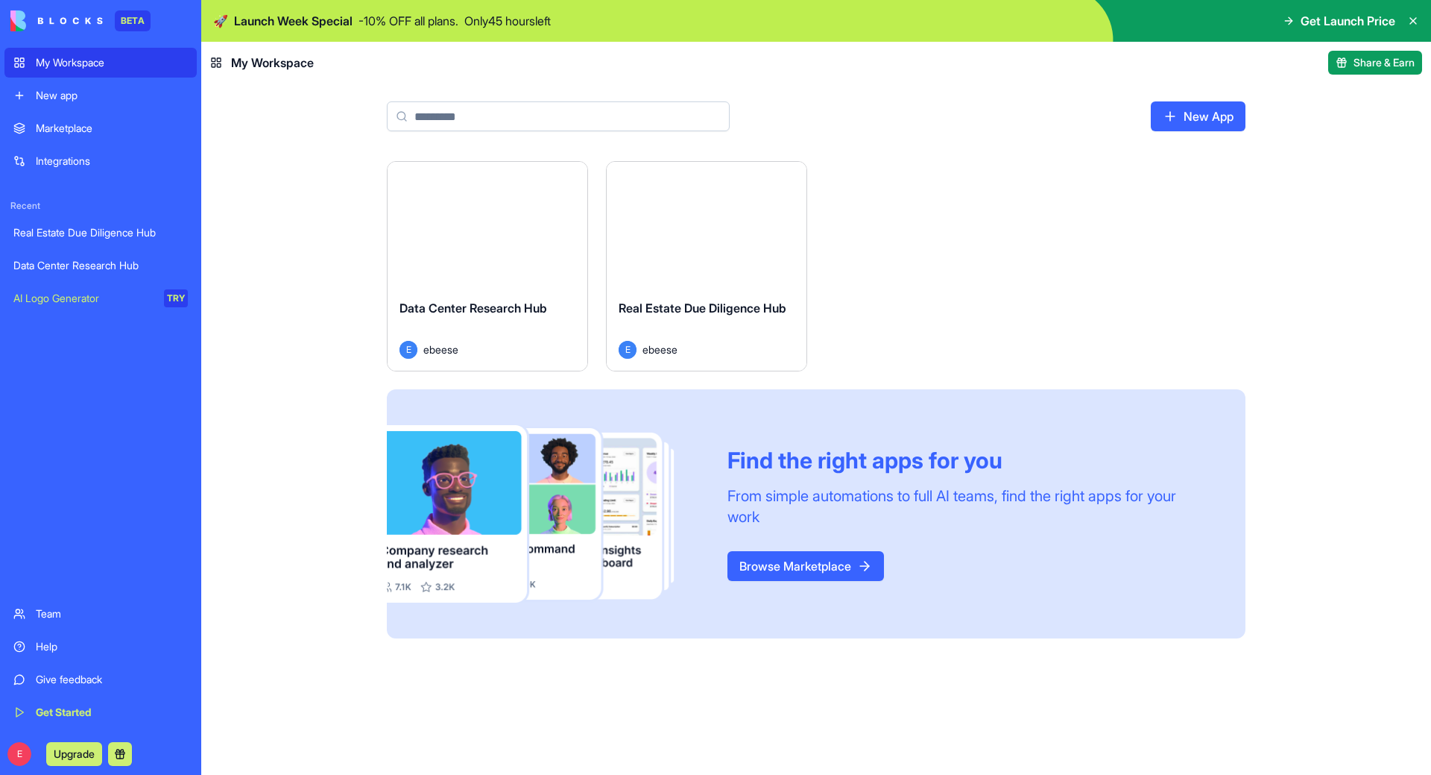
click at [87, 229] on div "Real Estate Due Diligence Hub" at bounding box center [100, 232] width 174 height 15
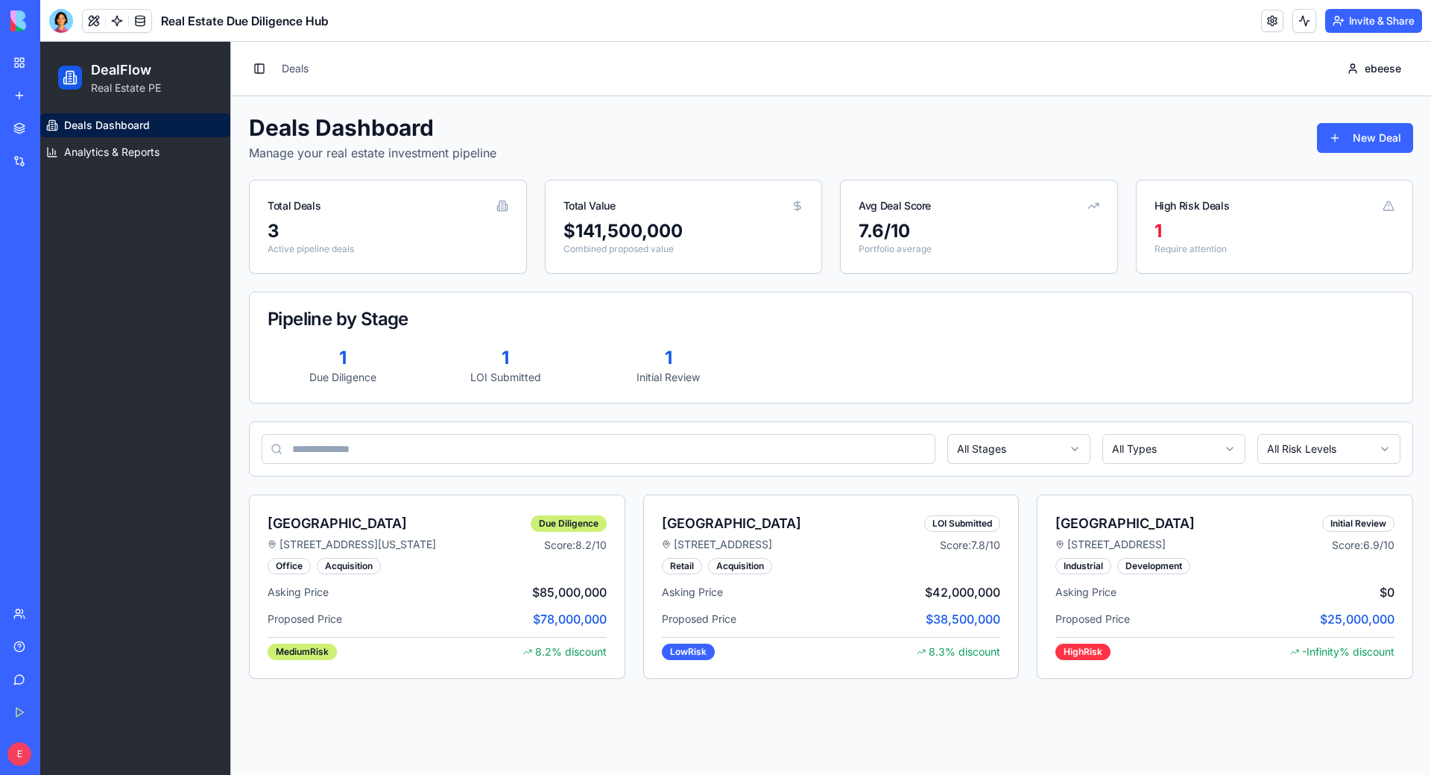
click at [28, 50] on link "My Workspace" at bounding box center [34, 63] width 60 height 30
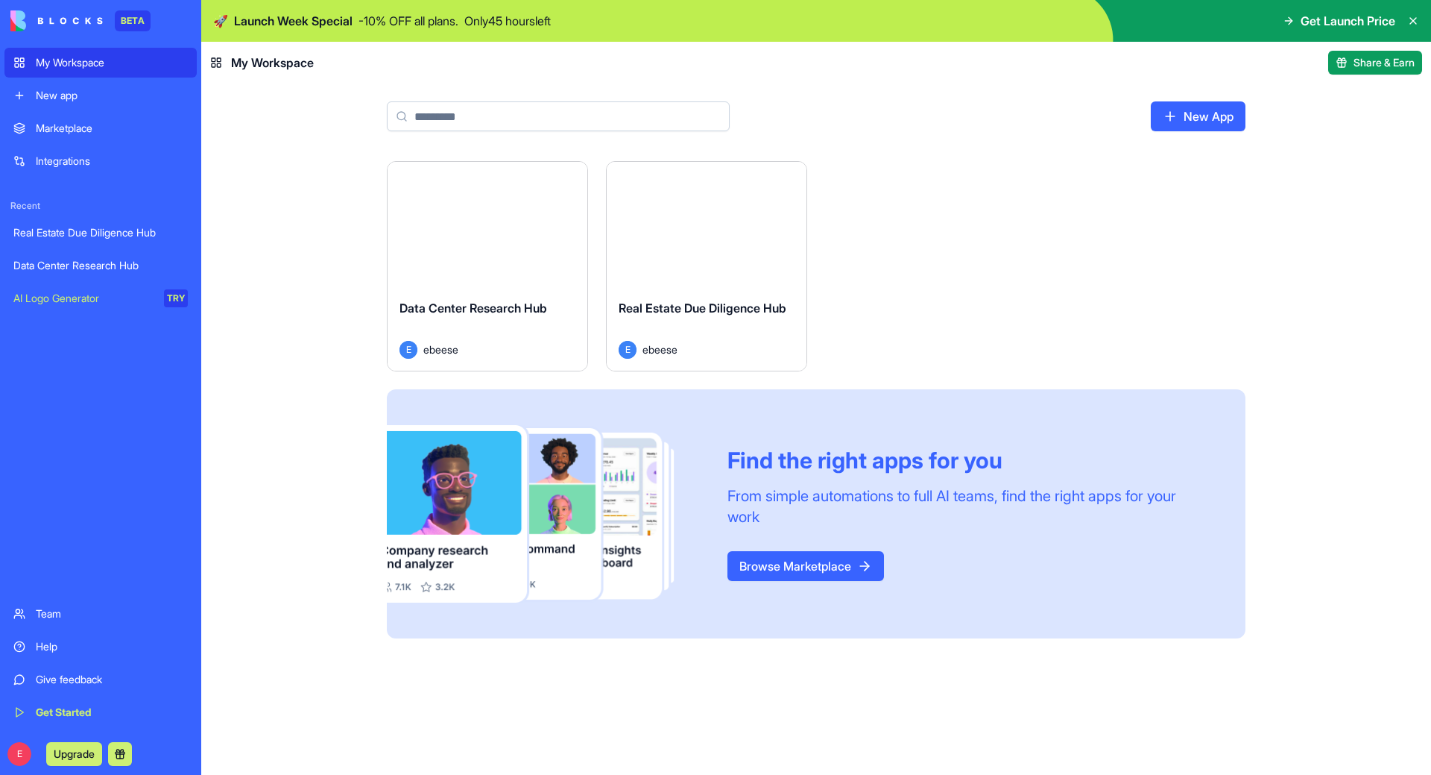
click at [79, 237] on div "Real Estate Due Diligence Hub" at bounding box center [100, 232] width 174 height 15
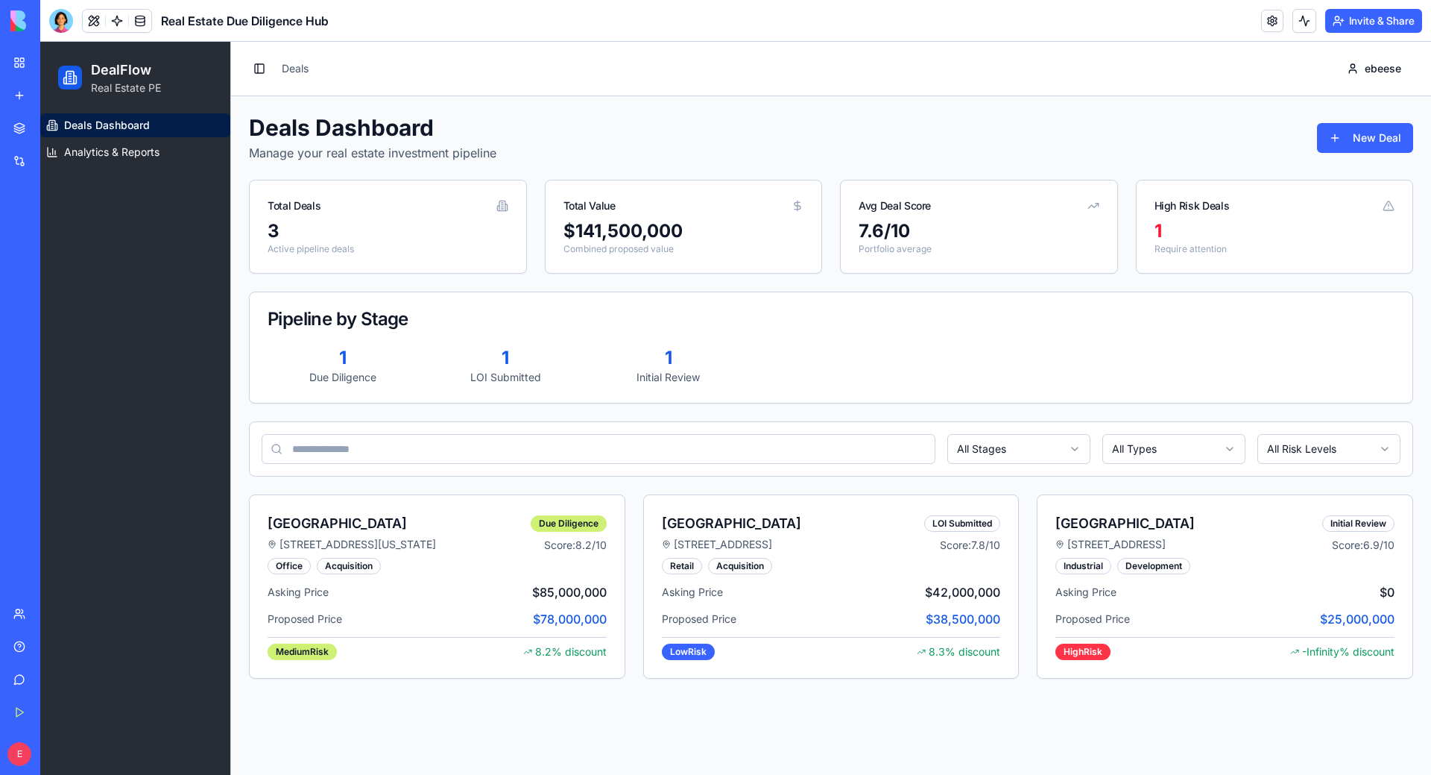
click at [265, 239] on div "3 Active pipeline deals" at bounding box center [388, 246] width 277 height 54
drag, startPoint x: 24, startPoint y: 60, endPoint x: 58, endPoint y: 162, distance: 107.0
click at [25, 60] on link "My Workspace" at bounding box center [34, 63] width 60 height 30
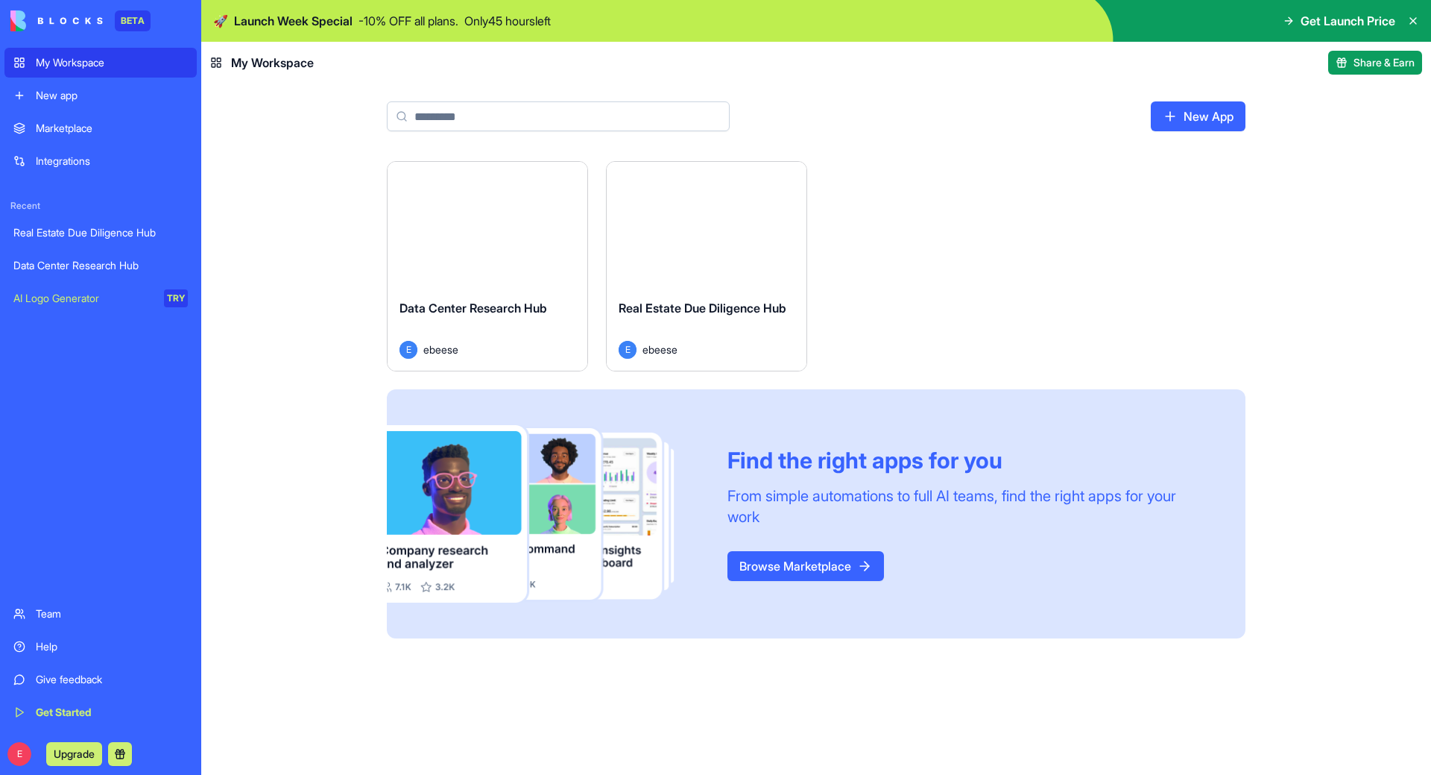
drag, startPoint x: 74, startPoint y: 258, endPoint x: 72, endPoint y: 240, distance: 18.0
click at [74, 259] on div "Data Center Research Hub" at bounding box center [100, 265] width 174 height 15
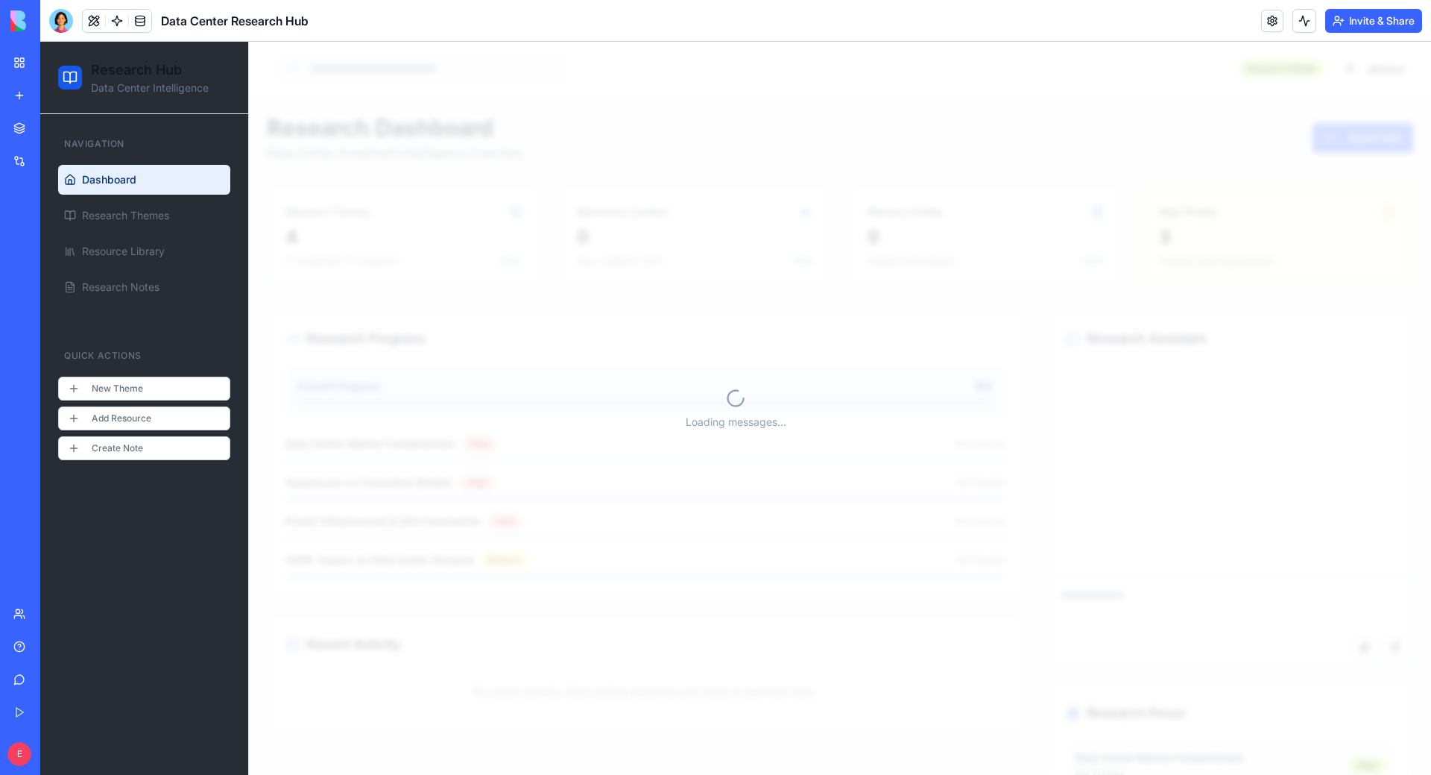
scroll to position [6210, 0]
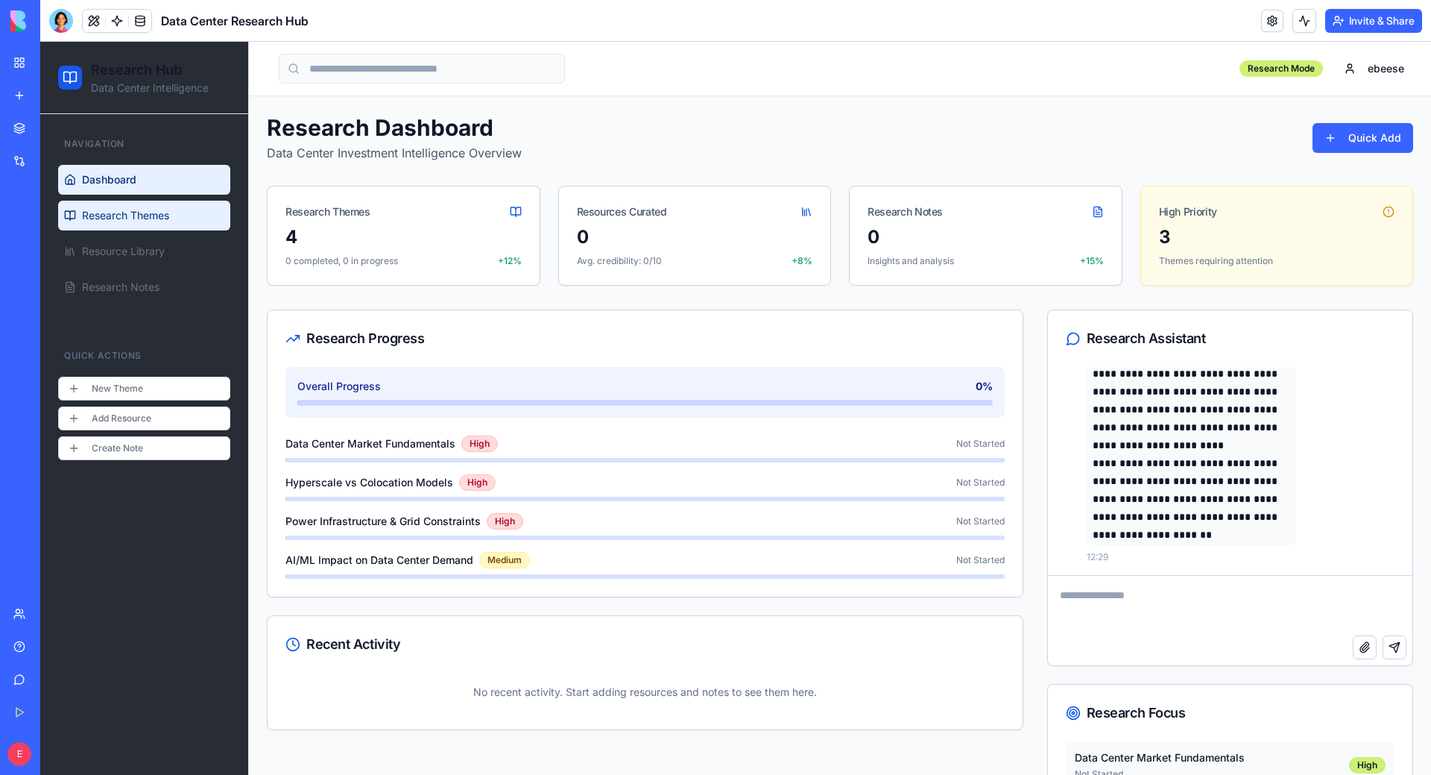
click at [121, 211] on span "Research Themes" at bounding box center [125, 215] width 87 height 15
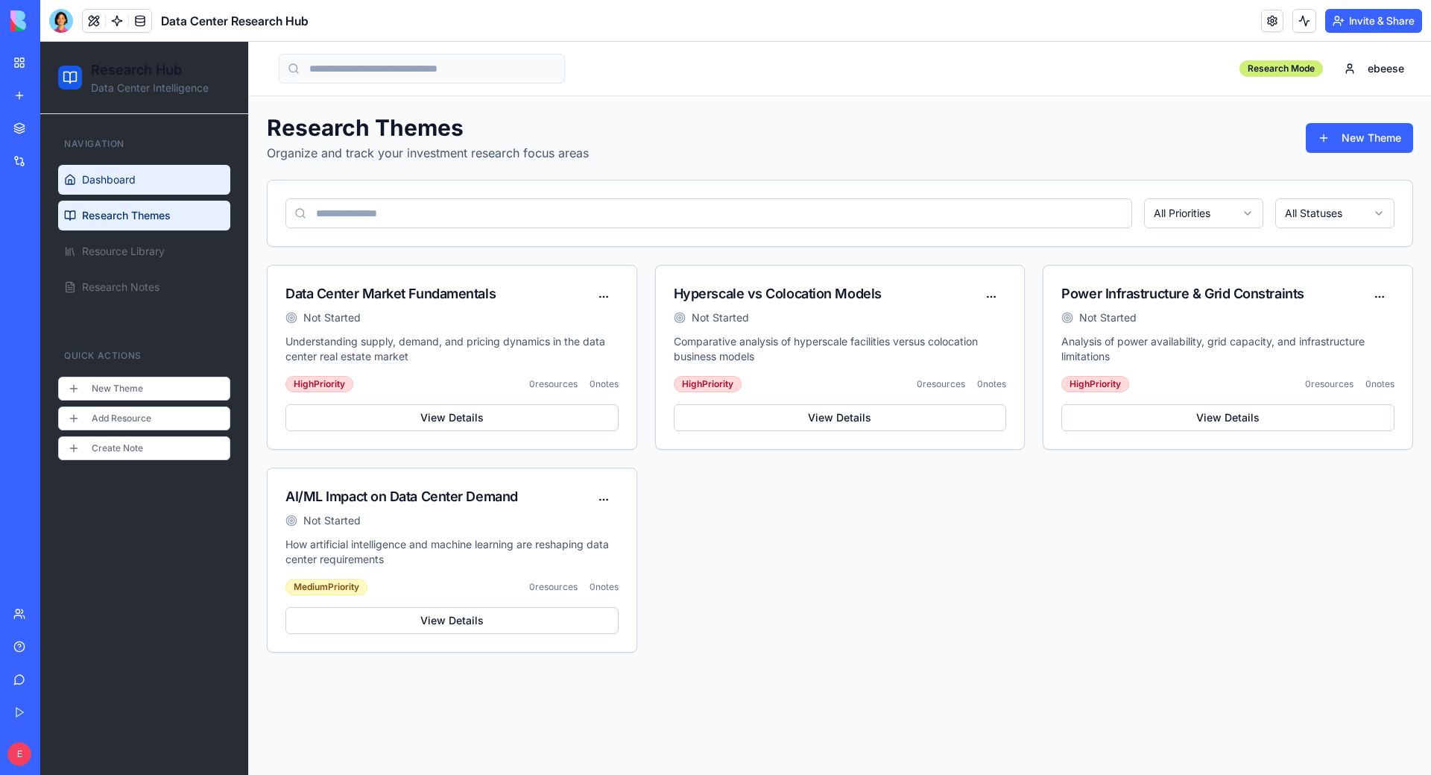
click at [127, 192] on link "Dashboard" at bounding box center [144, 180] width 172 height 30
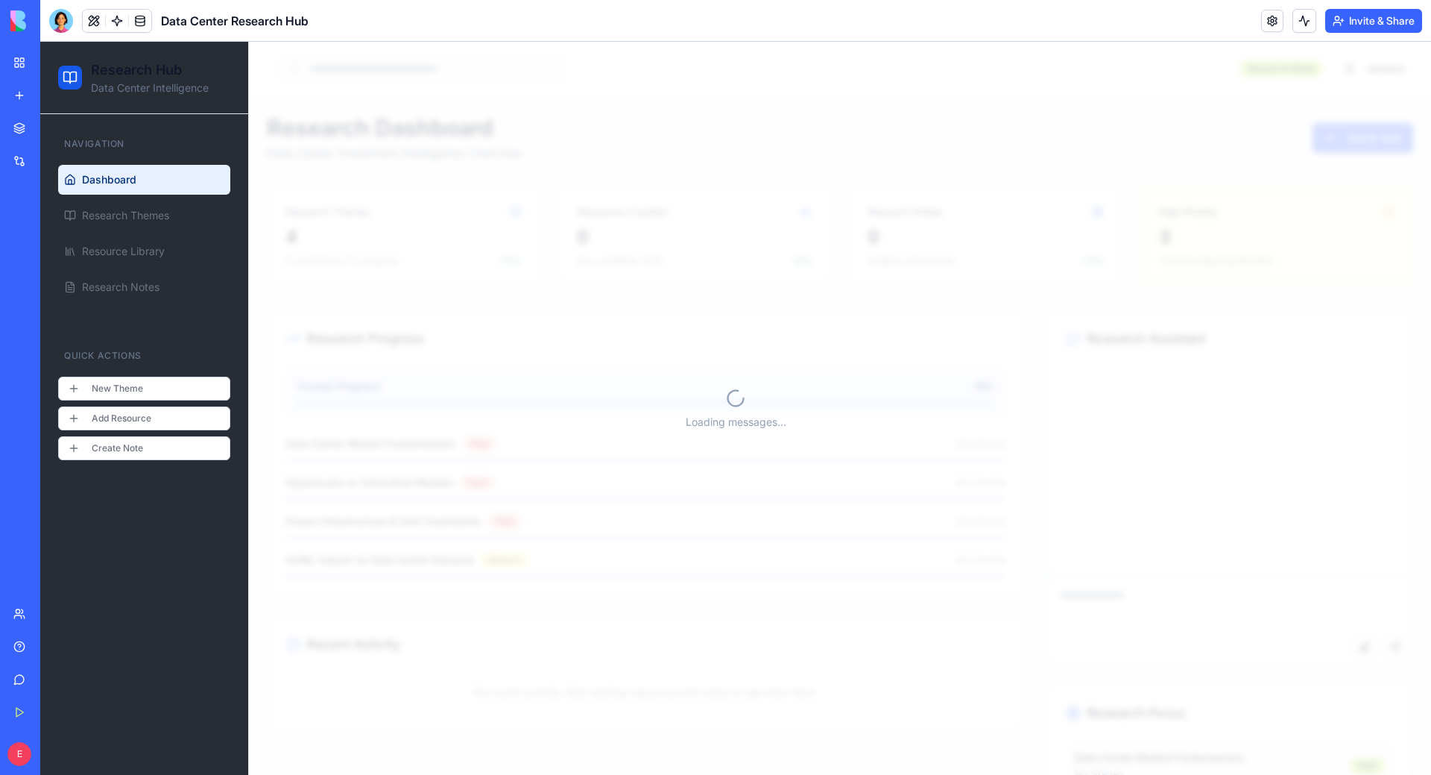
scroll to position [6210, 0]
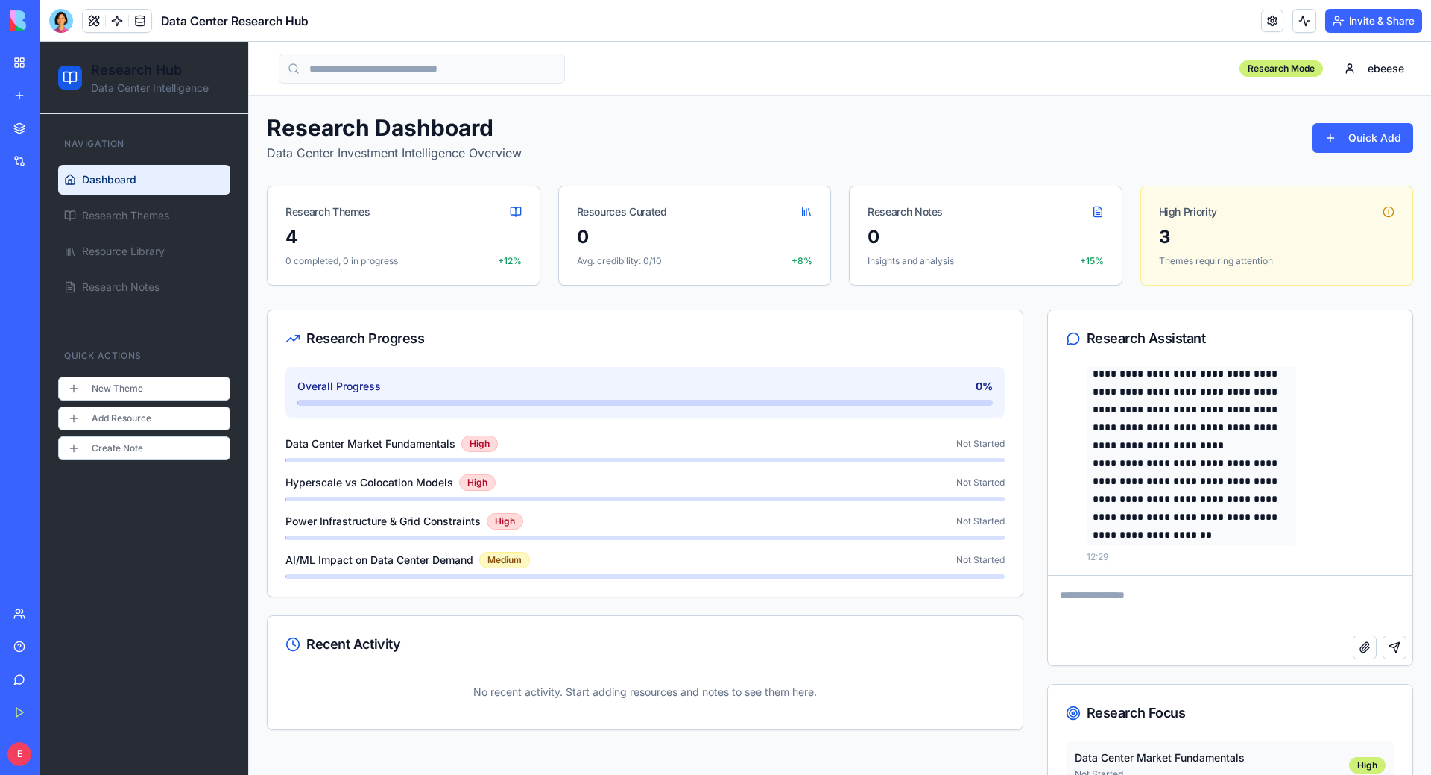
click at [519, 212] on div "Research Themes" at bounding box center [404, 205] width 272 height 39
drag, startPoint x: 961, startPoint y: 238, endPoint x: 1024, endPoint y: 224, distance: 64.8
click at [963, 238] on div "0" at bounding box center [986, 237] width 236 height 24
click at [1099, 209] on icon at bounding box center [1100, 208] width 3 height 3
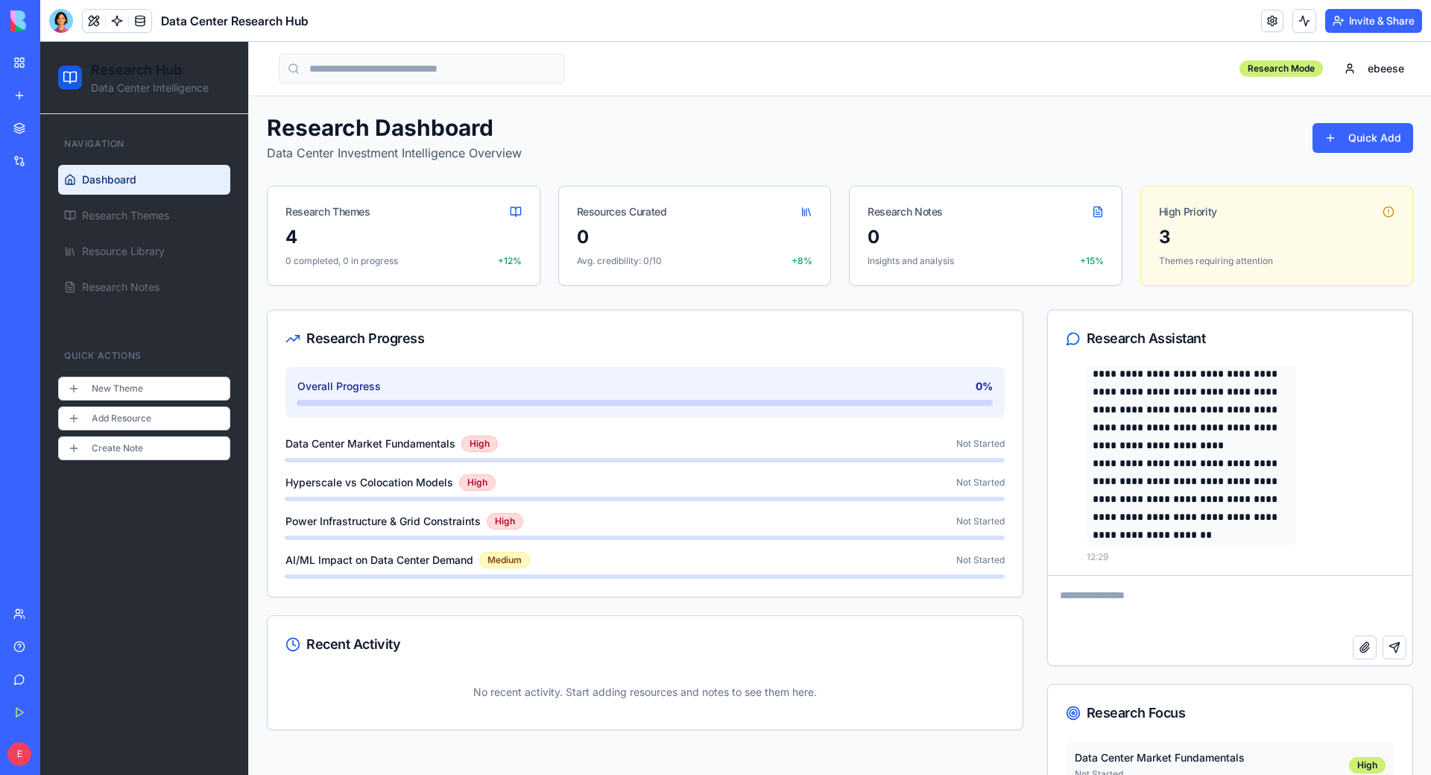
click at [1049, 284] on div "0 Insights and analysis +15%" at bounding box center [986, 255] width 272 height 60
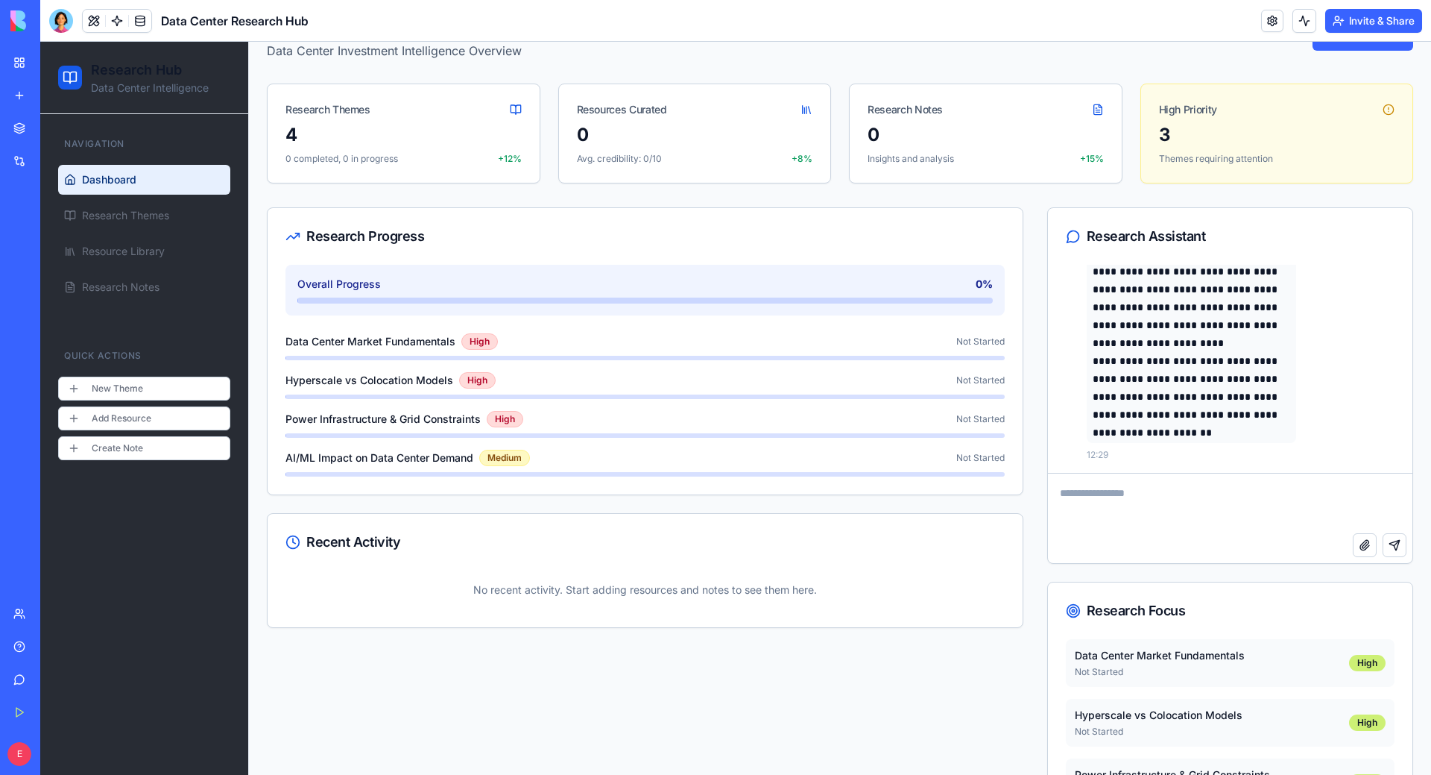
scroll to position [170, 0]
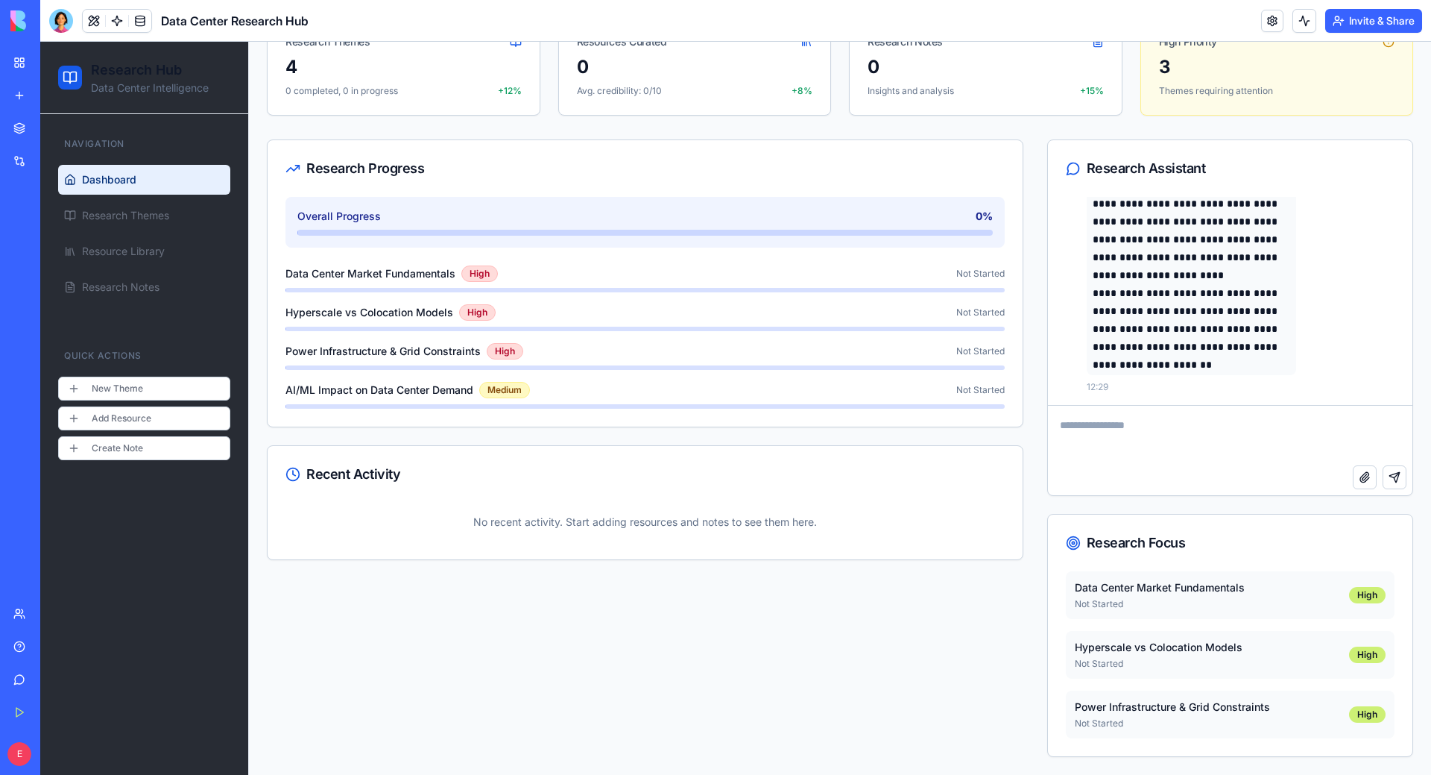
click at [1334, 592] on p "Data Center Market Fundamentals" at bounding box center [1212, 587] width 274 height 15
click at [1173, 230] on p "**********" at bounding box center [1192, 150] width 198 height 268
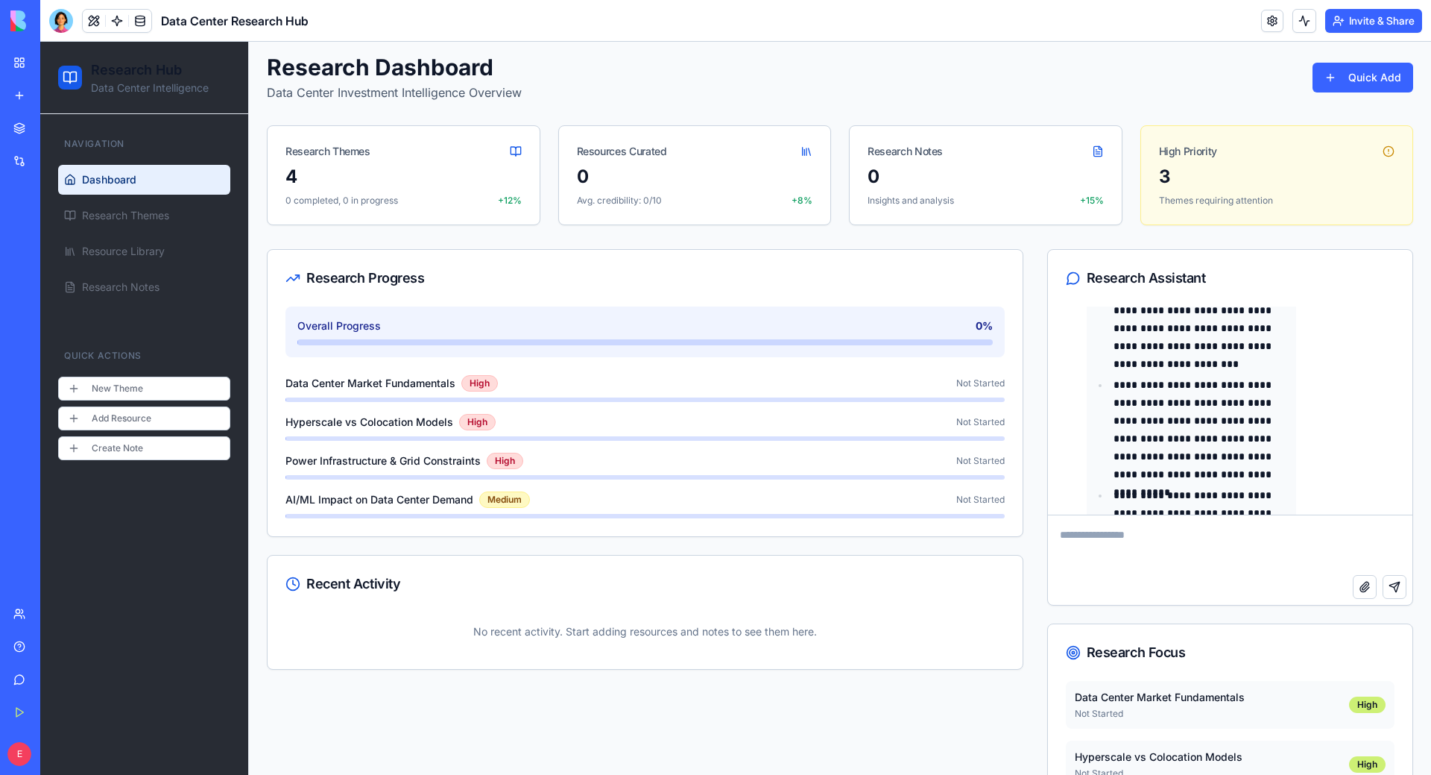
scroll to position [0, 0]
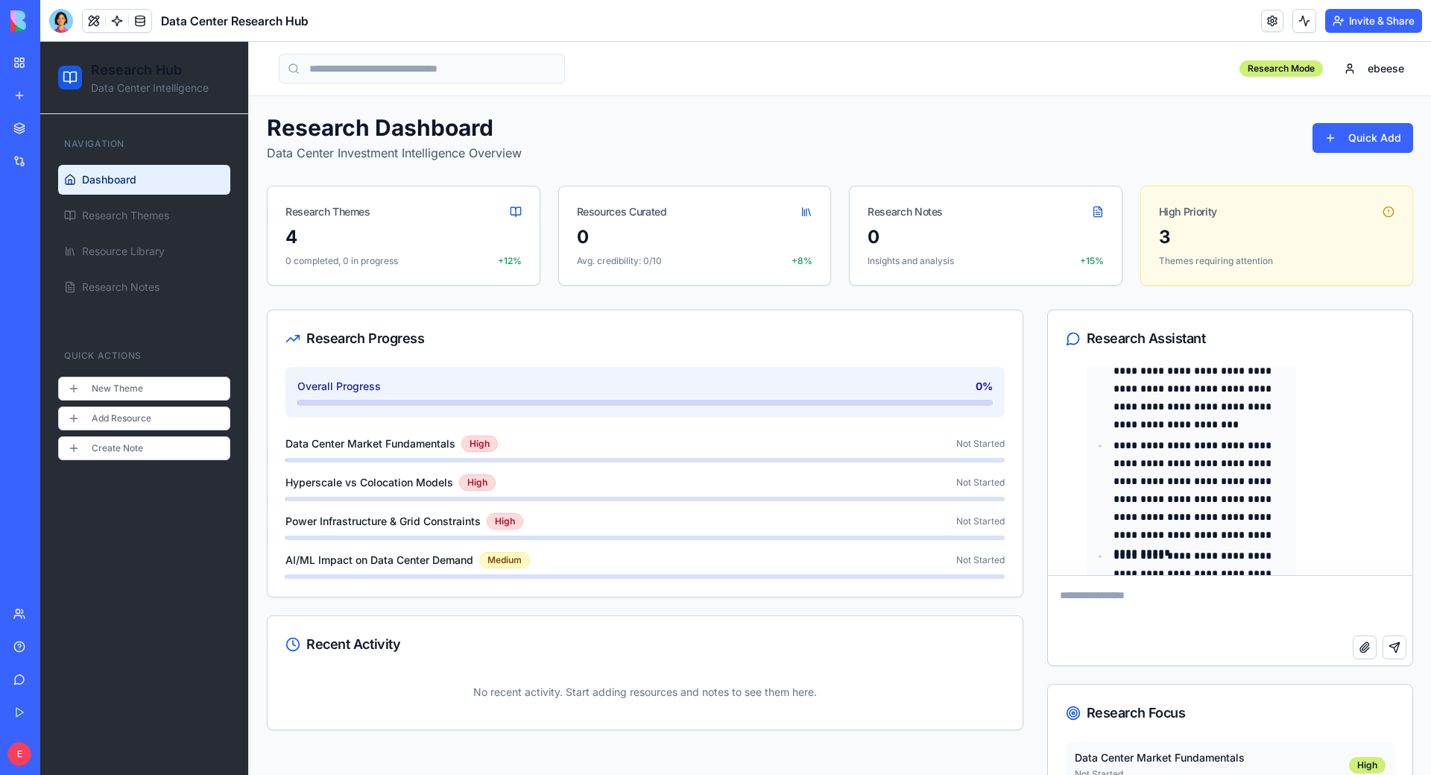
click at [1273, 119] on div "Research Dashboard Data Center Investment Intelligence Overview Quick Add" at bounding box center [840, 138] width 1147 height 48
click at [1267, 26] on link at bounding box center [1272, 21] width 22 height 22
click at [1268, 19] on link at bounding box center [1272, 21] width 22 height 22
click at [145, 295] on link "Research Notes" at bounding box center [144, 287] width 172 height 30
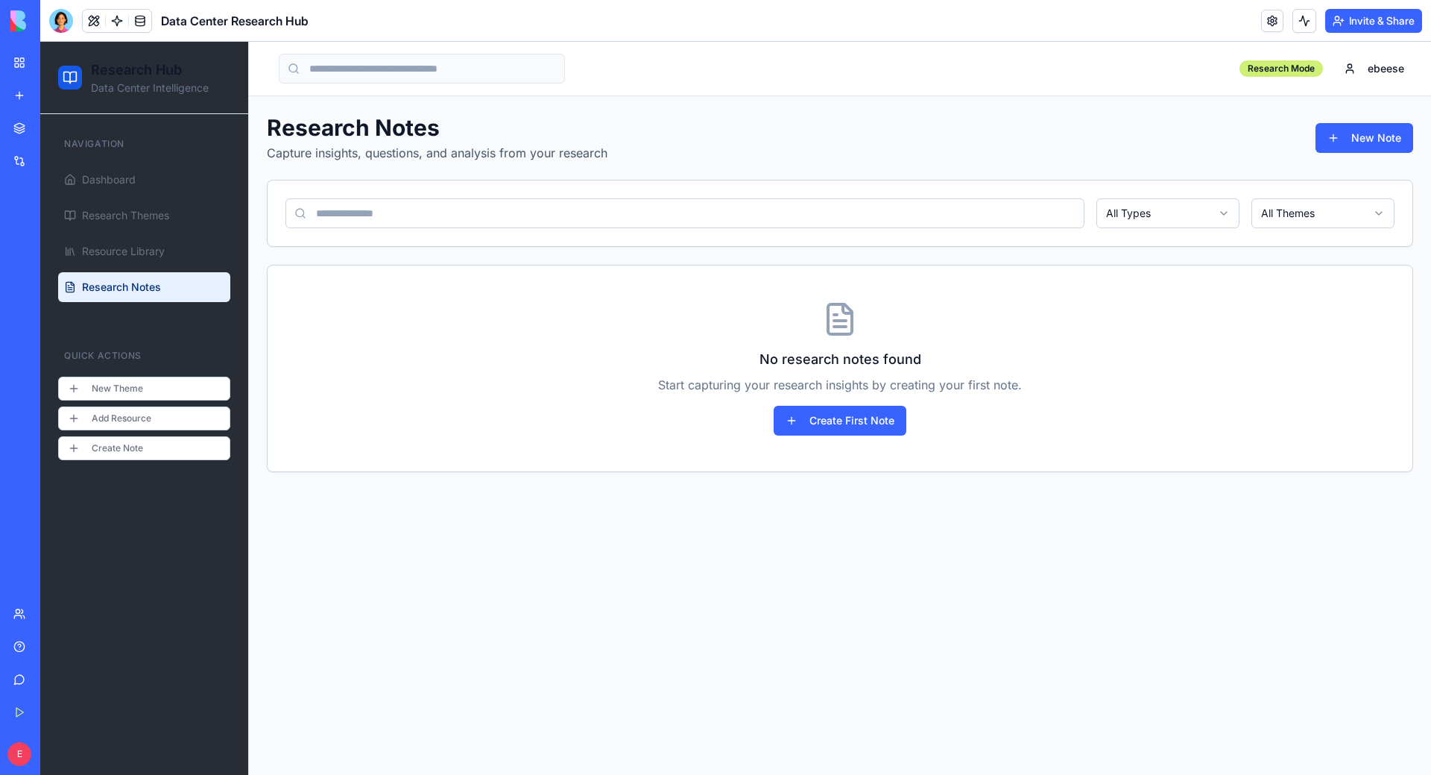
click at [1196, 218] on html "Research Hub Data Center Intelligence Navigation Dashboard Research Themes Reso…" at bounding box center [735, 408] width 1391 height 733
click at [1196, 211] on html "Research Hub Data Center Intelligence Navigation Dashboard Research Themes Reso…" at bounding box center [735, 408] width 1391 height 733
click at [1420, 127] on div "Research Notes Capture insights, questions, and analysis from your research New…" at bounding box center [840, 293] width 1182 height 394
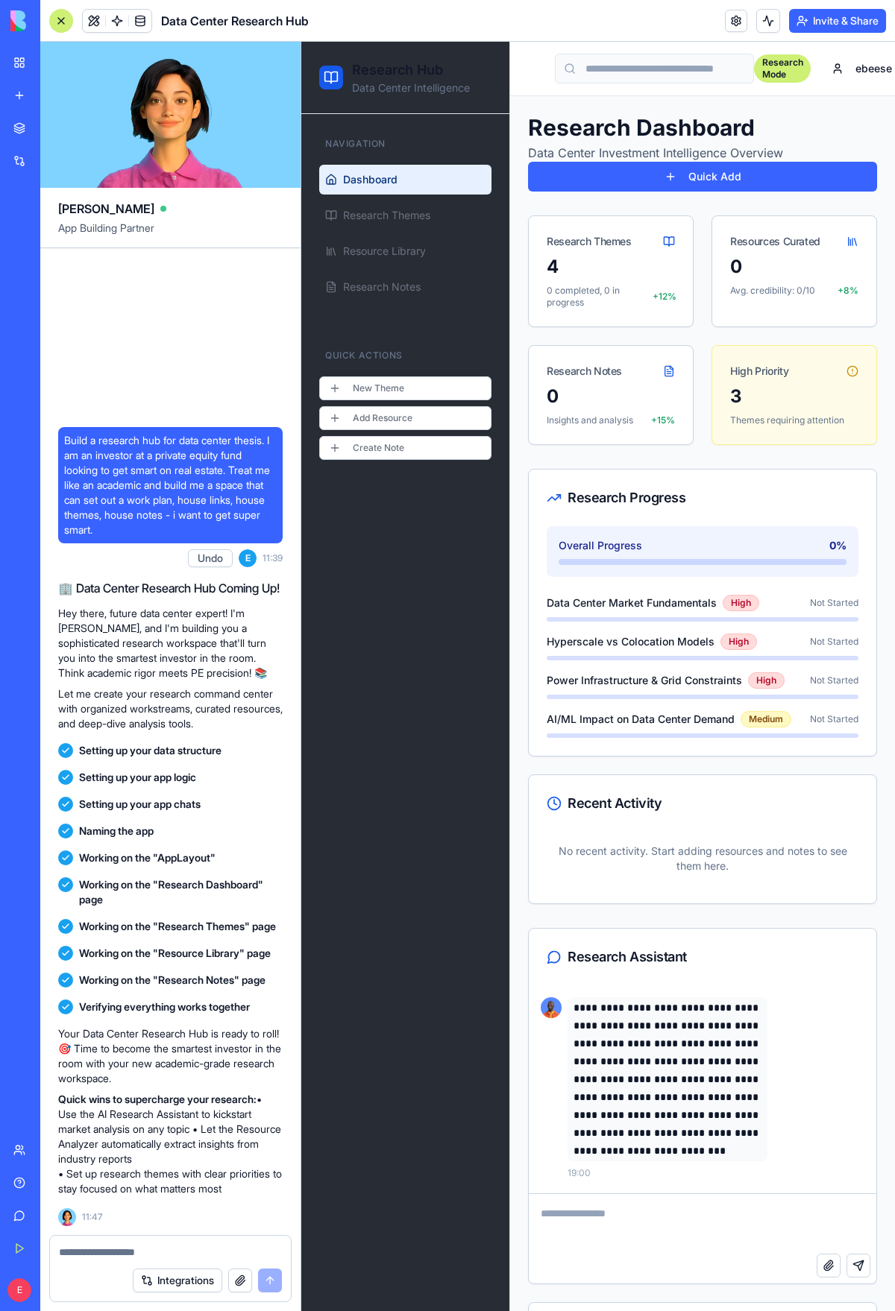
click at [16, 27] on img at bounding box center [56, 20] width 92 height 21
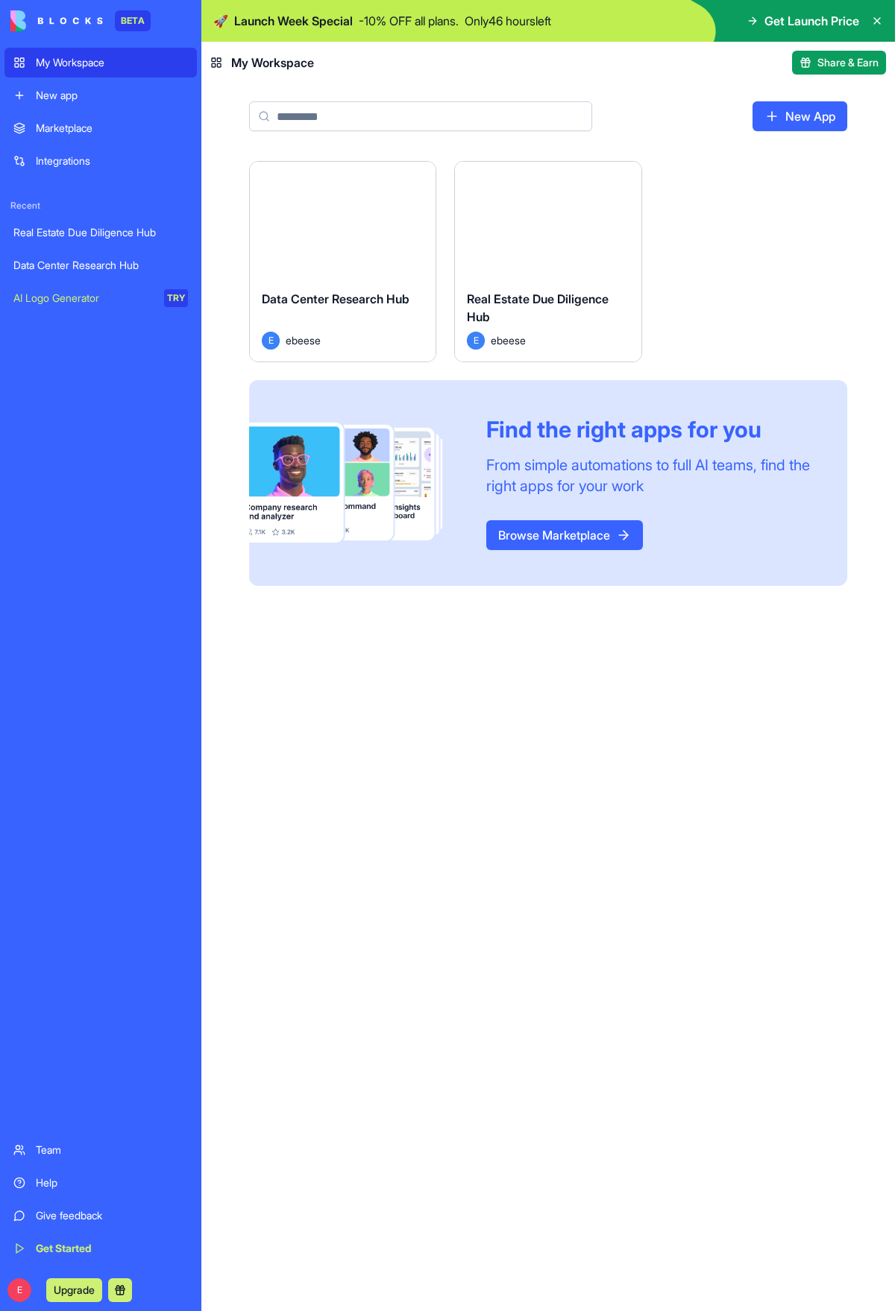
click at [122, 230] on div "Real Estate Due Diligence Hub" at bounding box center [100, 232] width 174 height 15
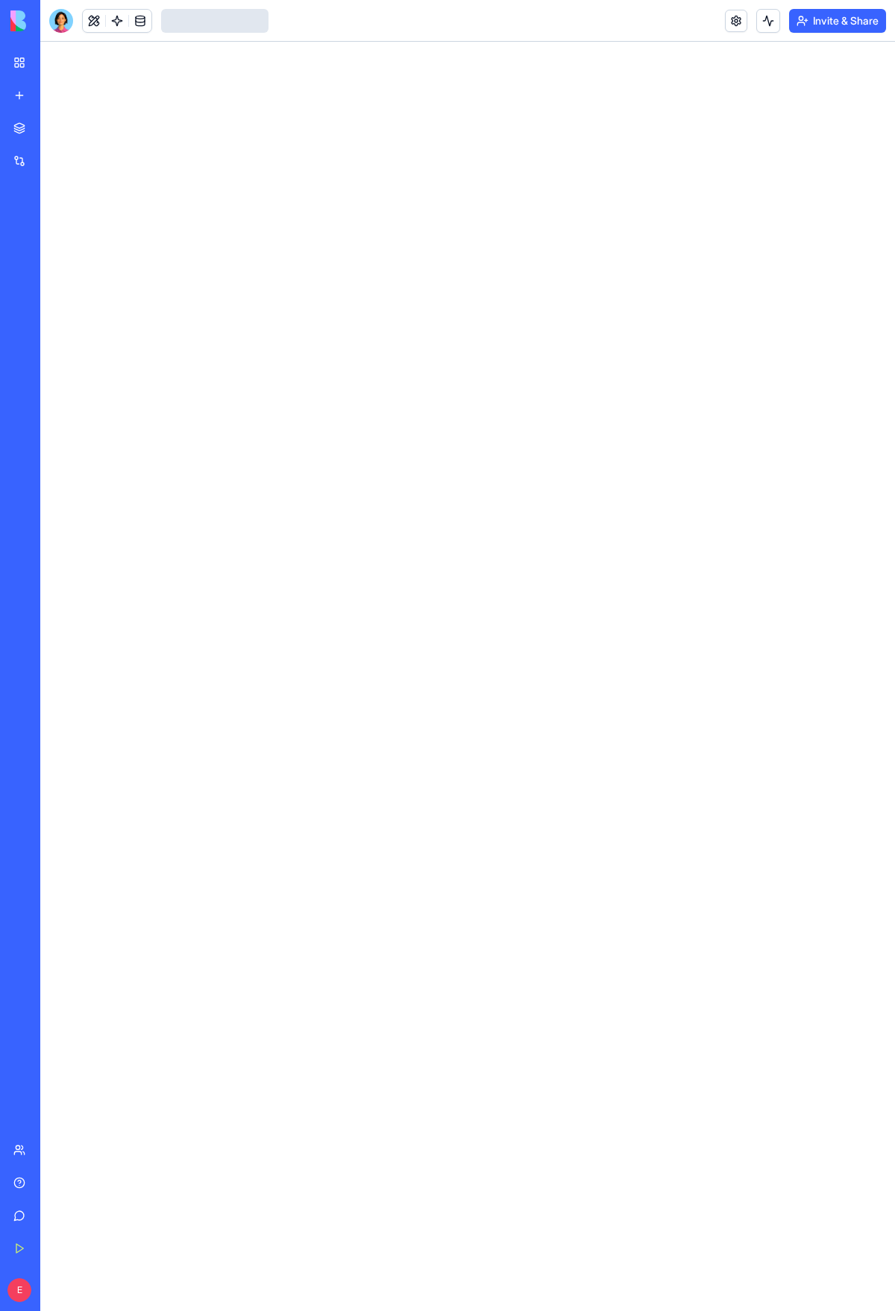
click at [64, 253] on link "Data Center Research Hub" at bounding box center [34, 266] width 60 height 30
click at [55, 259] on div "Data Center Research Hub" at bounding box center [34, 265] width 42 height 15
click at [55, 266] on div "Data Center Research Hub" at bounding box center [34, 265] width 42 height 15
click at [598, 576] on div at bounding box center [467, 677] width 854 height 1270
click at [24, 65] on link "My Workspace" at bounding box center [34, 63] width 60 height 30
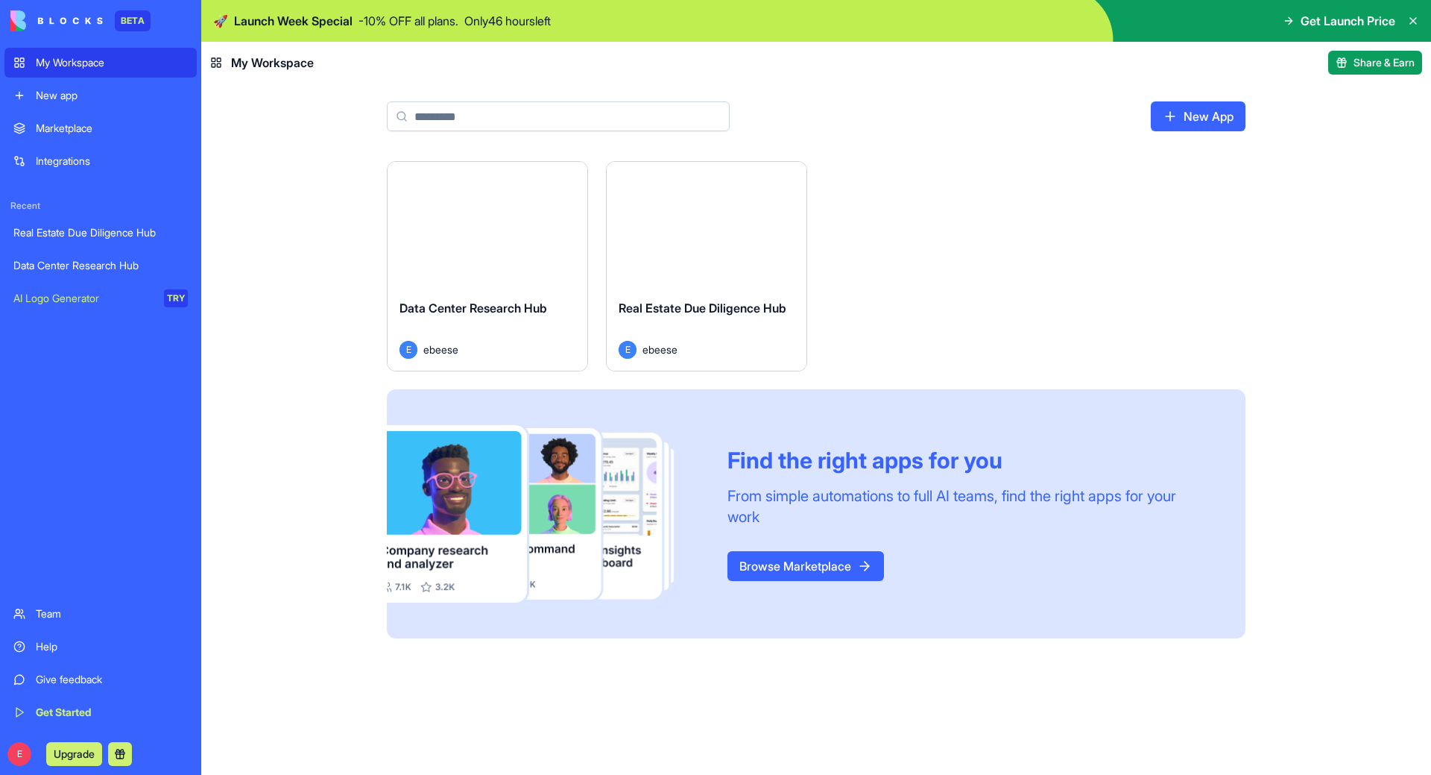
click at [894, 240] on div "Launch Data Center Research Hub E ebeese Launch Real Estate Due Diligence Hub E…" at bounding box center [816, 399] width 859 height 477
click at [542, 249] on div "Launch" at bounding box center [488, 224] width 200 height 125
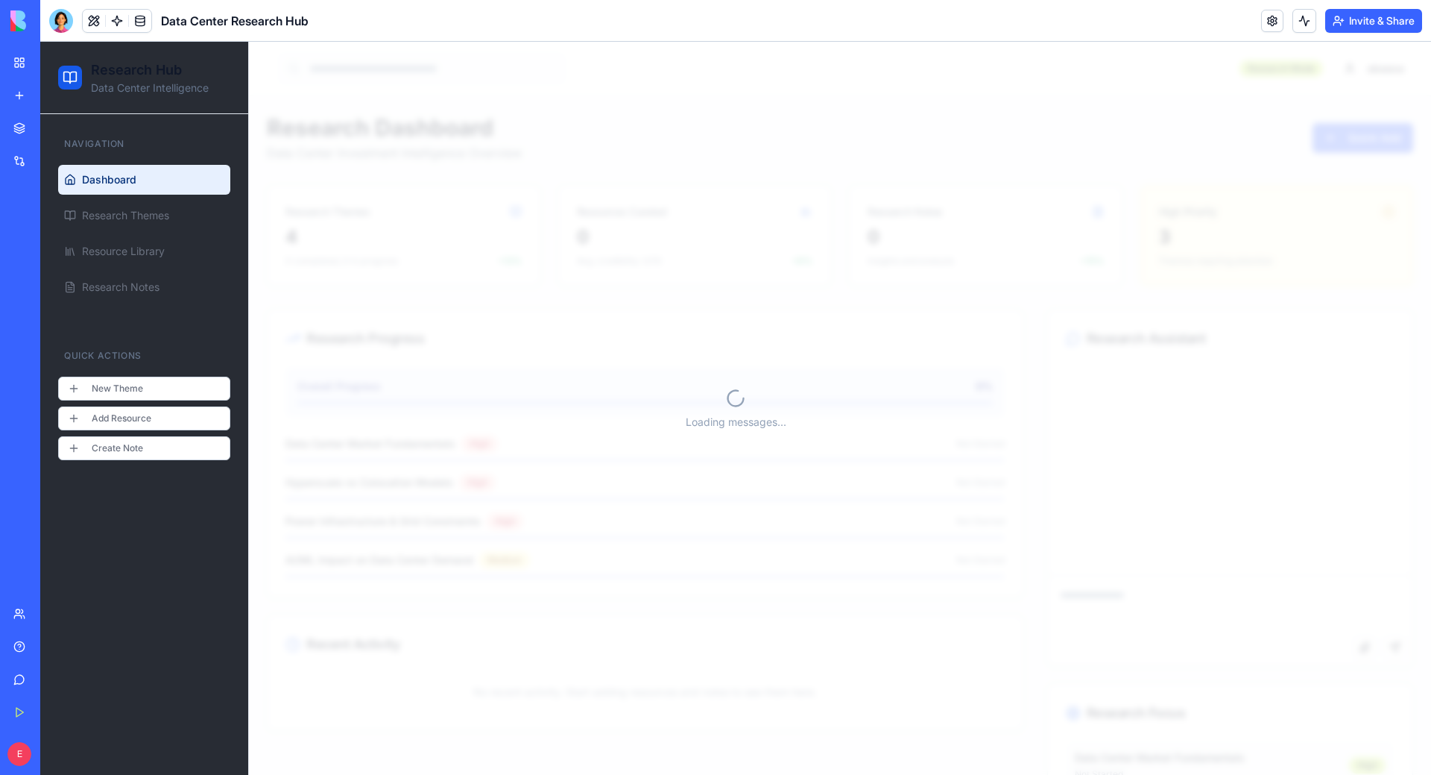
scroll to position [6210, 0]
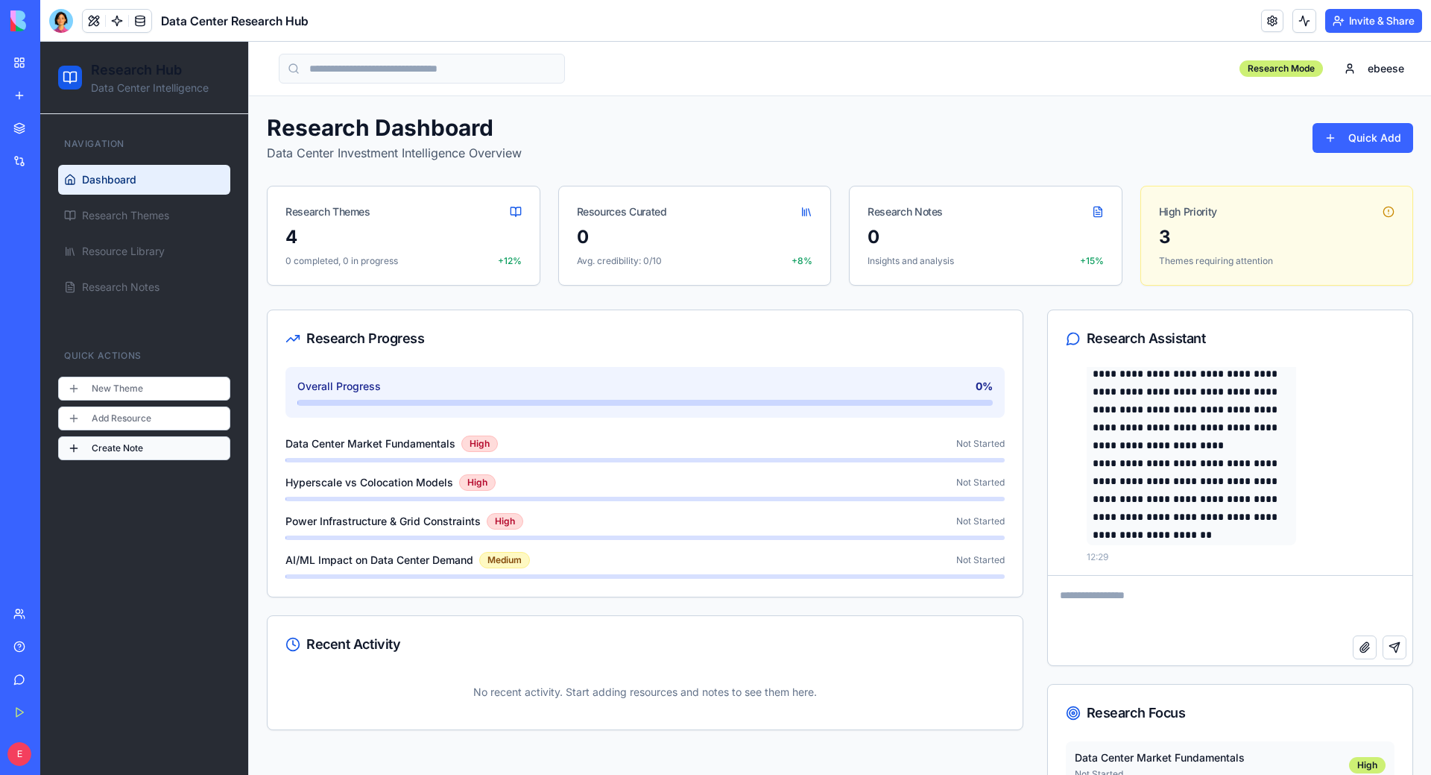
click at [160, 452] on button "Create Note" at bounding box center [144, 448] width 172 height 24
click at [95, 449] on button "Create Note" at bounding box center [144, 448] width 172 height 24
click at [71, 445] on button "Create Note" at bounding box center [144, 448] width 172 height 24
click at [156, 257] on span "Resource Library" at bounding box center [123, 251] width 83 height 15
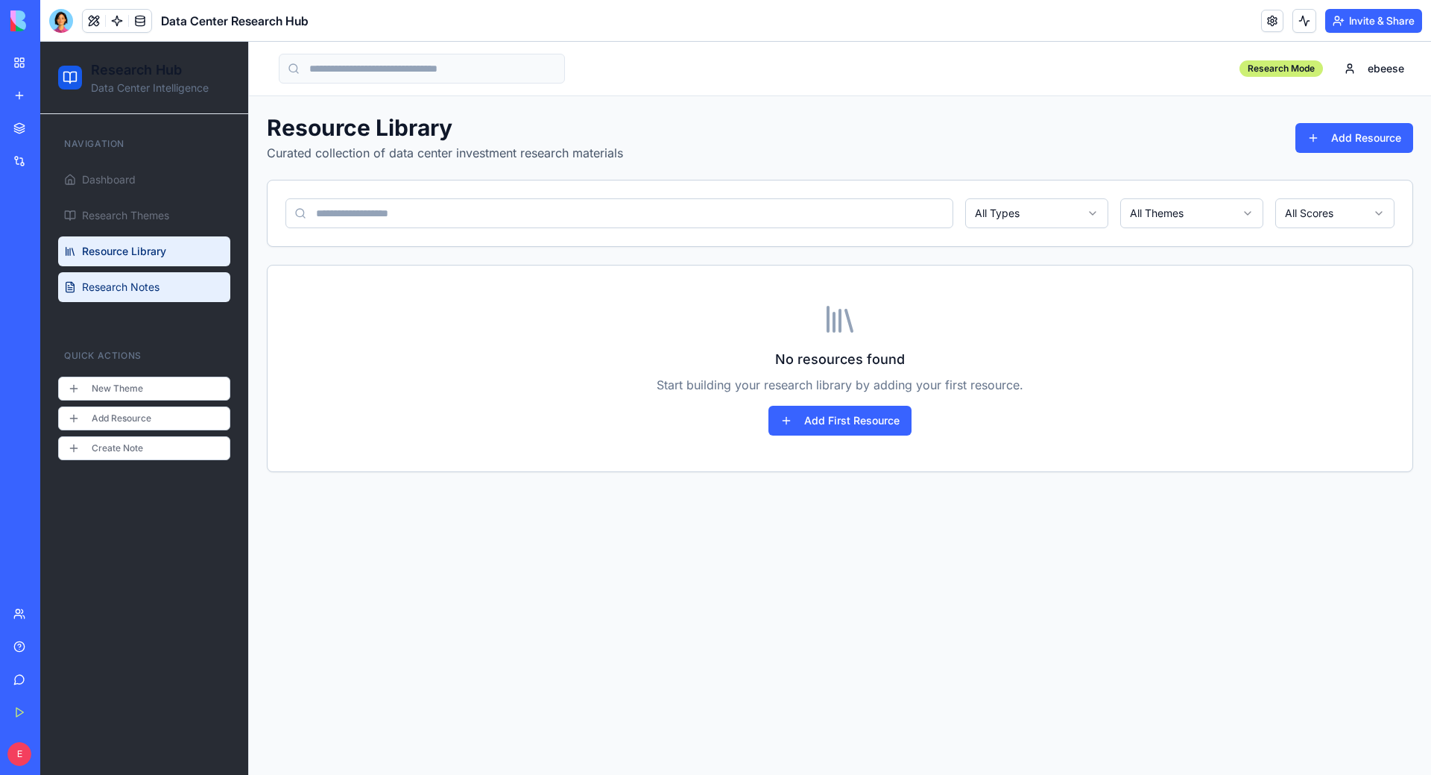
click at [154, 286] on span "Research Notes" at bounding box center [121, 287] width 78 height 15
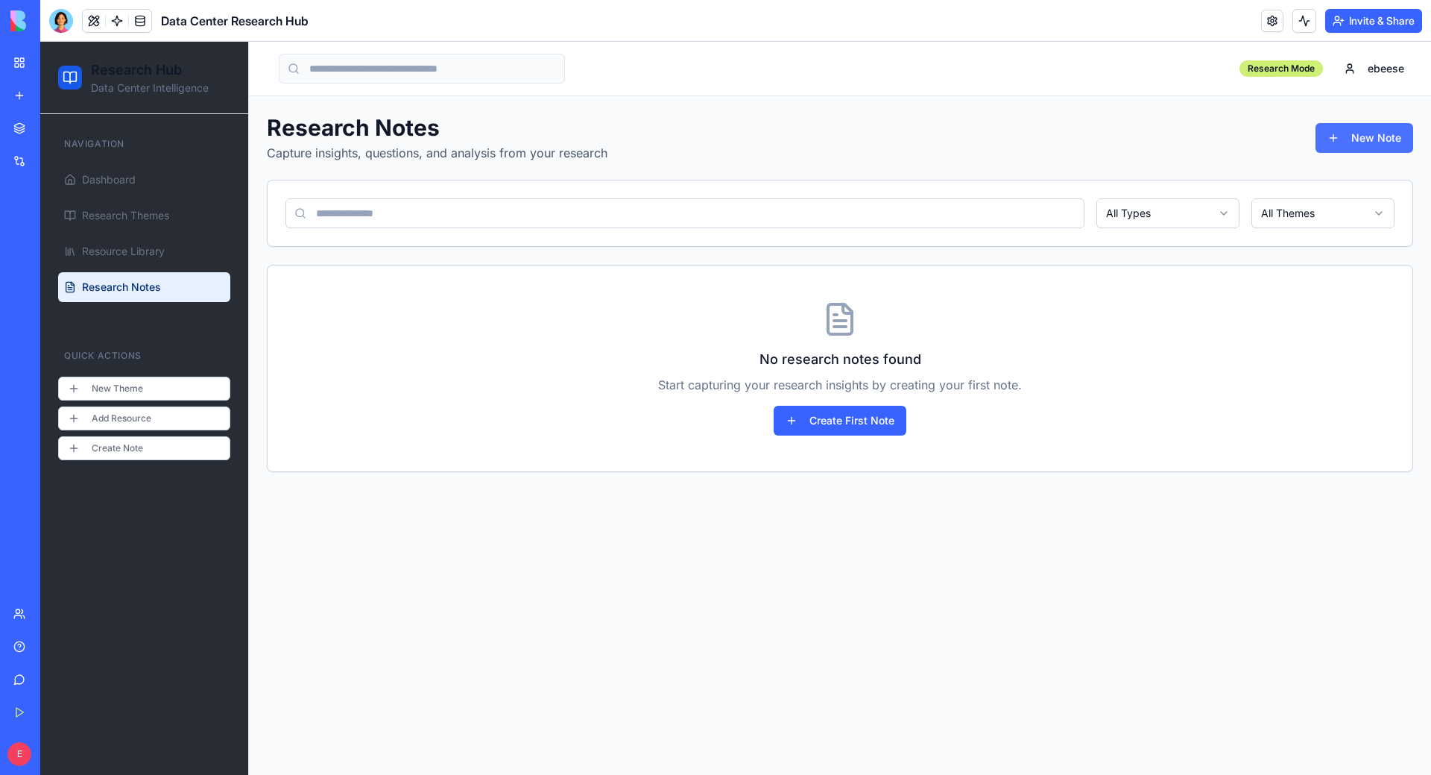
click at [894, 137] on button "New Note" at bounding box center [1365, 138] width 98 height 30
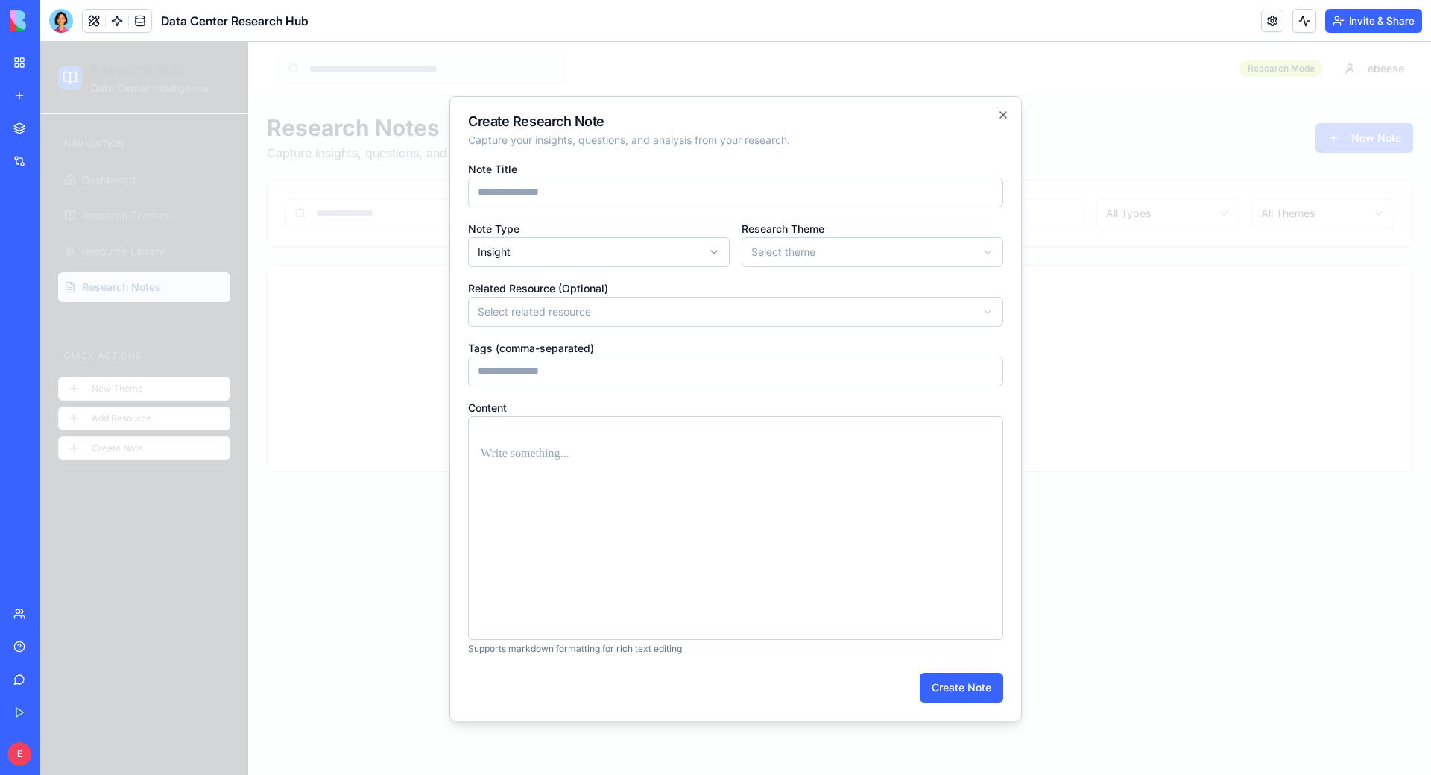
click at [623, 494] on div at bounding box center [735, 528] width 535 height 224
click at [500, 444] on p at bounding box center [736, 454] width 510 height 21
click at [894, 95] on div at bounding box center [735, 408] width 1391 height 733
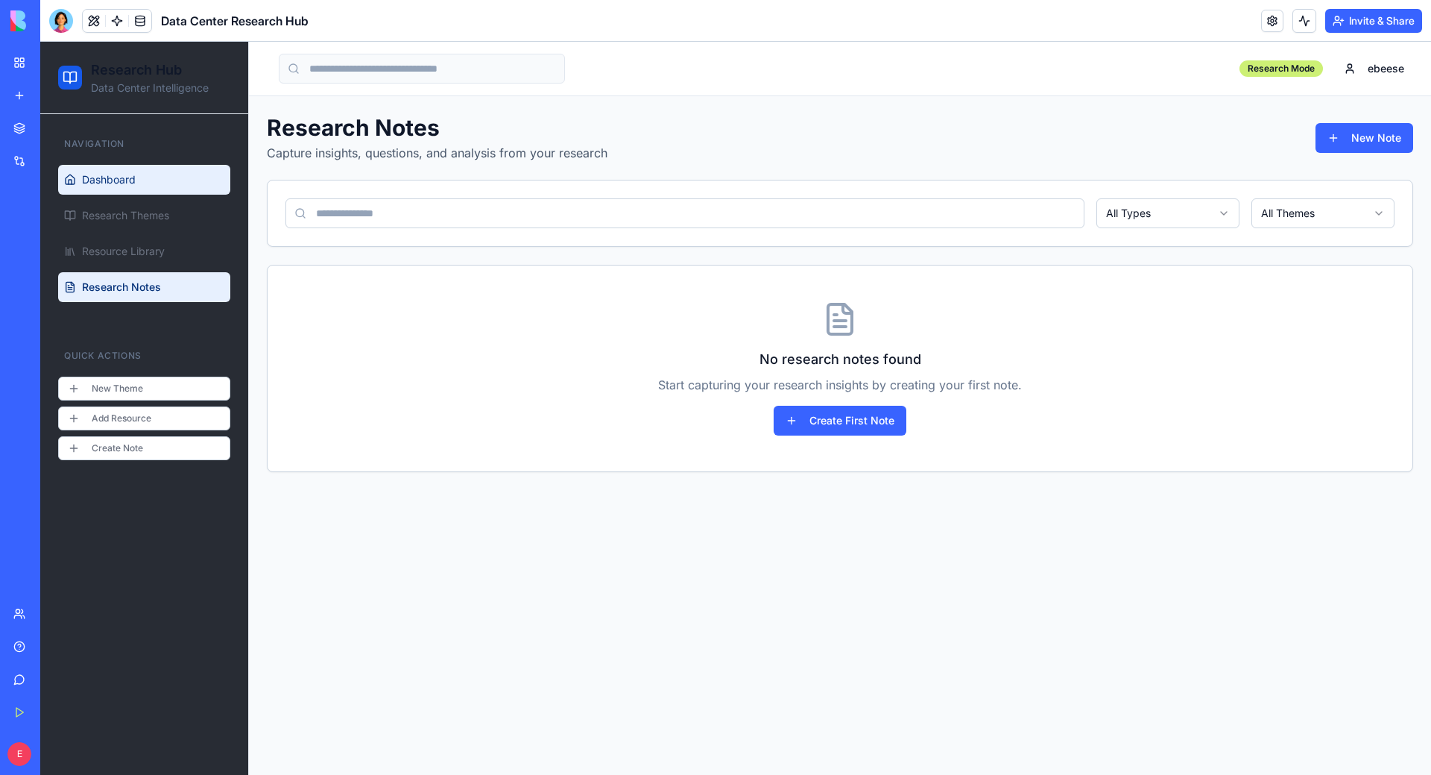
click at [117, 187] on link "Dashboard" at bounding box center [144, 180] width 172 height 30
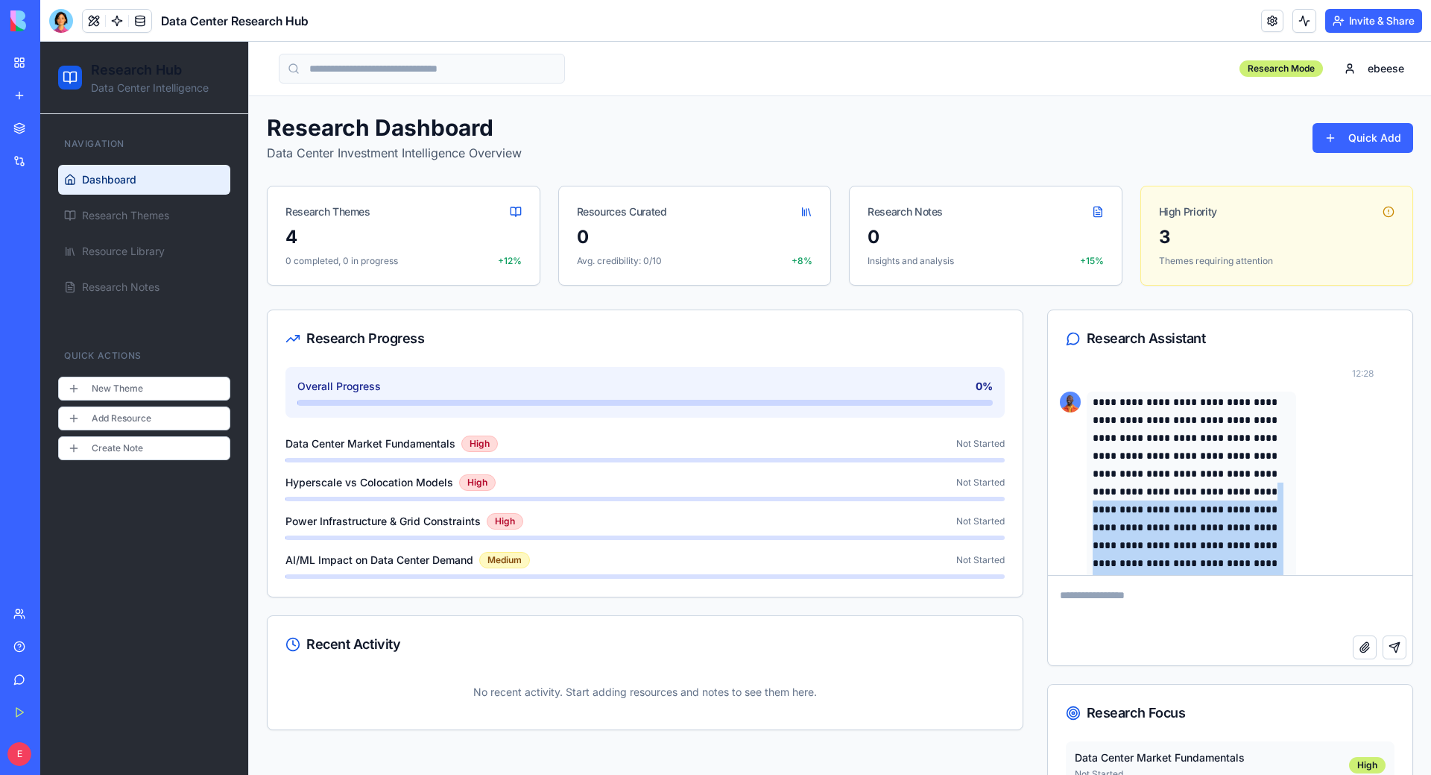
scroll to position [308, 0]
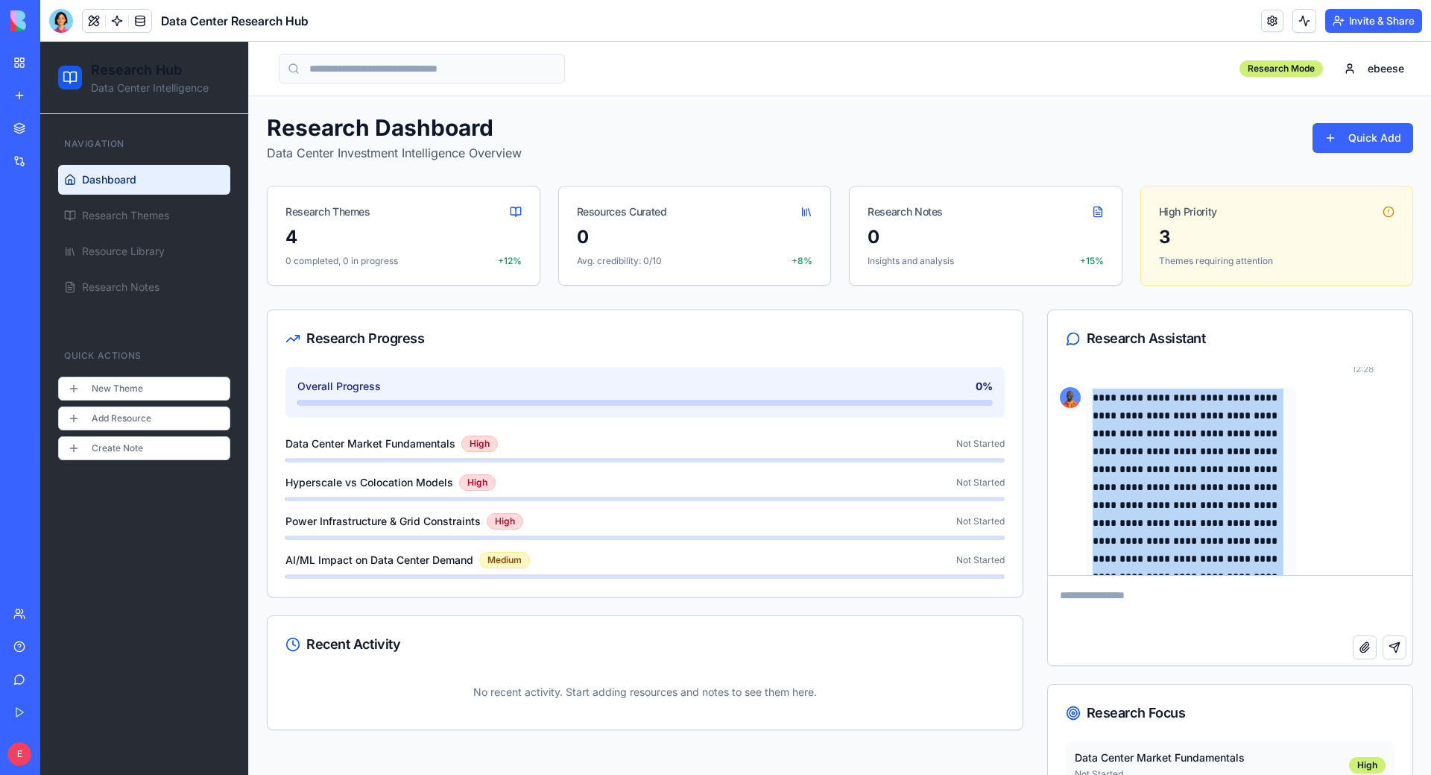
drag, startPoint x: 1133, startPoint y: 538, endPoint x: 1078, endPoint y: 403, distance: 146.5
copy div "**********"
click at [894, 69] on html "**********" at bounding box center [735, 493] width 1391 height 903
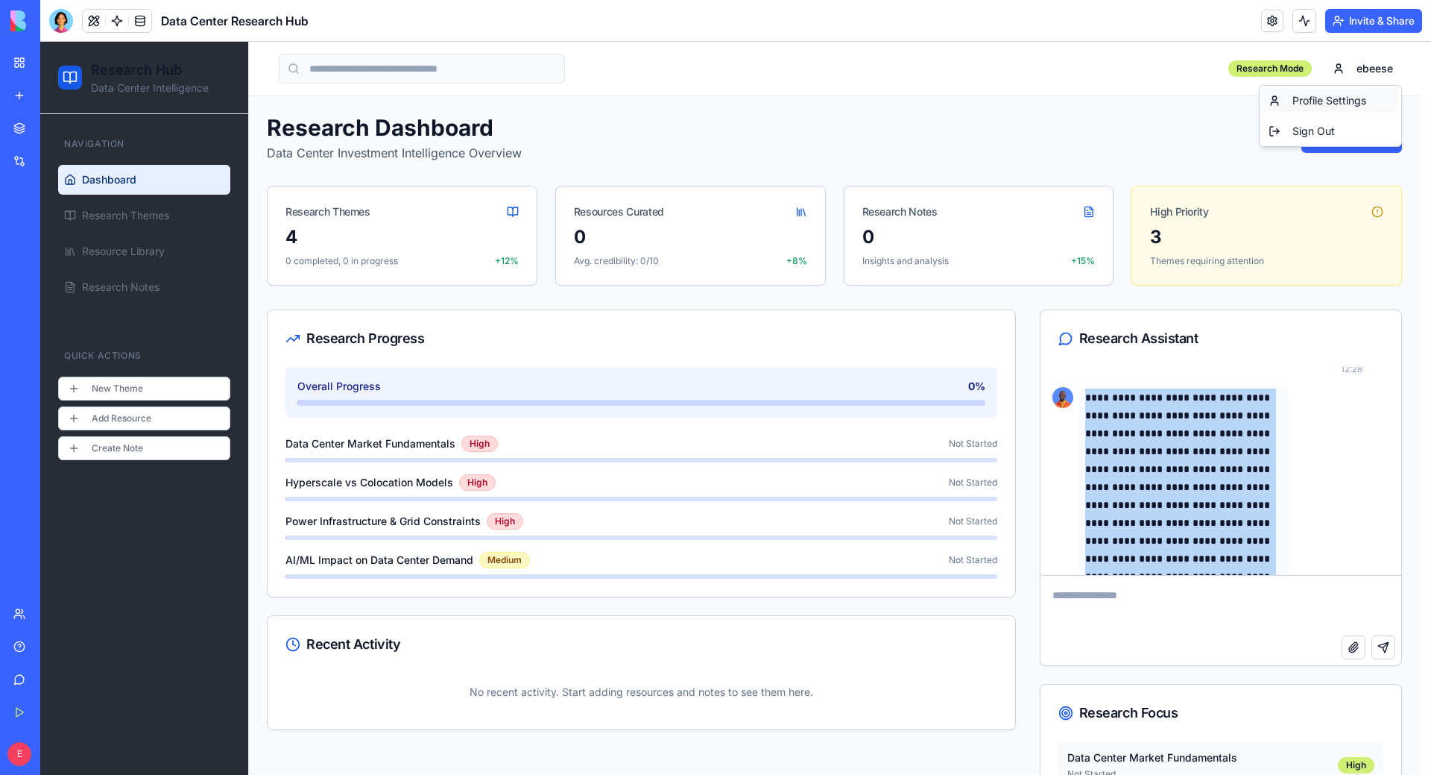
click at [894, 99] on div "Profile Settings" at bounding box center [1331, 101] width 136 height 24
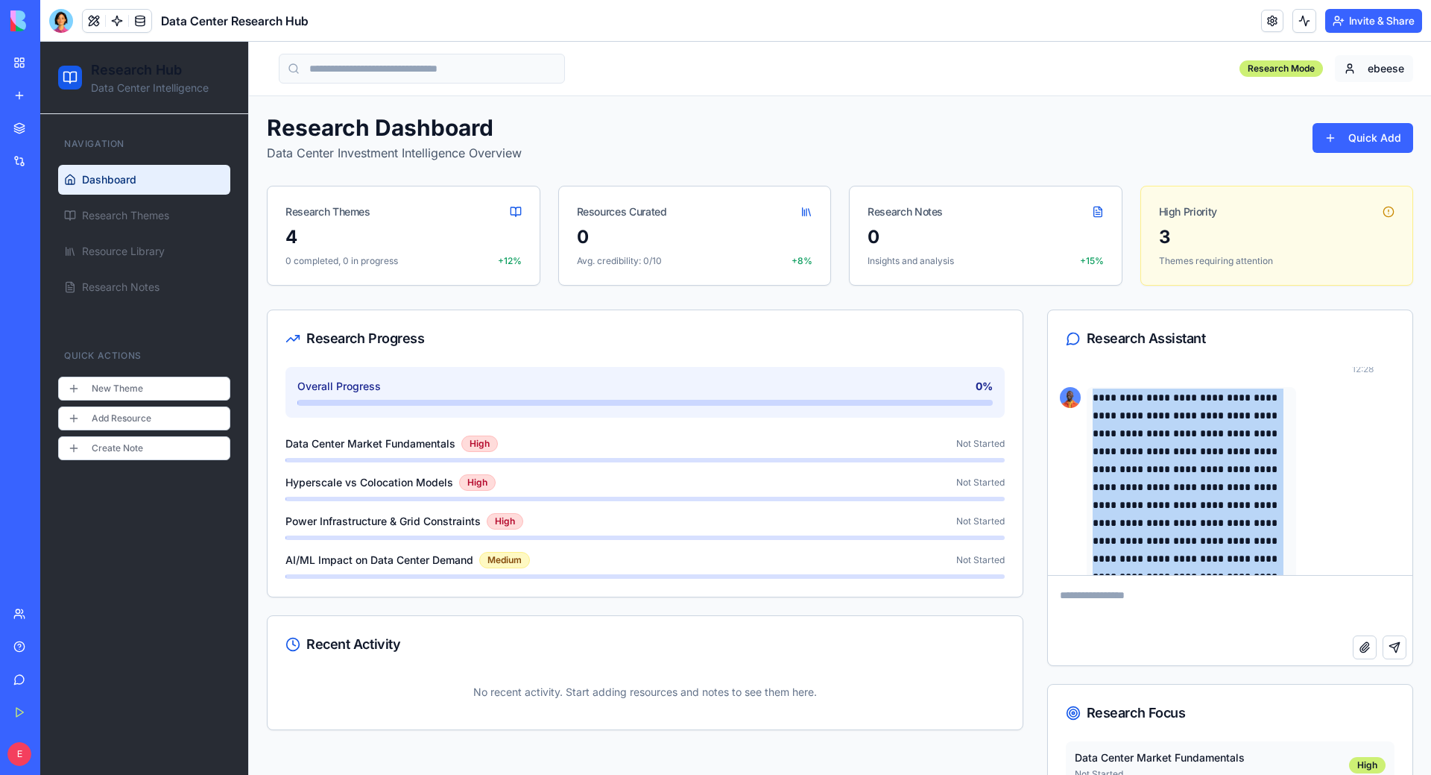
click at [894, 66] on html "**********" at bounding box center [735, 493] width 1391 height 903
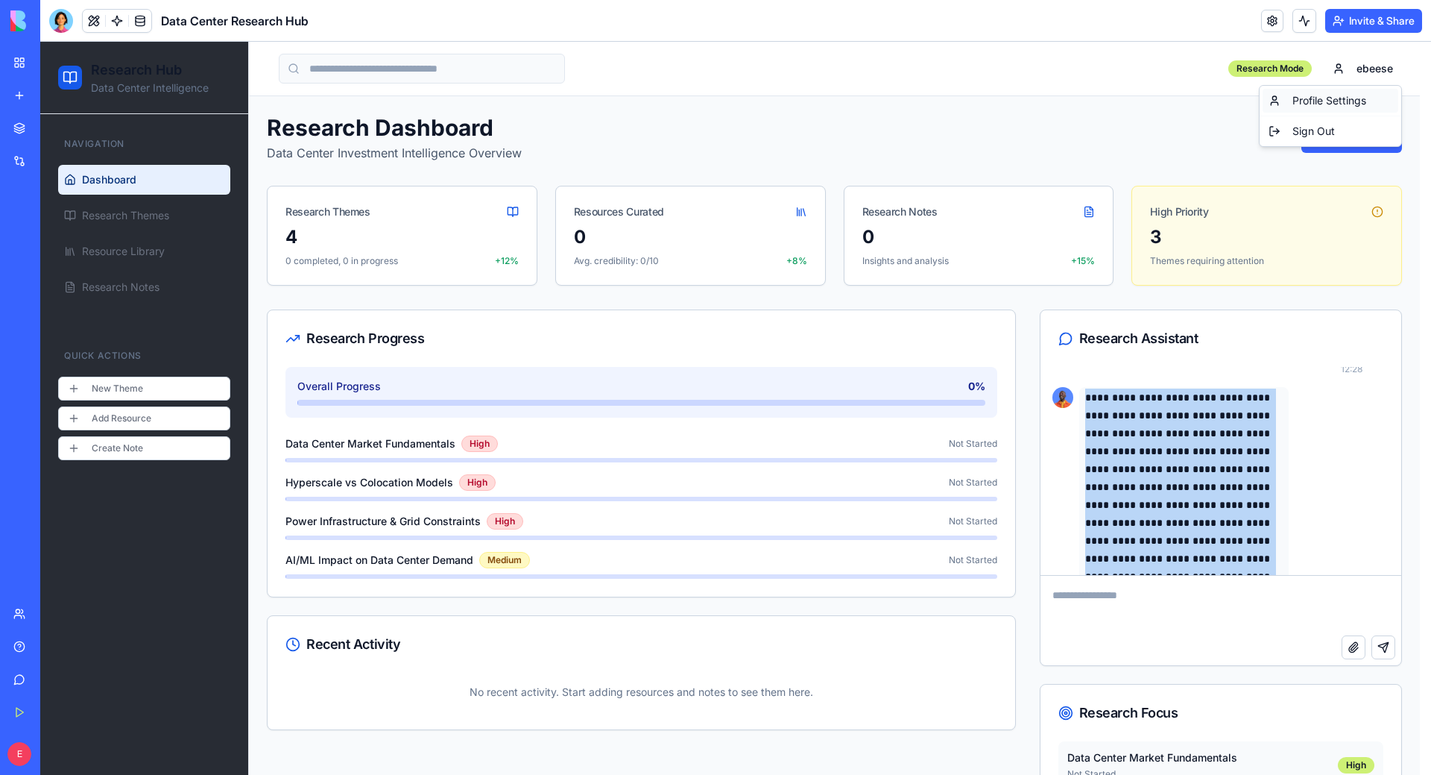
click at [894, 98] on div "Profile Settings" at bounding box center [1331, 101] width 136 height 24
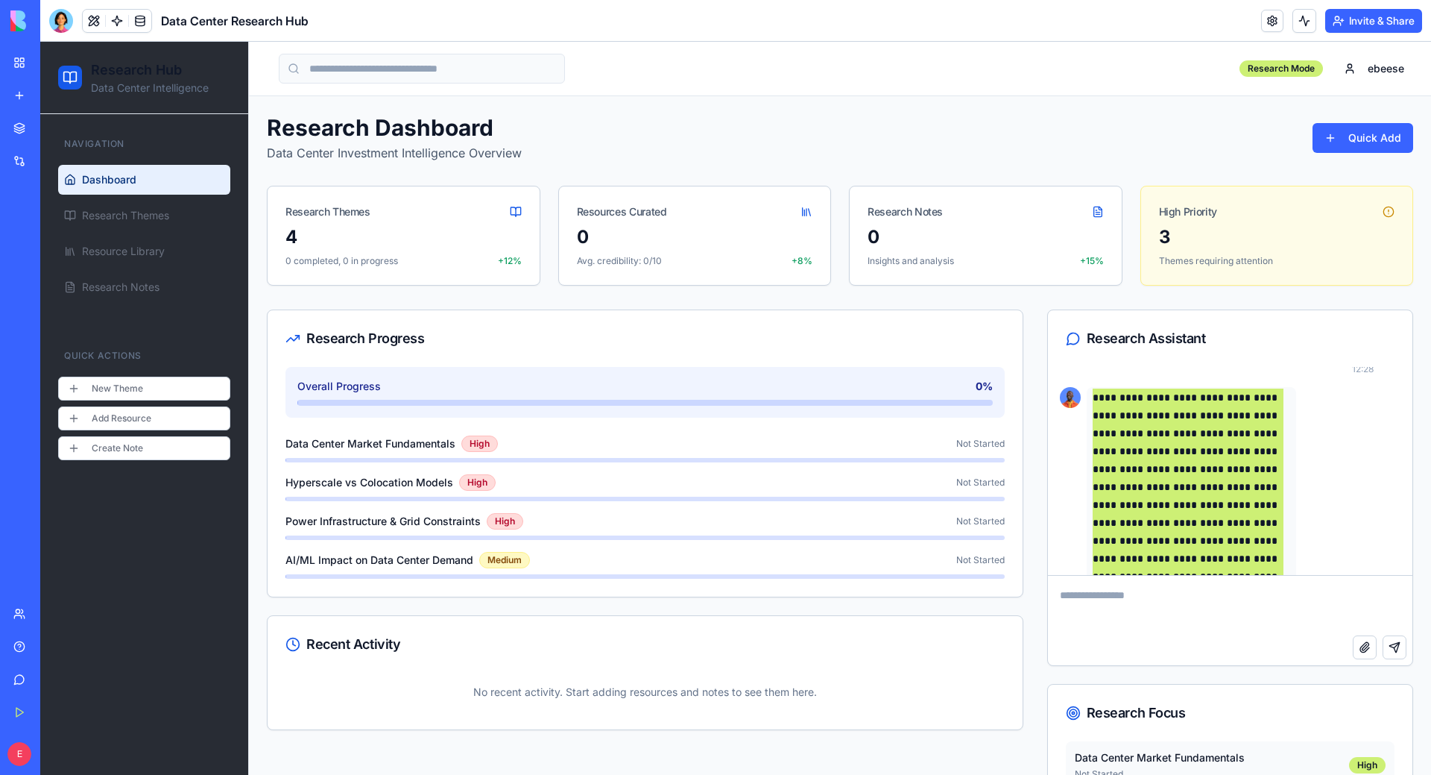
click at [894, 25] on button "Invite & Share" at bounding box center [1374, 21] width 97 height 24
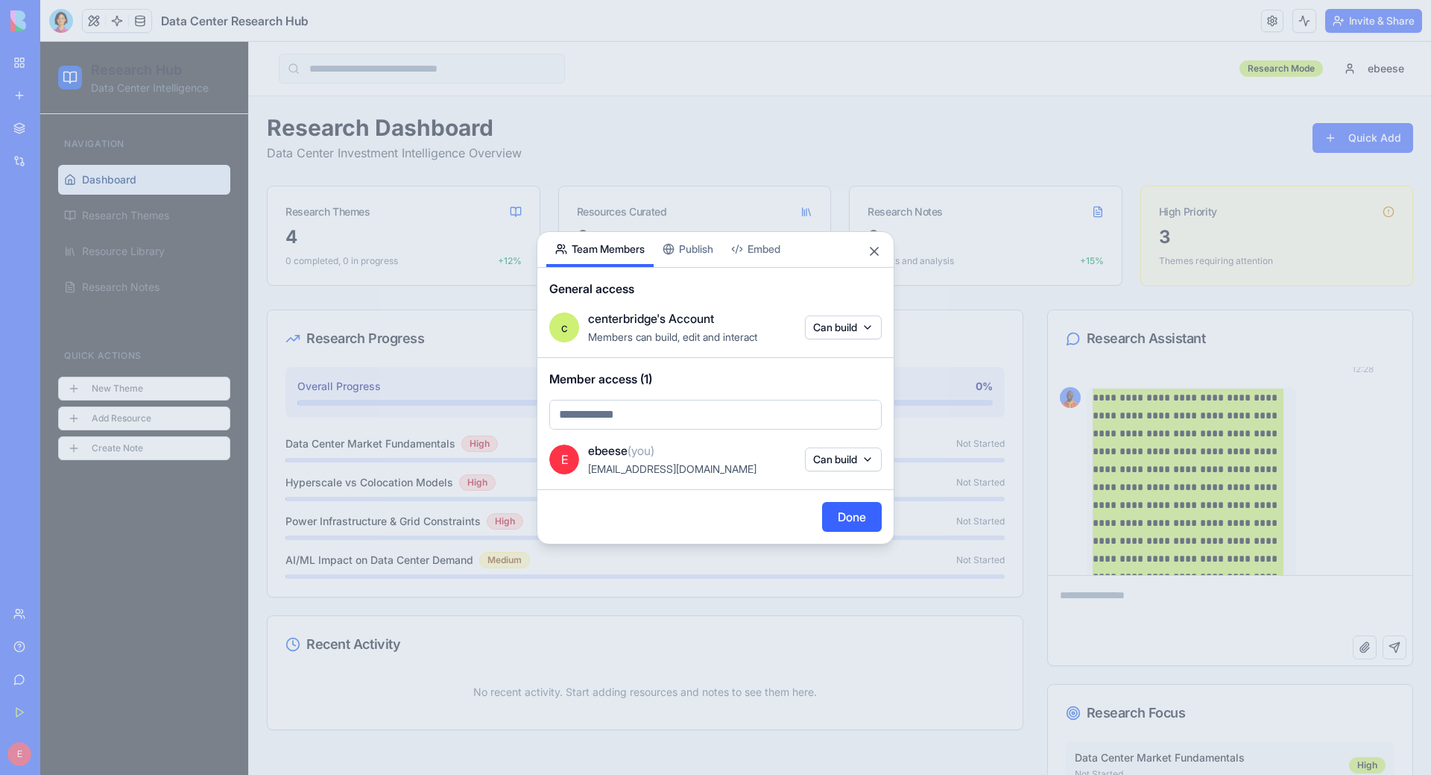
click at [845, 327] on body "BETA My Workspace New app Marketplace Integrations Recent Real Estate Due Dilig…" at bounding box center [715, 387] width 1431 height 775
click at [845, 327] on div at bounding box center [715, 387] width 1431 height 775
click at [872, 252] on button "Close" at bounding box center [874, 251] width 15 height 15
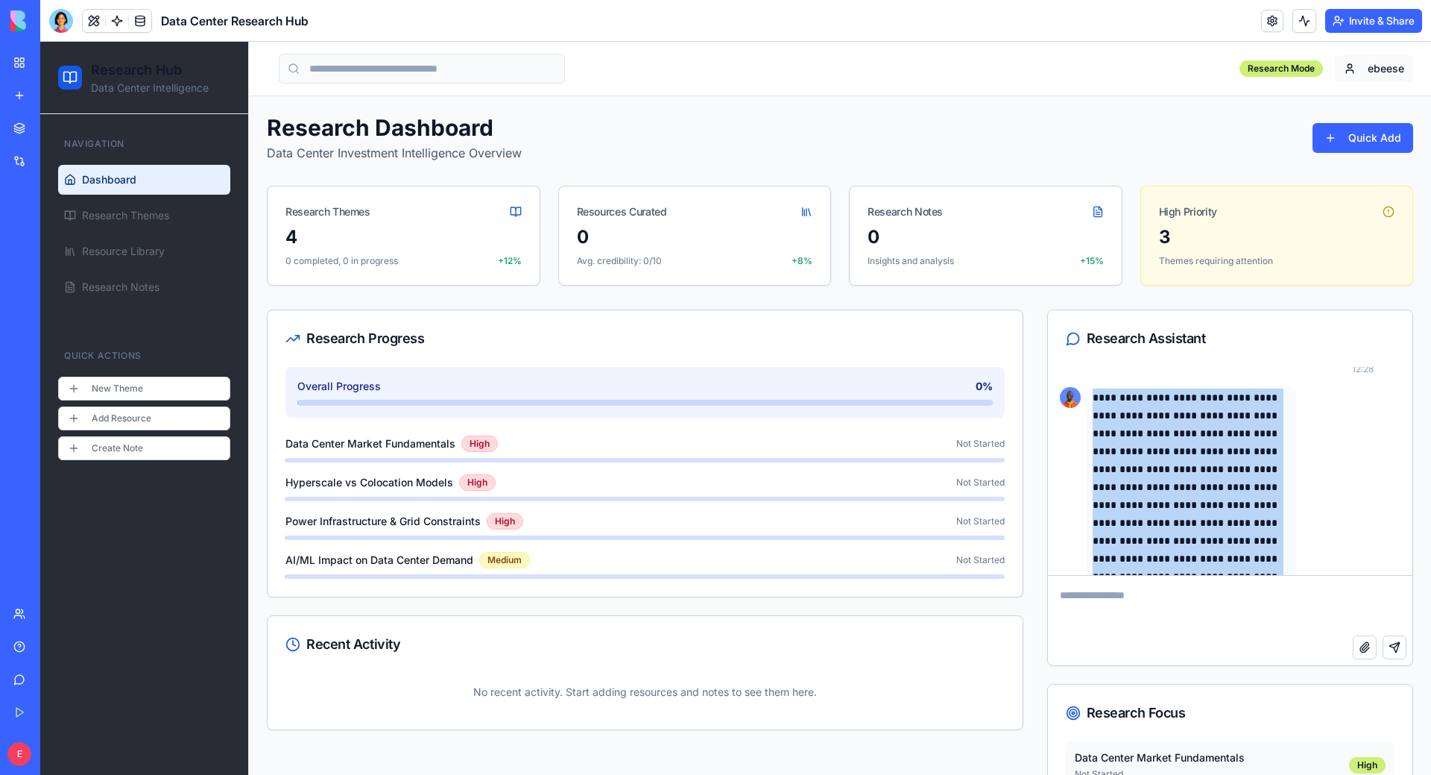
click at [894, 65] on html "**********" at bounding box center [735, 493] width 1391 height 903
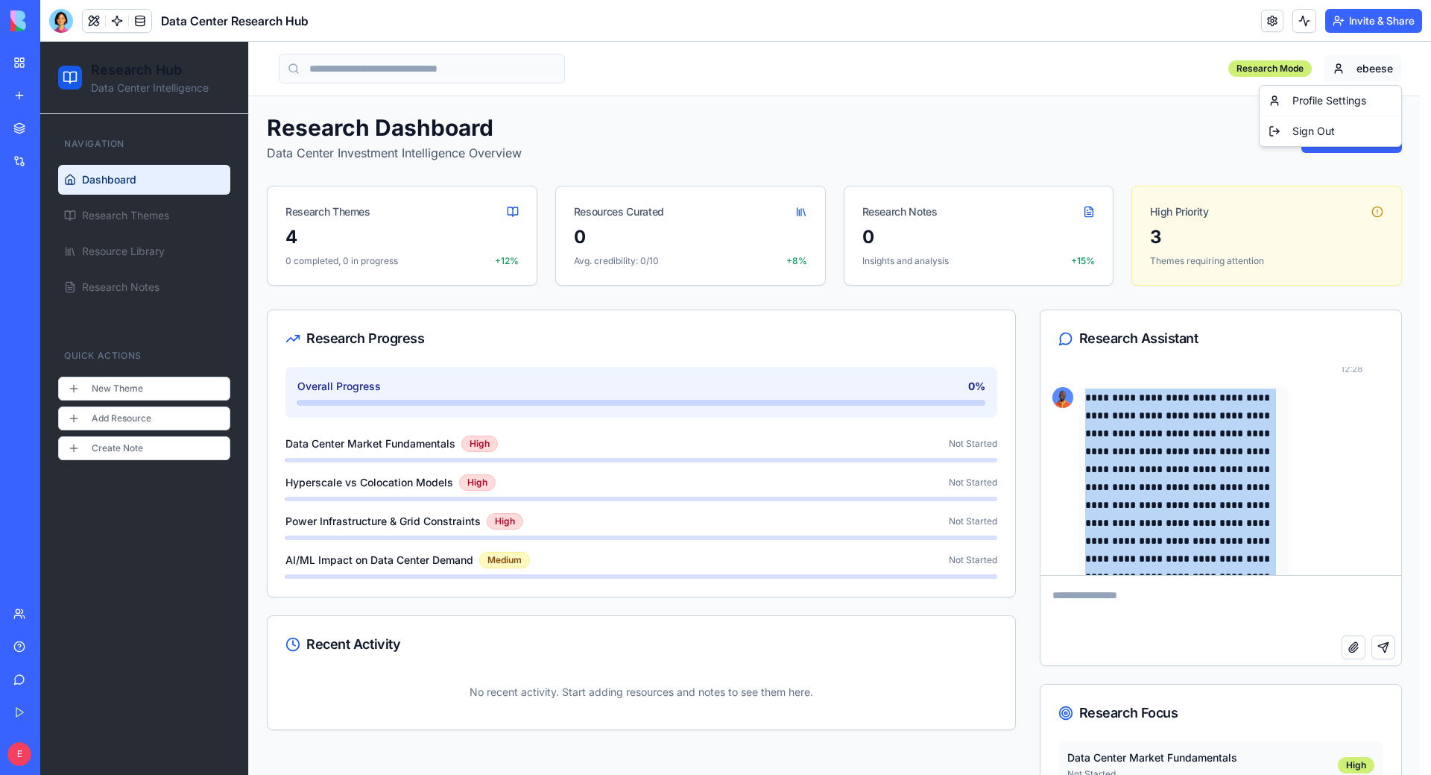
click at [894, 65] on html "**********" at bounding box center [735, 493] width 1391 height 903
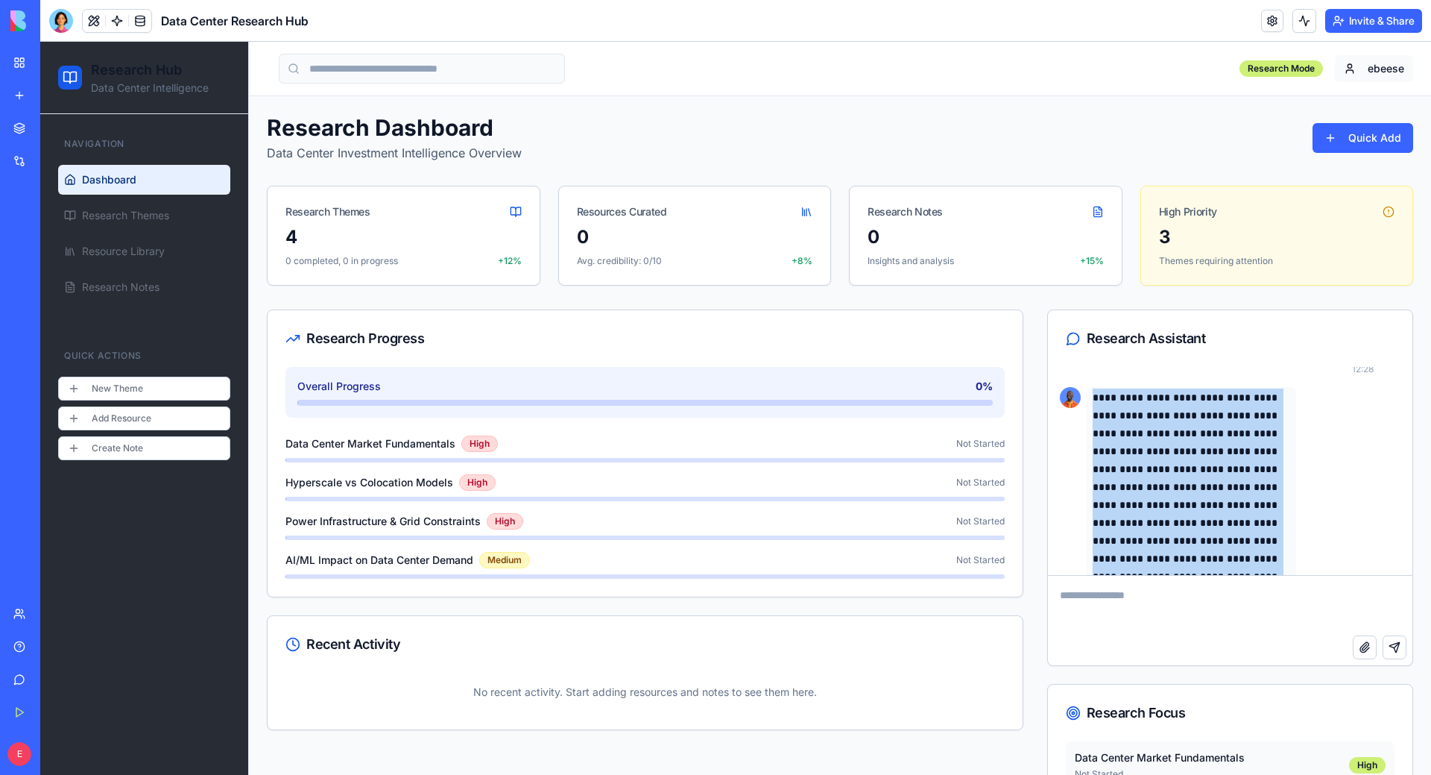
click at [894, 66] on html "**********" at bounding box center [735, 493] width 1391 height 903
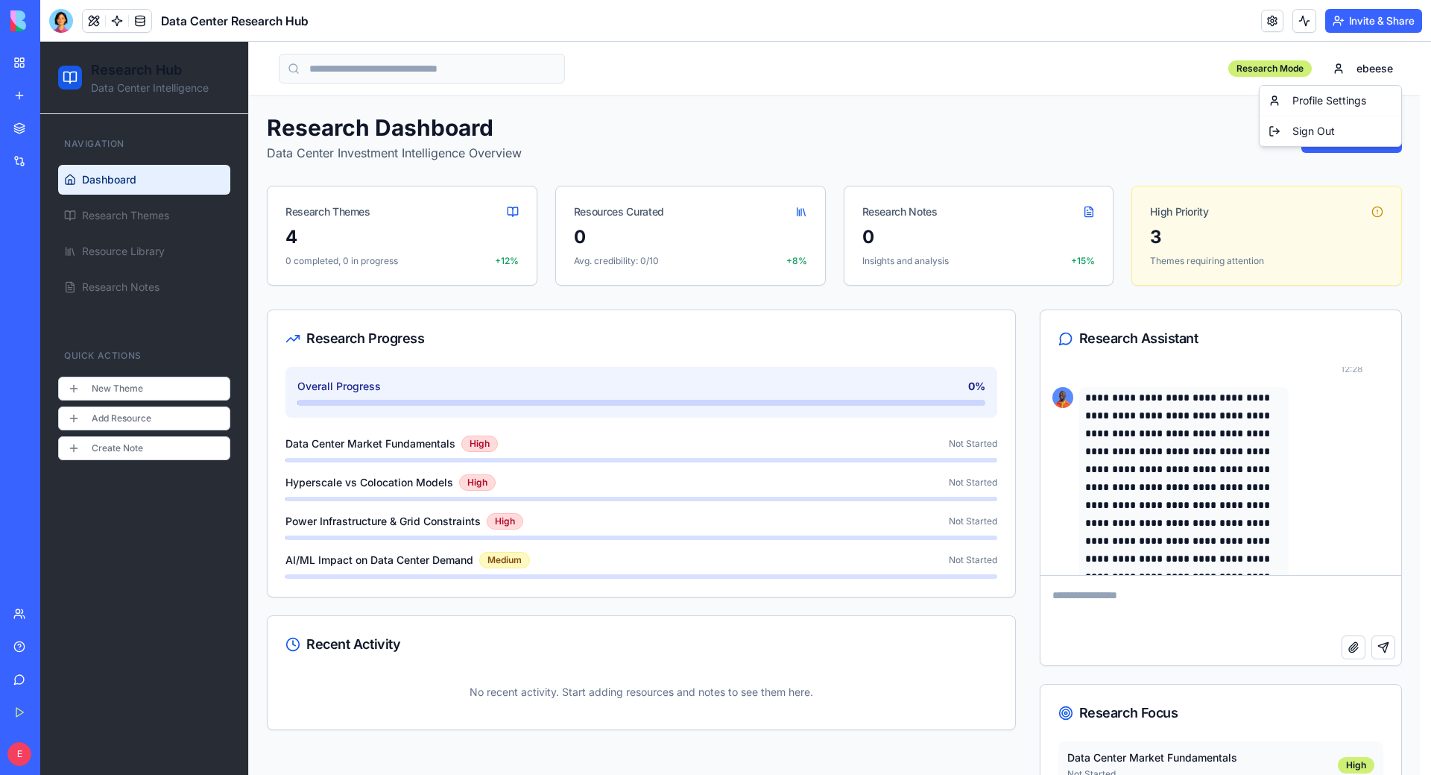
click at [118, 453] on html "**********" at bounding box center [735, 493] width 1391 height 903
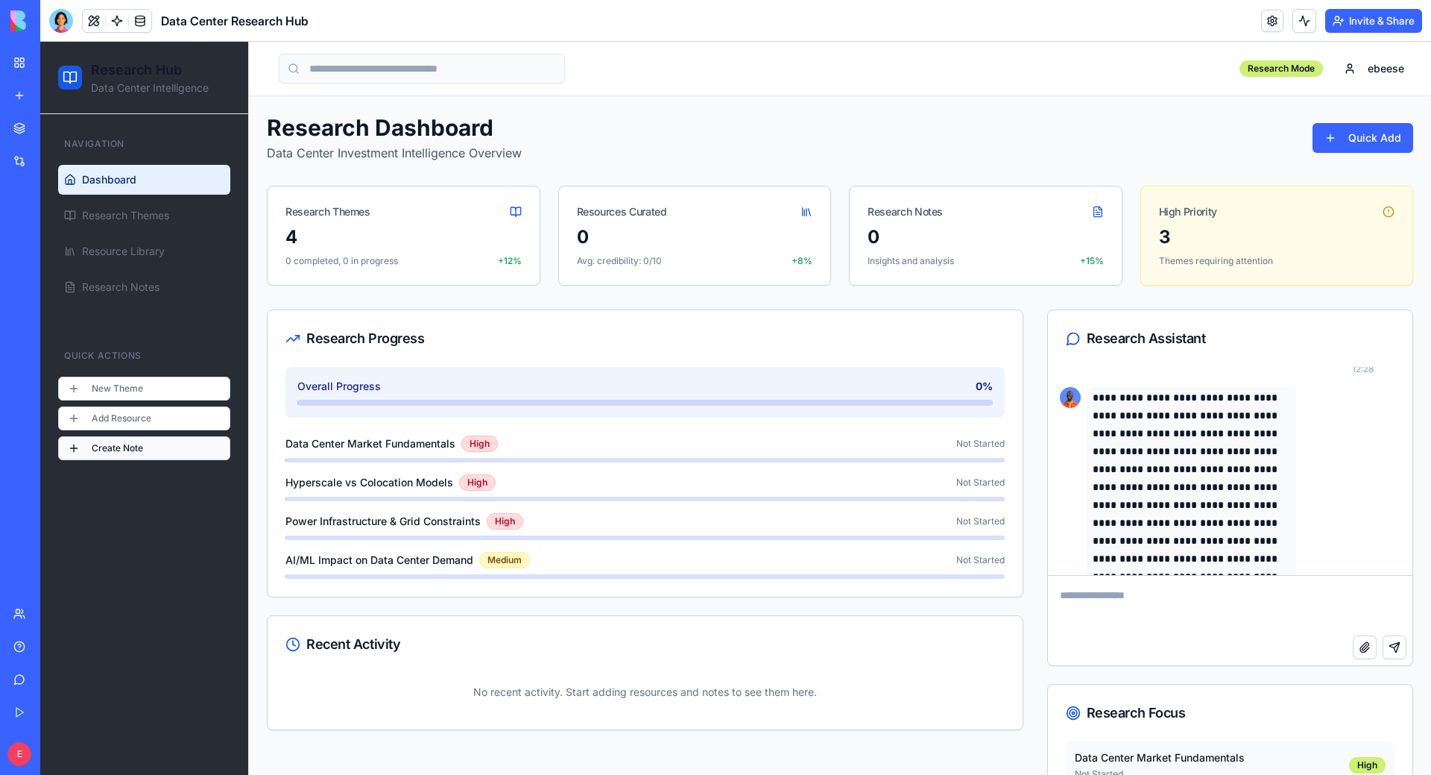
click at [108, 449] on button "Create Note" at bounding box center [144, 448] width 172 height 24
click at [162, 277] on link "Research Notes" at bounding box center [144, 287] width 172 height 30
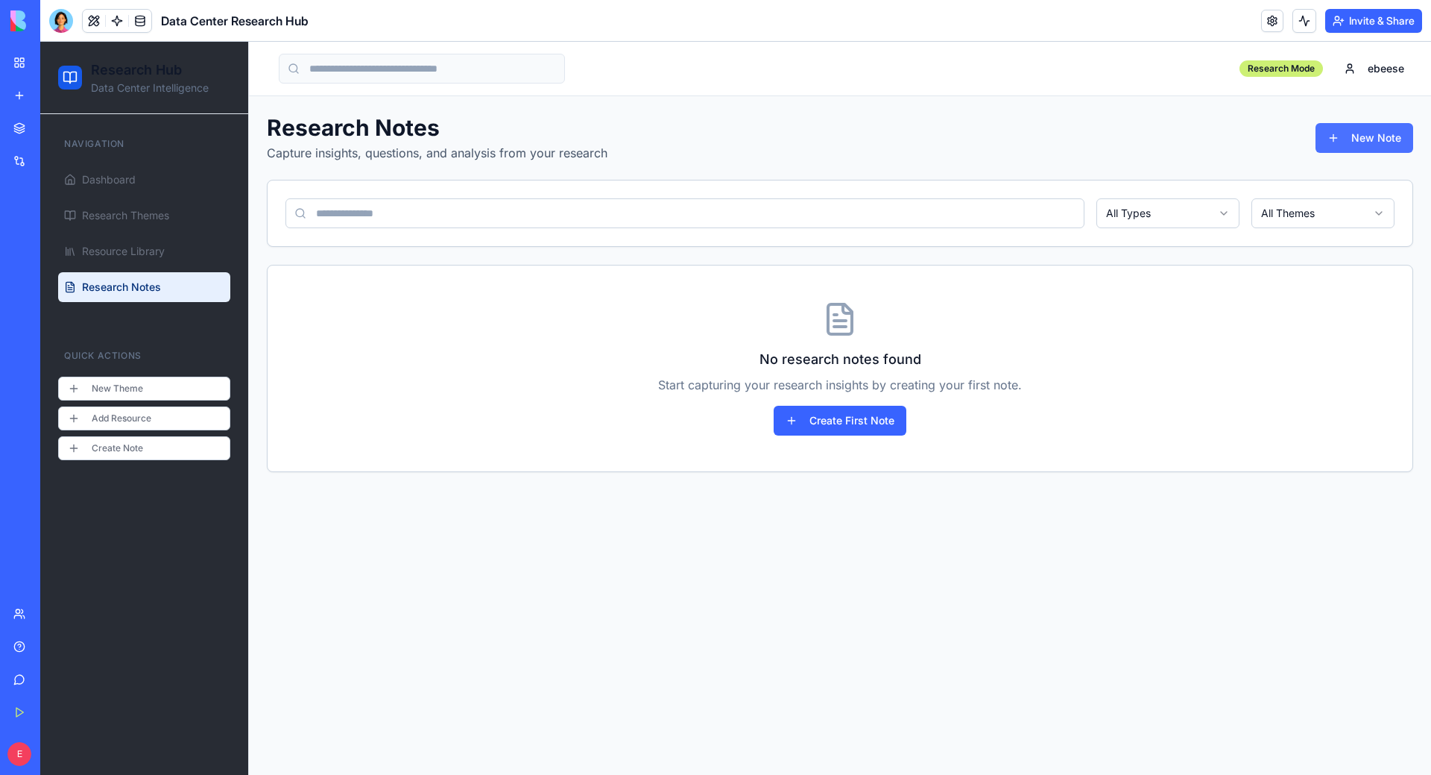
click at [894, 131] on button "New Note" at bounding box center [1365, 138] width 98 height 30
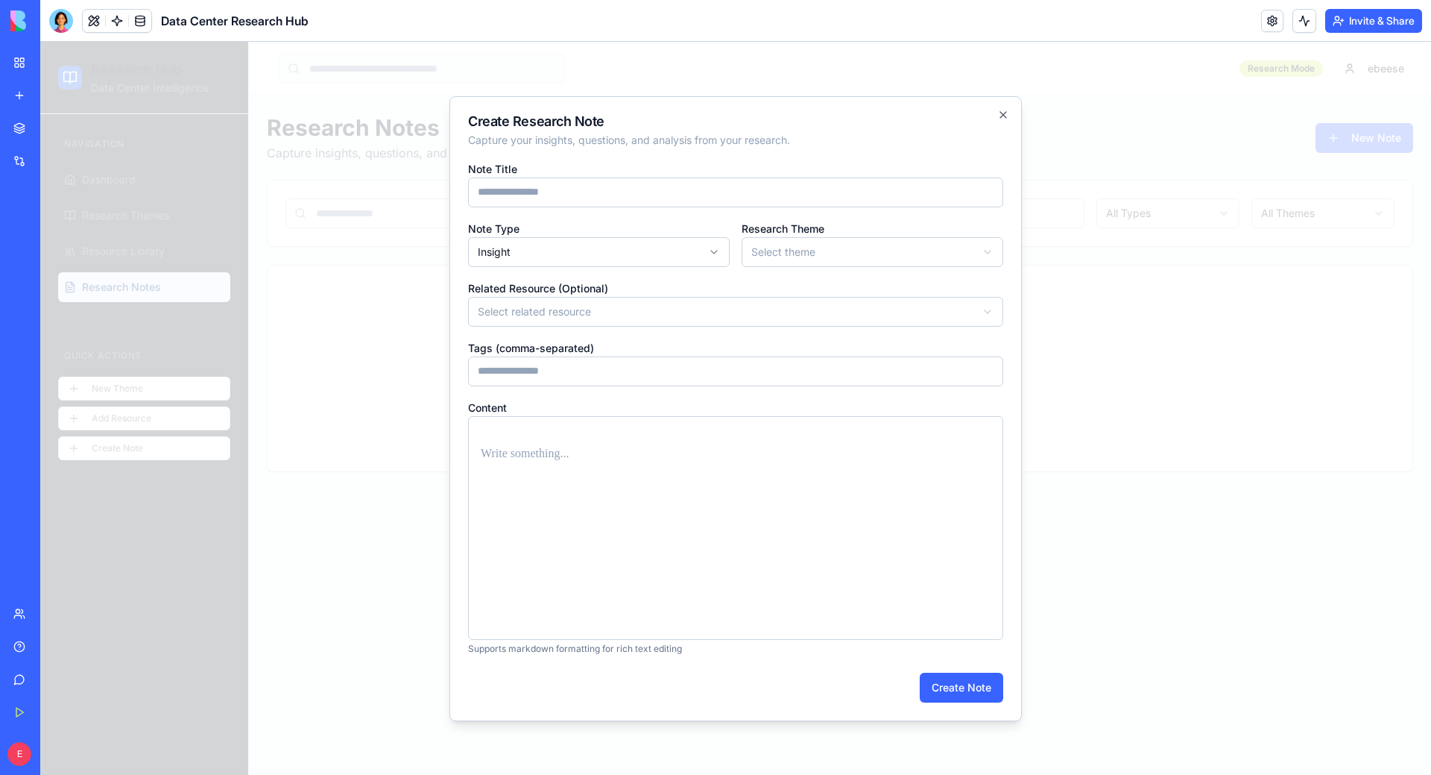
click at [562, 456] on p at bounding box center [736, 454] width 510 height 21
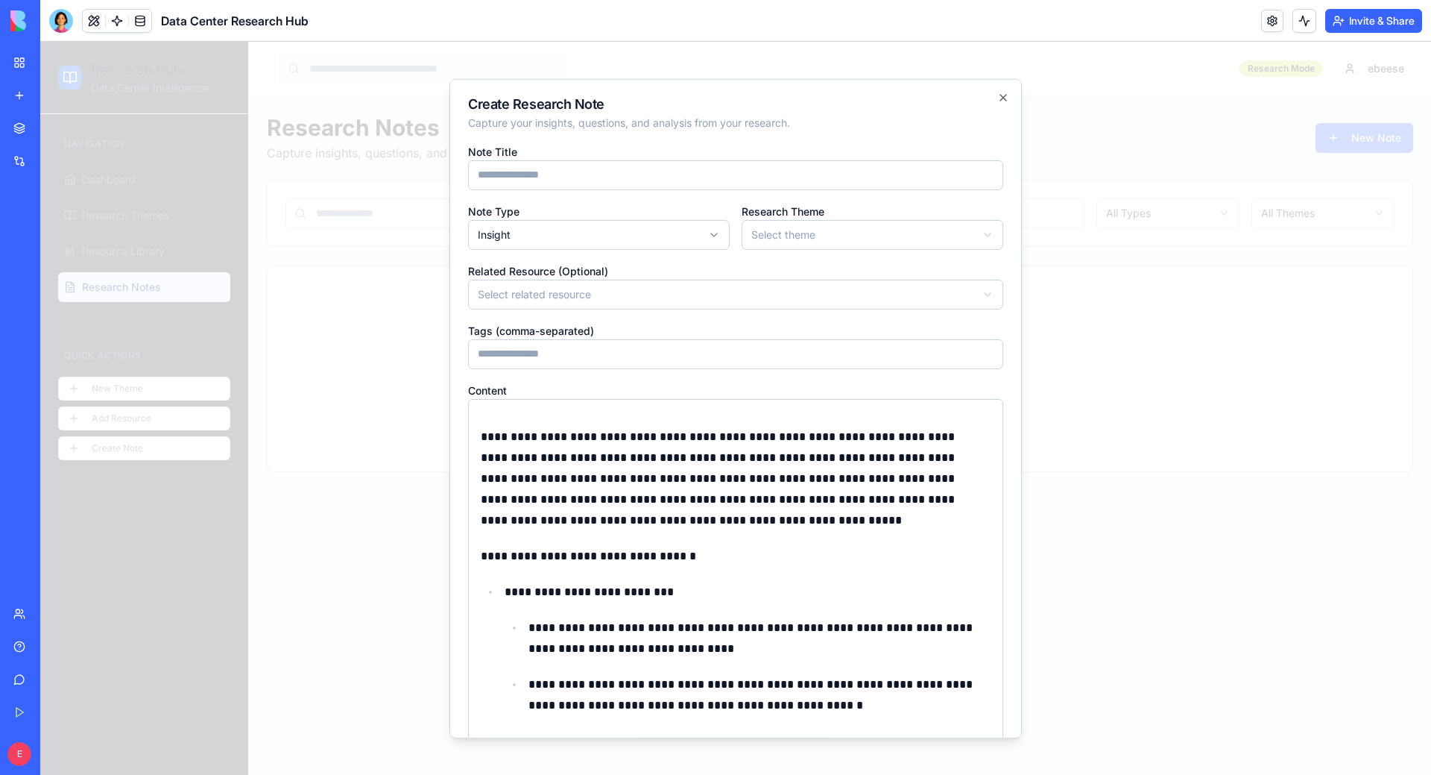
click at [525, 171] on input "Note Title" at bounding box center [735, 175] width 535 height 30
click at [565, 166] on input "Note Title" at bounding box center [735, 175] width 535 height 30
type input "**********"
click at [671, 226] on body "**********" at bounding box center [735, 408] width 1391 height 733
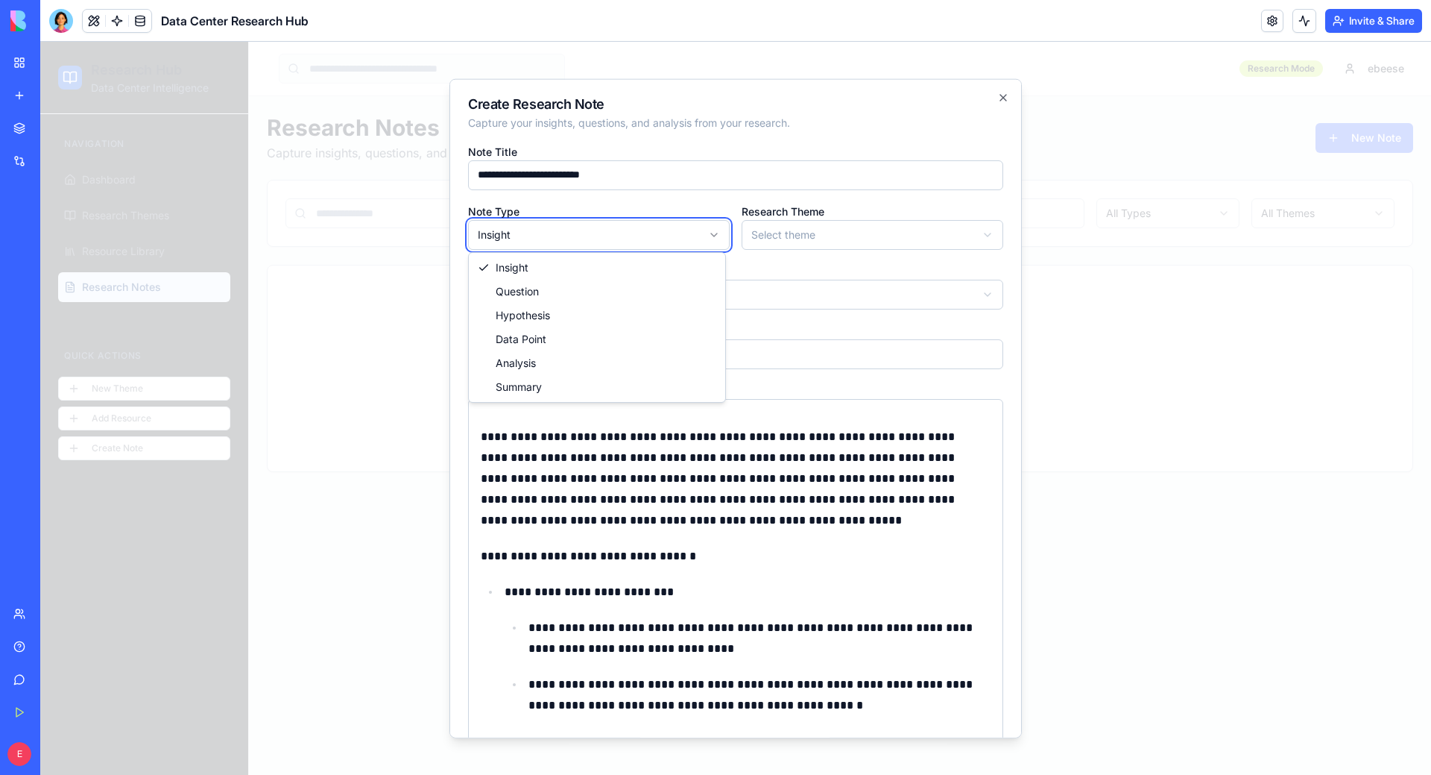
click at [894, 231] on body "**********" at bounding box center [735, 408] width 1391 height 733
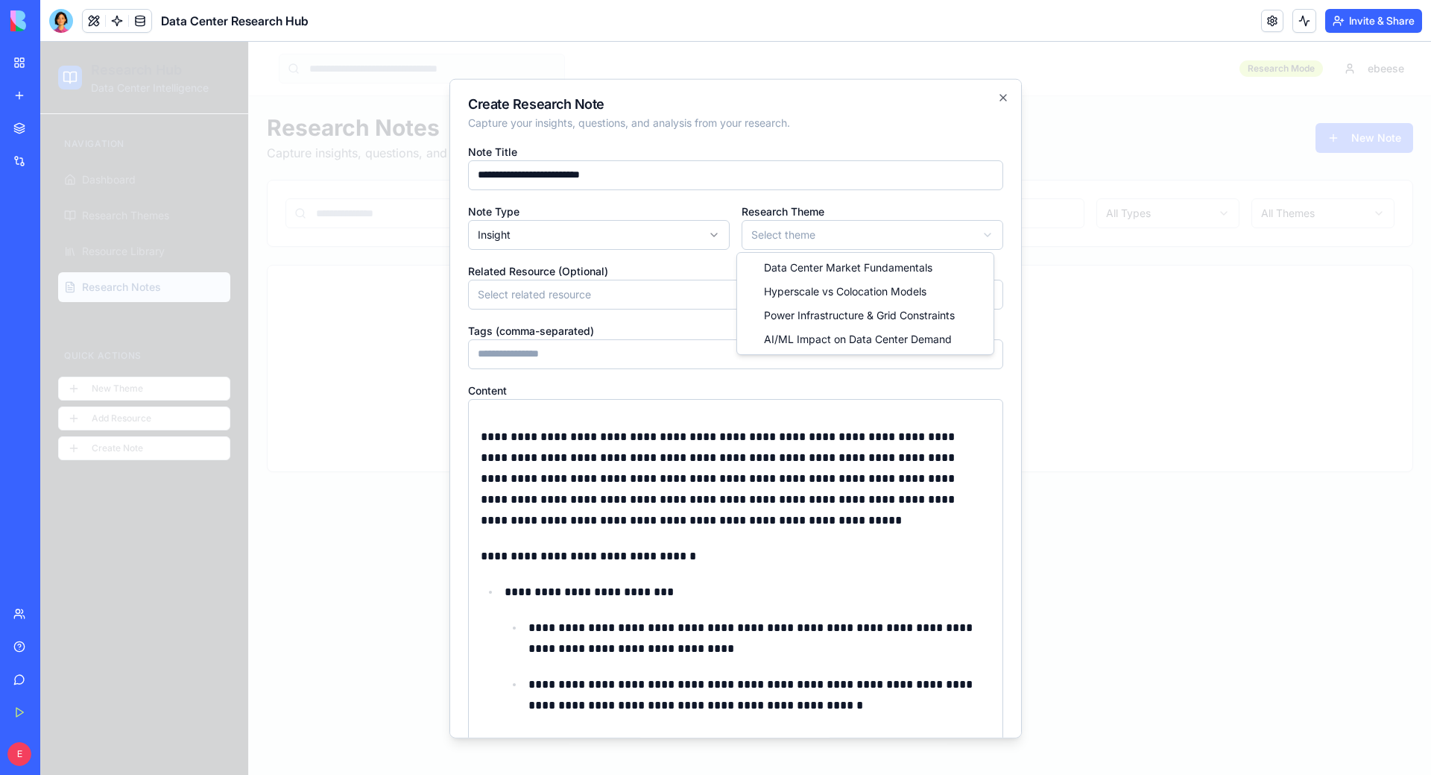
click at [890, 234] on body "**********" at bounding box center [735, 408] width 1391 height 733
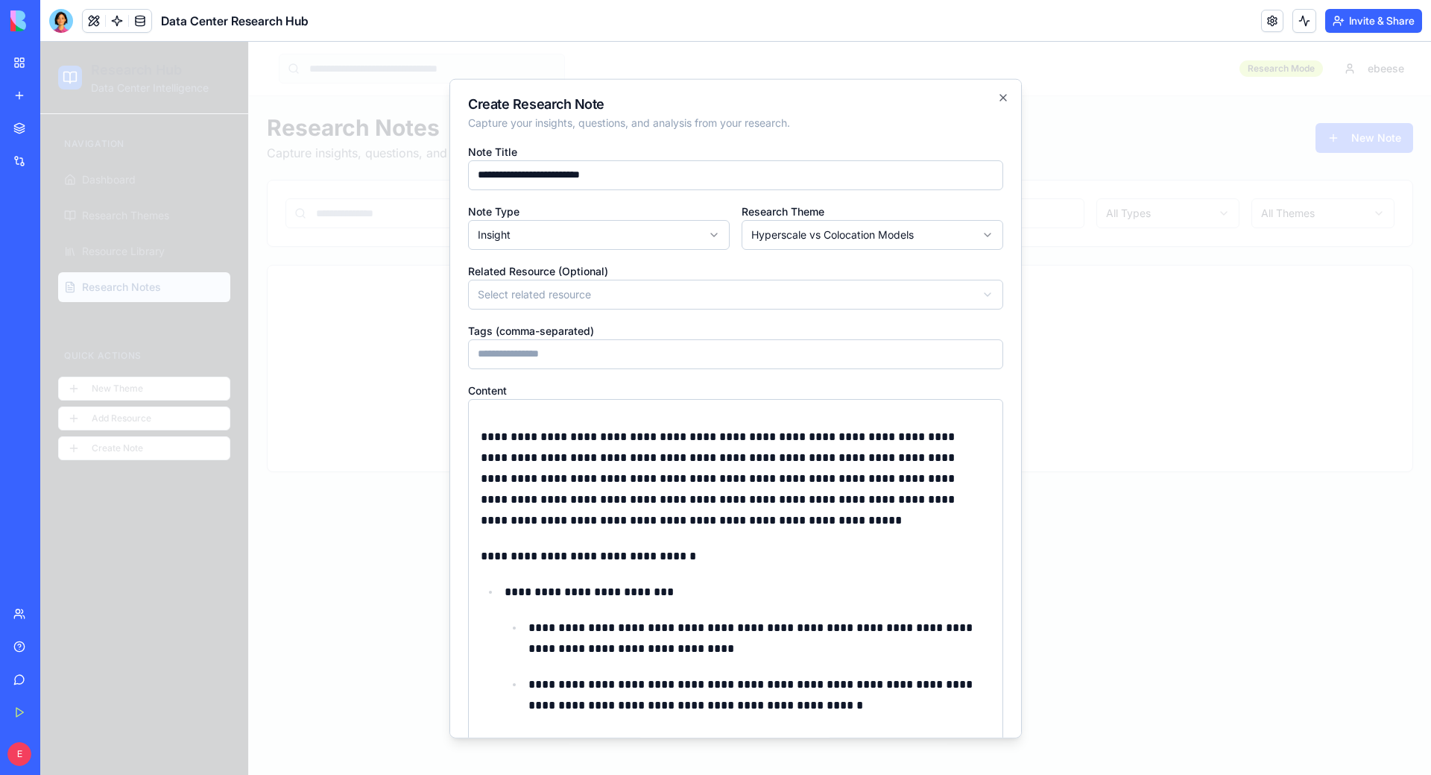
click at [632, 302] on body "**********" at bounding box center [735, 408] width 1391 height 733
click at [631, 303] on body "**********" at bounding box center [735, 408] width 1391 height 733
click at [614, 363] on input "Tags (comma-separated)" at bounding box center [735, 353] width 535 height 30
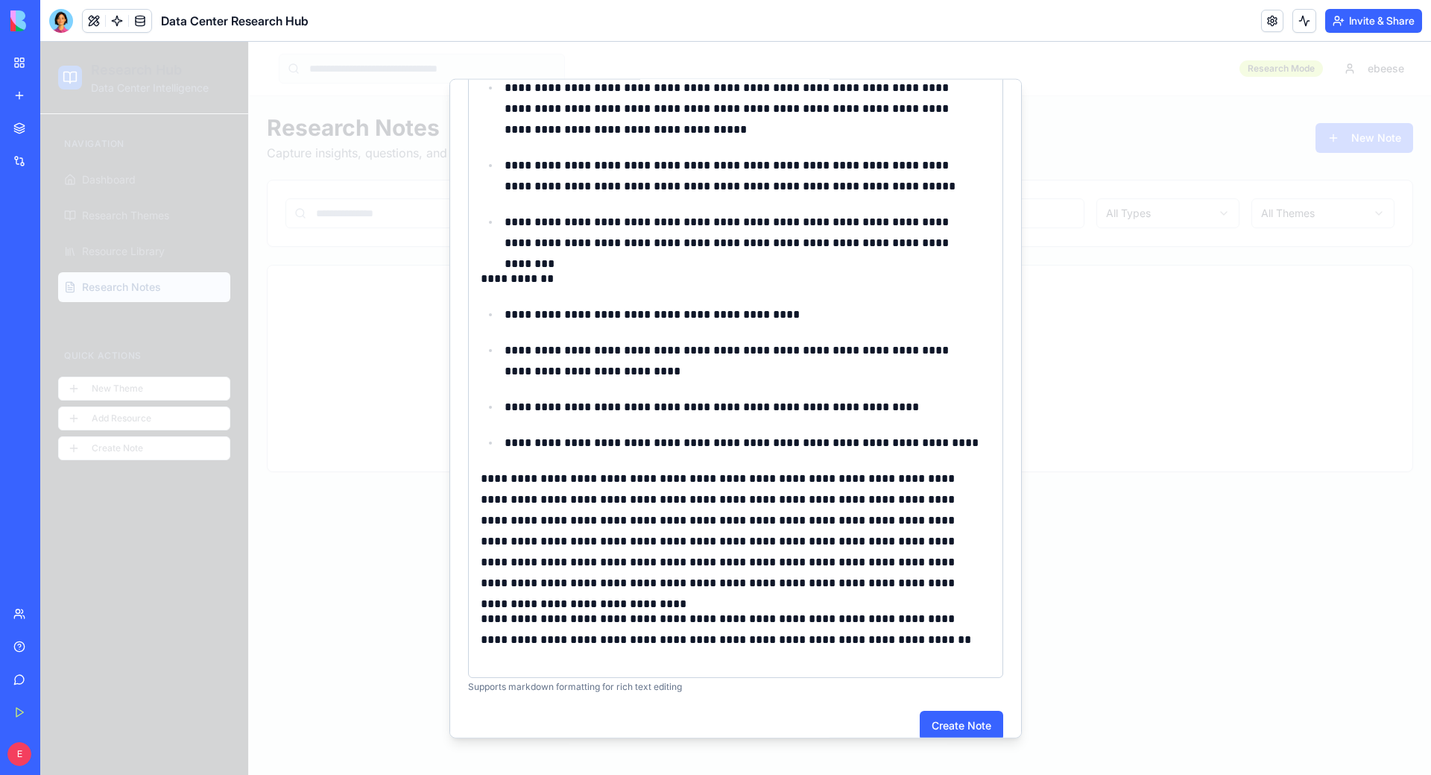
scroll to position [4115, 0]
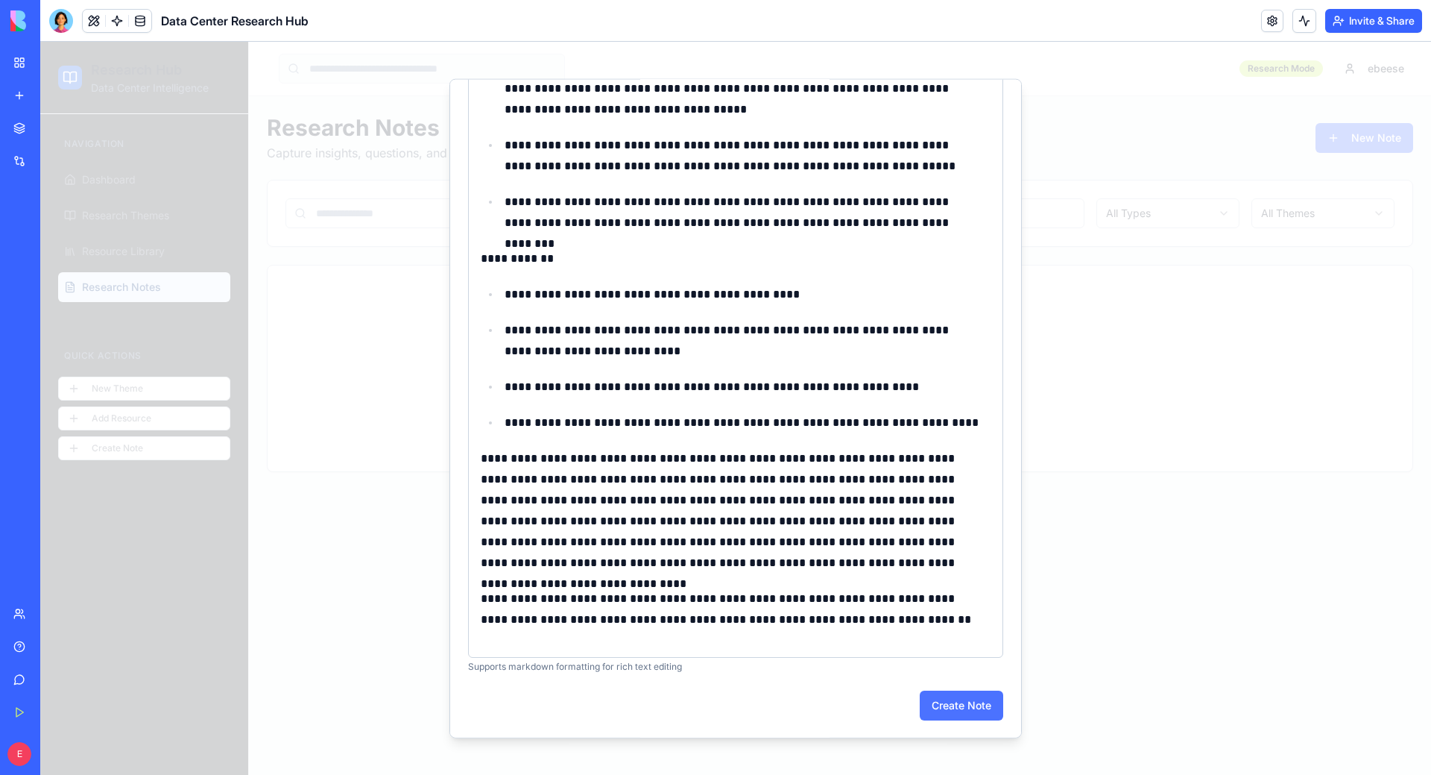
click at [894, 699] on button "Create Note" at bounding box center [962, 705] width 84 height 30
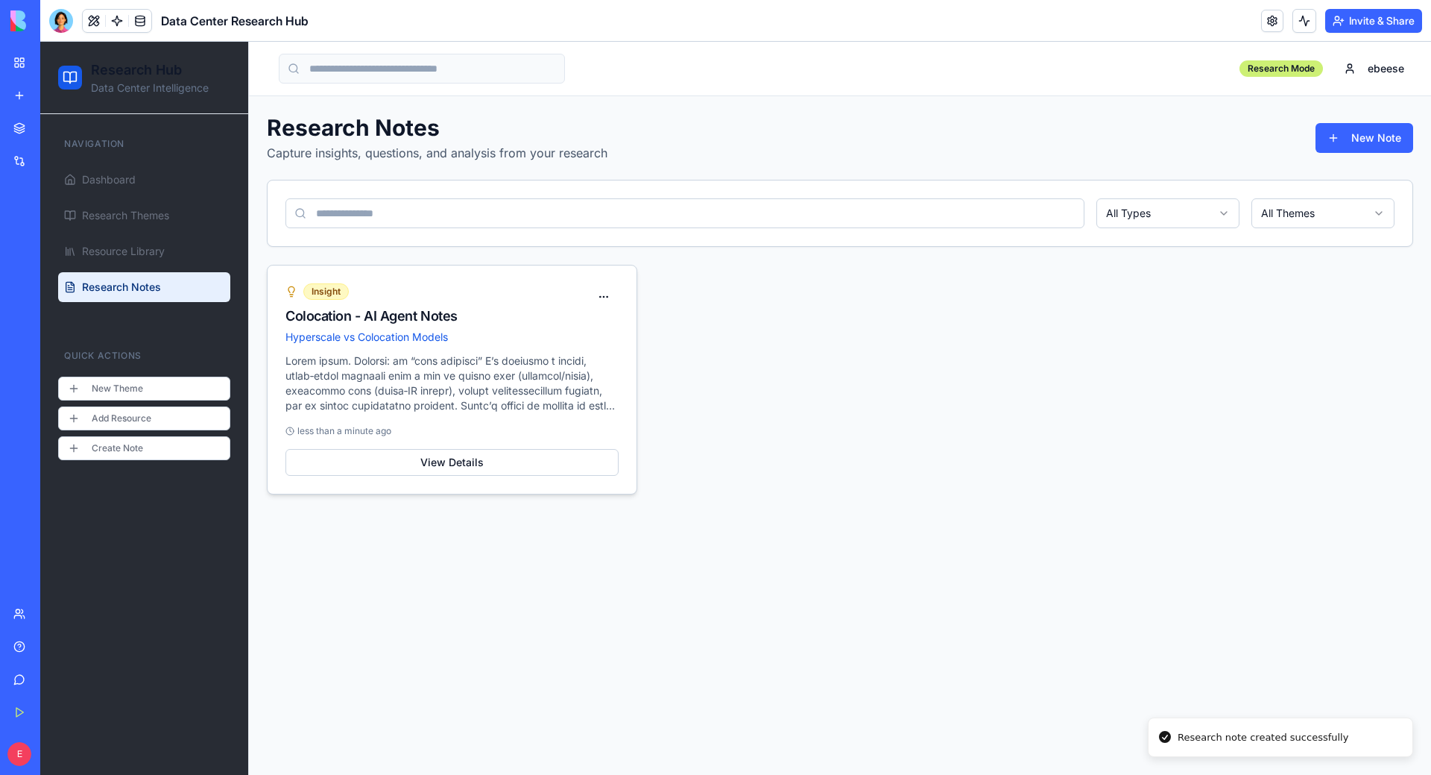
click at [418, 396] on p at bounding box center [452, 383] width 333 height 60
click at [454, 456] on button "View Details" at bounding box center [452, 462] width 333 height 27
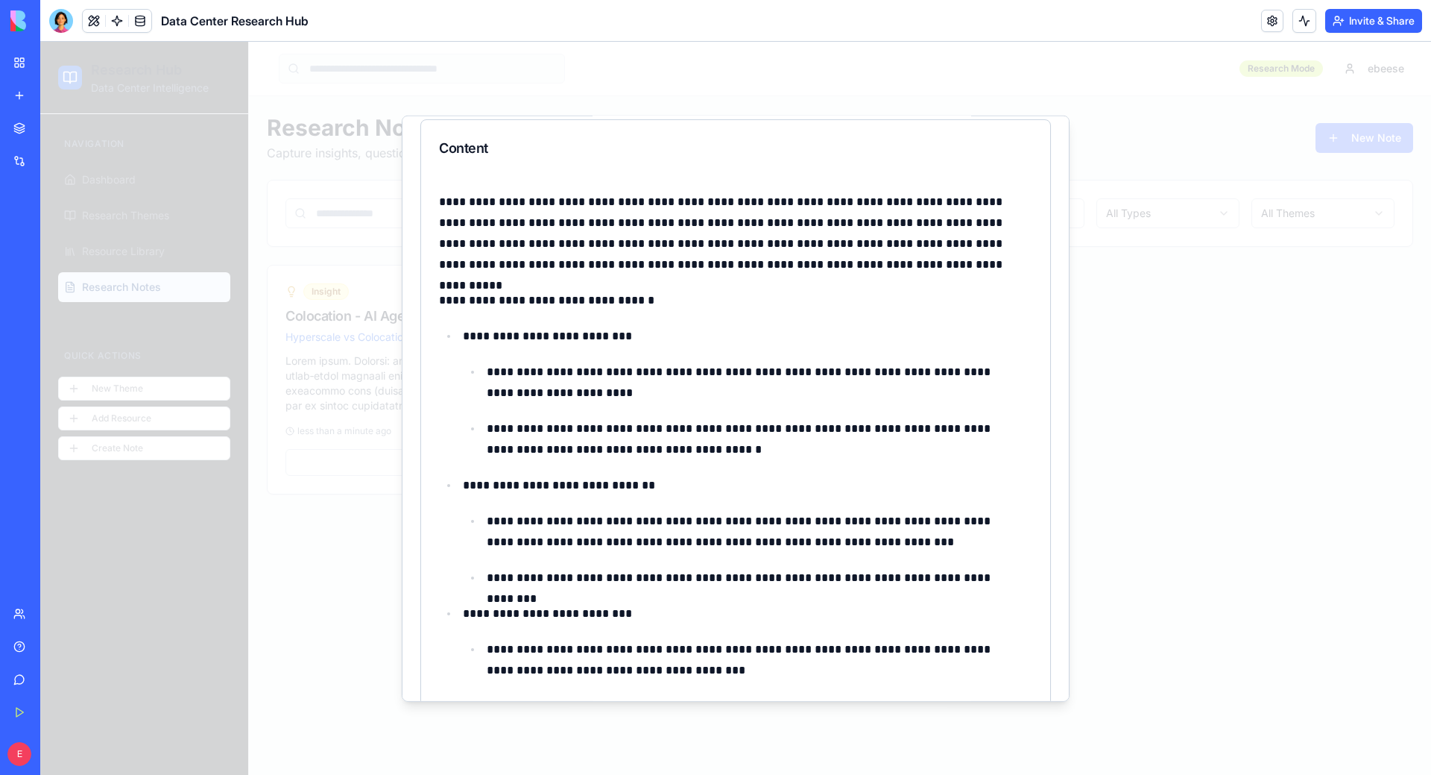
scroll to position [149, 0]
